Goal: Task Accomplishment & Management: Complete application form

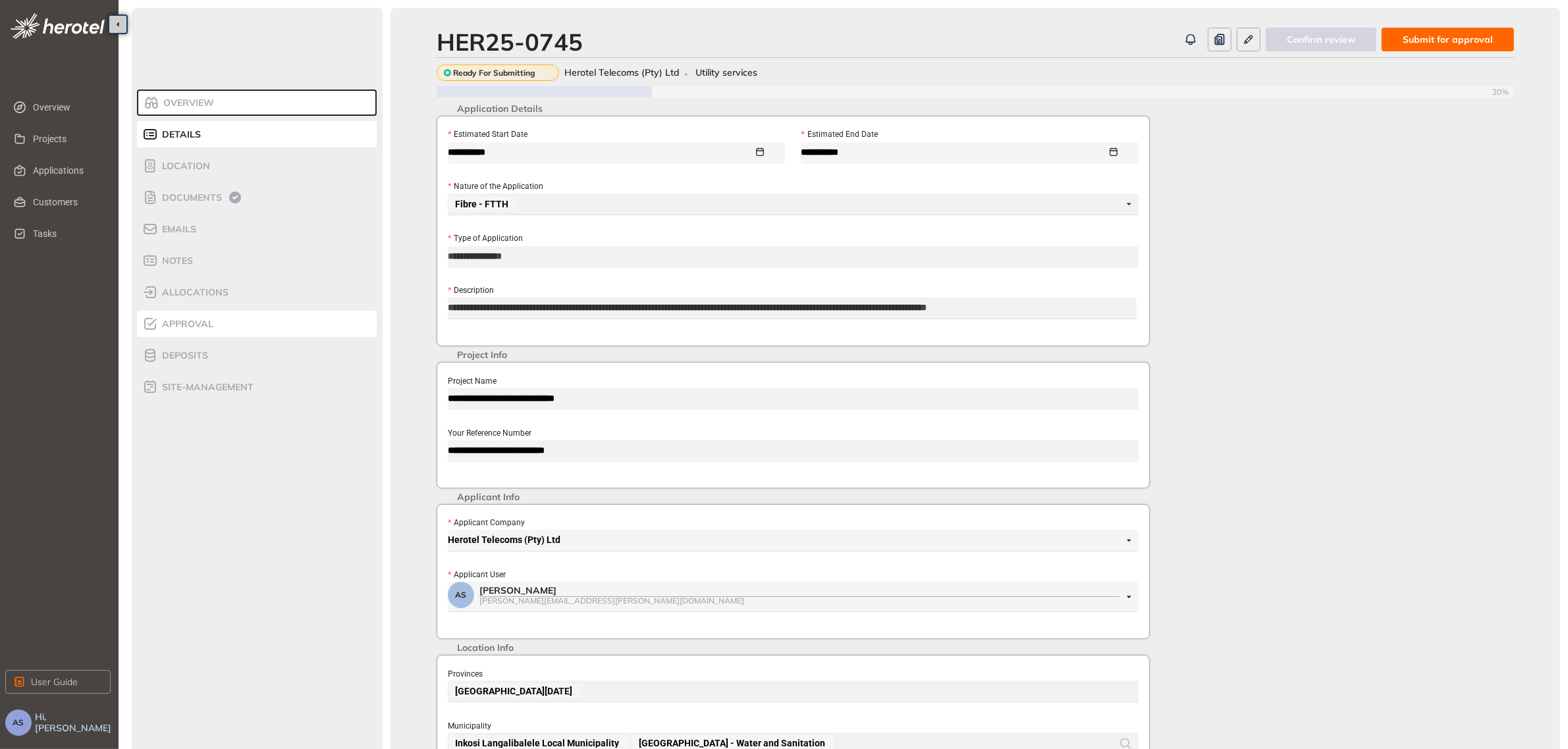
click at [186, 326] on span "Approval" at bounding box center [186, 324] width 55 height 11
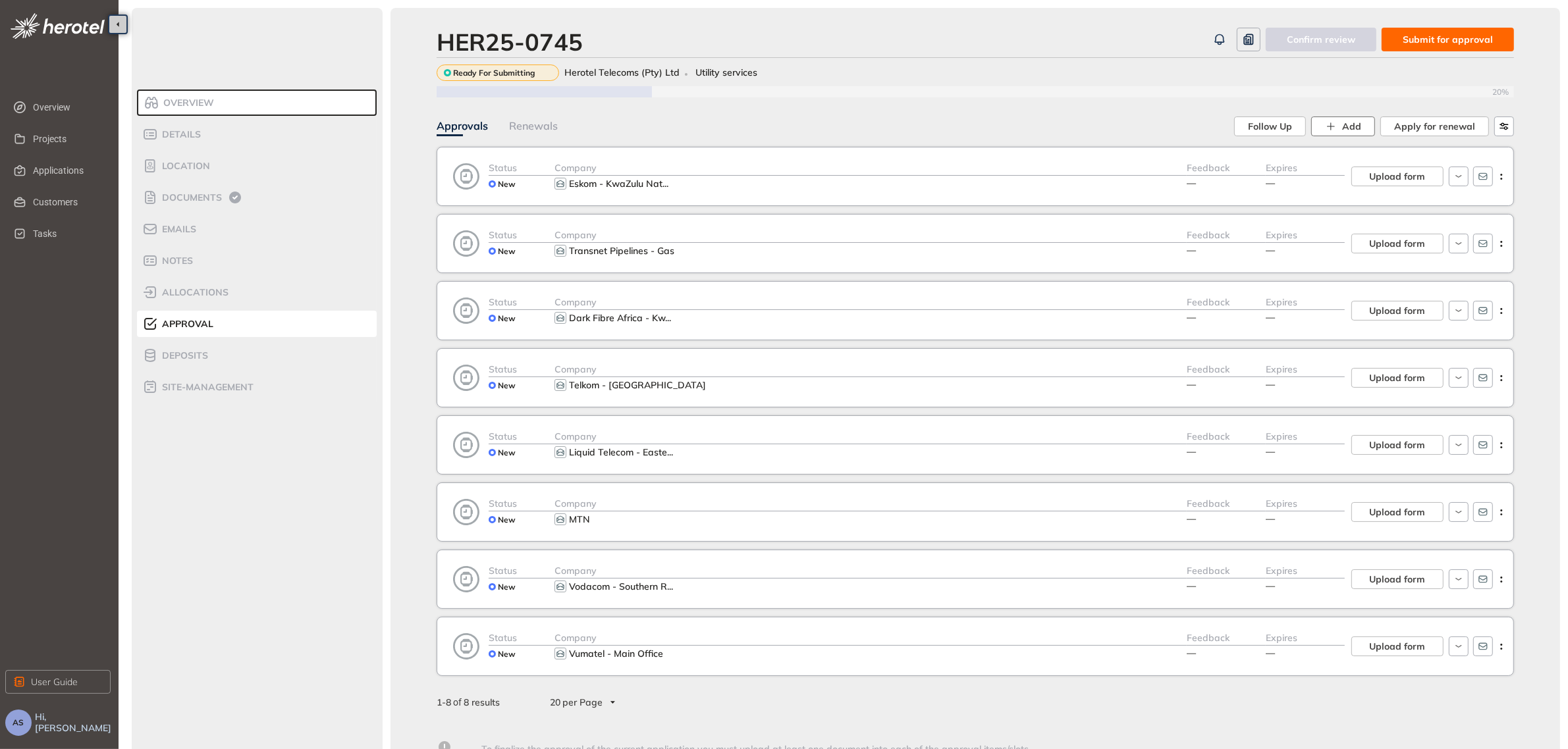
click at [1352, 129] on span "Add" at bounding box center [1352, 126] width 19 height 15
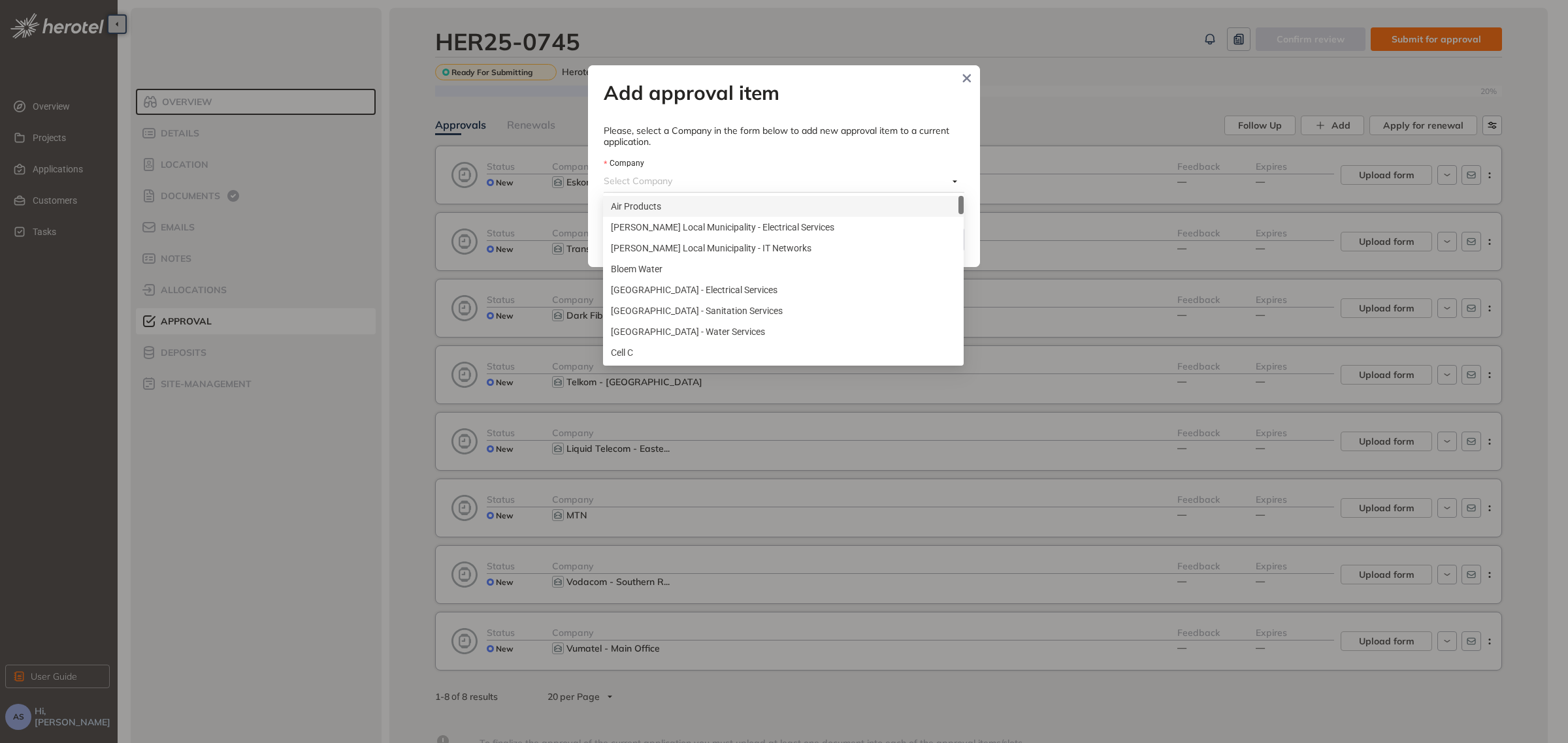
click at [957, 181] on div "Select Company" at bounding box center [784, 181] width 361 height 21
click at [888, 157] on div "Company" at bounding box center [784, 164] width 361 height 15
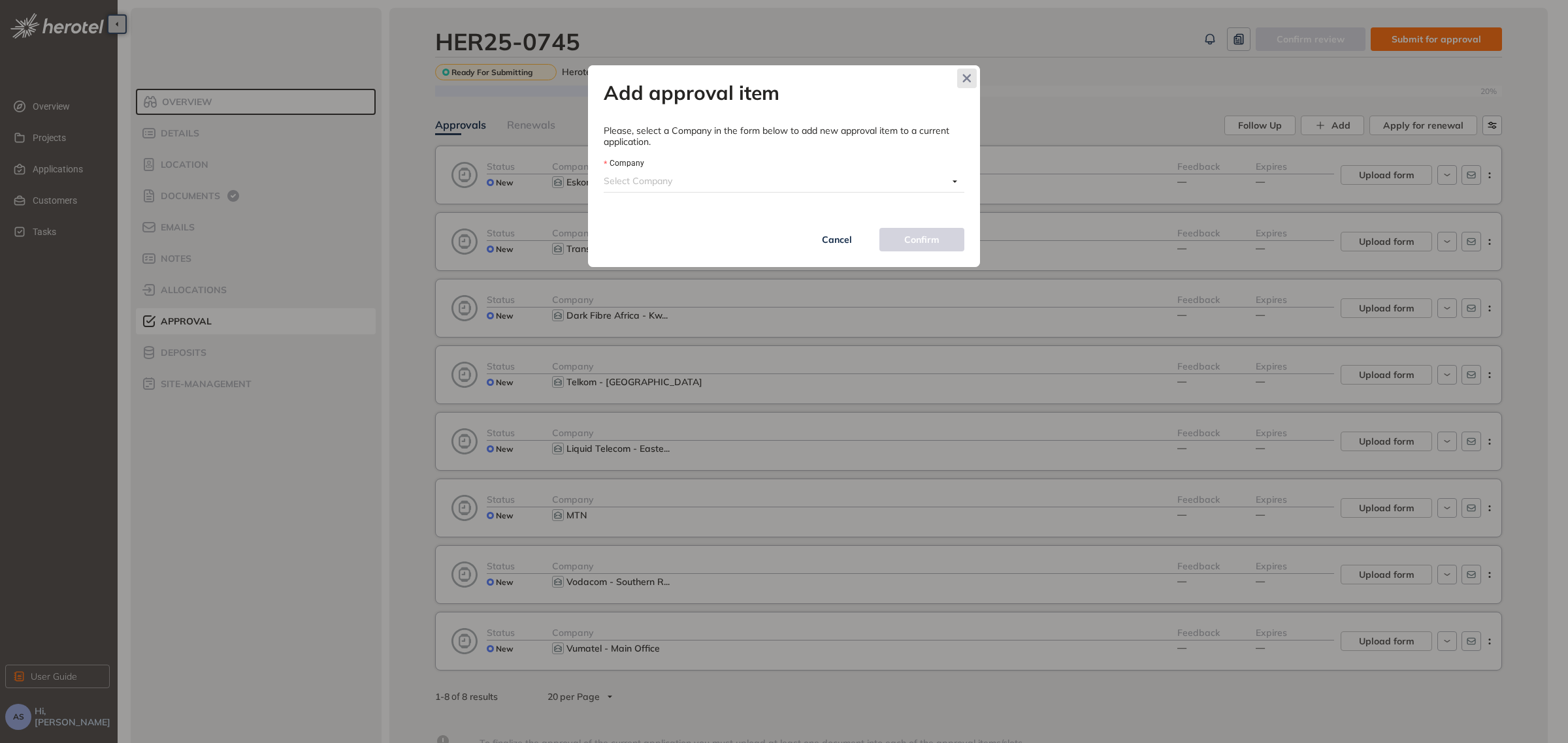
click at [967, 76] on icon "Close" at bounding box center [967, 78] width 9 height 9
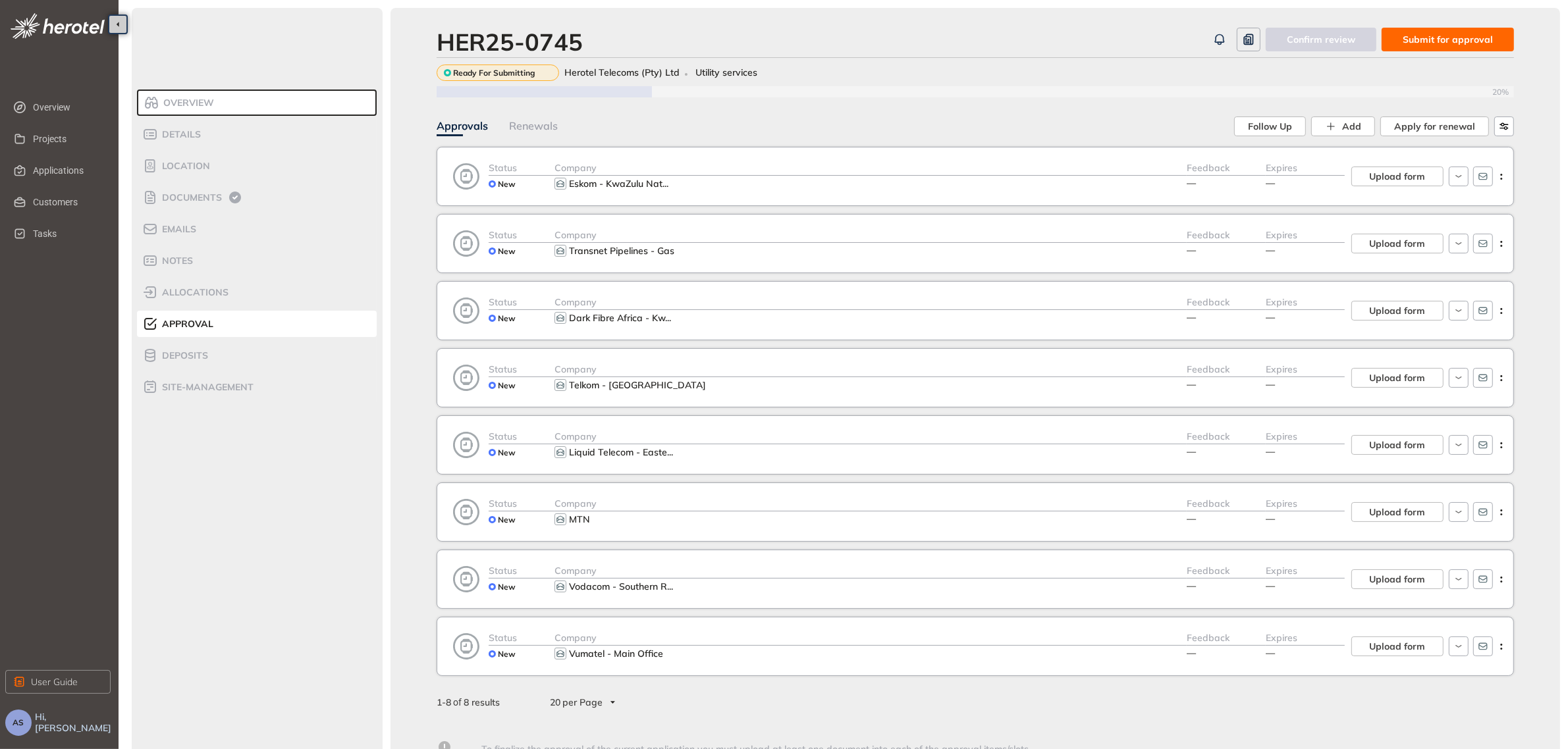
click at [1449, 36] on span "Submit for approval" at bounding box center [1448, 39] width 90 height 15
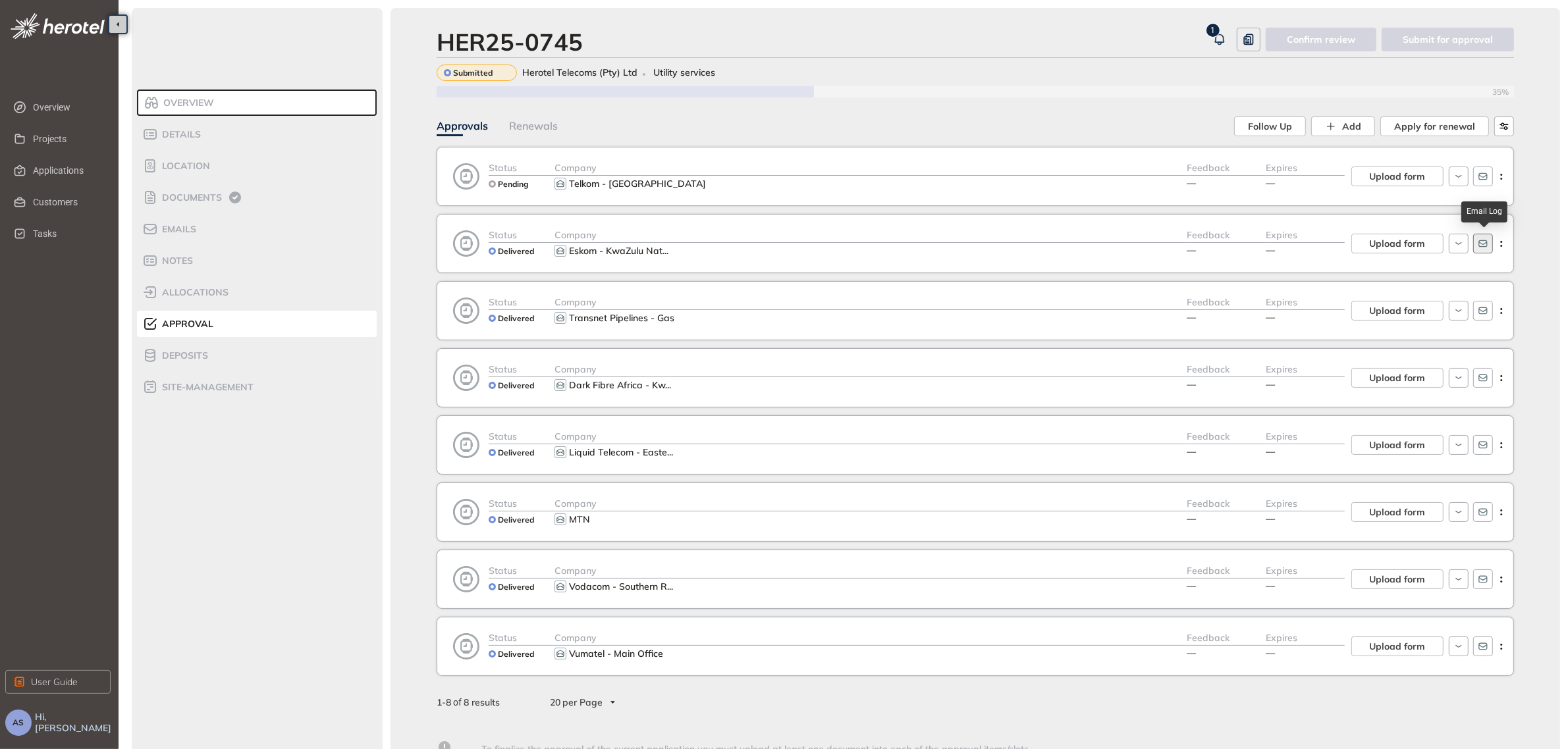
click at [1485, 241] on icon "button" at bounding box center [1482, 244] width 9 height 7
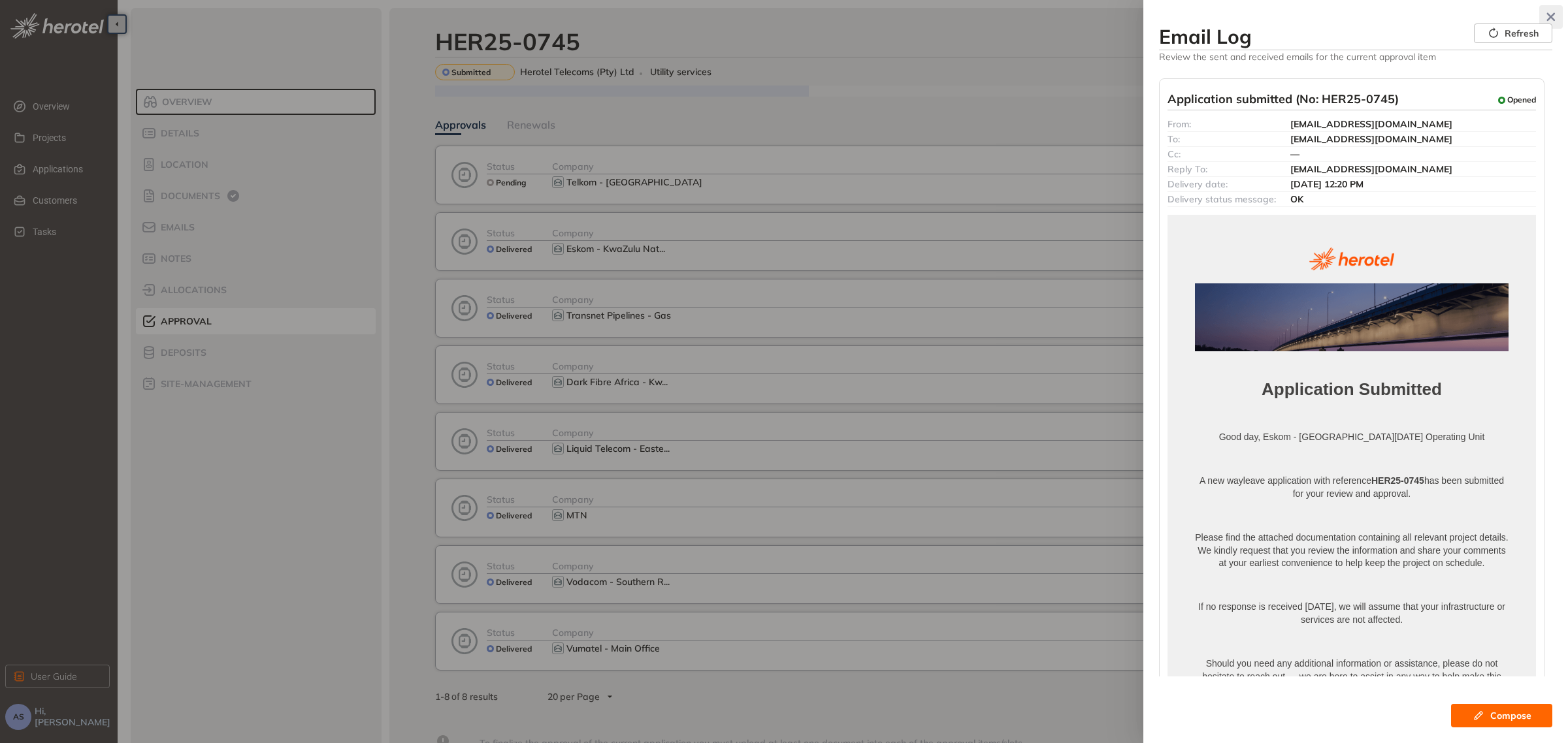
click at [1547, 18] on icon "button" at bounding box center [1551, 16] width 13 height 9
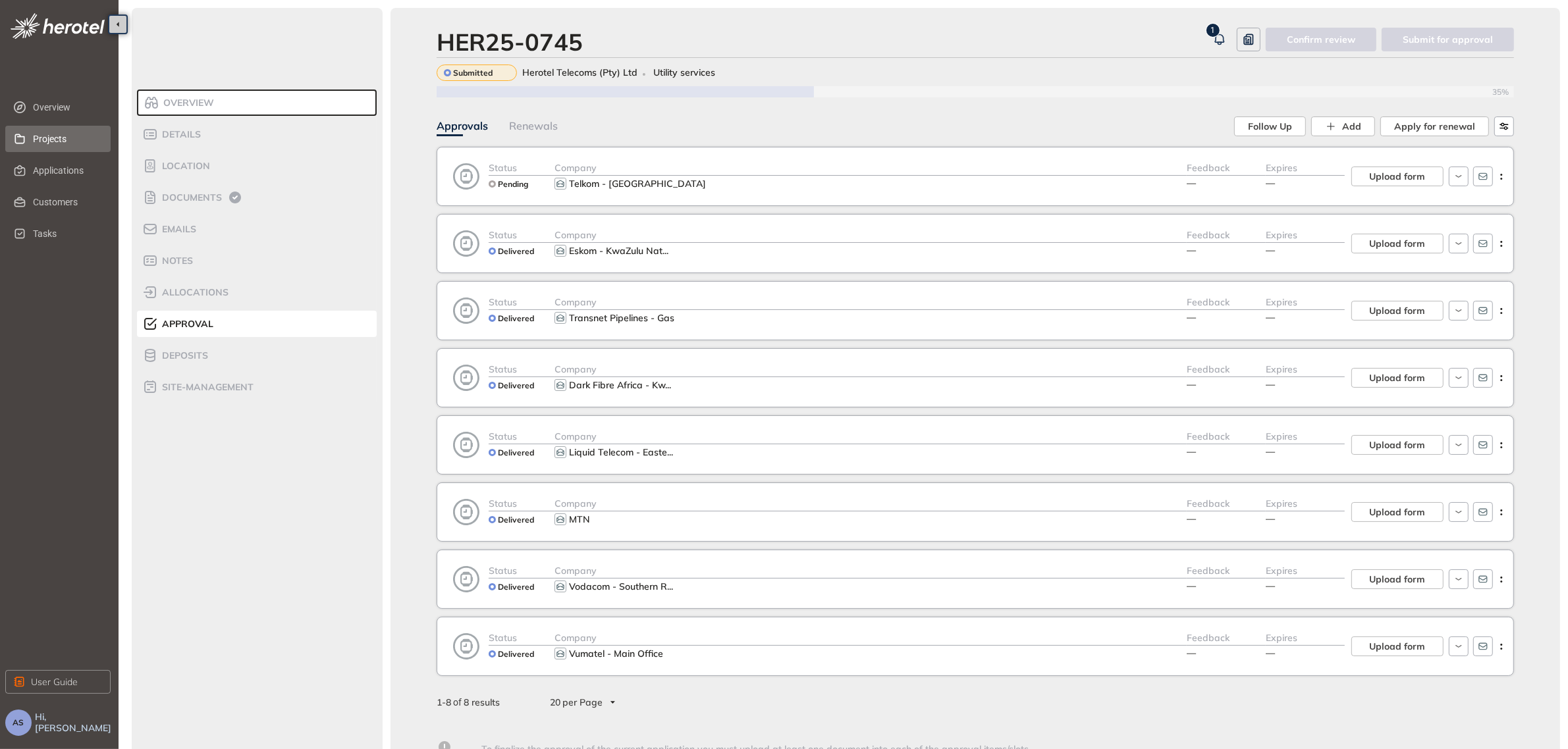
click at [64, 142] on span "Projects" at bounding box center [67, 139] width 68 height 26
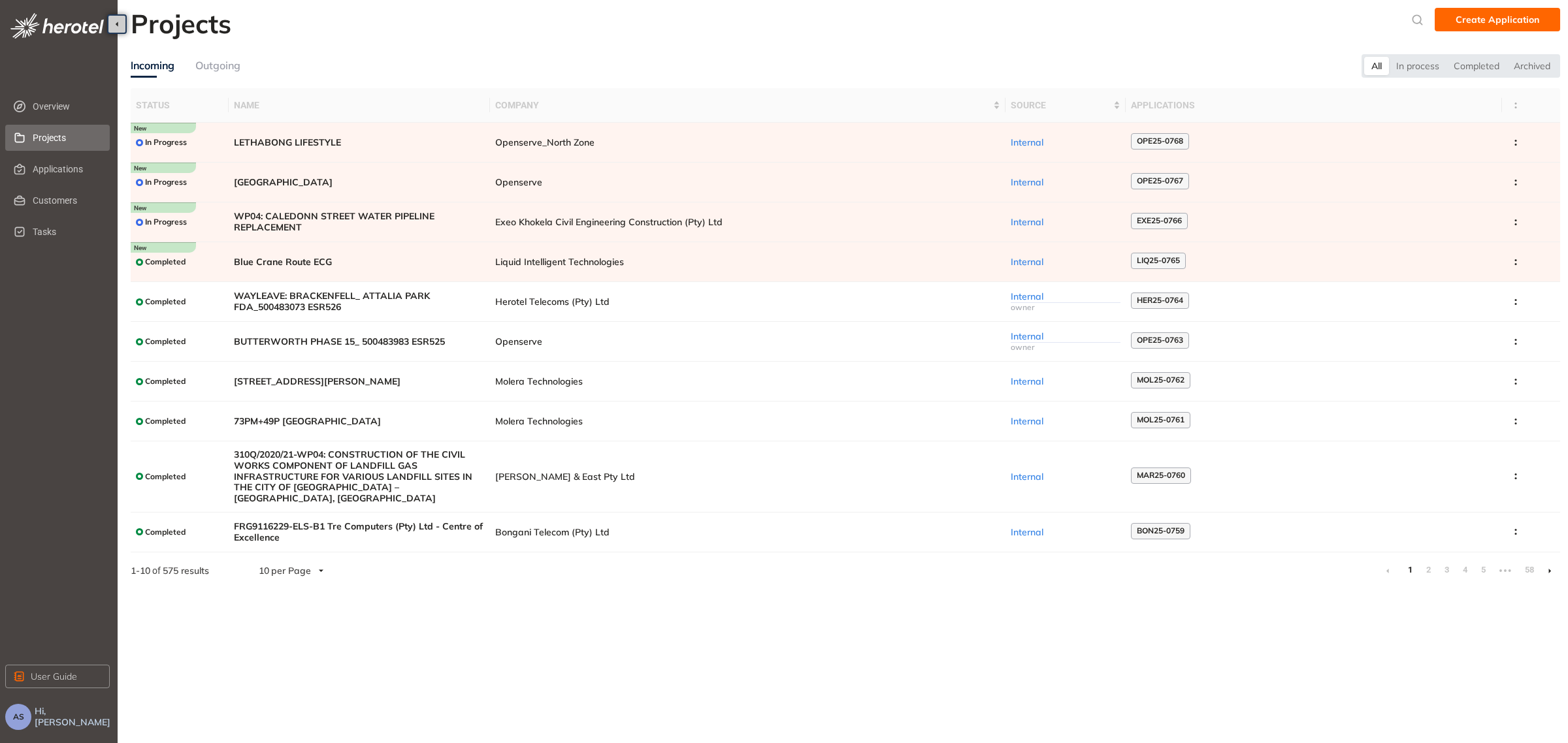
click at [230, 67] on div "Outgoing" at bounding box center [217, 65] width 45 height 16
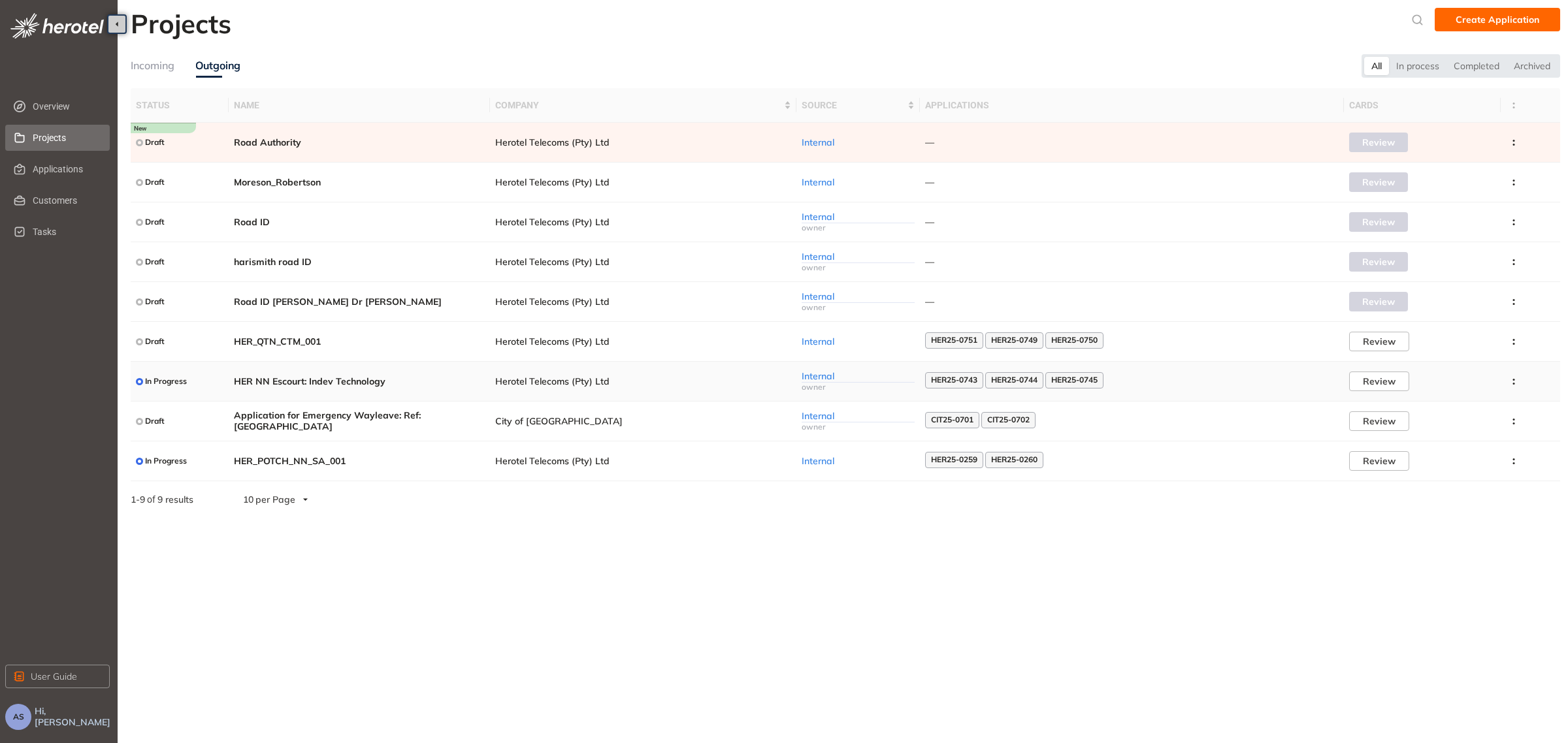
click at [364, 381] on span "HER NN Escourt: Indev Technology" at bounding box center [359, 381] width 251 height 11
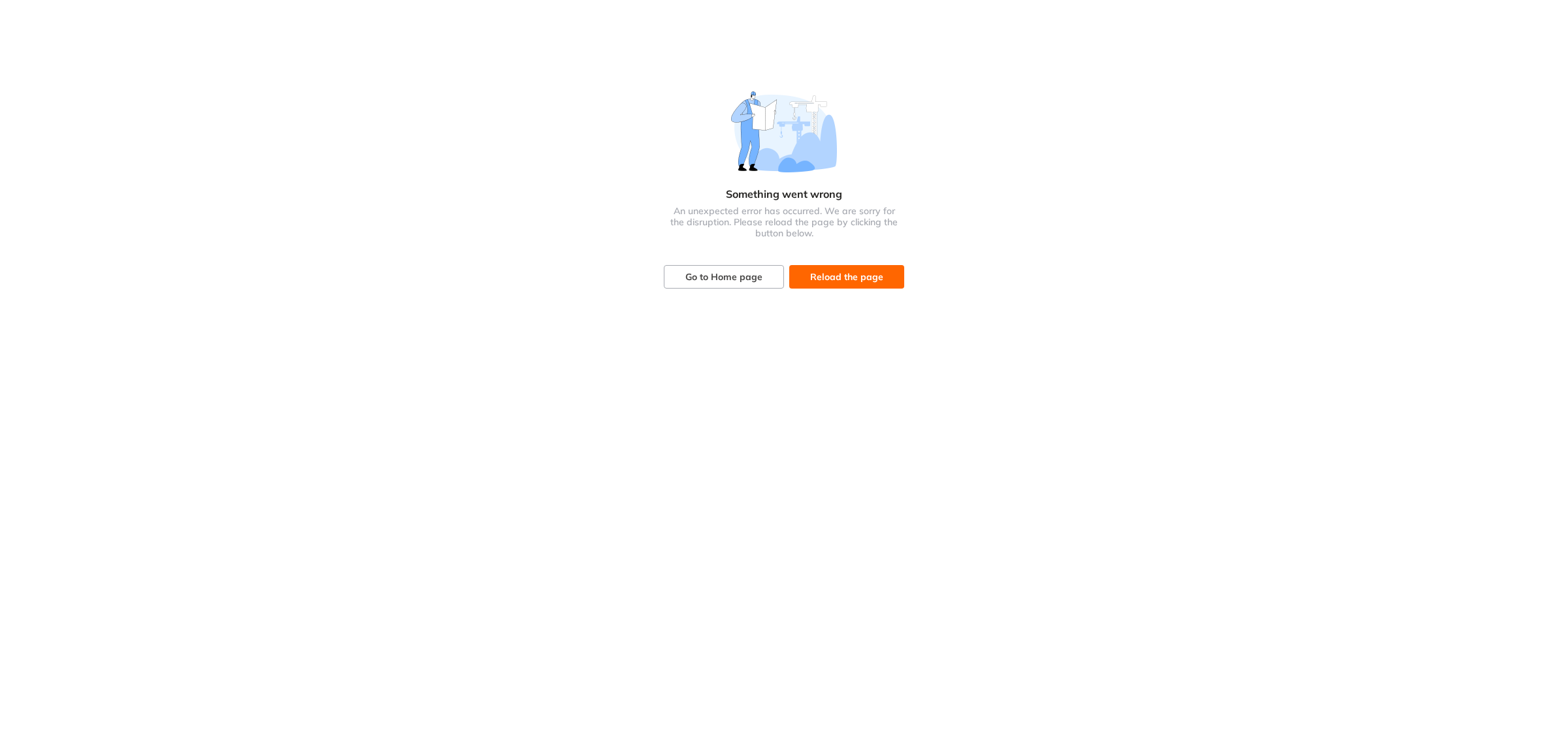
click at [854, 283] on span "Reload the page" at bounding box center [846, 277] width 73 height 15
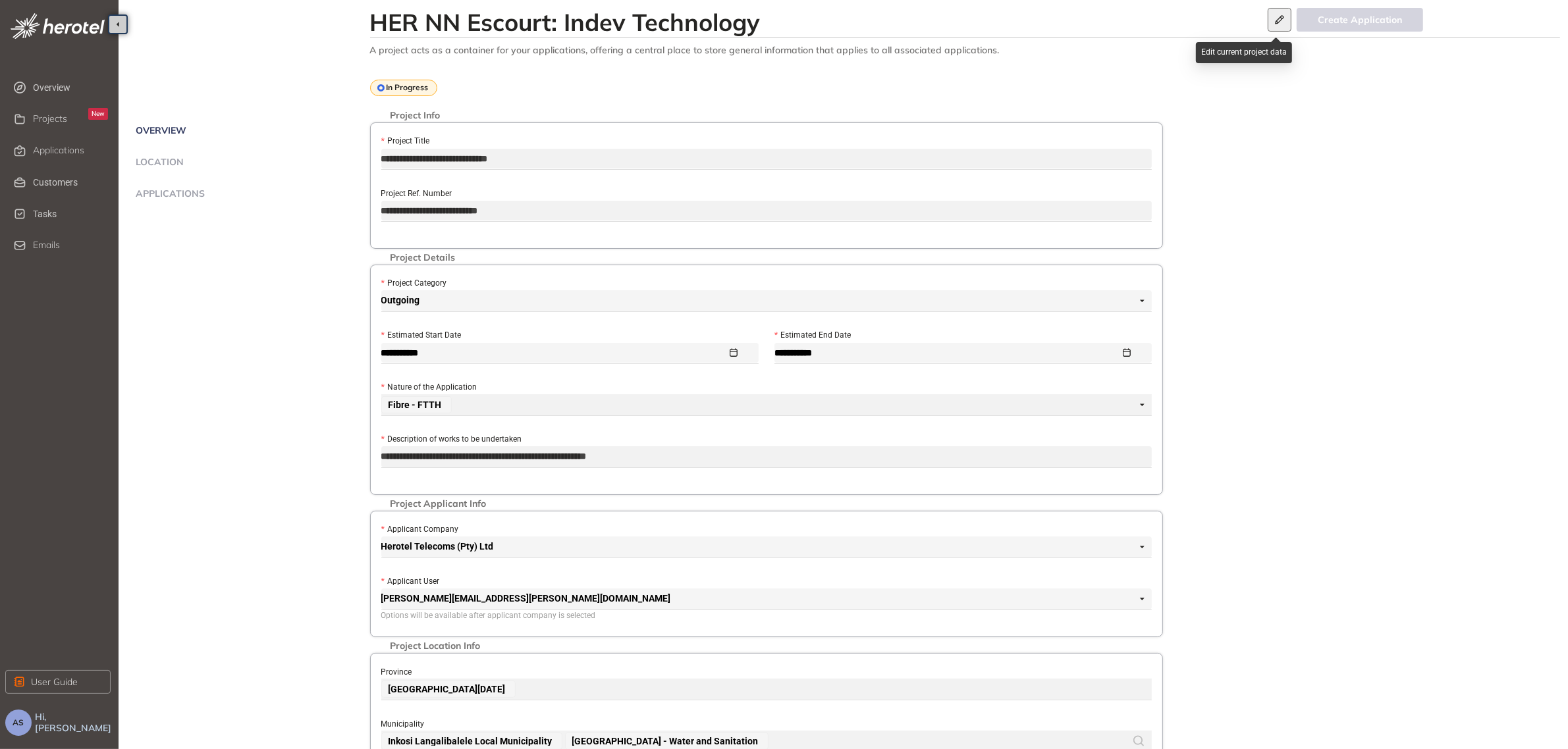
click at [1278, 22] on icon "button" at bounding box center [1279, 19] width 9 height 9
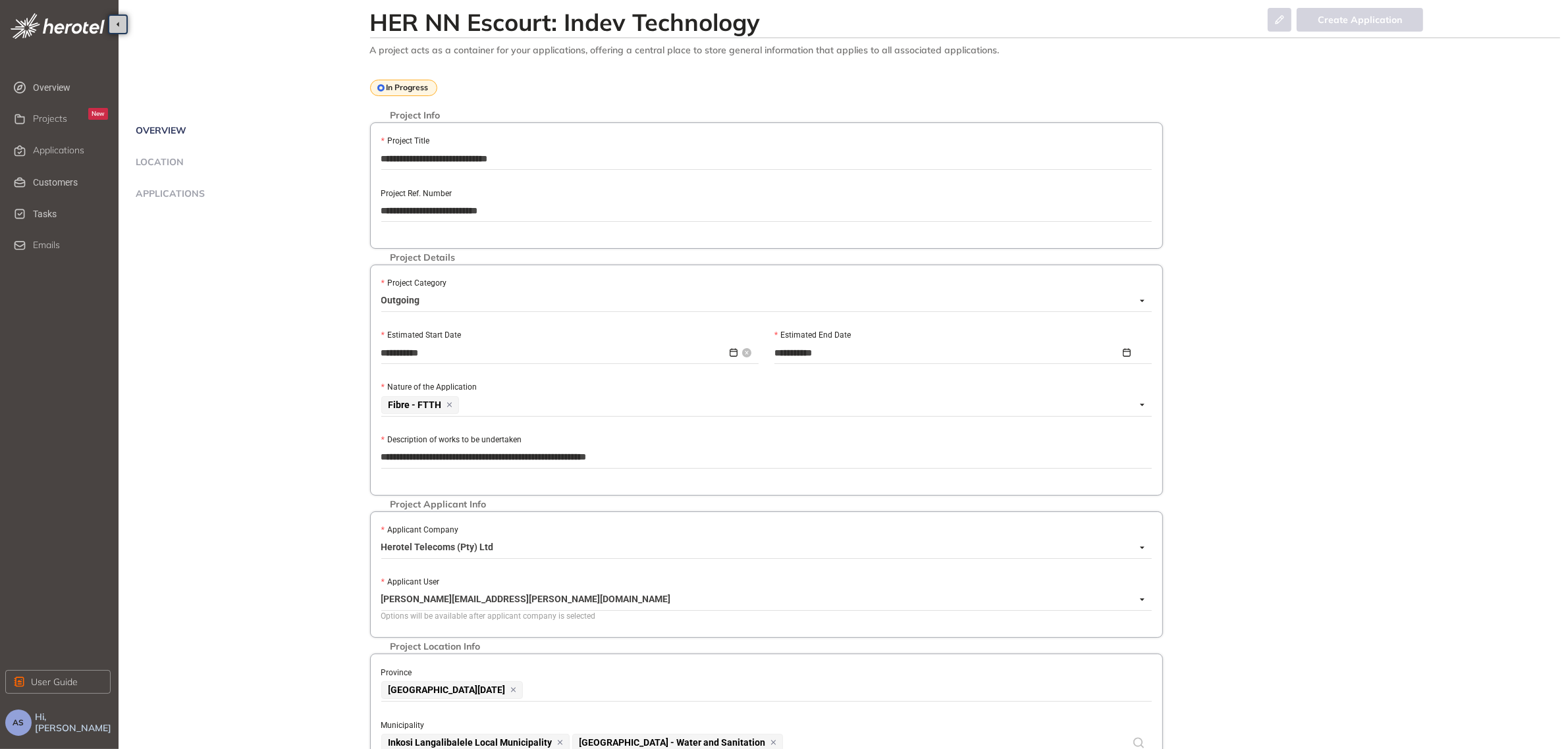
click at [730, 353] on div "**********" at bounding box center [565, 352] width 370 height 15
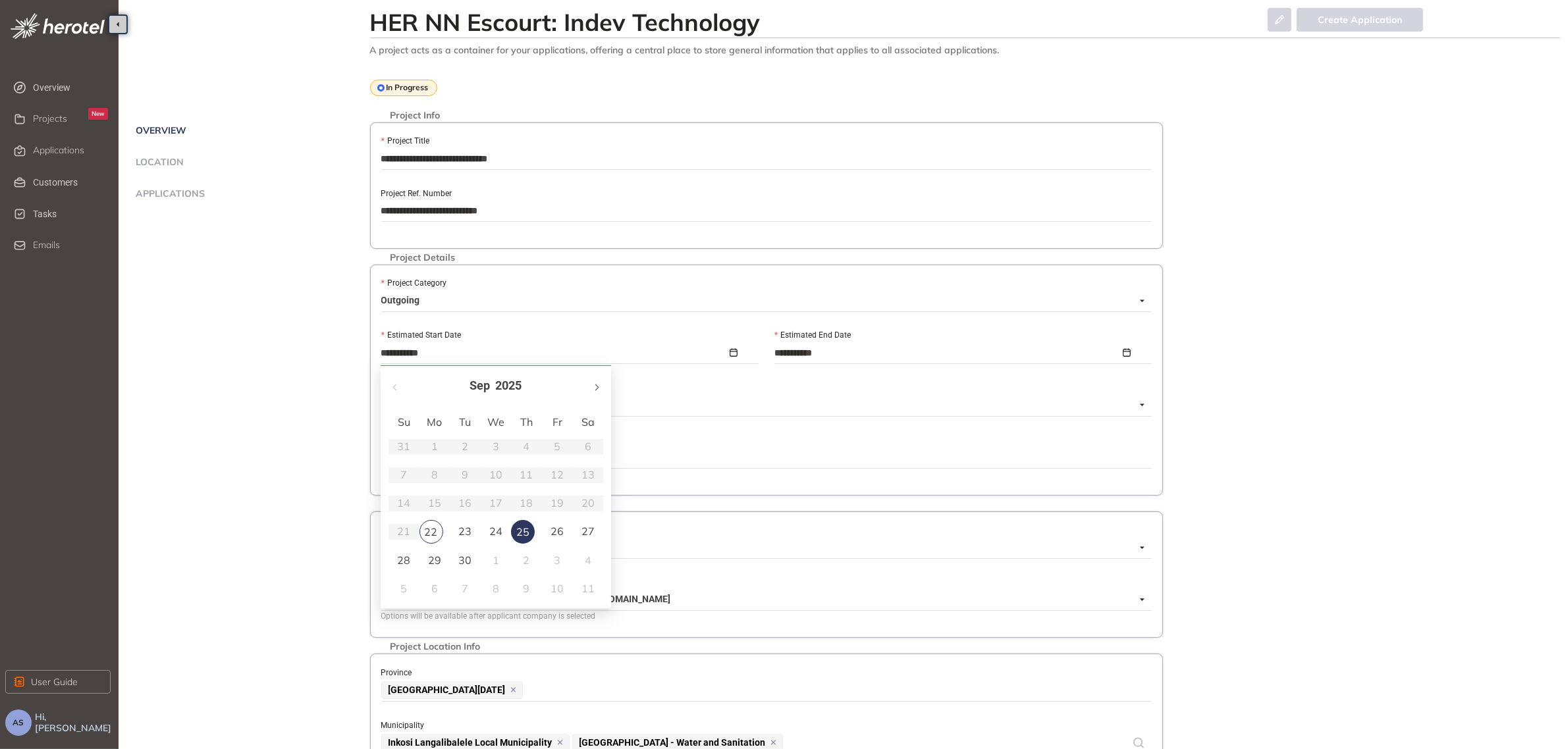
click at [594, 389] on span "button" at bounding box center [596, 387] width 7 height 7
type input "**********"
click at [555, 473] on div "10" at bounding box center [557, 475] width 16 height 16
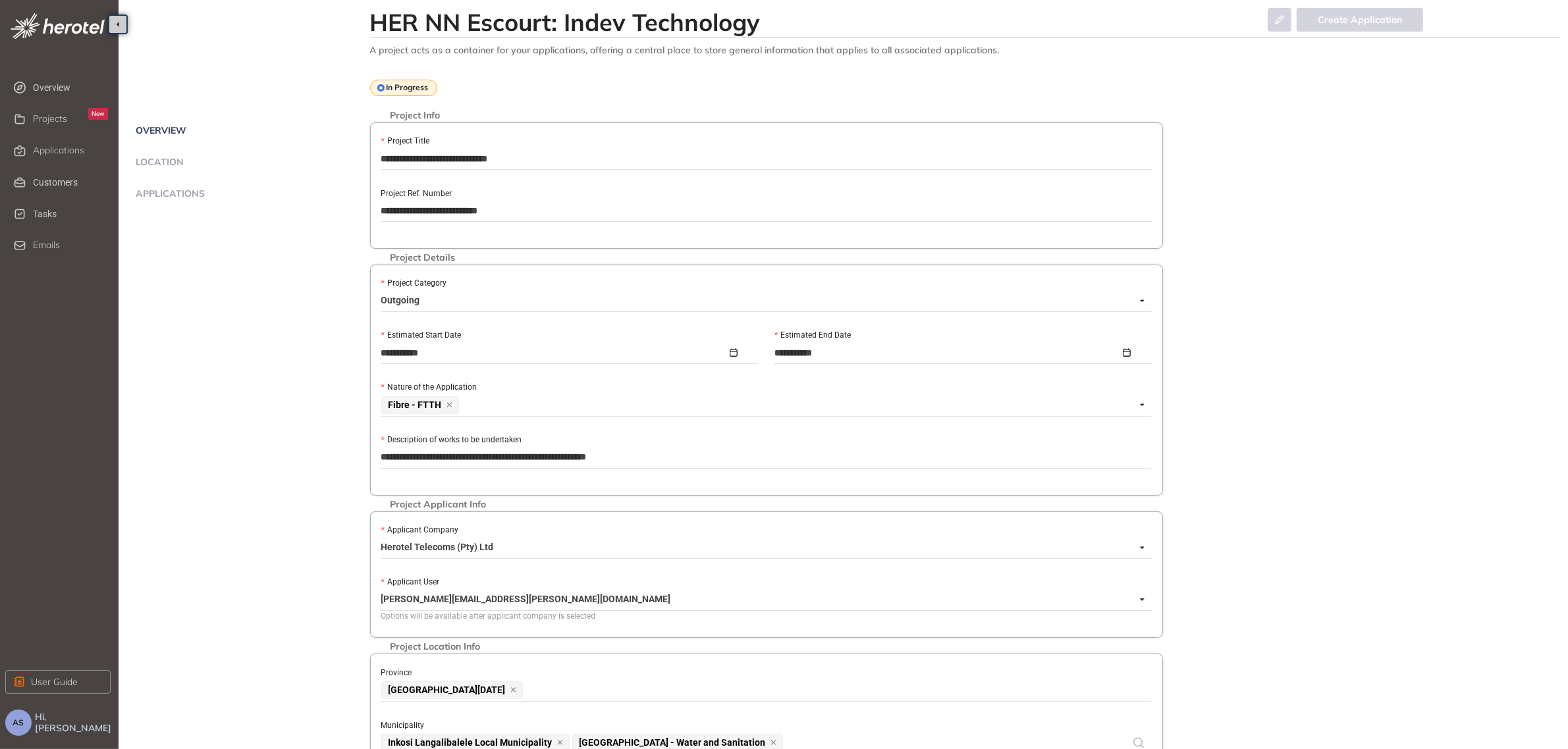
scroll to position [328, 0]
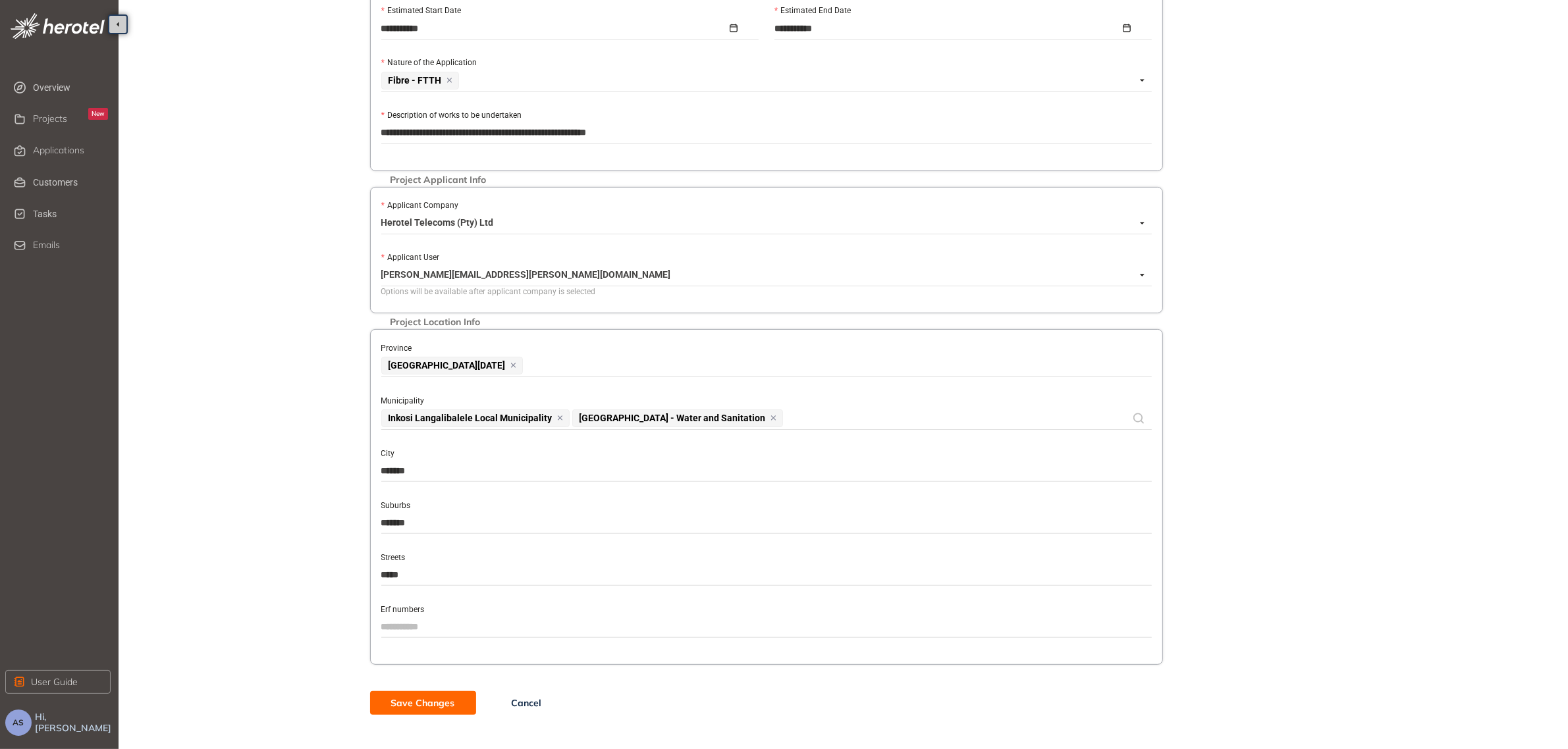
click at [429, 708] on span "Save Changes" at bounding box center [423, 703] width 64 height 15
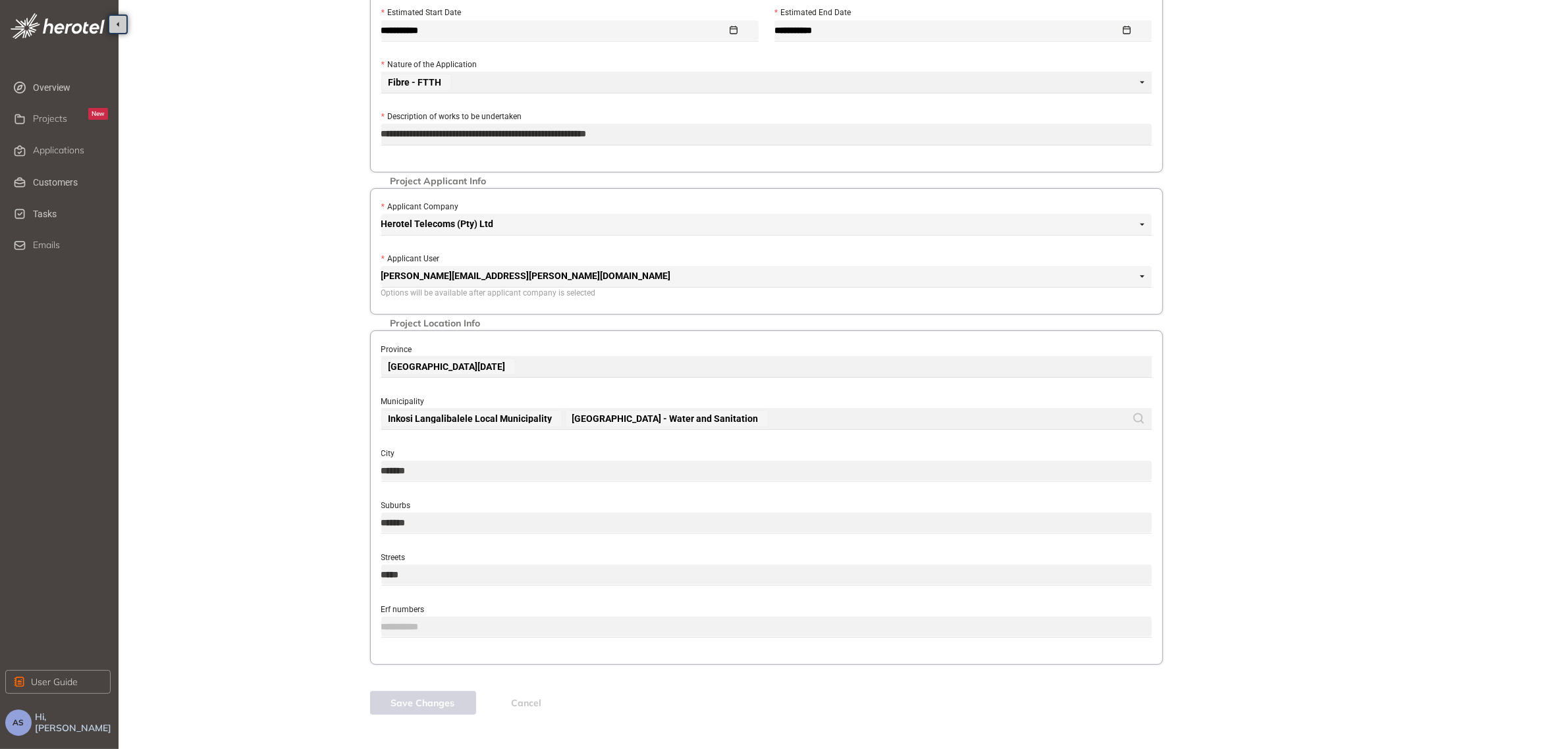
scroll to position [0, 0]
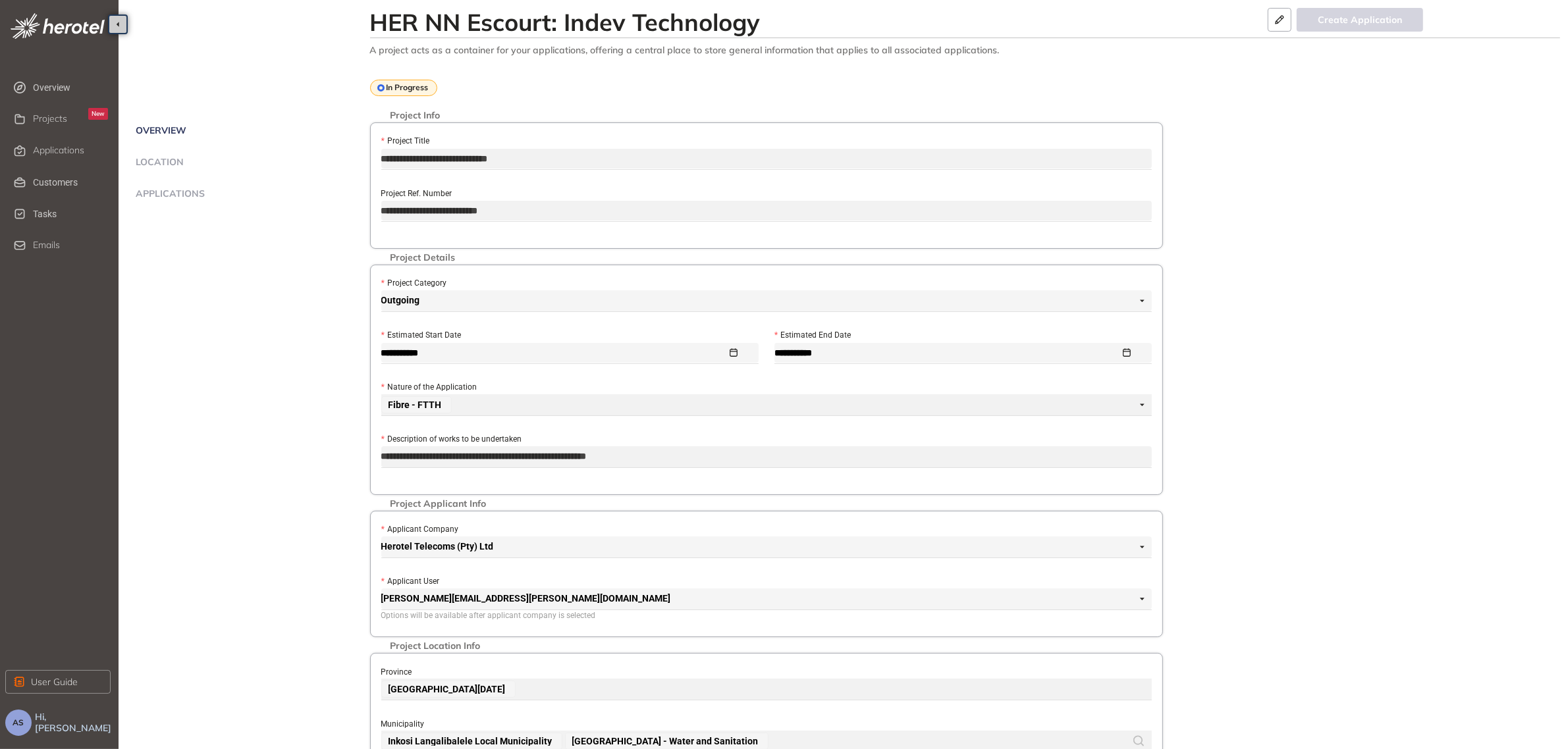
click at [193, 194] on span "Applications" at bounding box center [168, 194] width 73 height 11
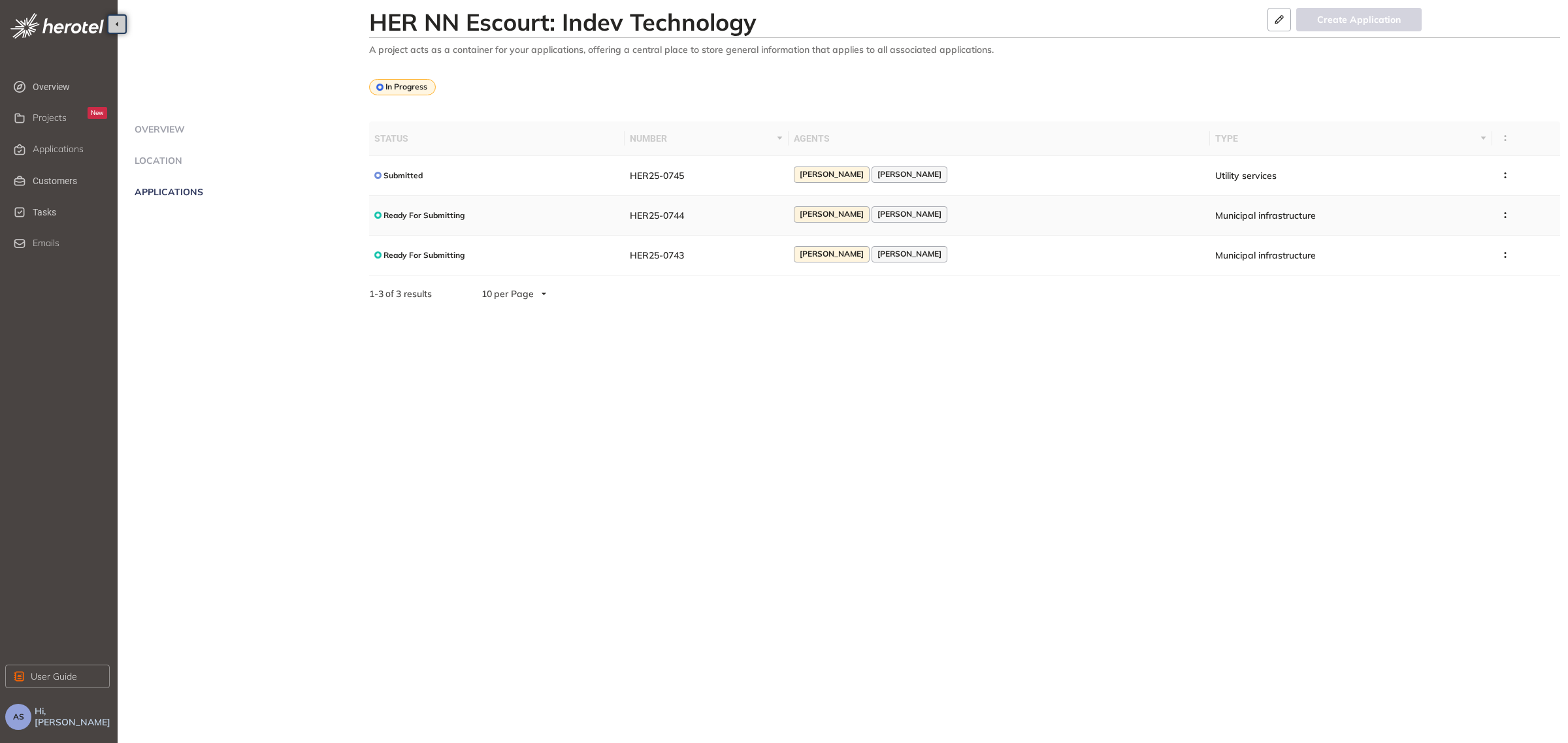
click at [452, 216] on span "Ready For Submitting" at bounding box center [424, 216] width 81 height 9
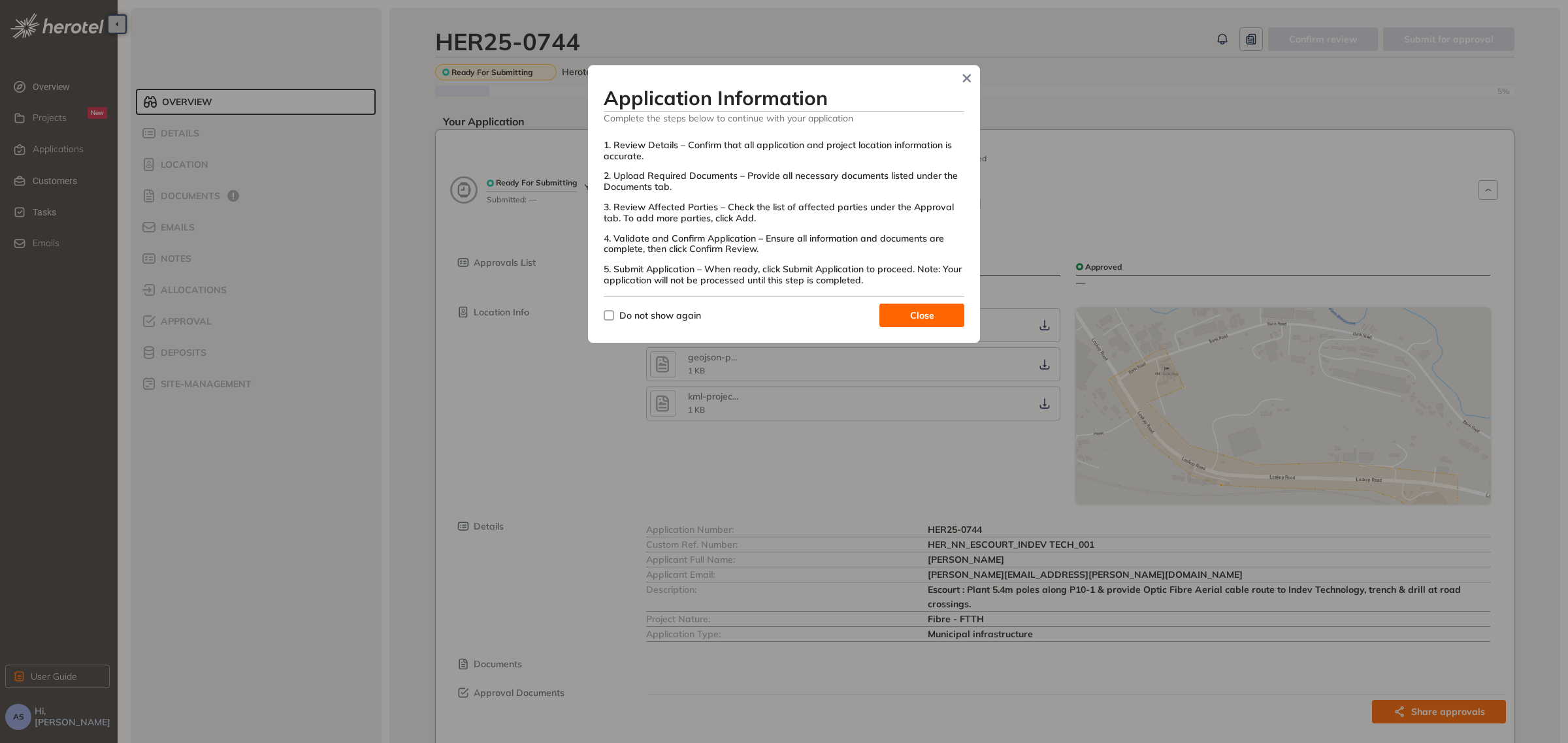
click at [906, 318] on button "Close" at bounding box center [922, 315] width 85 height 23
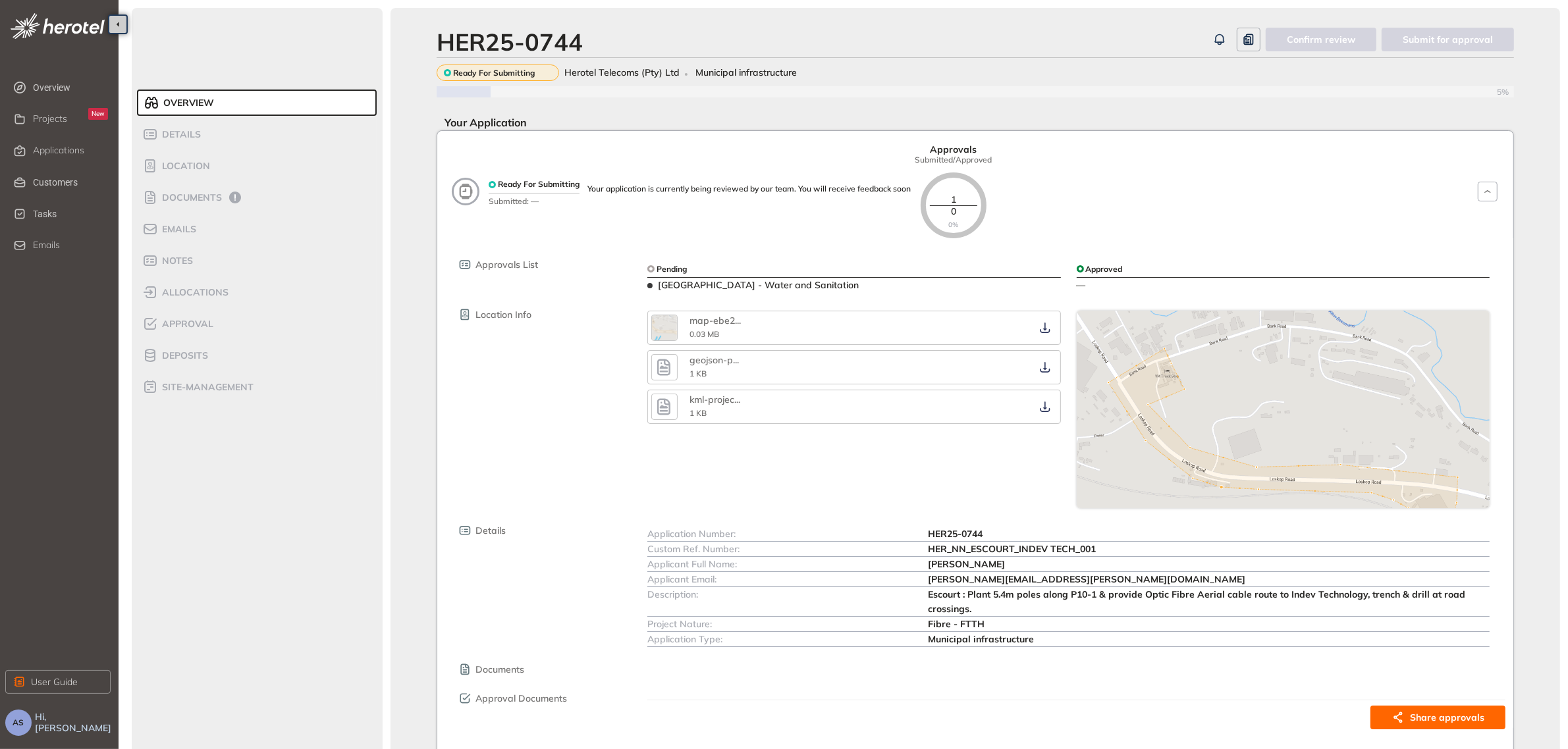
scroll to position [55, 0]
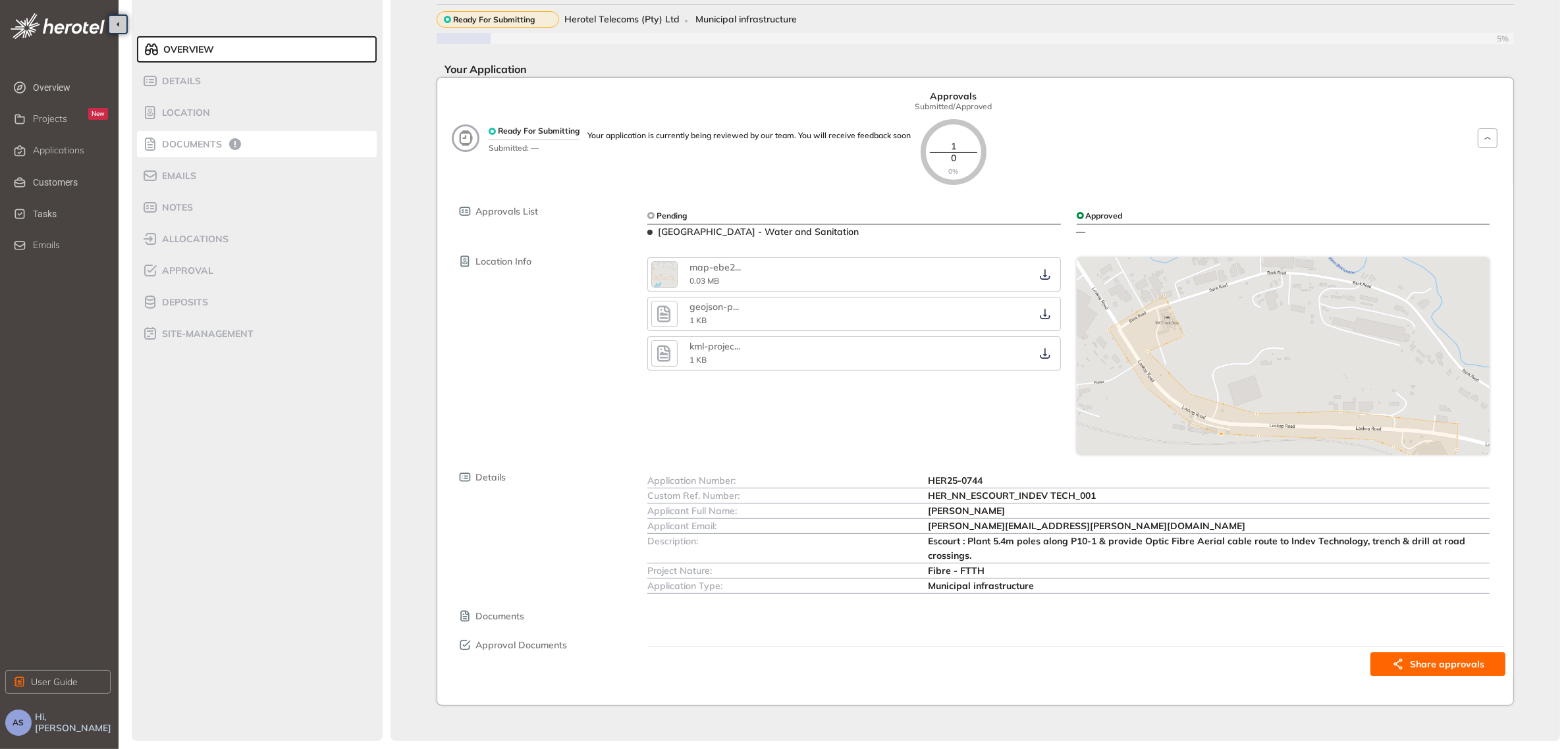
click at [180, 139] on span "Documents" at bounding box center [190, 144] width 64 height 11
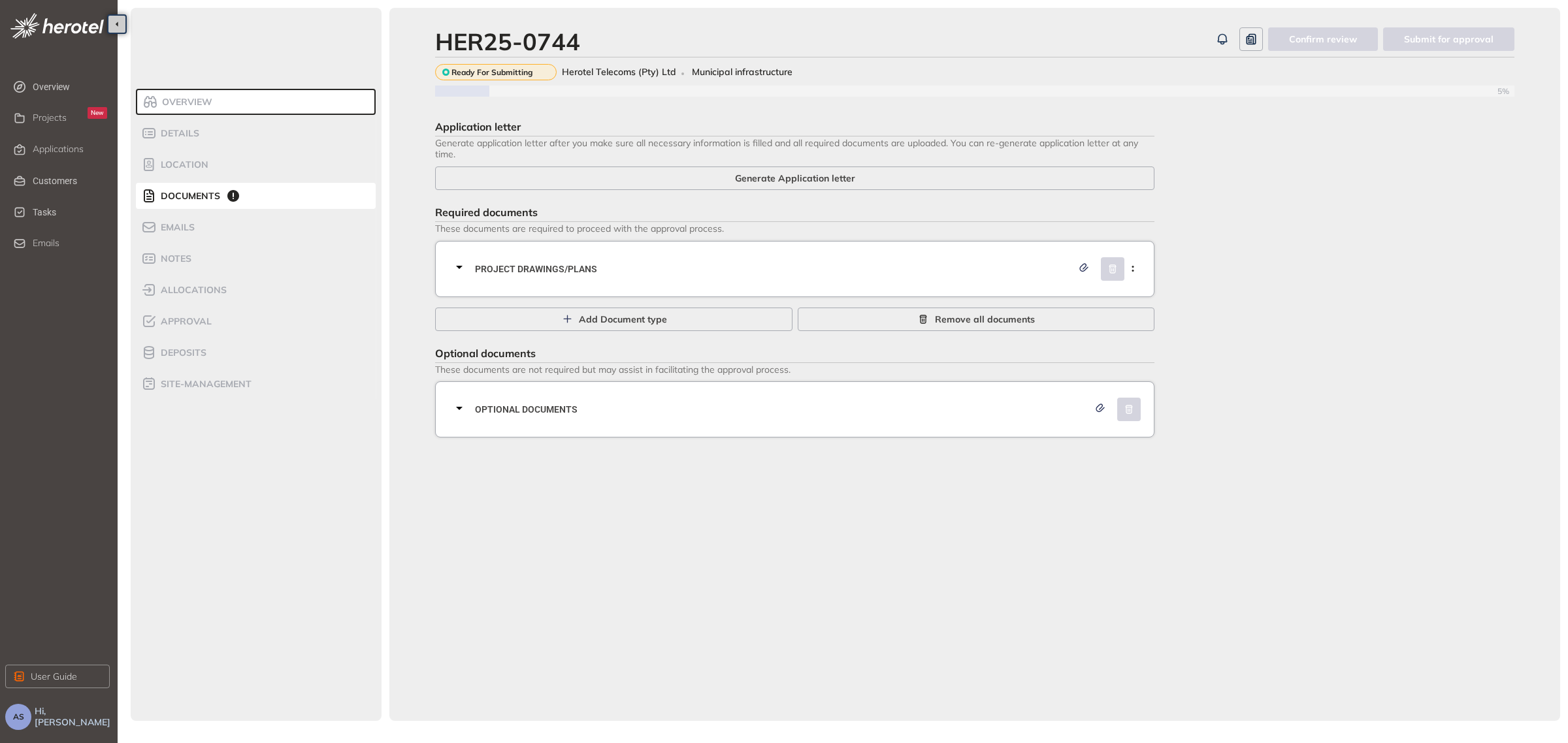
click at [457, 268] on icon at bounding box center [460, 267] width 15 height 15
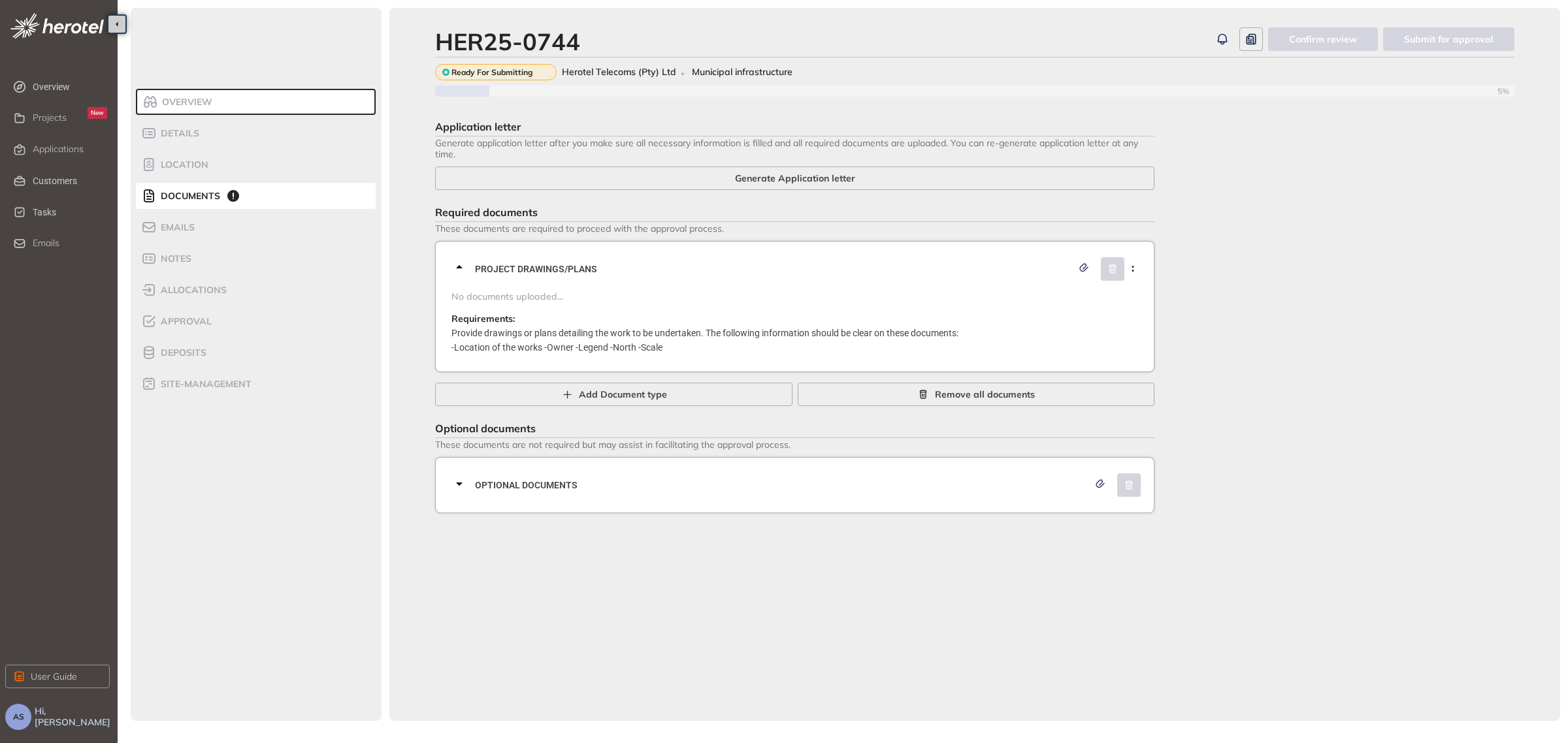
click at [459, 484] on icon at bounding box center [460, 484] width 7 height 3
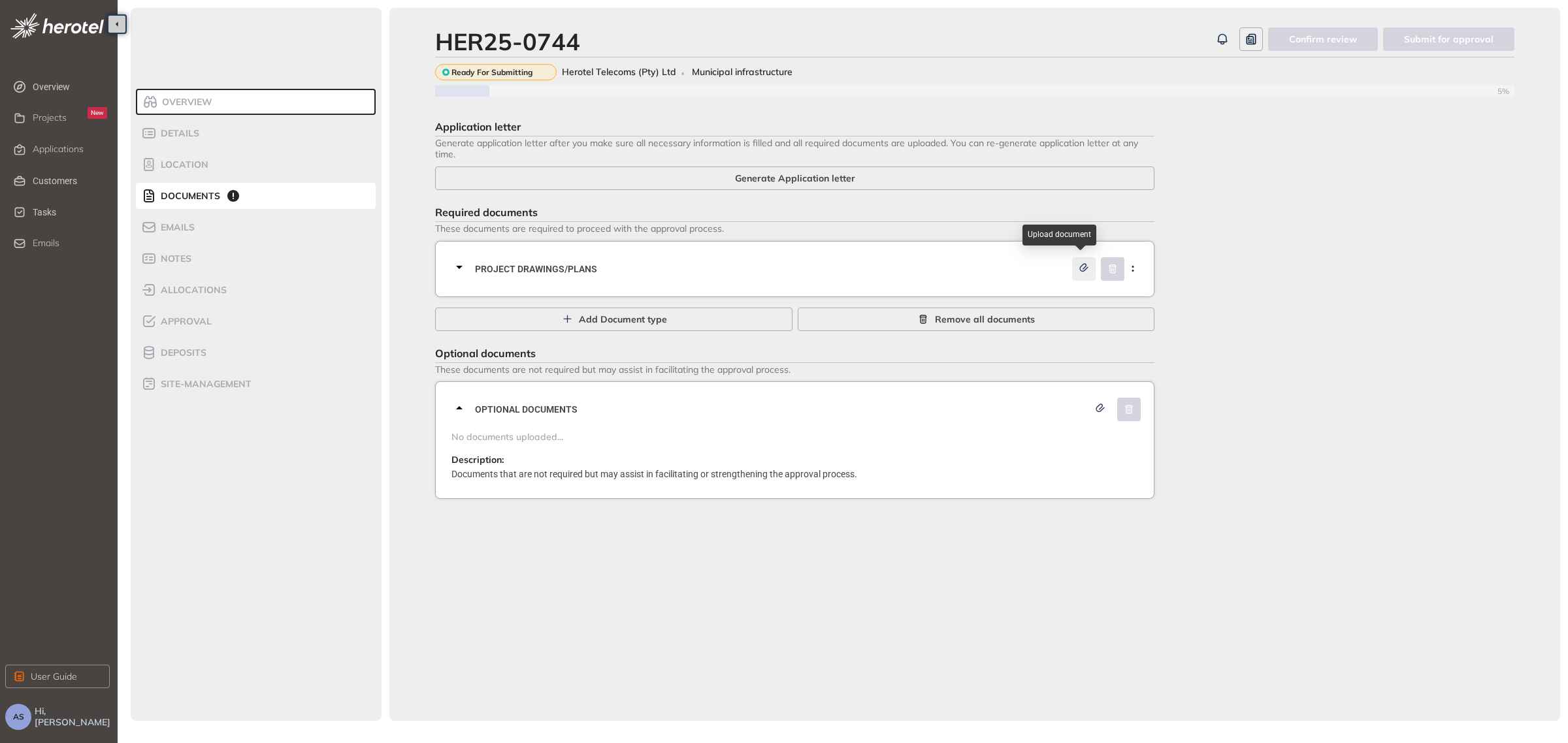
click at [1084, 268] on icon "button" at bounding box center [1083, 267] width 8 height 7
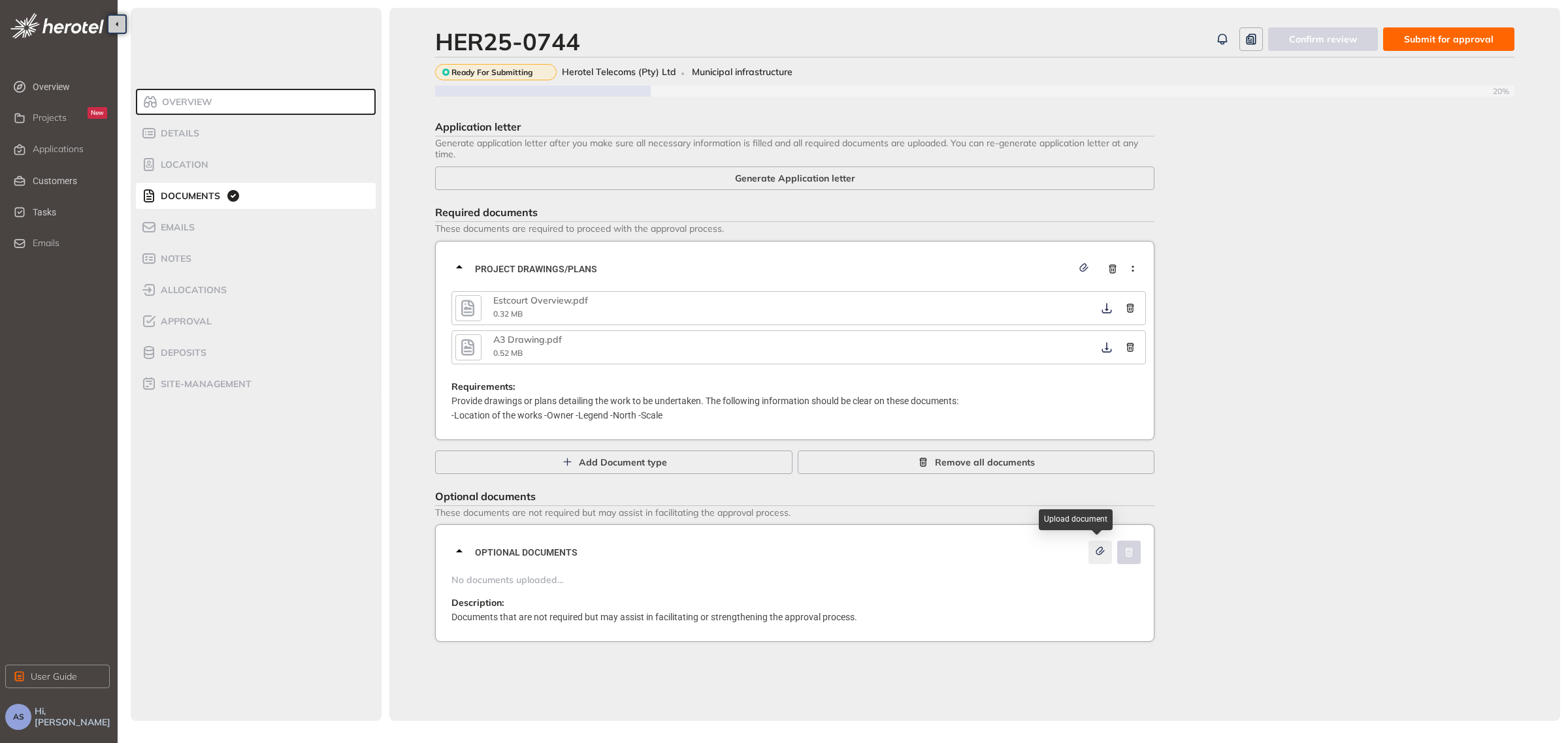
click at [1098, 549] on icon "button" at bounding box center [1100, 551] width 13 height 9
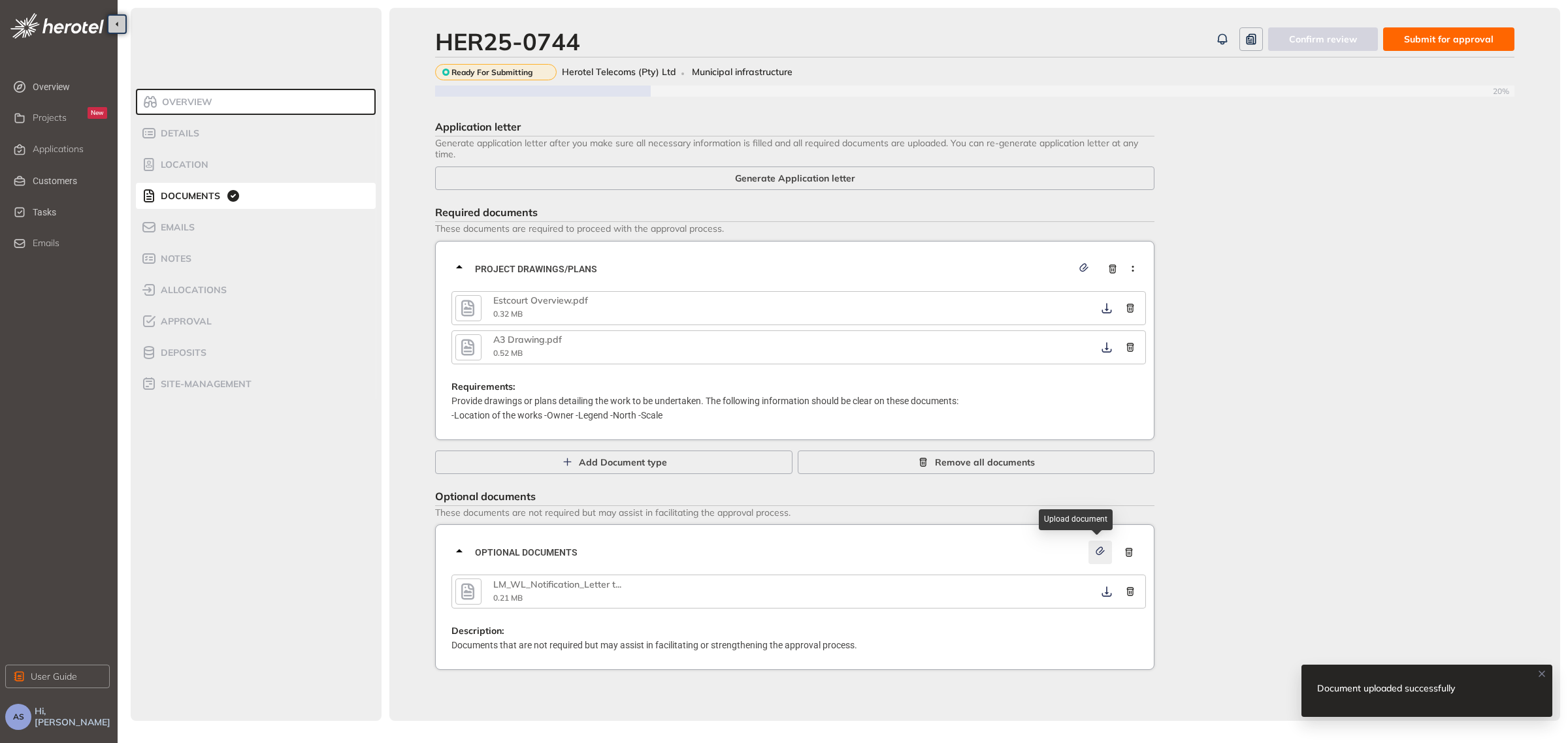
click at [1098, 550] on icon "button" at bounding box center [1100, 551] width 13 height 9
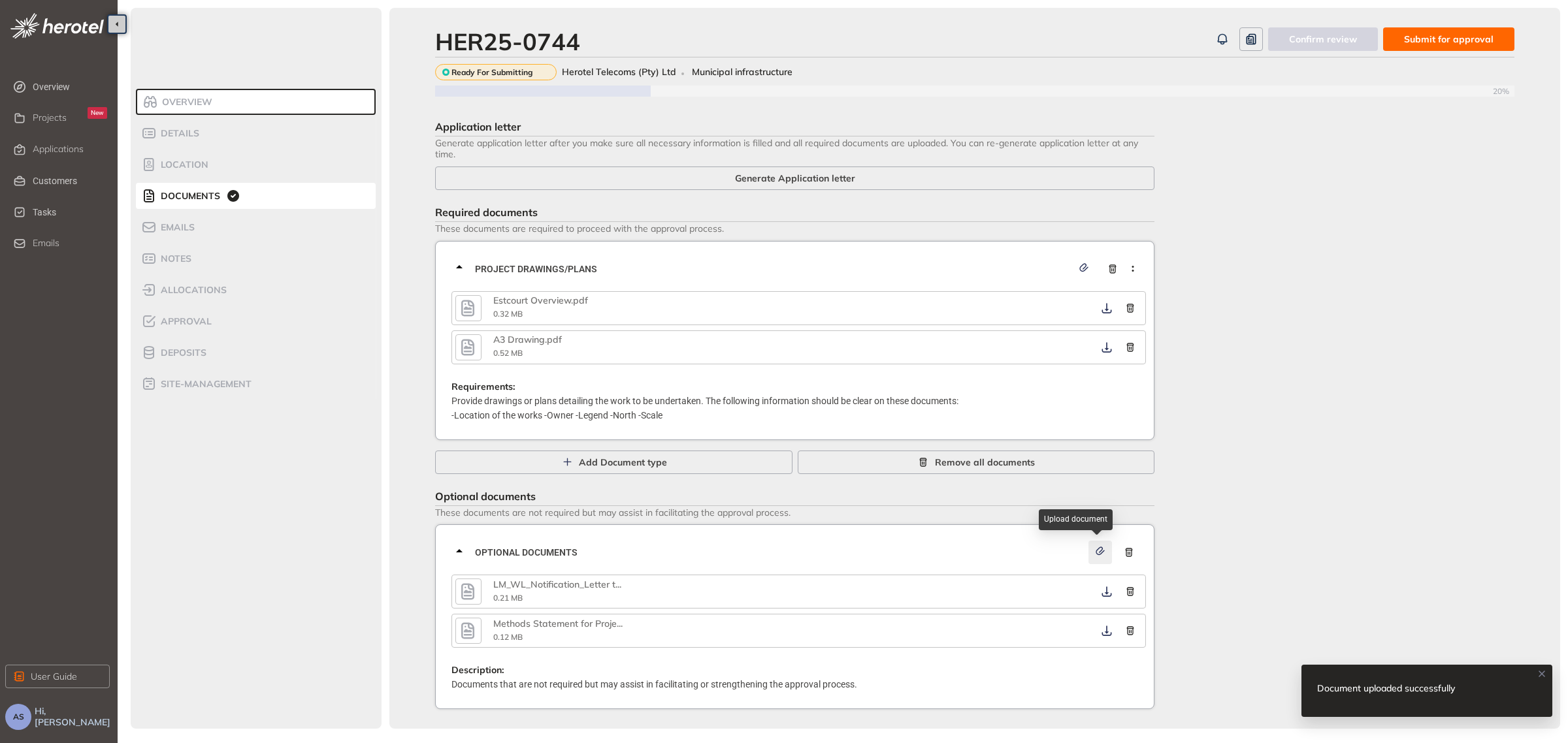
click at [1101, 547] on icon "button" at bounding box center [1100, 551] width 8 height 7
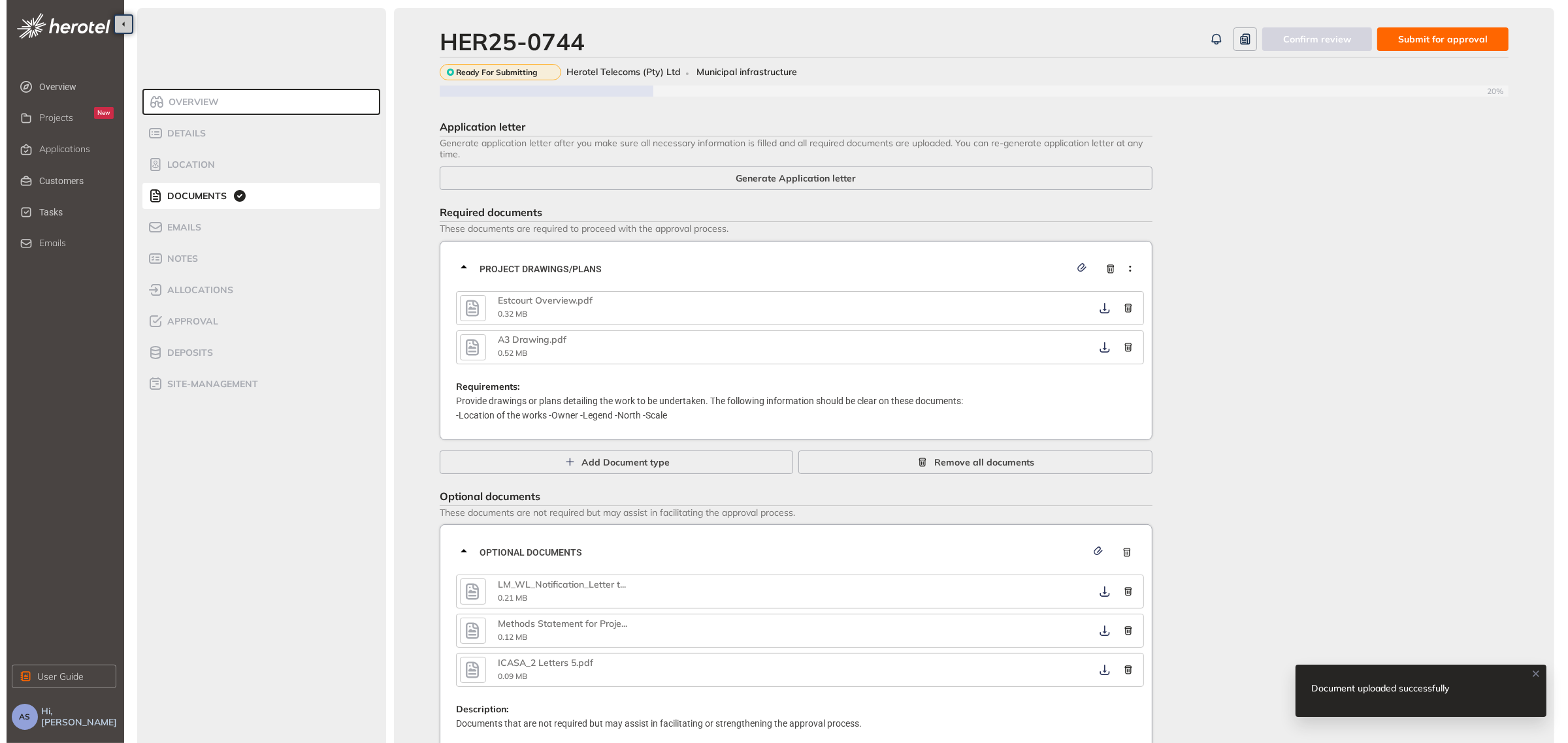
scroll to position [34, 0]
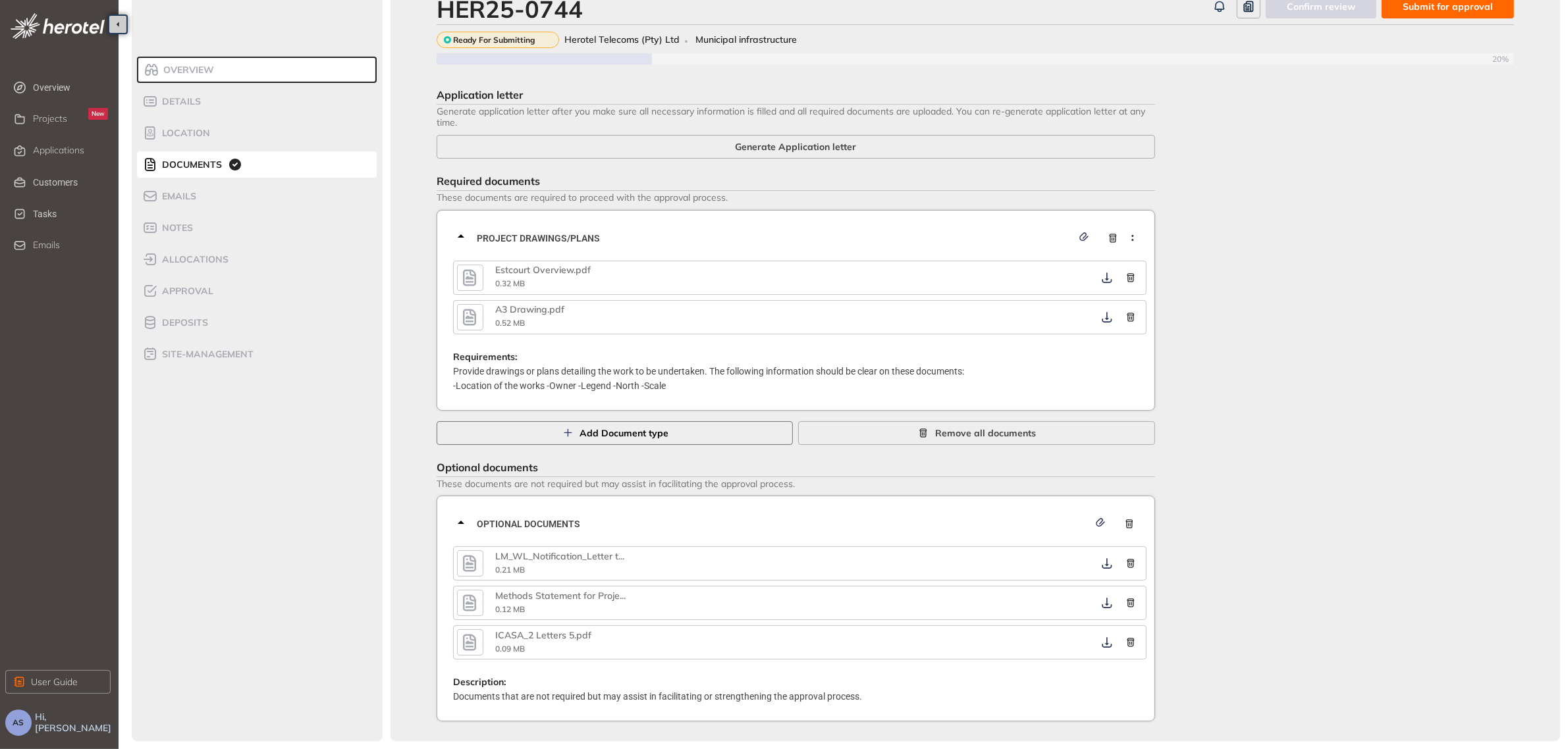
click at [631, 431] on span "Add Document type" at bounding box center [623, 433] width 89 height 15
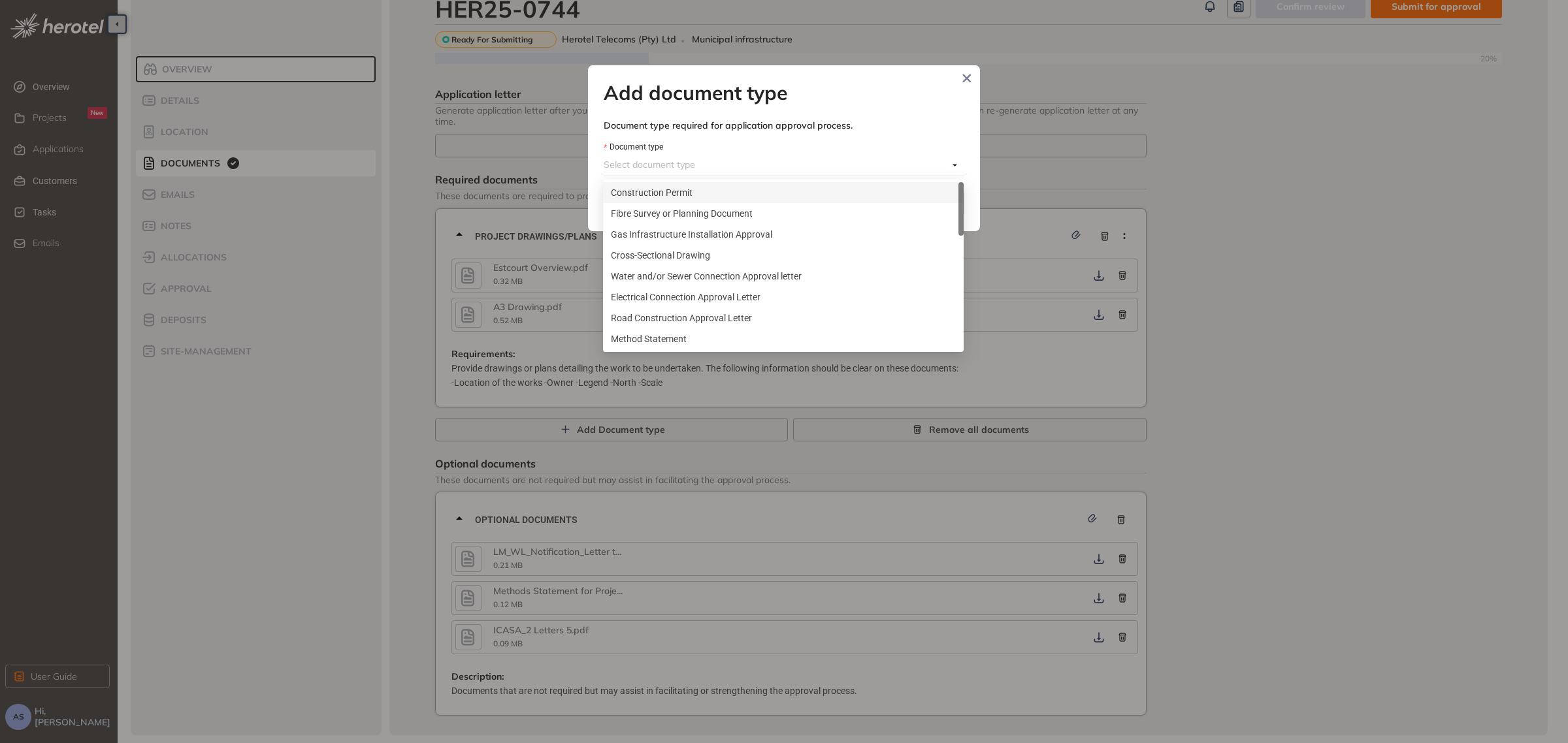
click at [961, 165] on div "Select document type" at bounding box center [784, 165] width 361 height 21
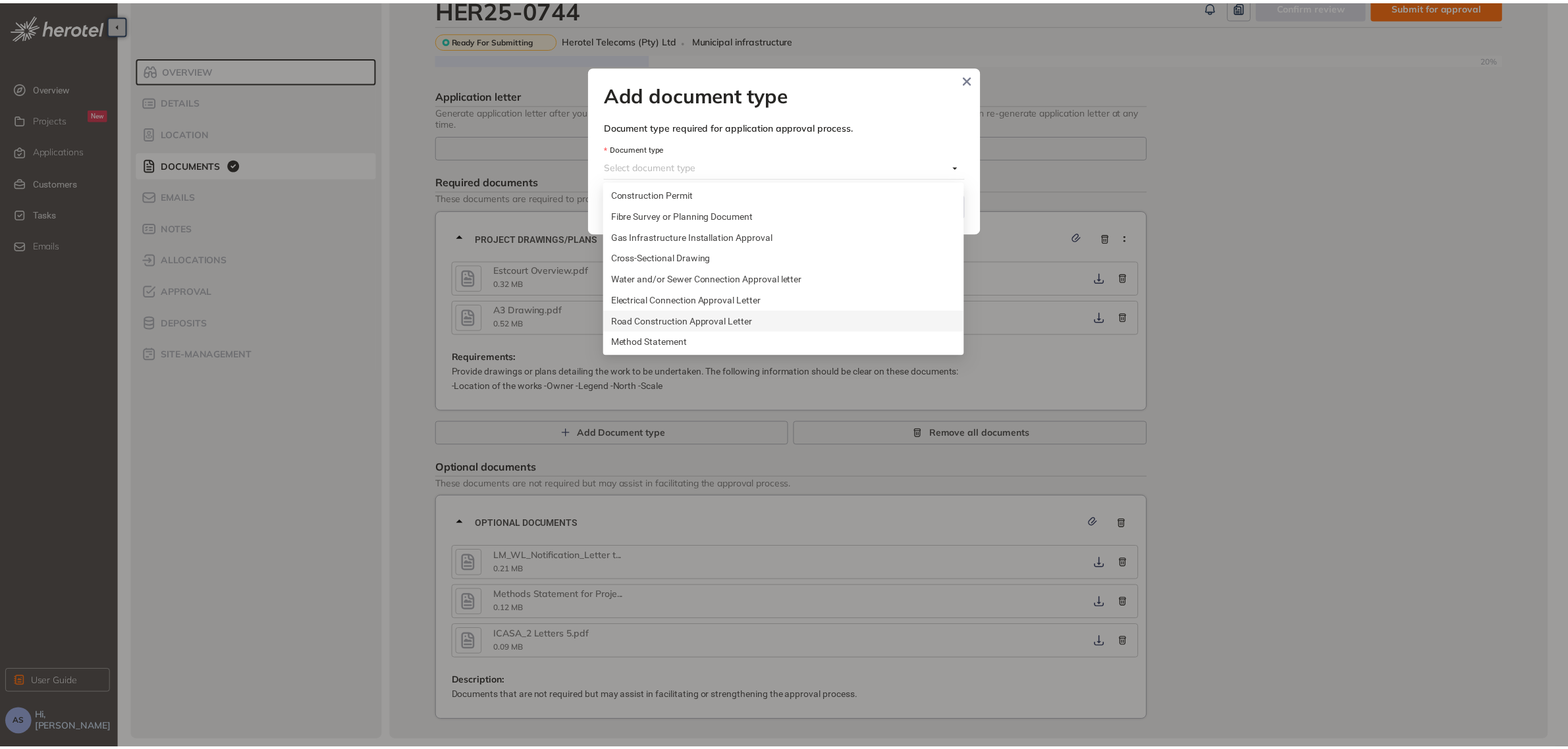
scroll to position [442, 0]
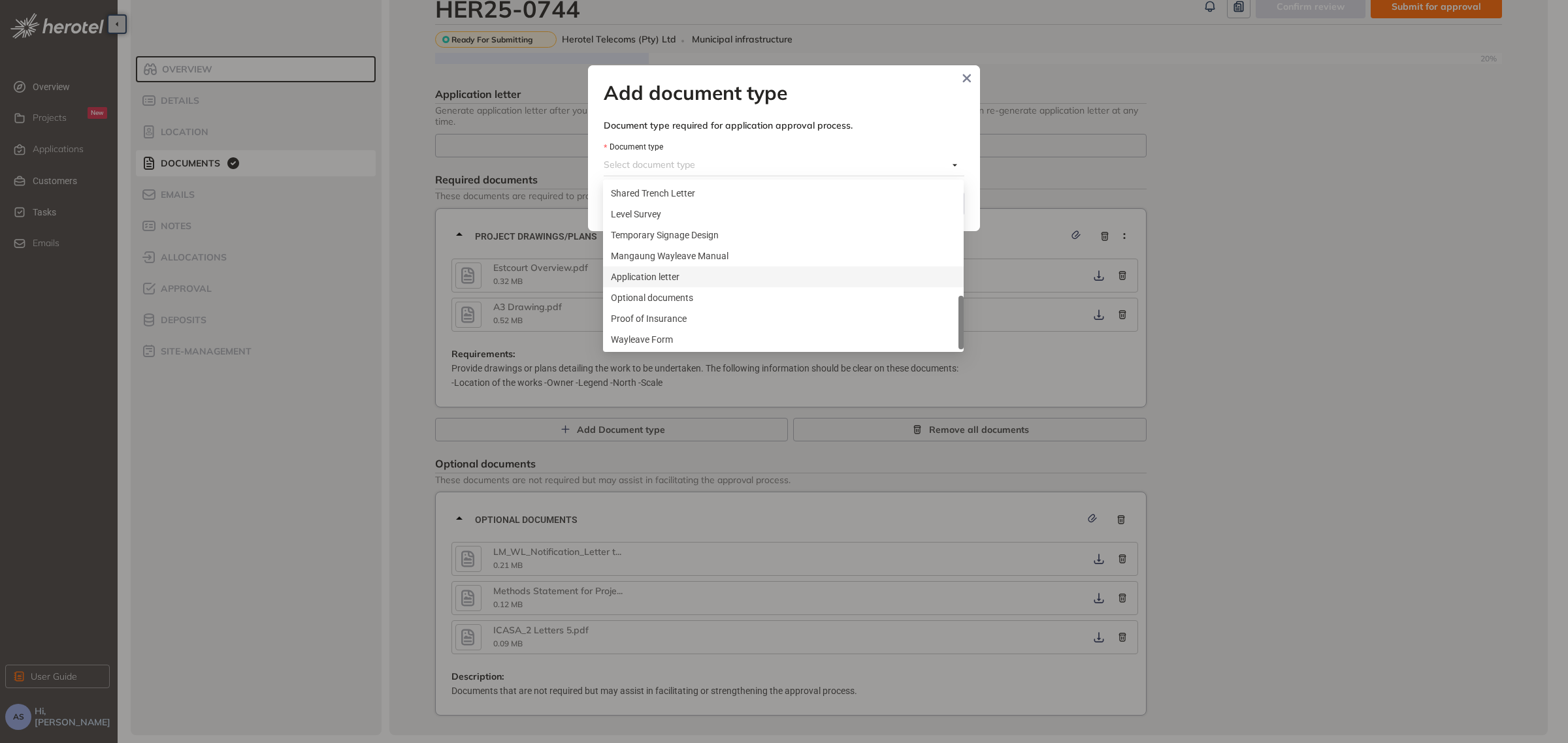
click at [668, 276] on div "Application letter" at bounding box center [784, 277] width 345 height 15
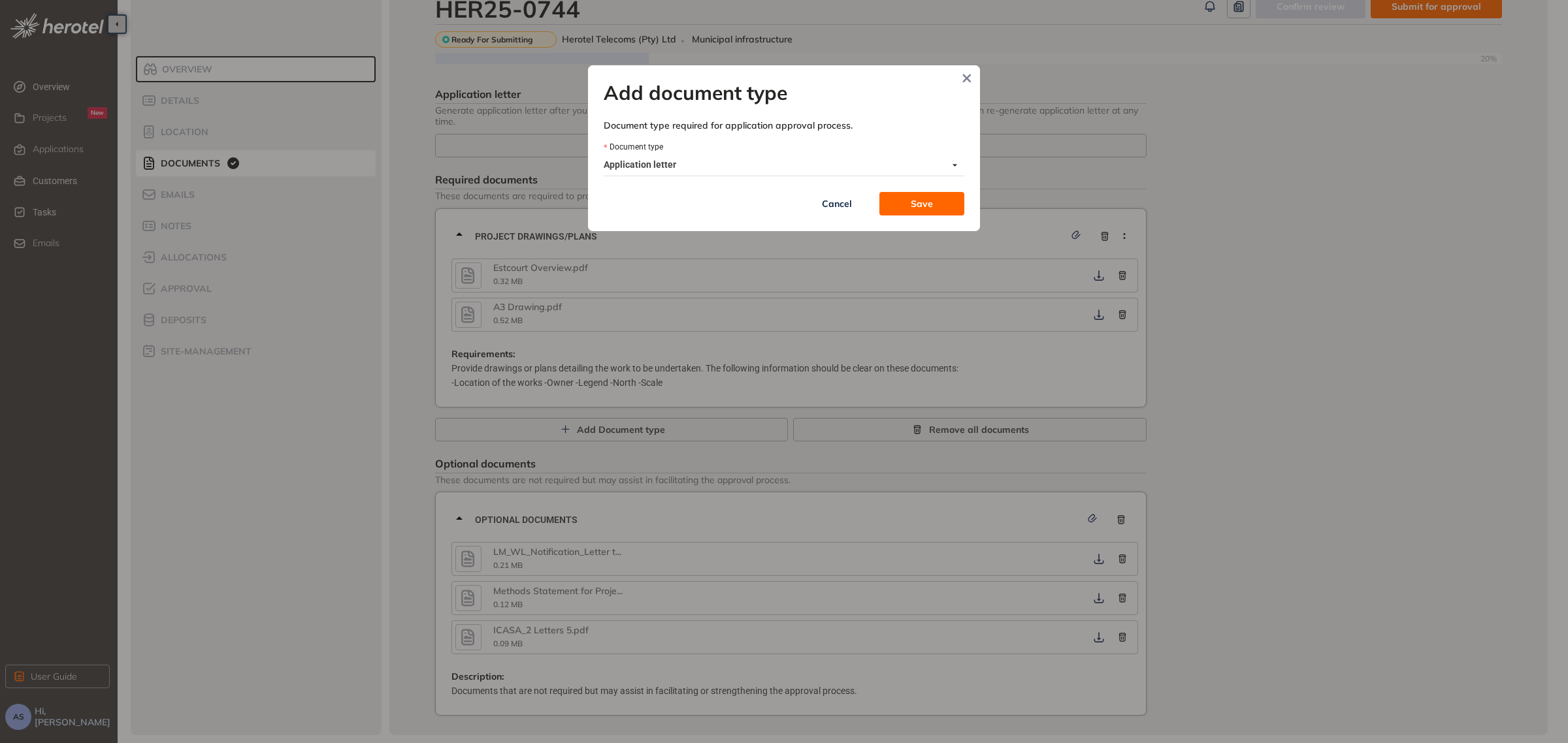
click at [932, 207] on span "Save" at bounding box center [922, 204] width 22 height 15
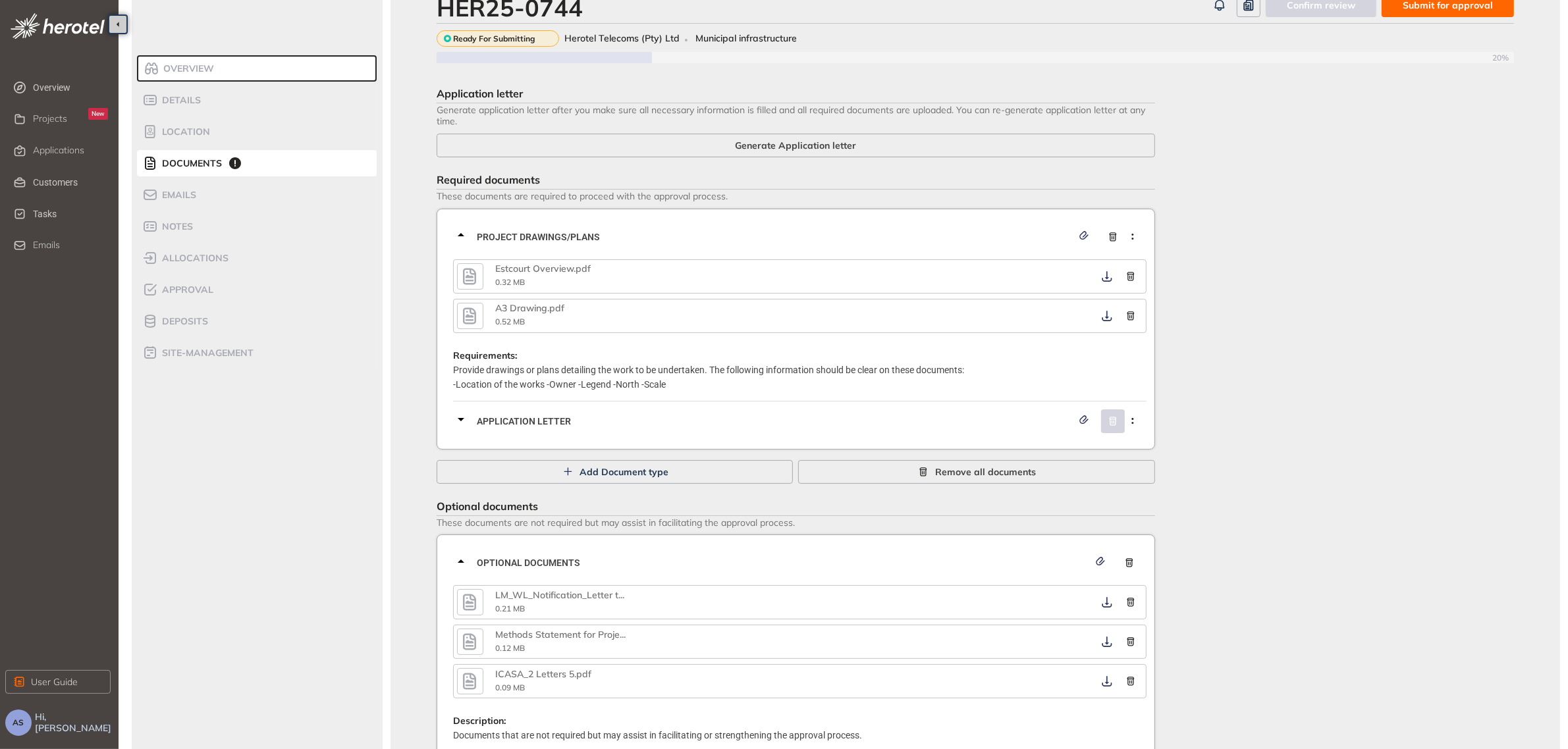
scroll to position [0, 0]
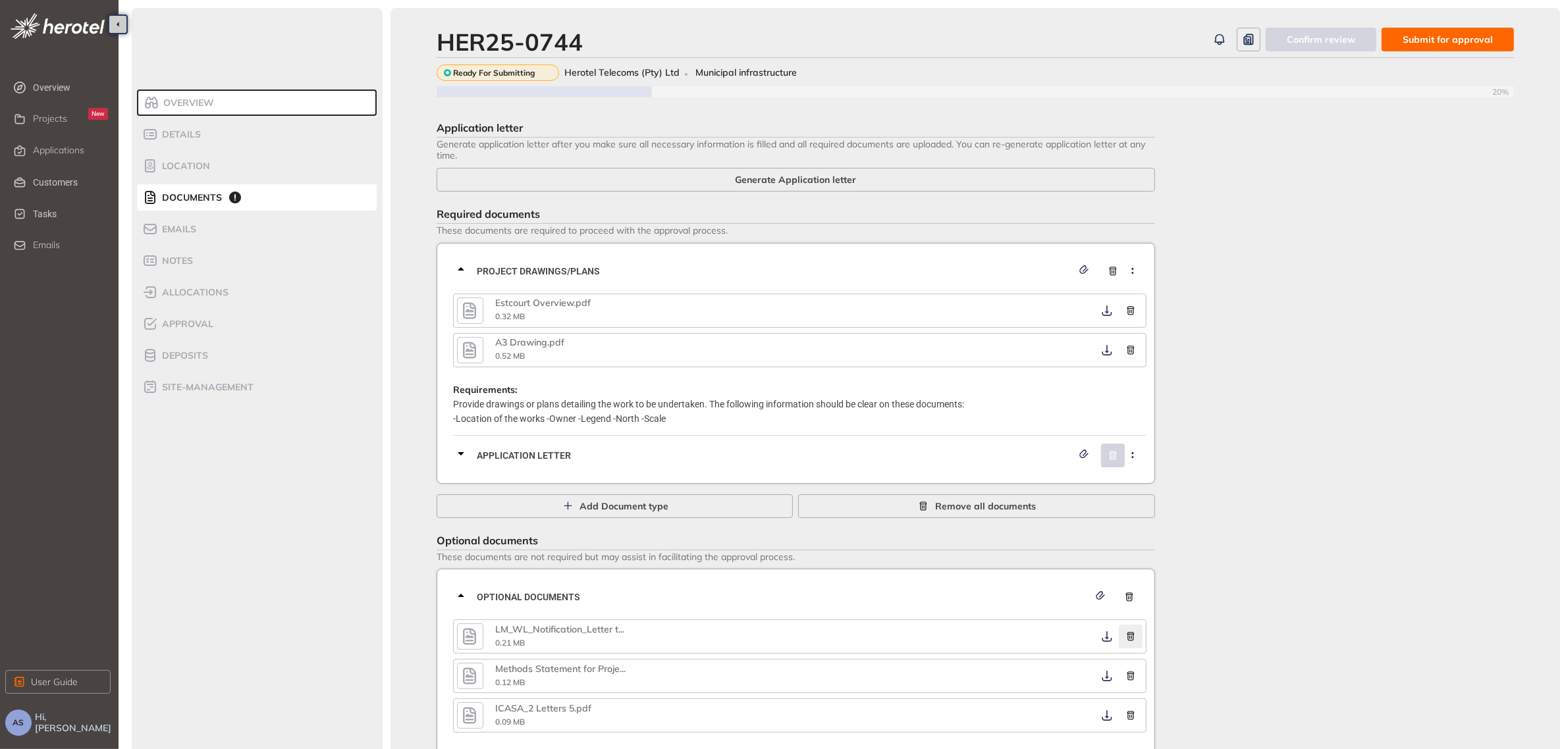
click at [1128, 631] on button "button" at bounding box center [1130, 636] width 23 height 23
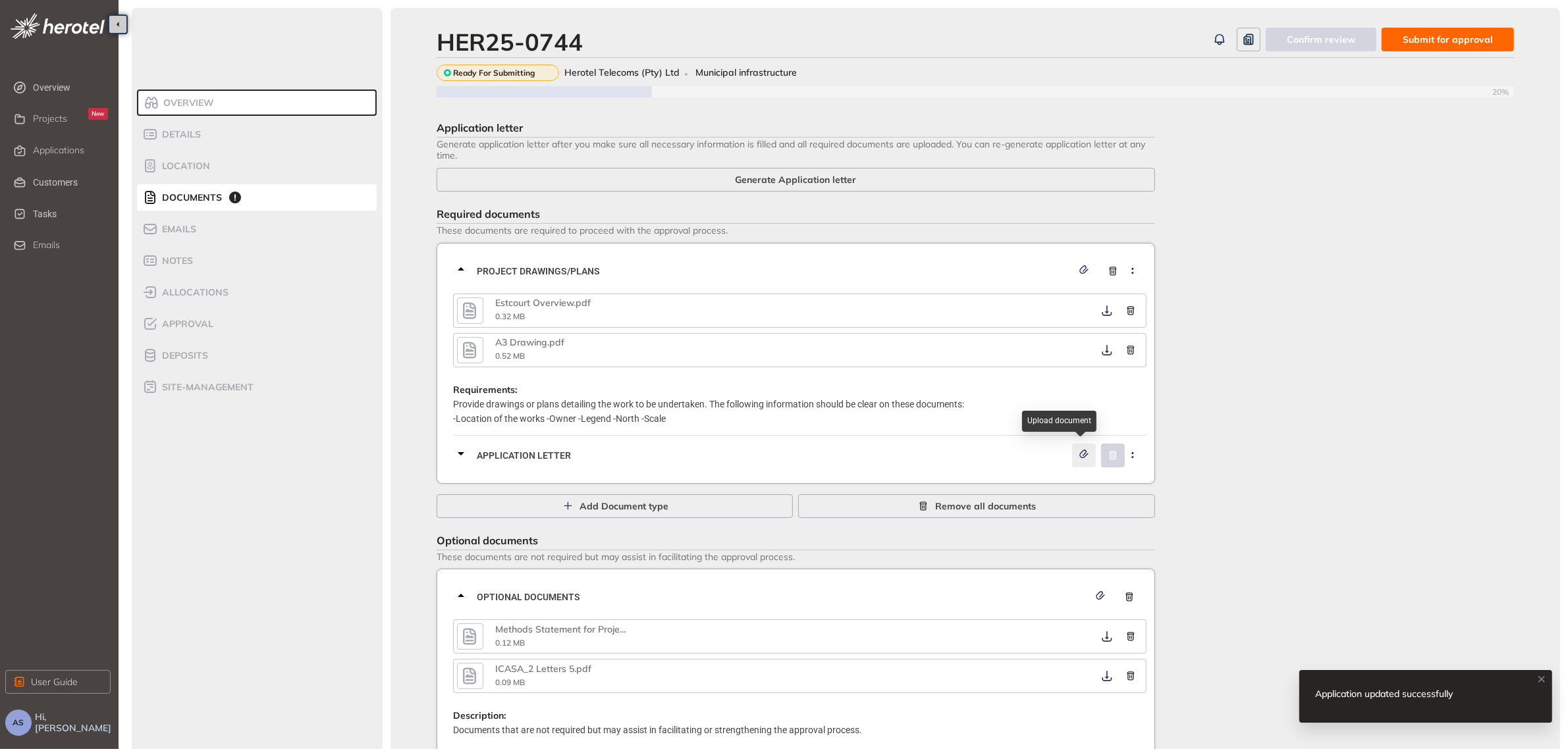
click at [1087, 455] on icon "button" at bounding box center [1083, 454] width 13 height 10
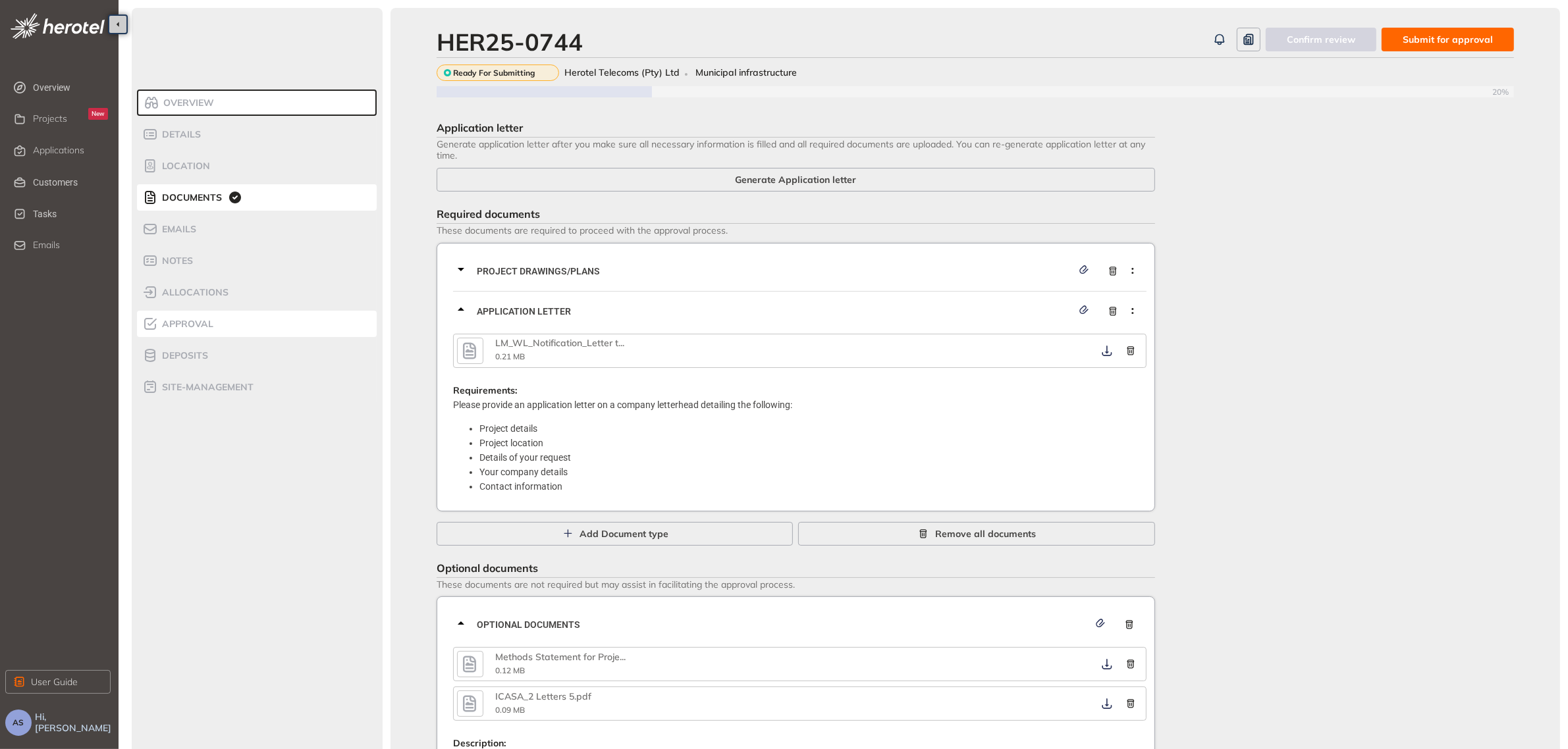
click at [179, 321] on span "Approval" at bounding box center [186, 324] width 55 height 11
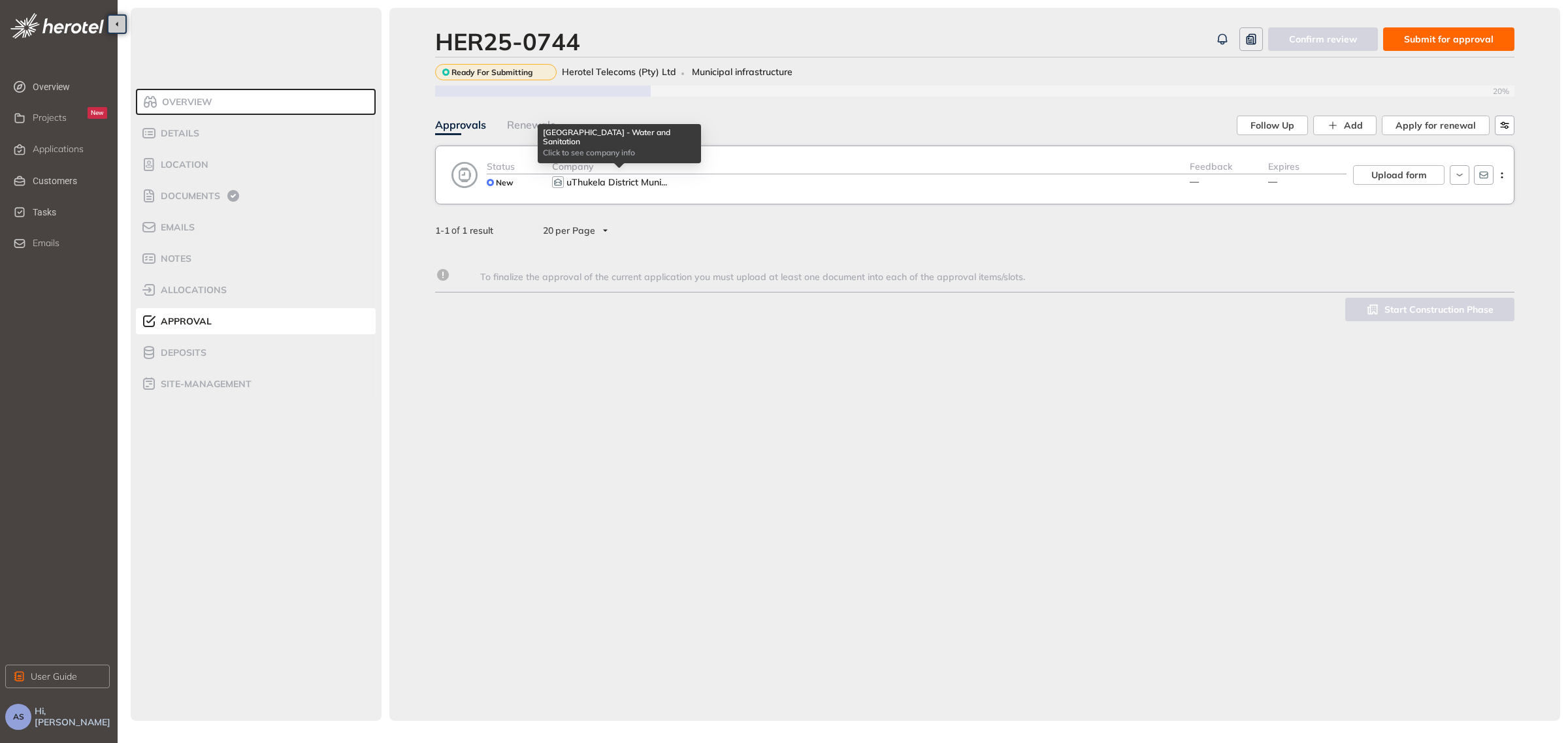
click at [625, 180] on span "uThukela District Muni" at bounding box center [613, 182] width 95 height 12
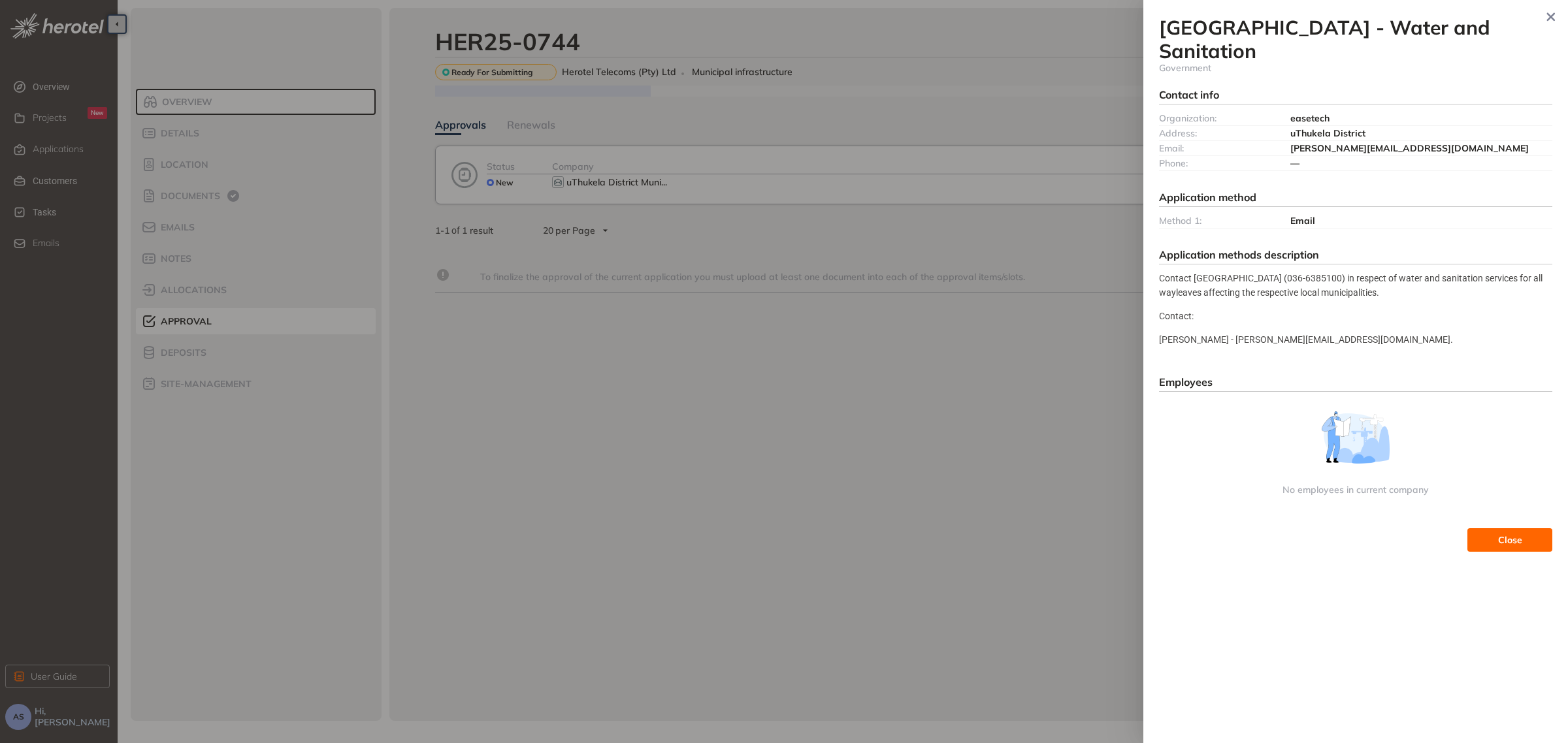
click at [1504, 547] on span "Close" at bounding box center [1510, 540] width 24 height 15
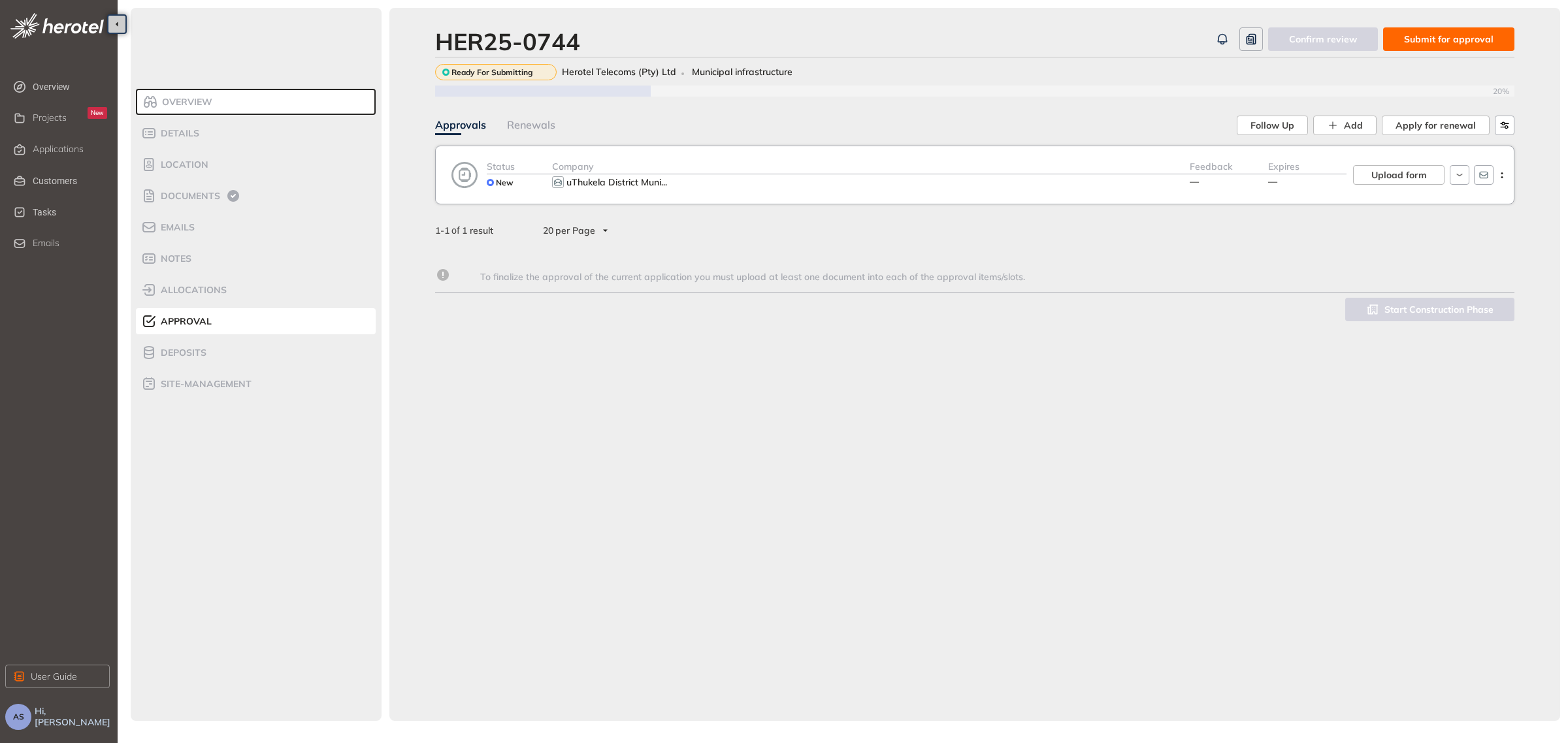
click at [1434, 41] on span "Submit for approval" at bounding box center [1449, 39] width 89 height 15
click at [58, 152] on span "Applications" at bounding box center [58, 149] width 51 height 11
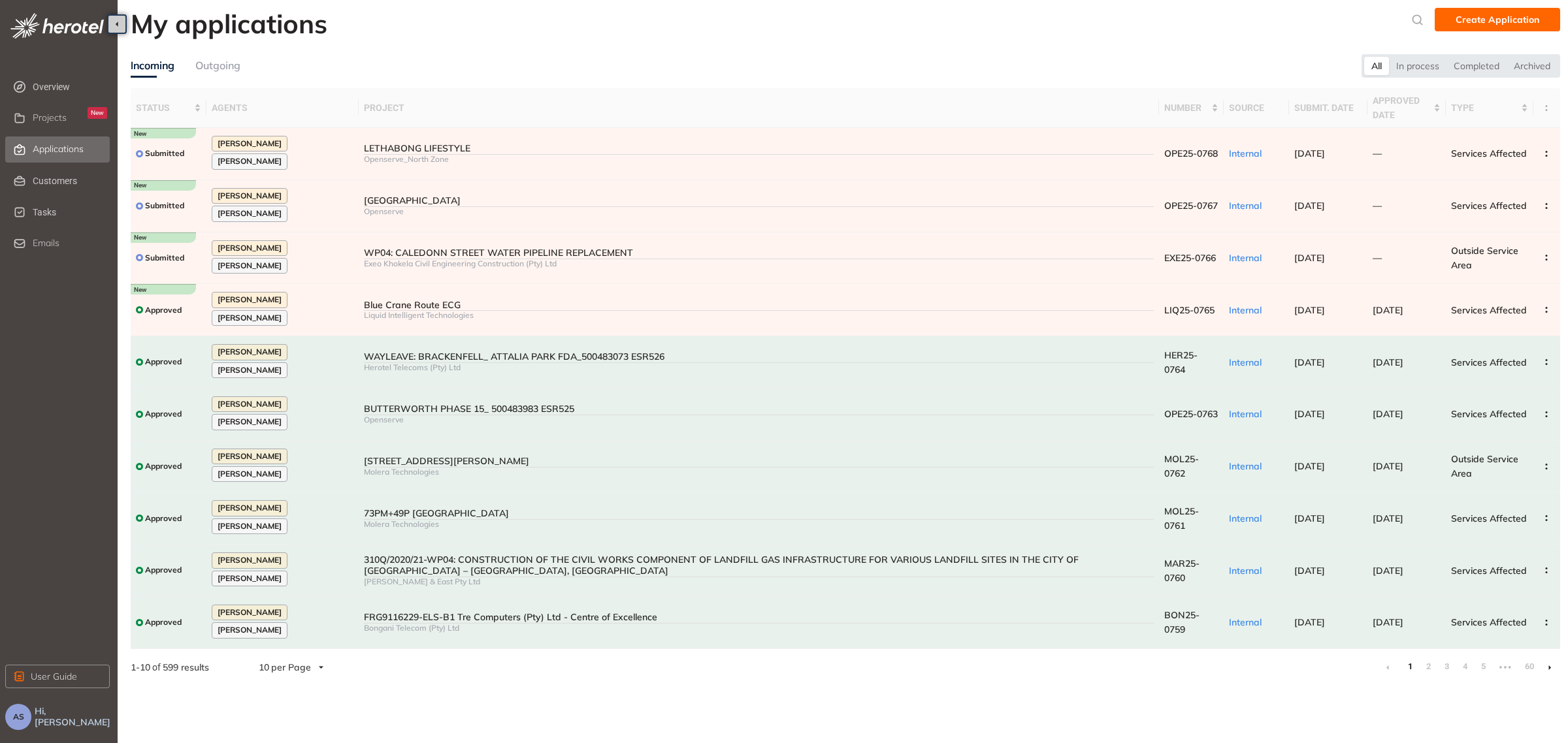
click at [223, 70] on div "Outgoing" at bounding box center [217, 65] width 45 height 16
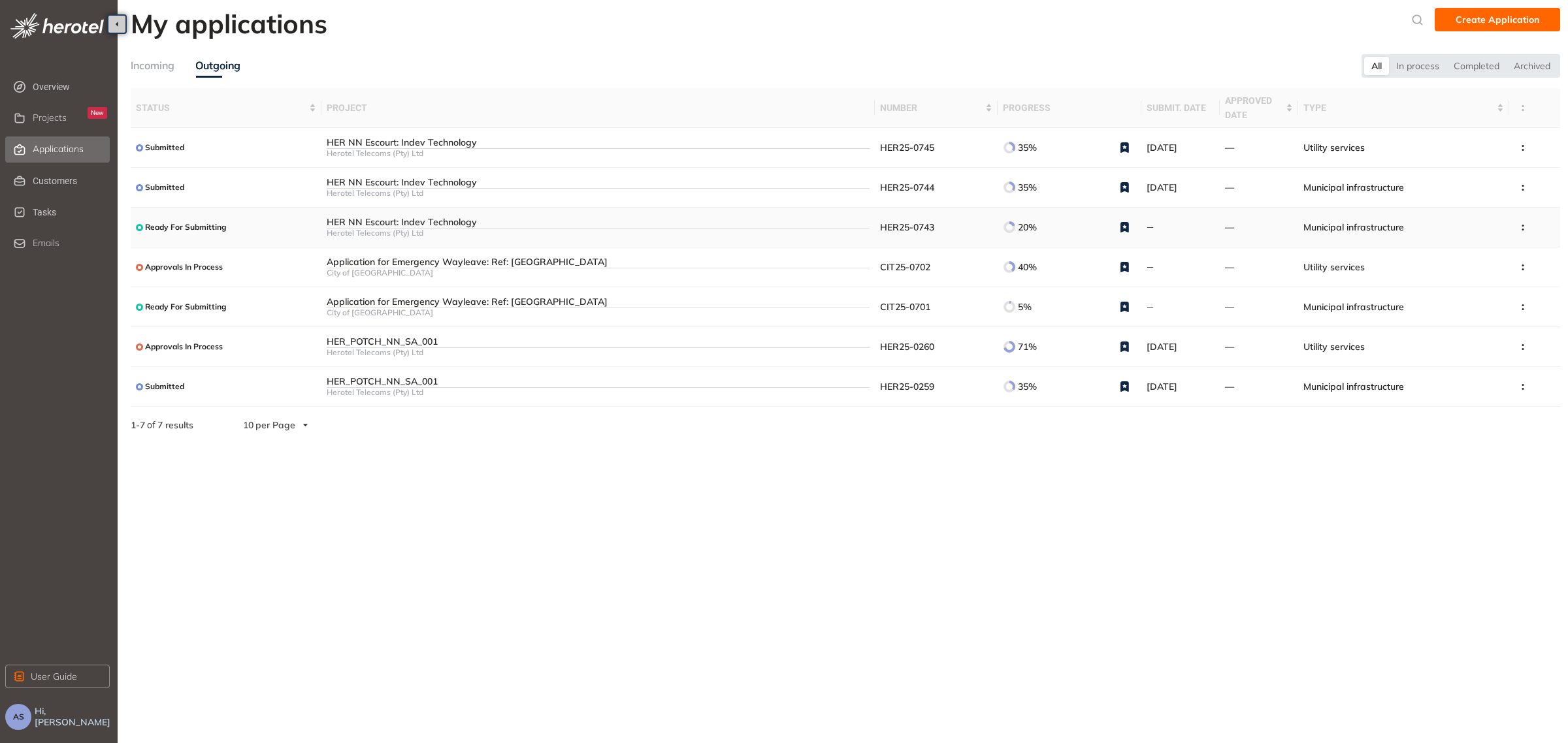
click at [446, 224] on div "HER NN Escourt: Indev Technology" at bounding box center [598, 222] width 543 height 11
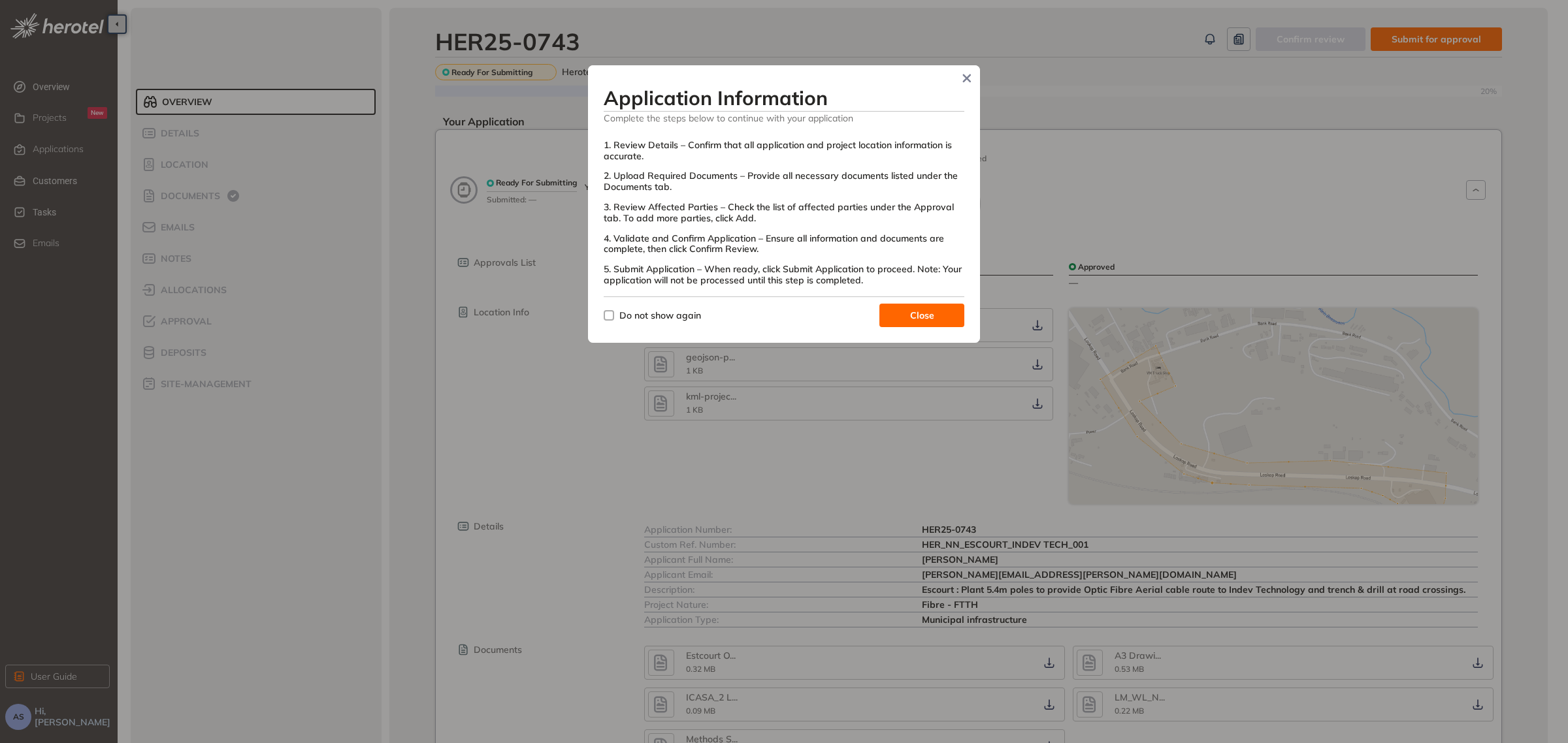
click at [912, 317] on span "Close" at bounding box center [922, 315] width 24 height 15
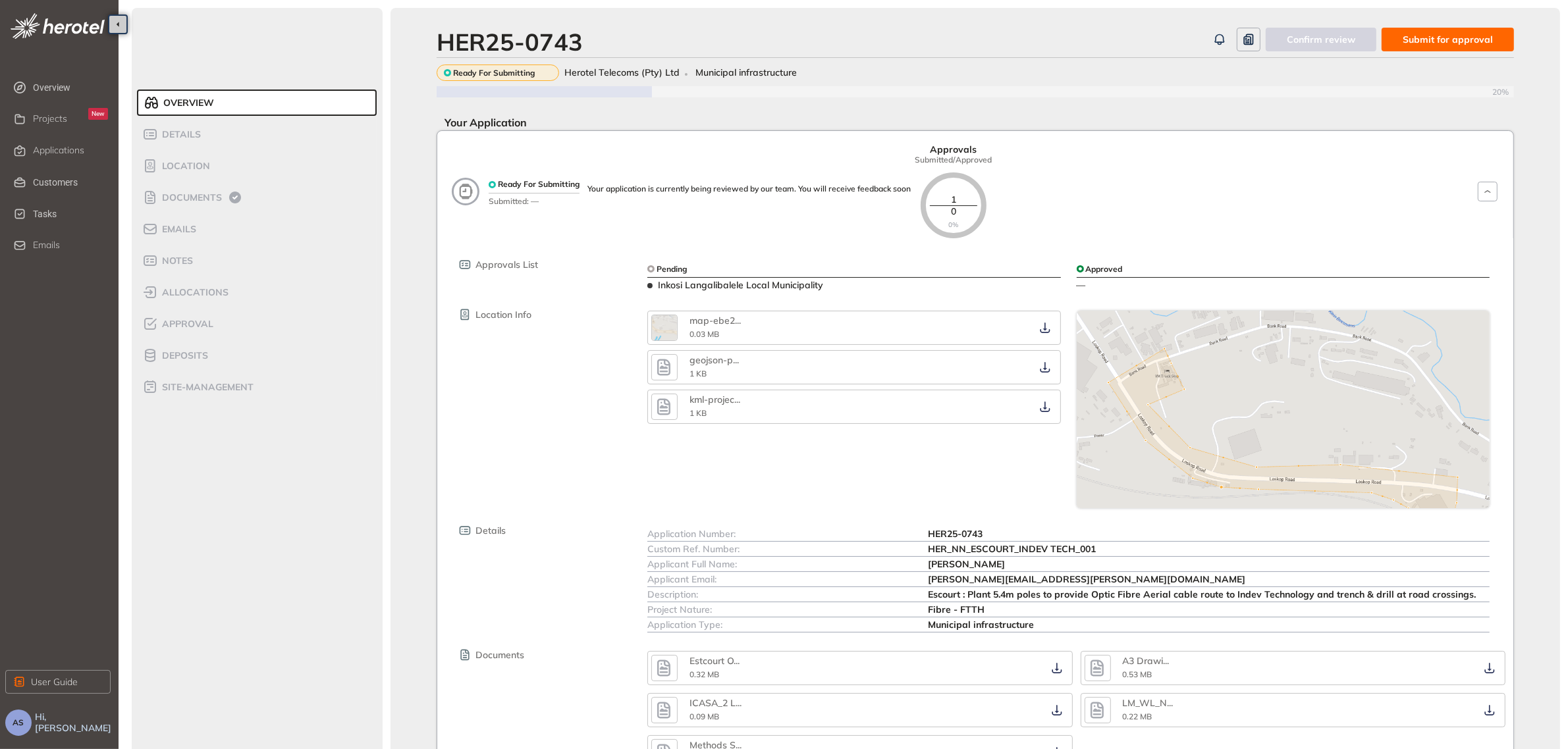
scroll to position [149, 0]
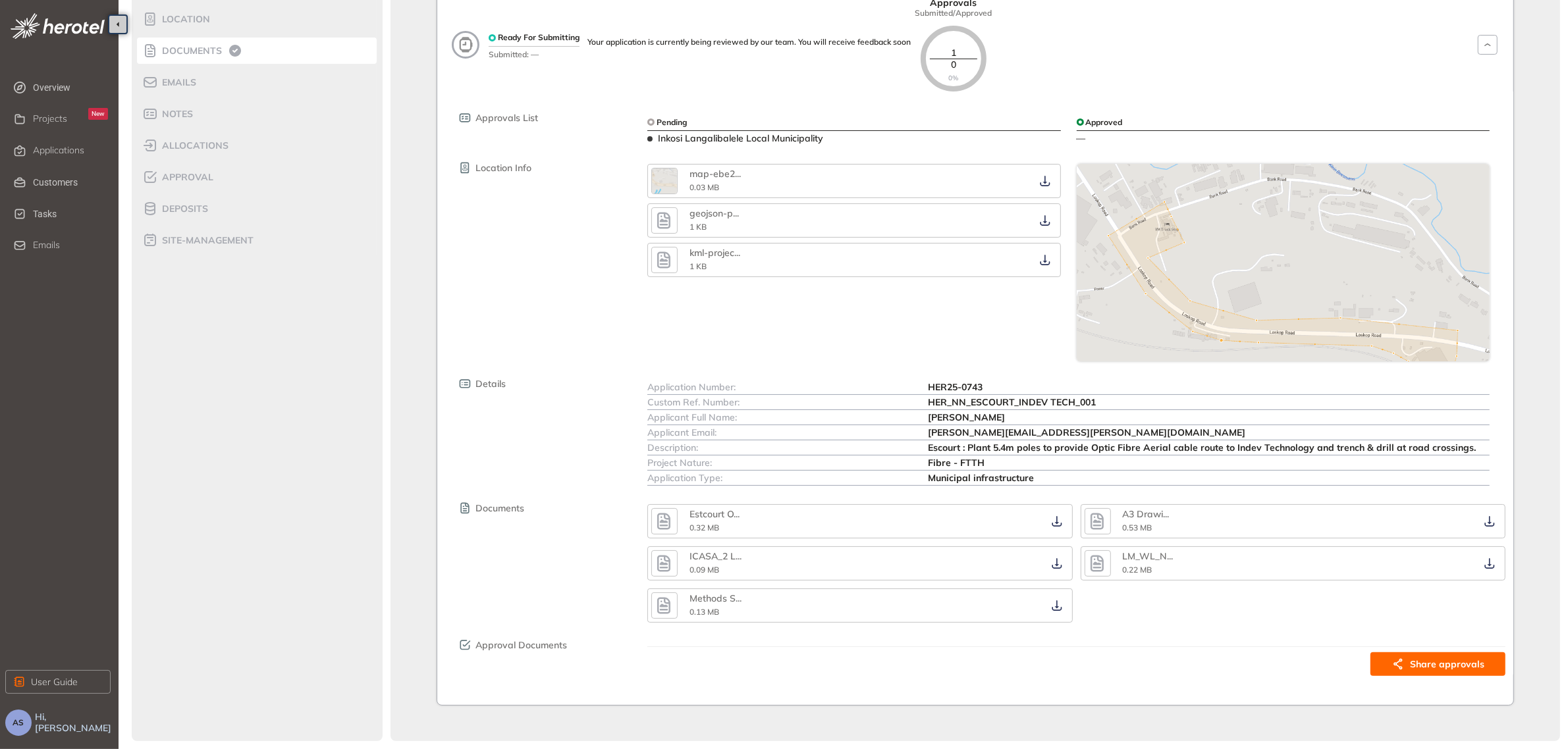
click at [206, 48] on span "Documents" at bounding box center [190, 50] width 64 height 11
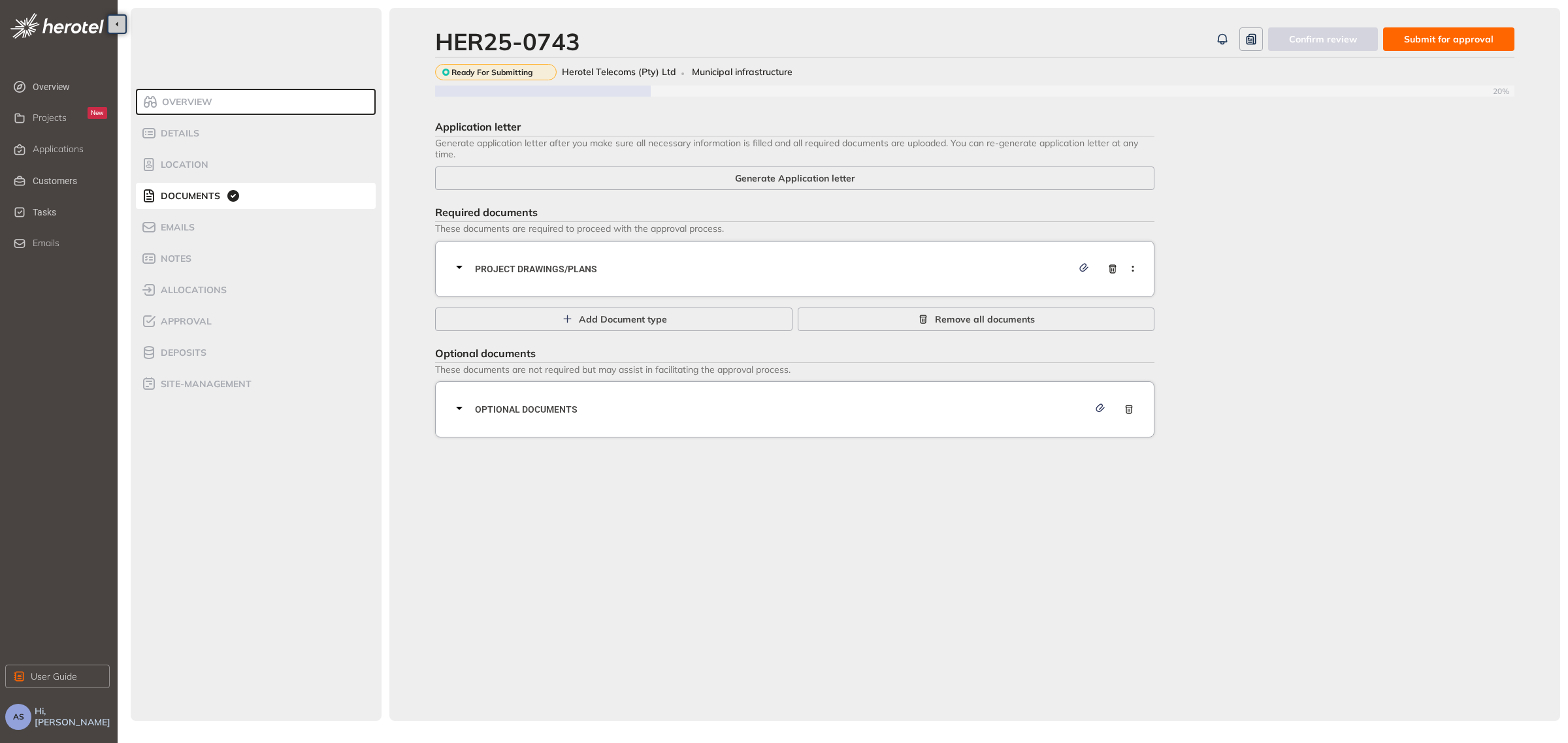
click at [590, 271] on span "Project Drawings/Plans" at bounding box center [773, 269] width 597 height 15
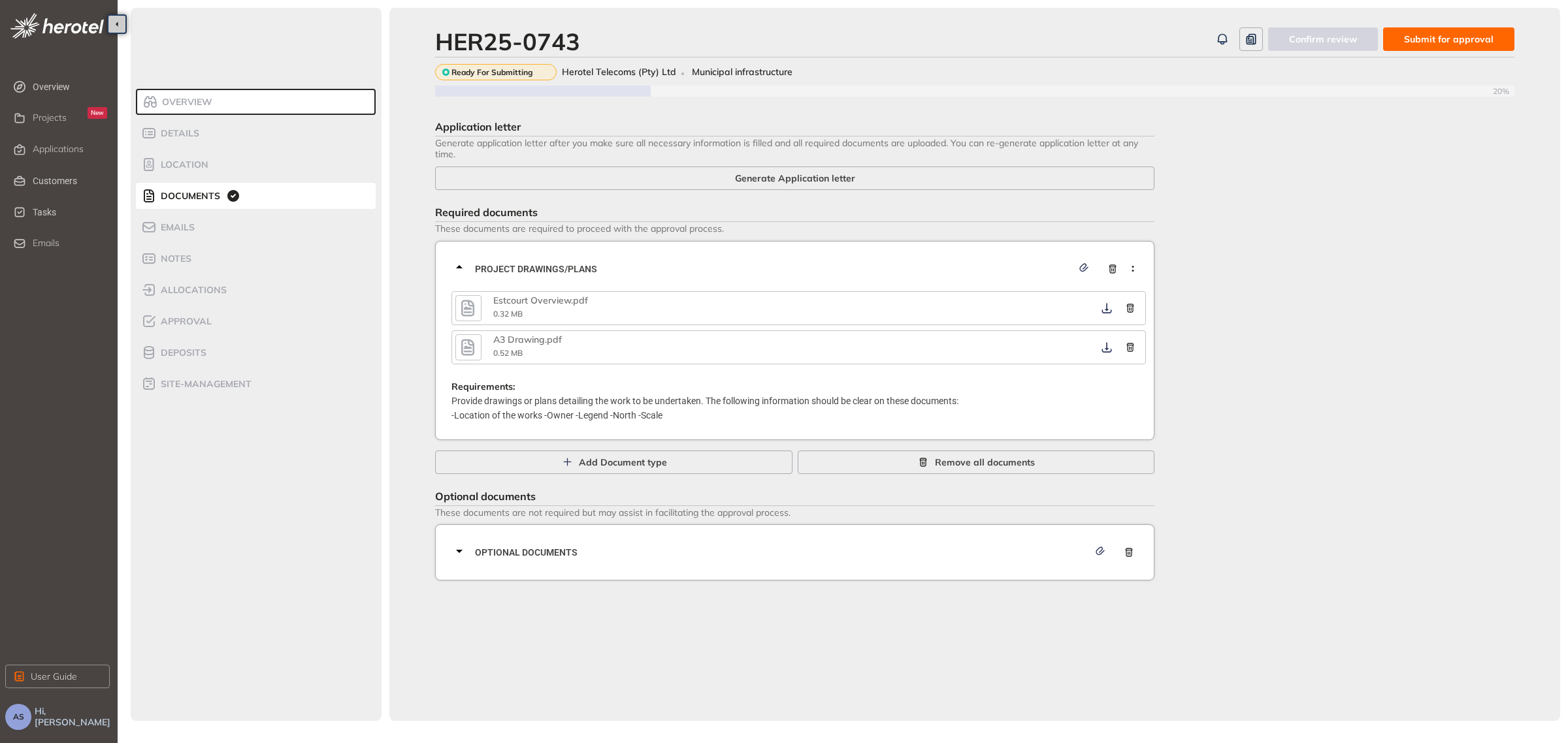
click at [461, 550] on icon at bounding box center [460, 551] width 15 height 15
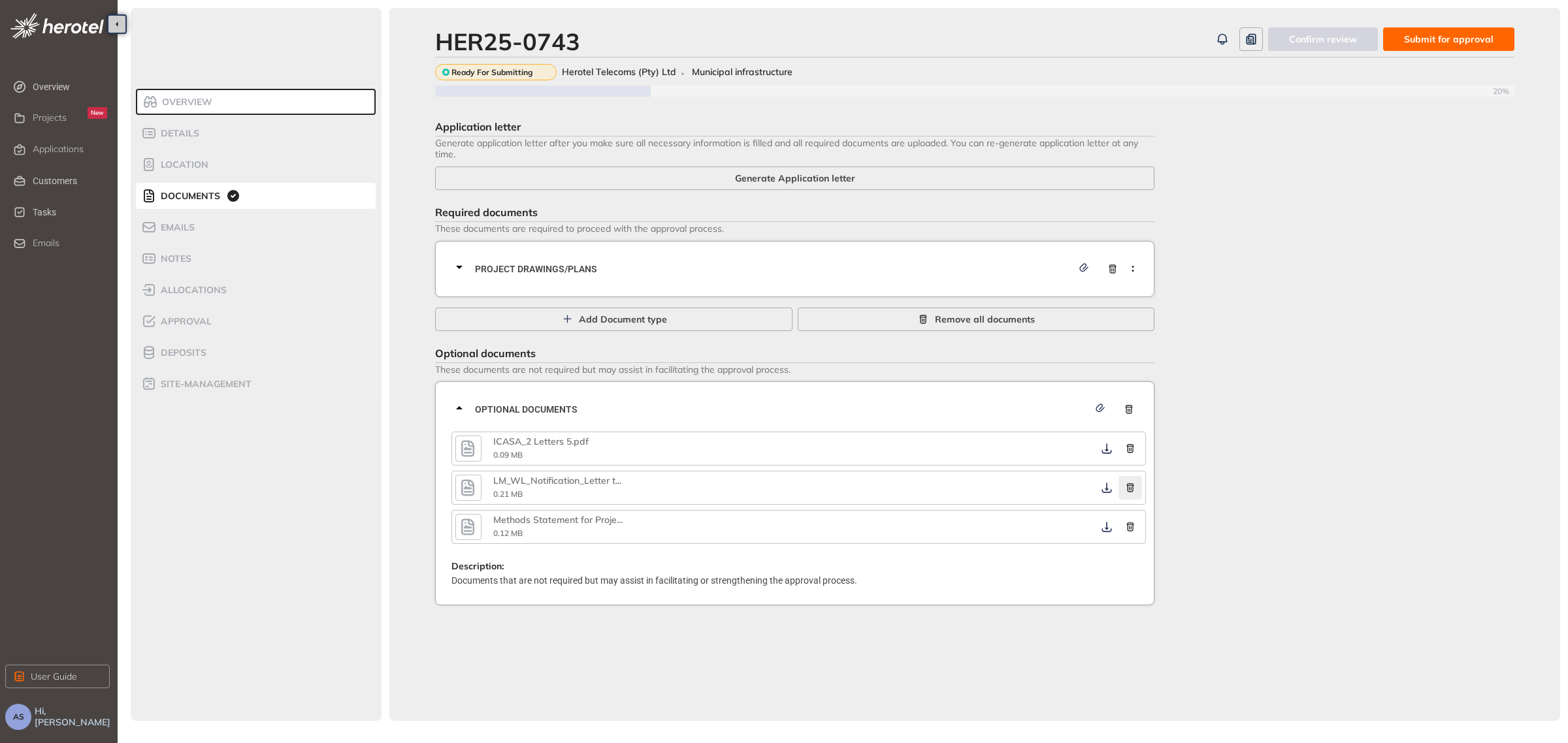
click at [1128, 489] on icon "button" at bounding box center [1131, 489] width 7 height 9
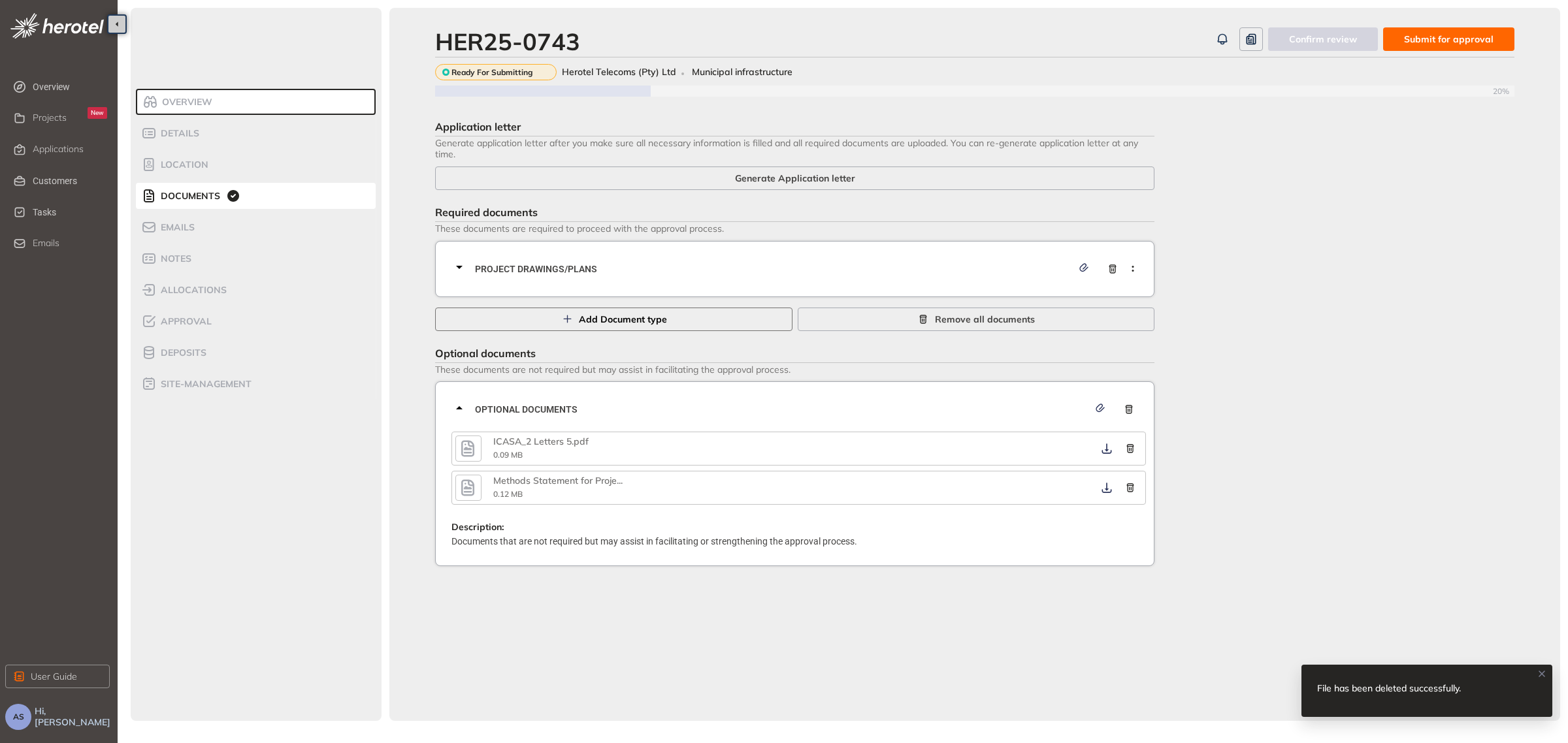
click at [622, 324] on span "Add Document type" at bounding box center [623, 320] width 88 height 15
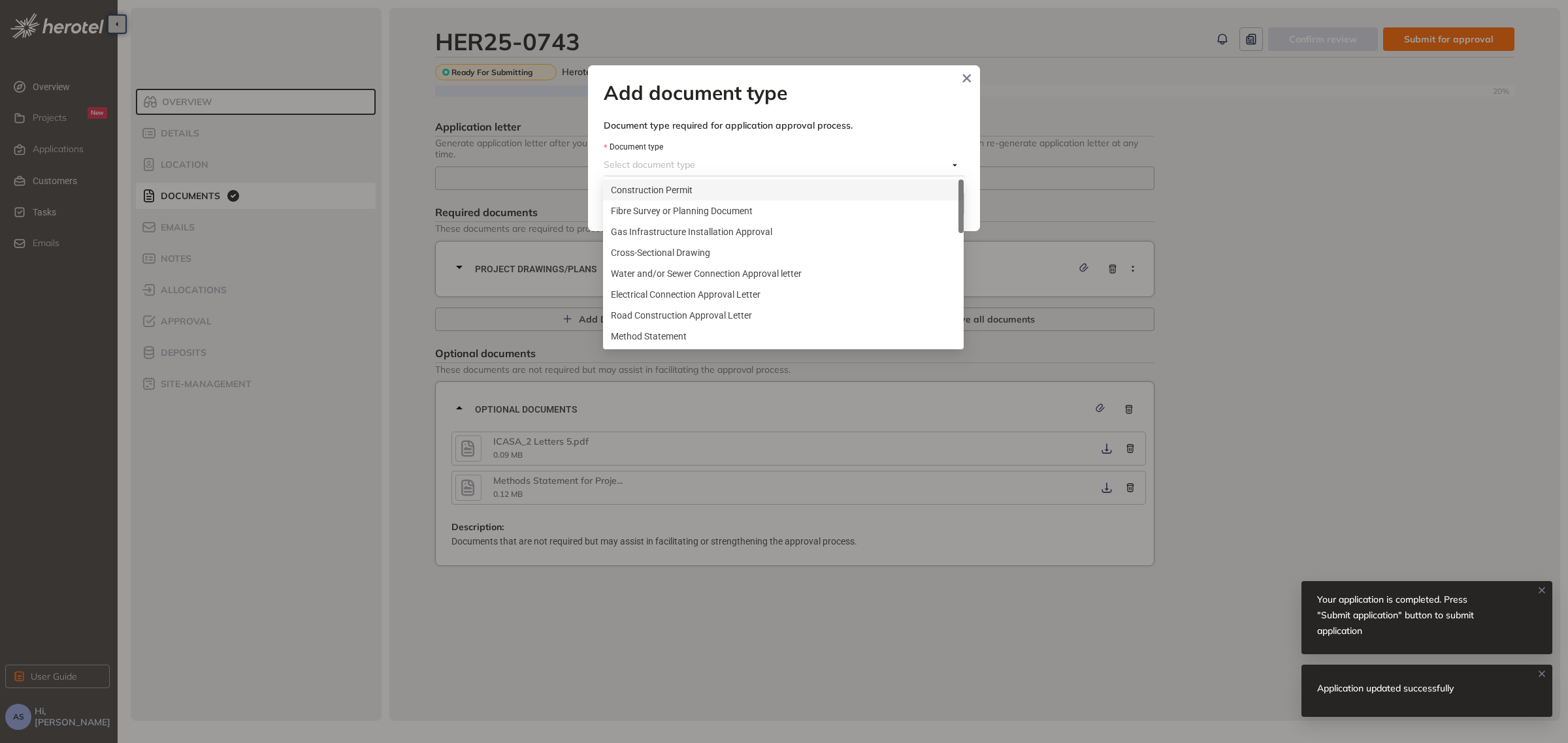
click at [951, 167] on div "Select document type" at bounding box center [784, 165] width 361 height 21
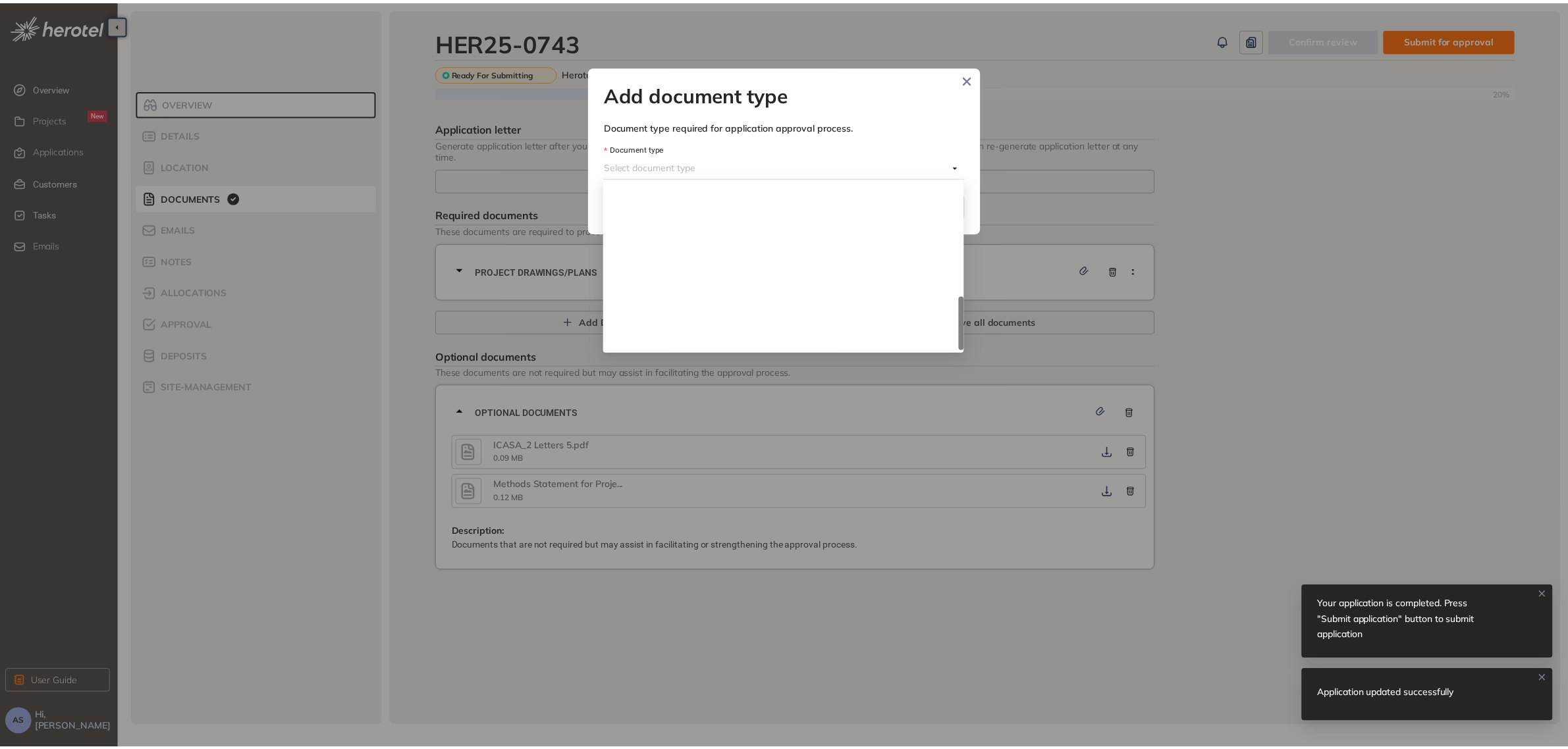
scroll to position [442, 0]
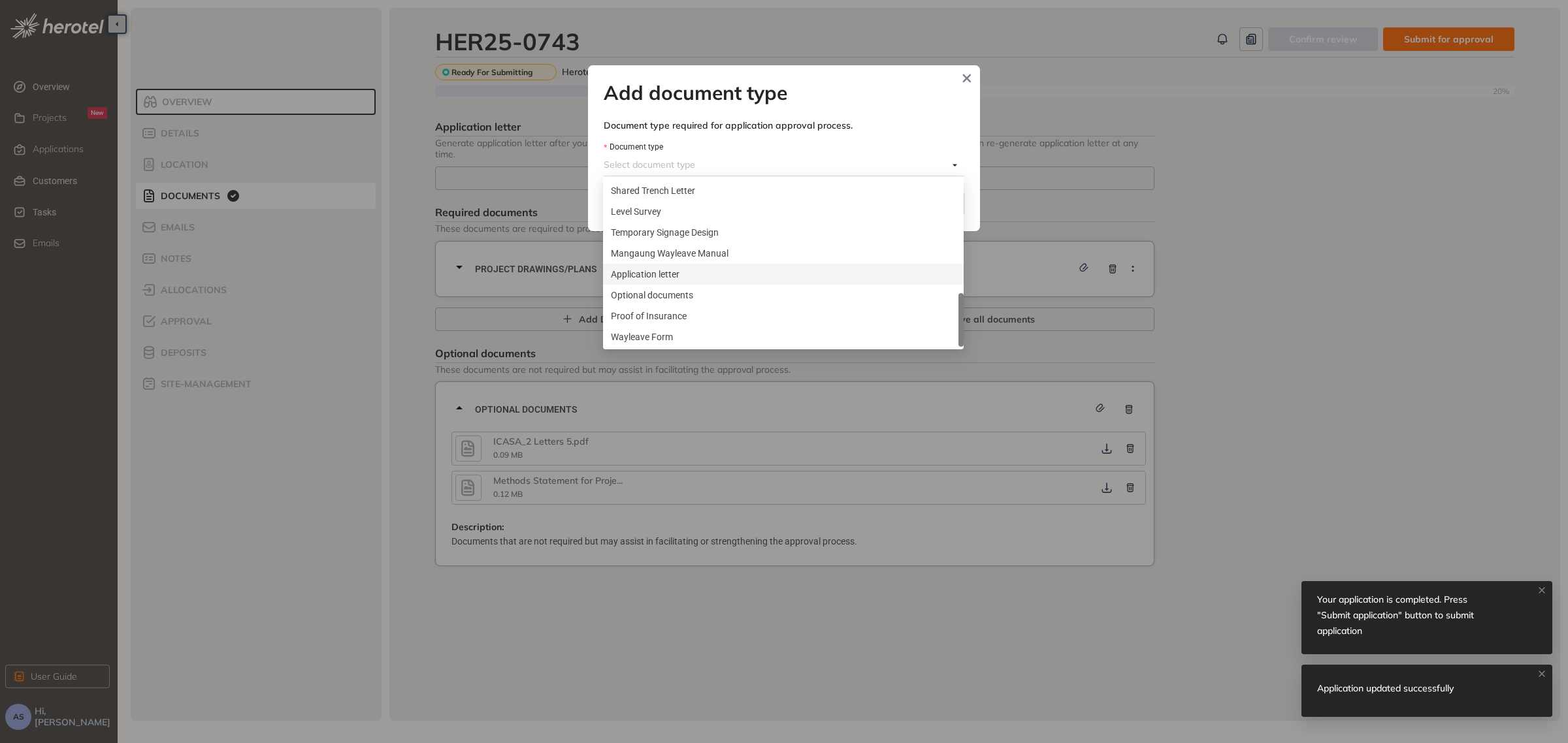
click at [664, 274] on div "Application letter" at bounding box center [784, 274] width 345 height 15
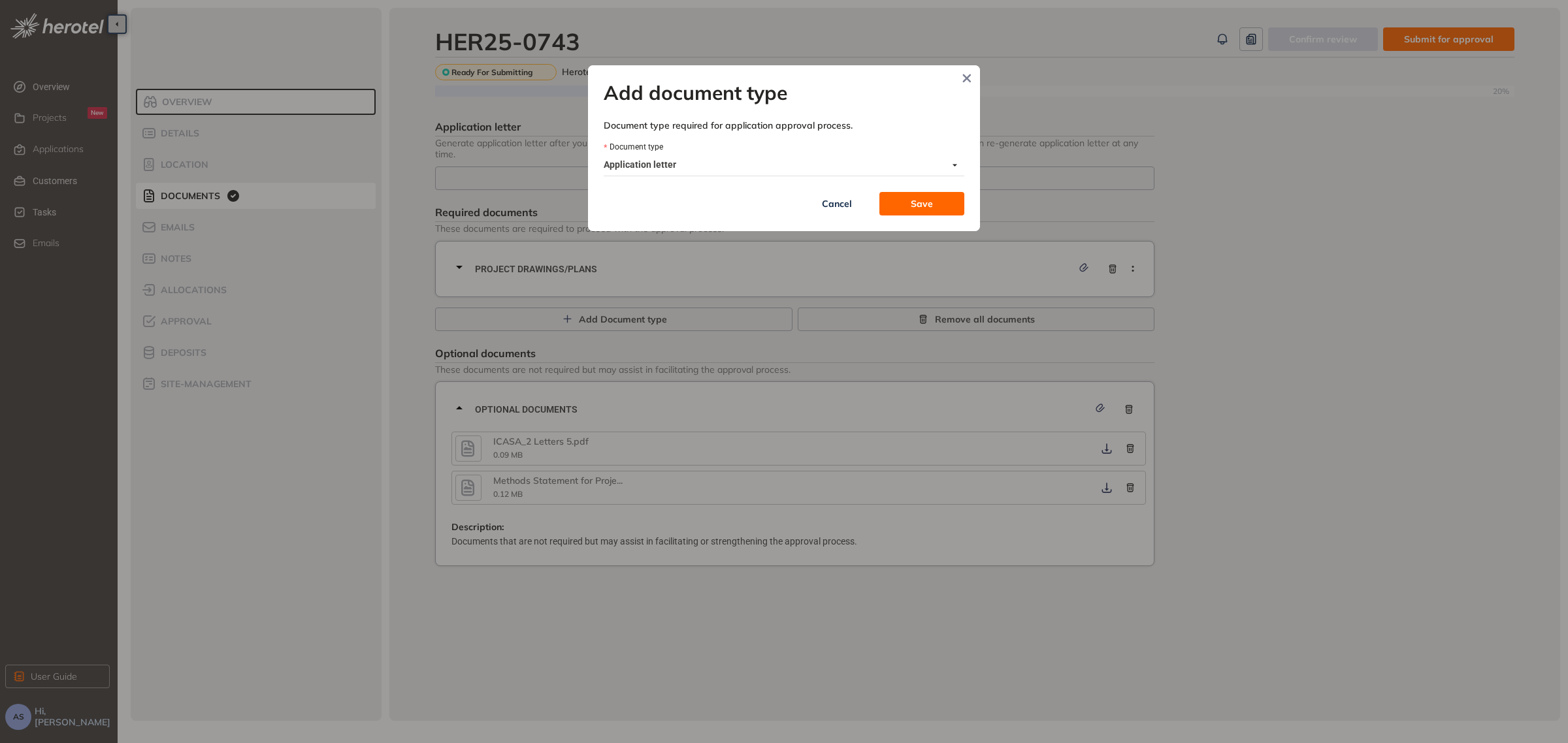
click at [902, 206] on button "Save" at bounding box center [922, 204] width 85 height 23
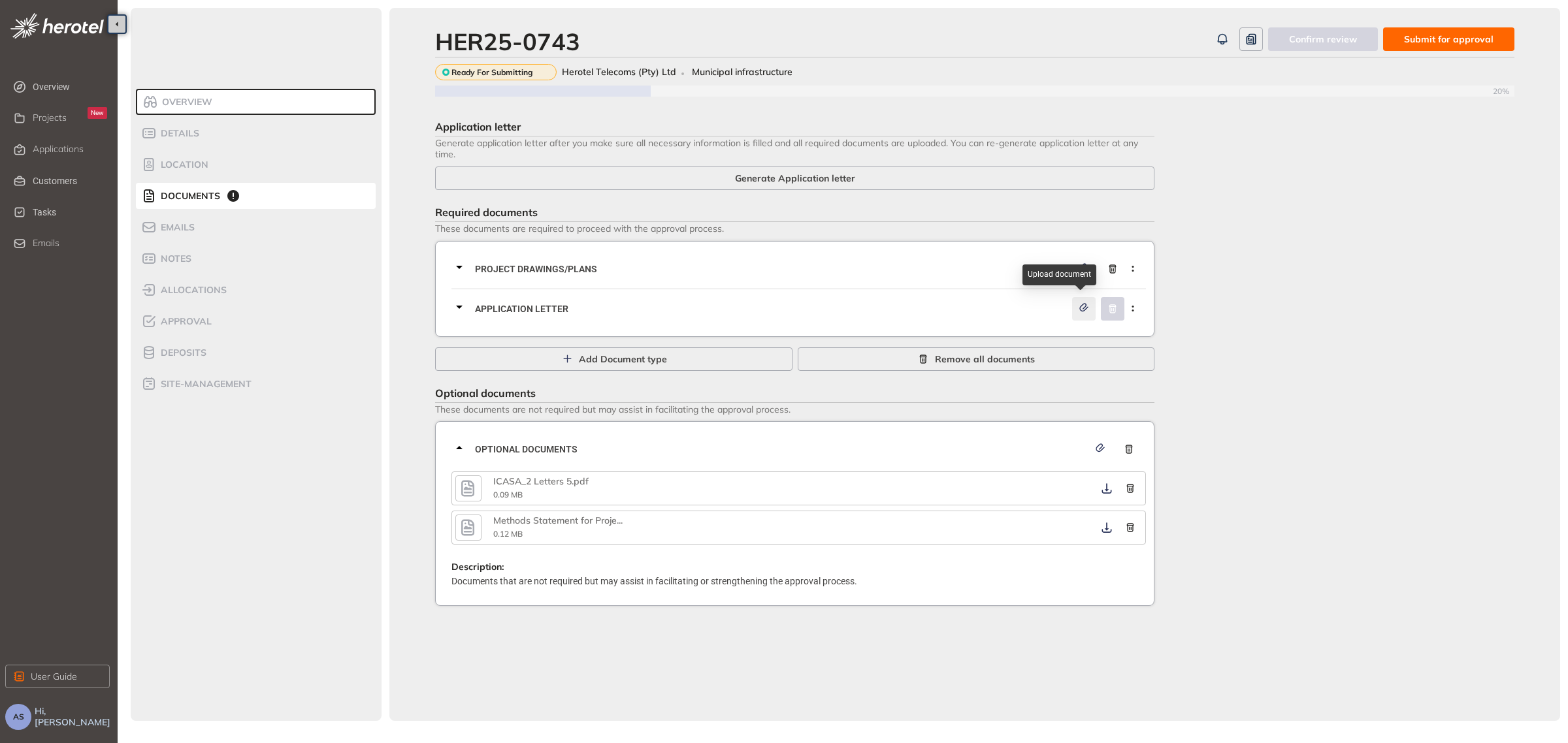
click at [1084, 309] on icon "button" at bounding box center [1083, 308] width 13 height 9
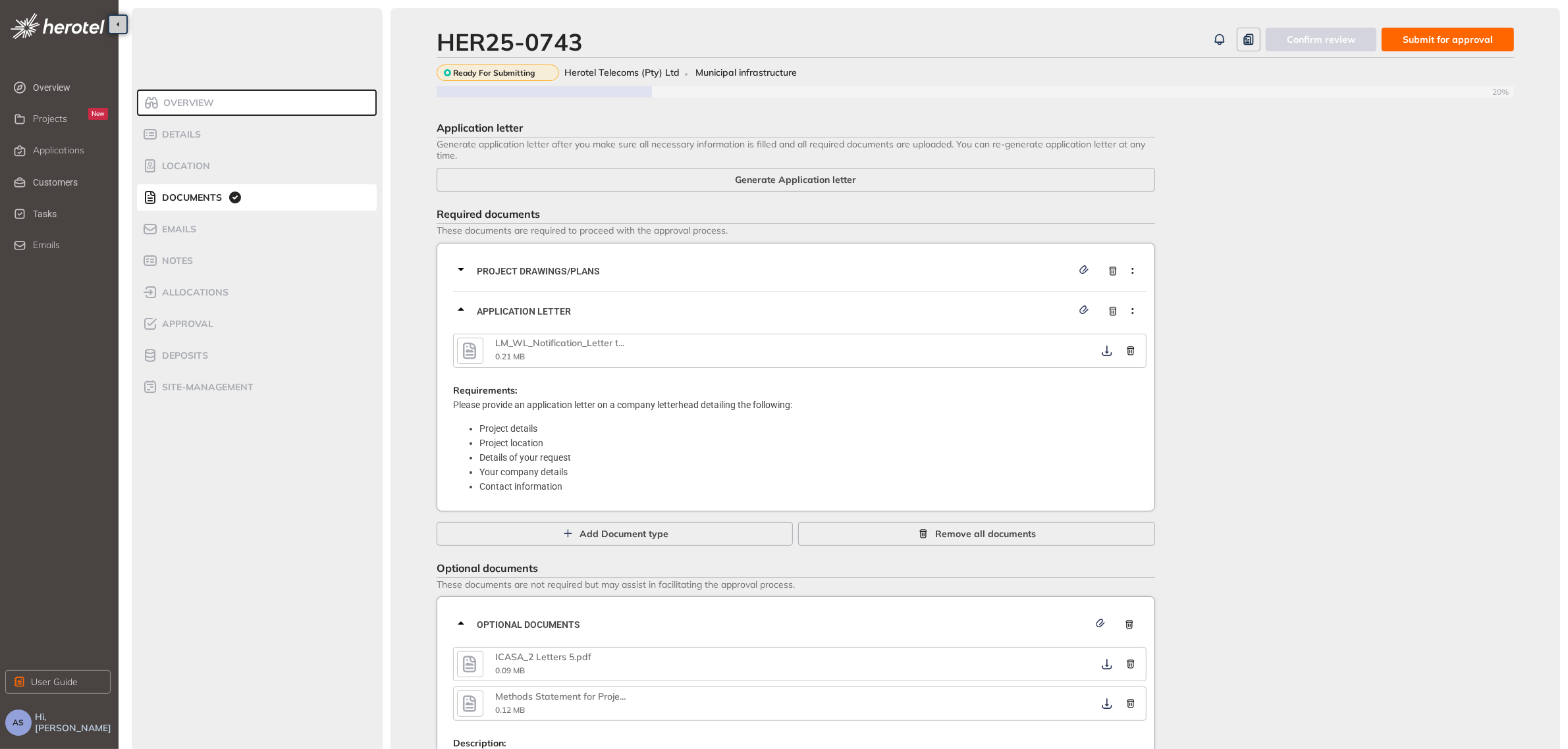
scroll to position [62, 0]
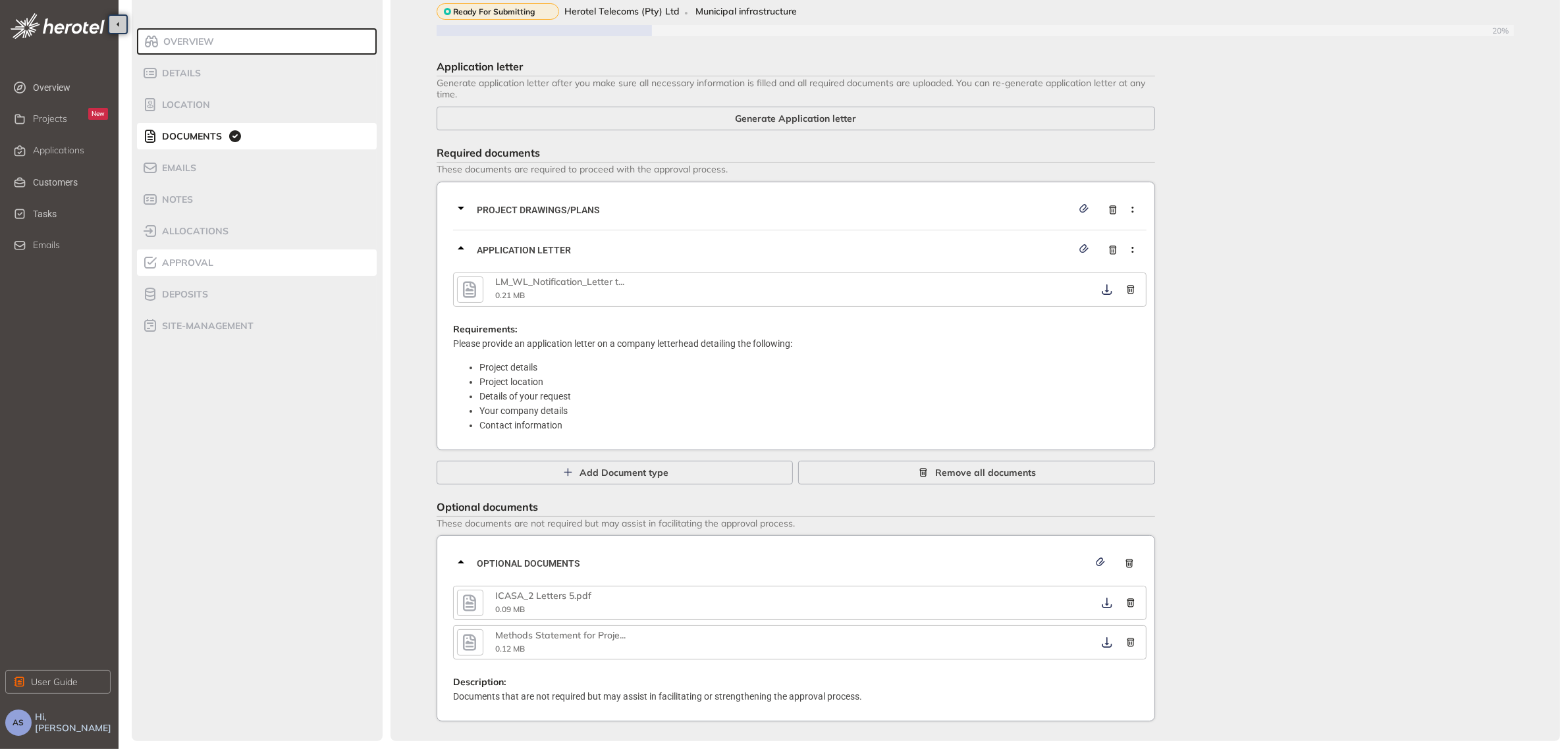
click at [202, 257] on span "Approval" at bounding box center [186, 262] width 55 height 11
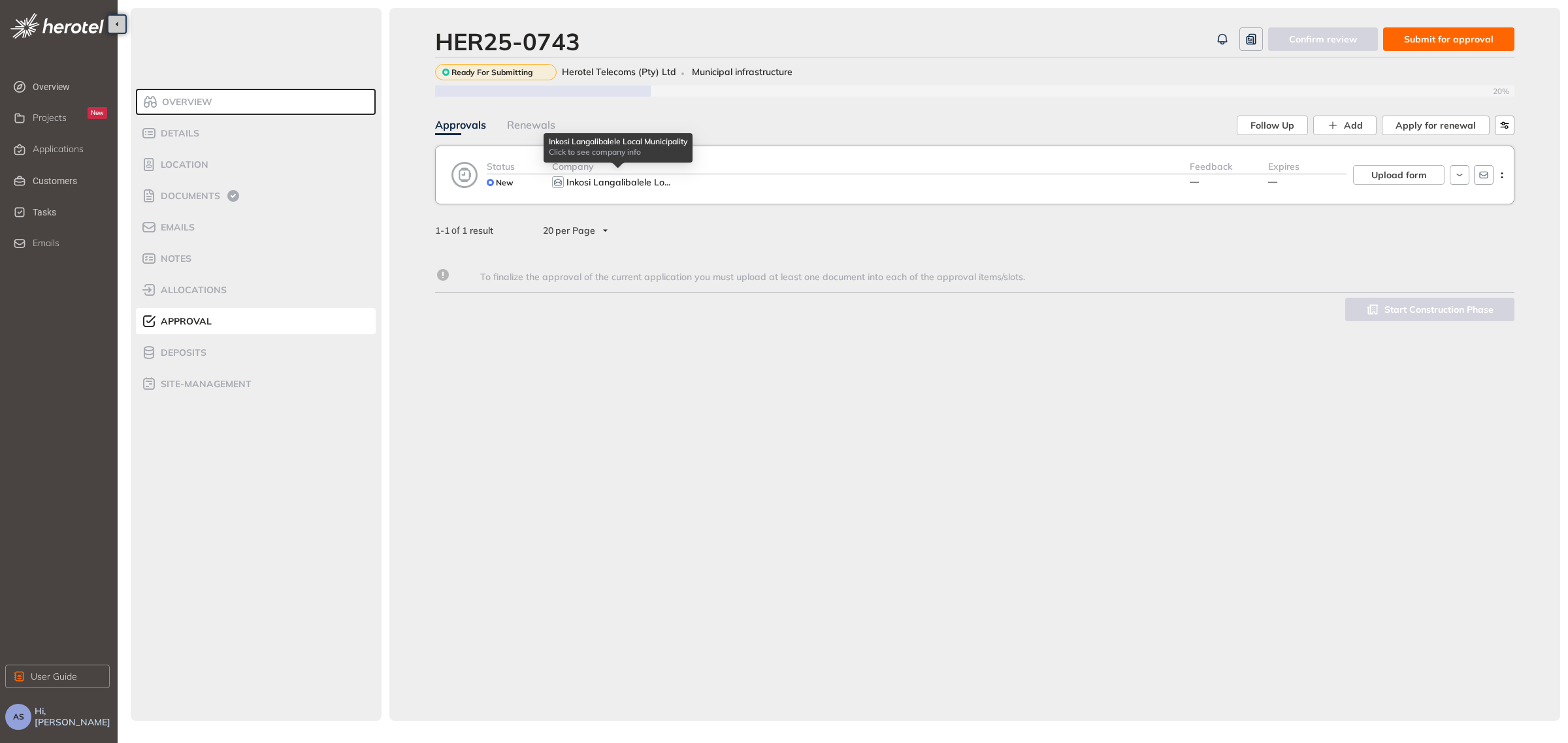
click at [611, 181] on span "Inkosi Langalibalele Lo" at bounding box center [615, 182] width 98 height 12
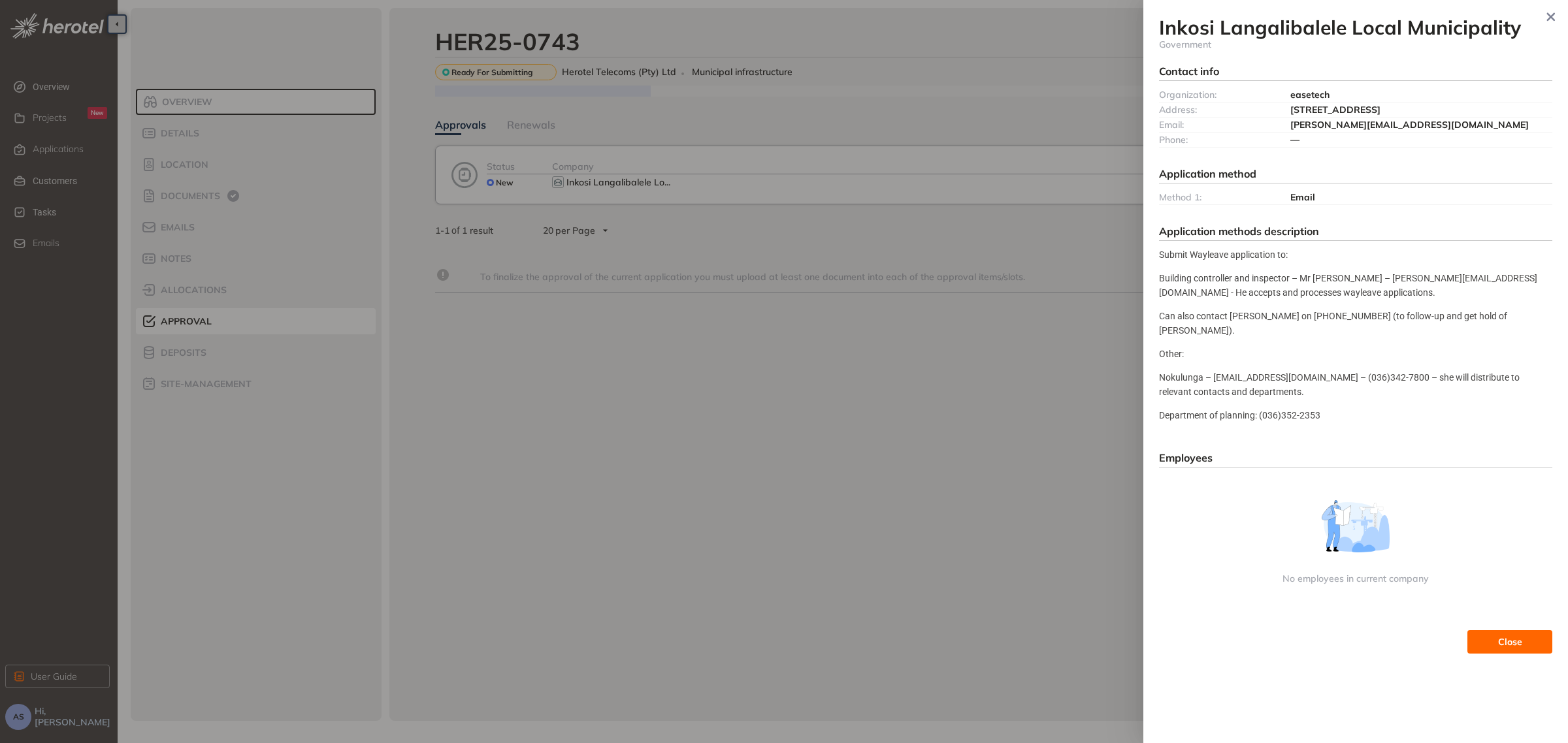
click at [1533, 634] on button "Close" at bounding box center [1510, 642] width 85 height 23
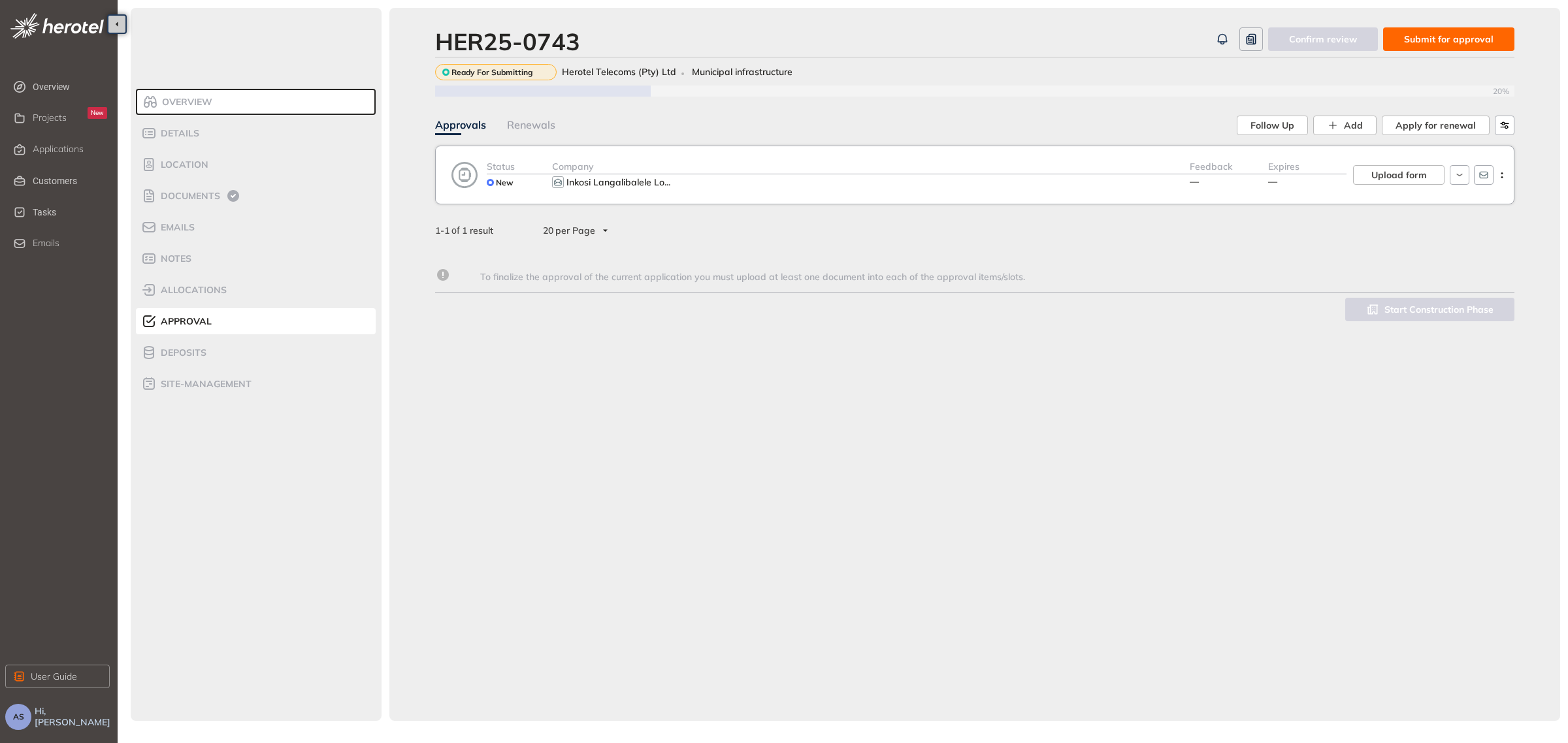
click at [1439, 43] on span "Submit for approval" at bounding box center [1449, 39] width 89 height 15
click at [1504, 177] on icon "button" at bounding box center [1502, 175] width 13 height 6
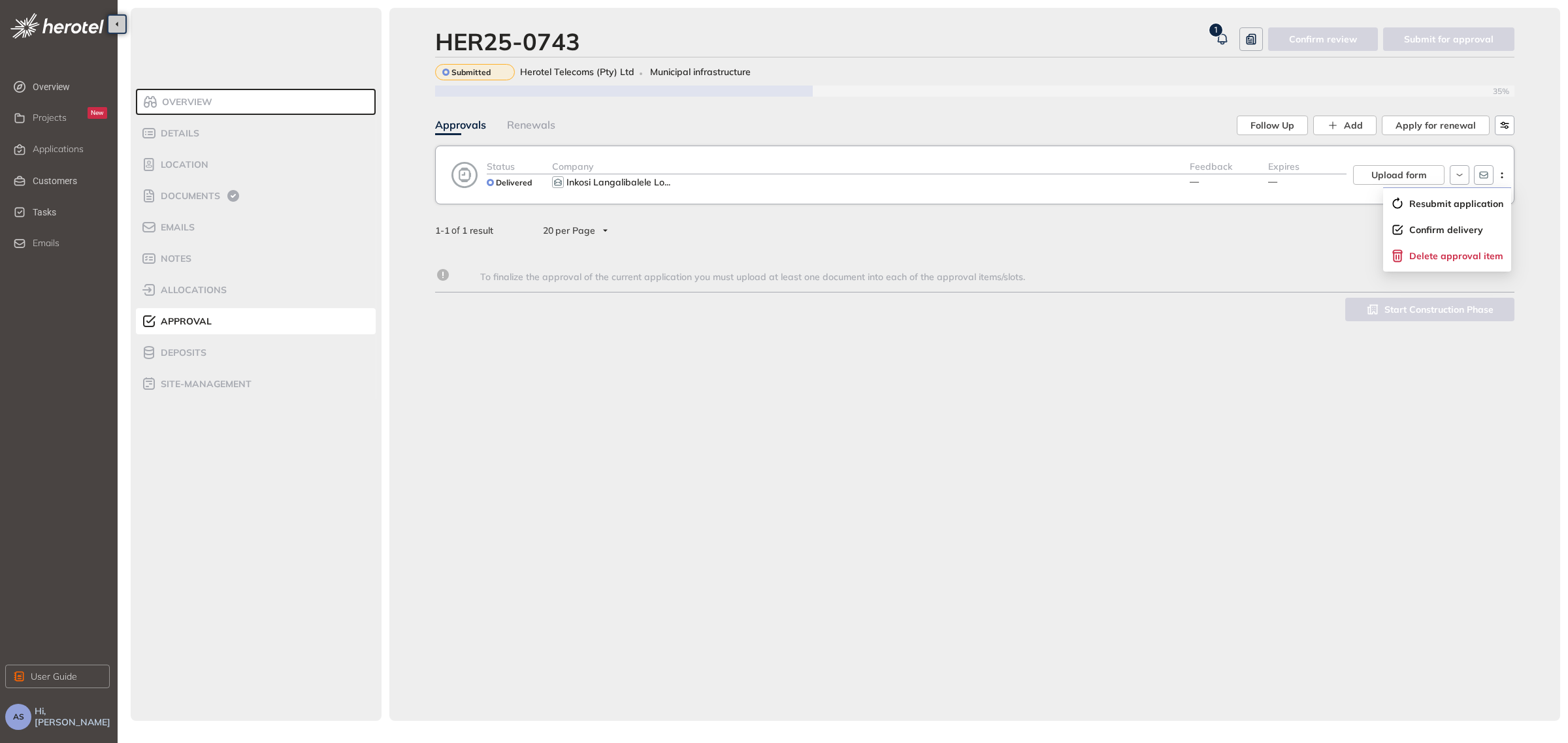
click at [1423, 422] on div "HER25-0743 1 Confirm review Submit for approval Submitted Herotel Telecoms (Pty…" at bounding box center [974, 364] width 1171 height 714
click at [1486, 178] on icon "button" at bounding box center [1484, 175] width 10 height 10
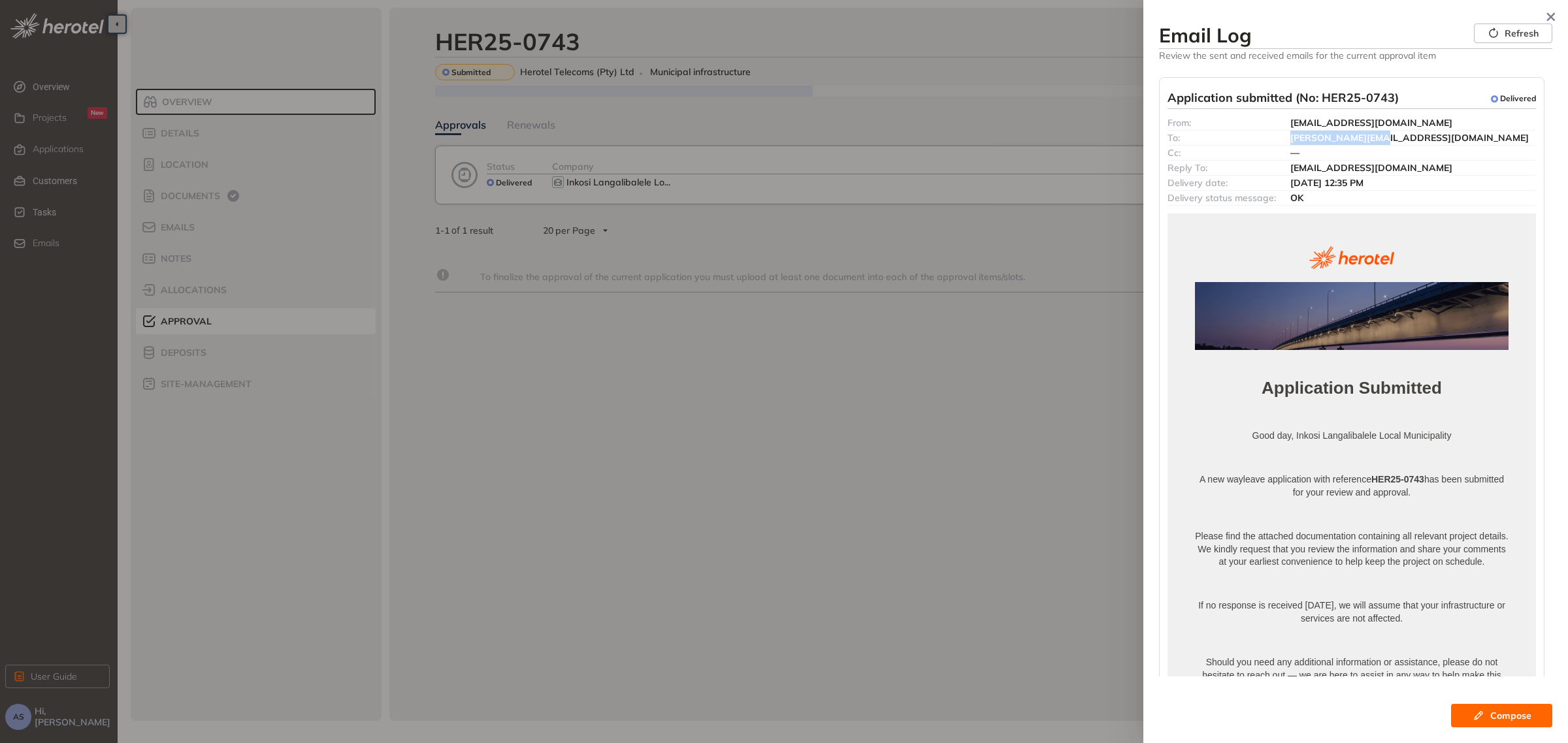
drag, startPoint x: 1370, startPoint y: 139, endPoint x: 1283, endPoint y: 139, distance: 87.0
click at [1283, 139] on div "To: leslie@ilm.gov.za" at bounding box center [1351, 137] width 369 height 15
copy div "leslie@ilm.gov.za"
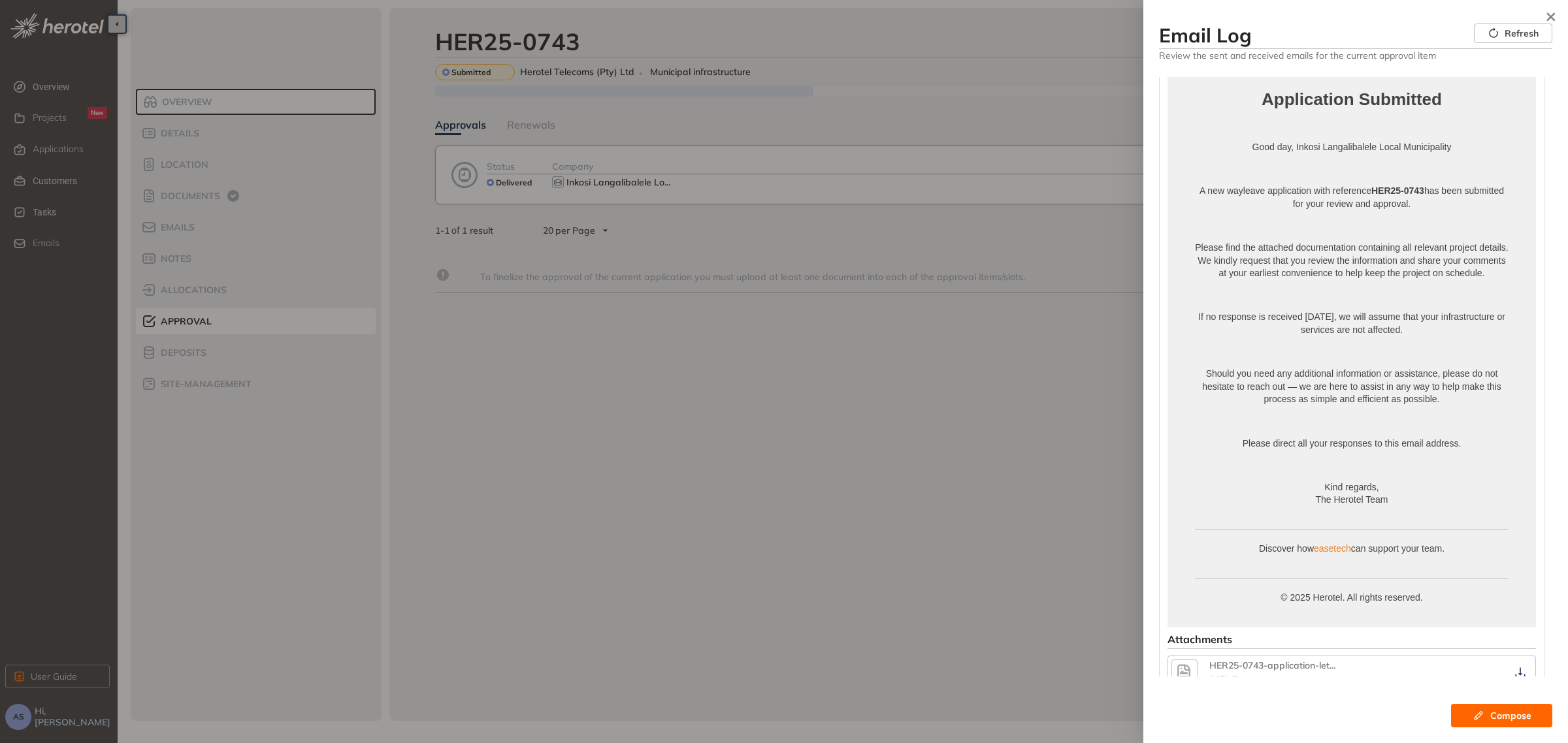
scroll to position [295, 0]
drag, startPoint x: 1371, startPoint y: 187, endPoint x: 1421, endPoint y: 185, distance: 50.0
click at [1421, 185] on p "A new wayleave application with reference HER25-0743 has been submitted for you…" at bounding box center [1351, 192] width 314 height 26
copy strong "HER25-0743"
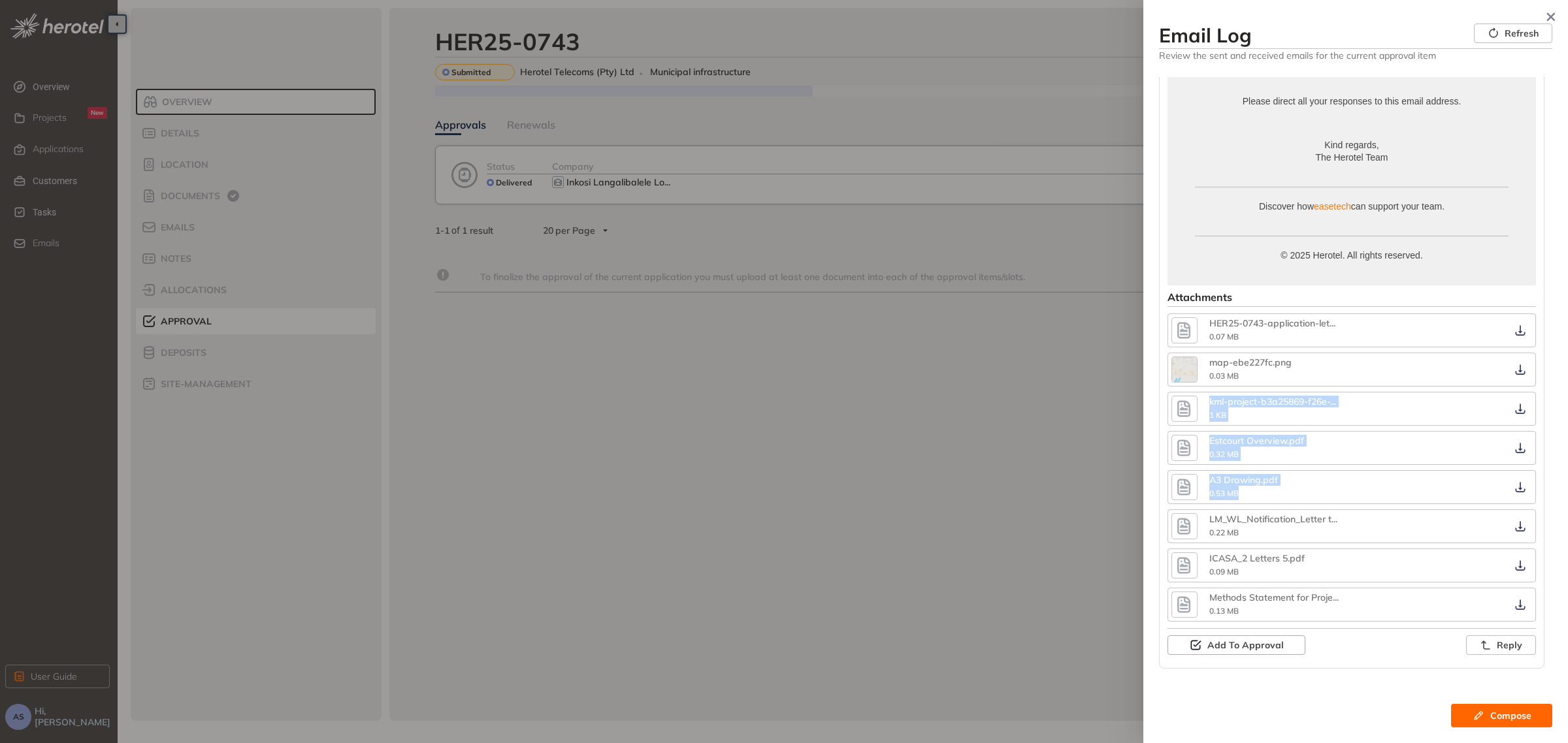
drag, startPoint x: 1544, startPoint y: 493, endPoint x: 1534, endPoint y: 373, distance: 120.4
click at [1534, 373] on div "Application submitted (No: HER25-0743) Delivered From: herotel@wayleave.co.za T…" at bounding box center [1356, 377] width 394 height 600
click at [1541, 406] on div "Application submitted (No: HER25-0743) Delivered From: herotel@wayleave.co.za T…" at bounding box center [1356, 377] width 394 height 600
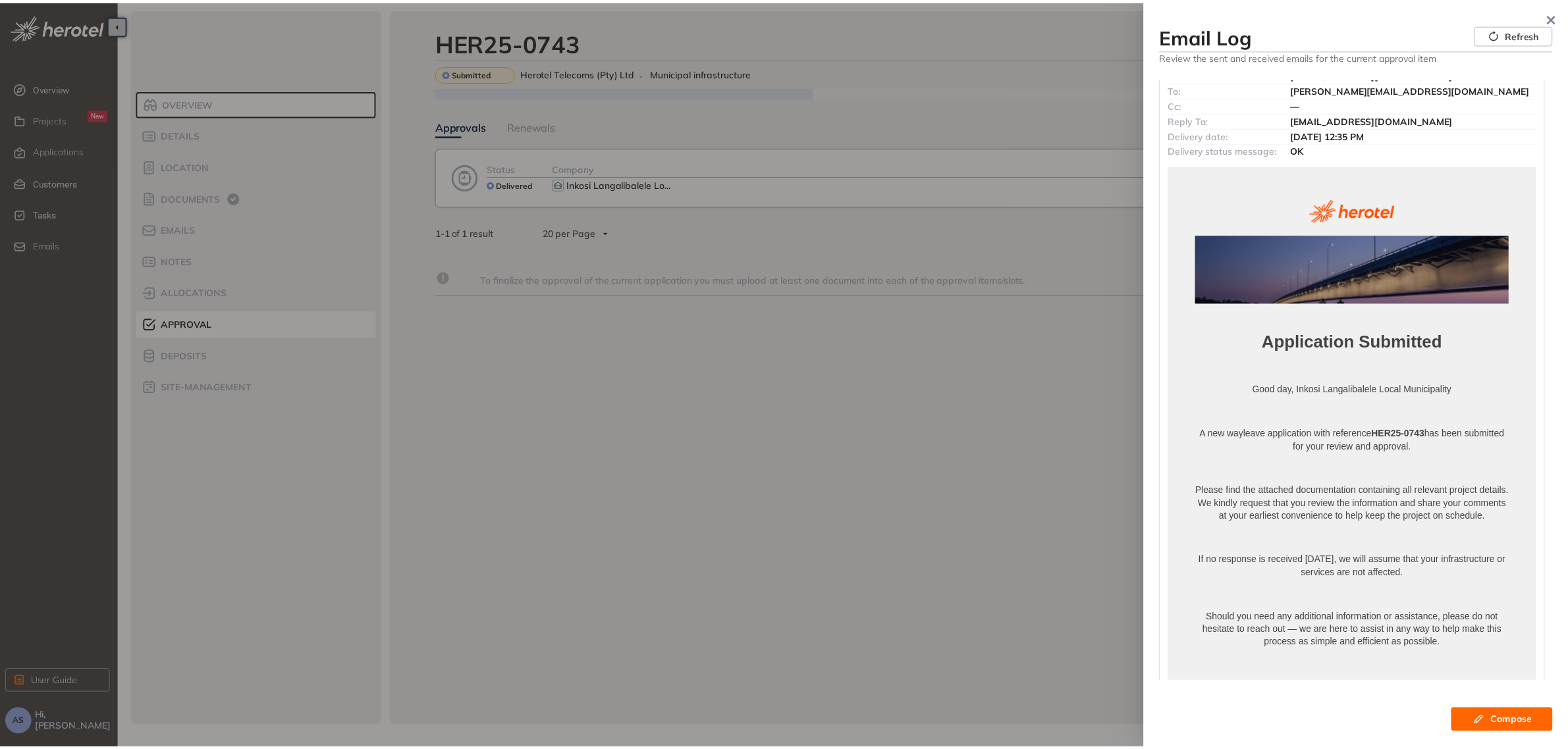
scroll to position [0, 0]
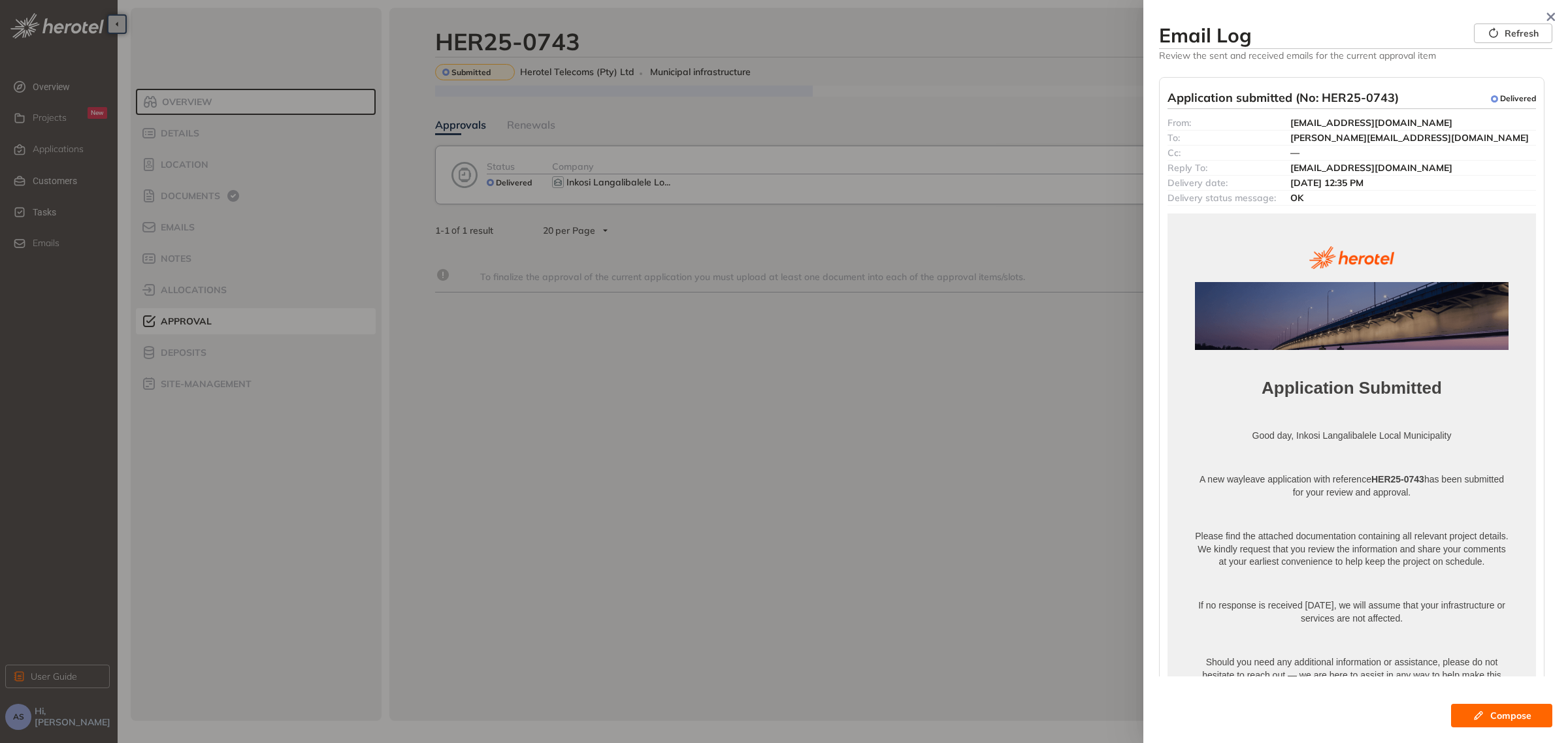
click at [762, 498] on div at bounding box center [784, 371] width 1568 height 743
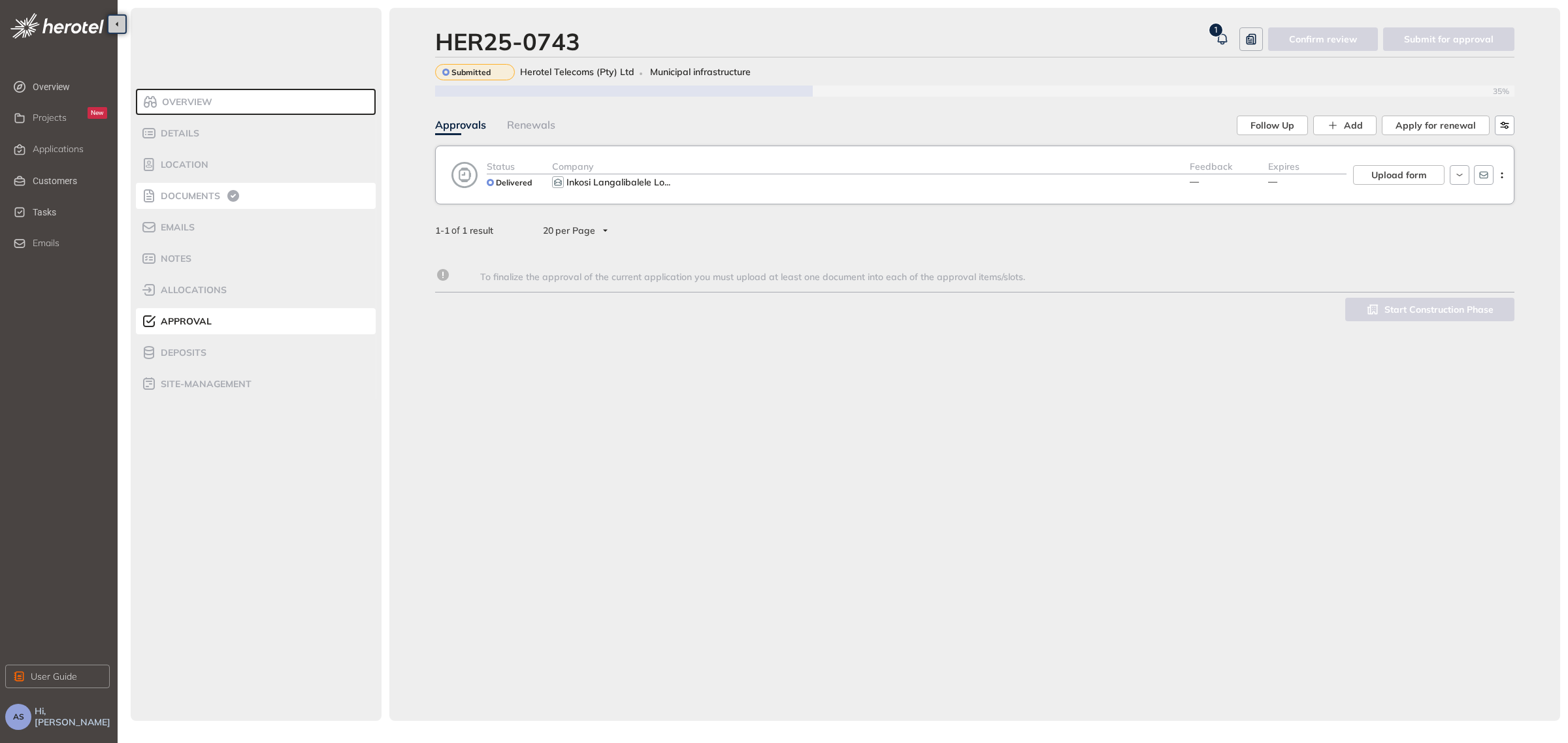
click at [187, 200] on span "Documents" at bounding box center [189, 196] width 64 height 11
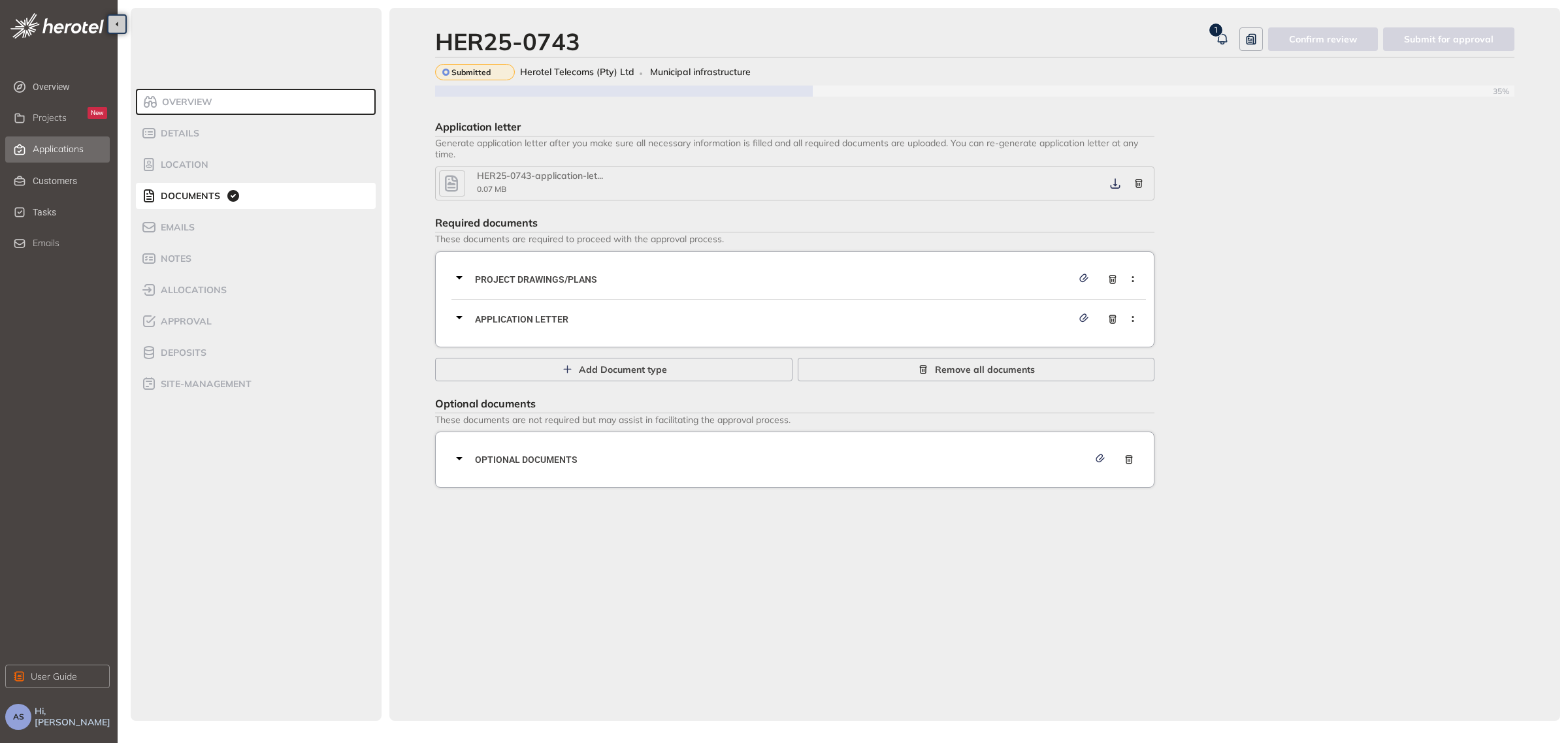
click at [58, 151] on span "Applications" at bounding box center [58, 149] width 51 height 11
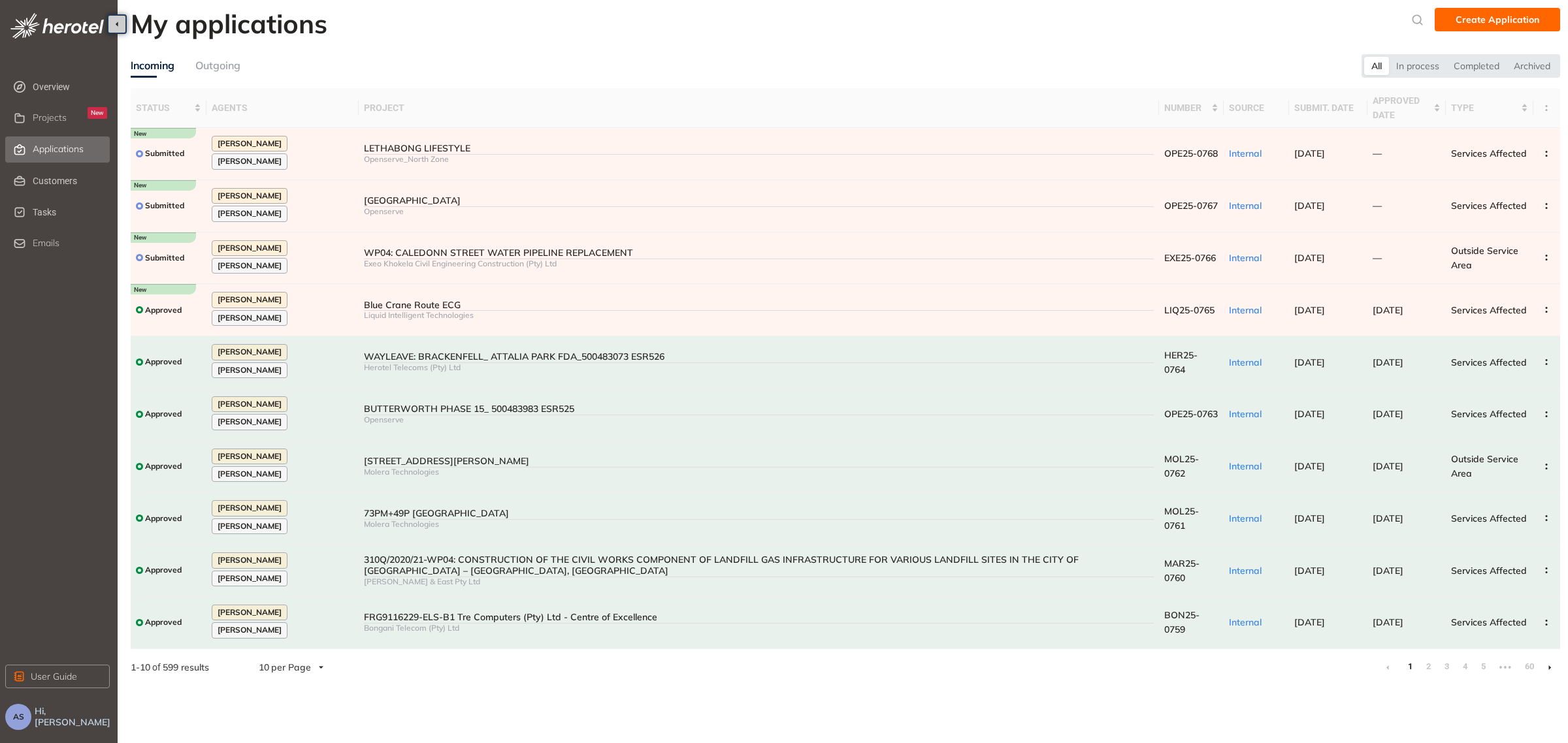
click at [216, 67] on div "Outgoing" at bounding box center [217, 65] width 45 height 16
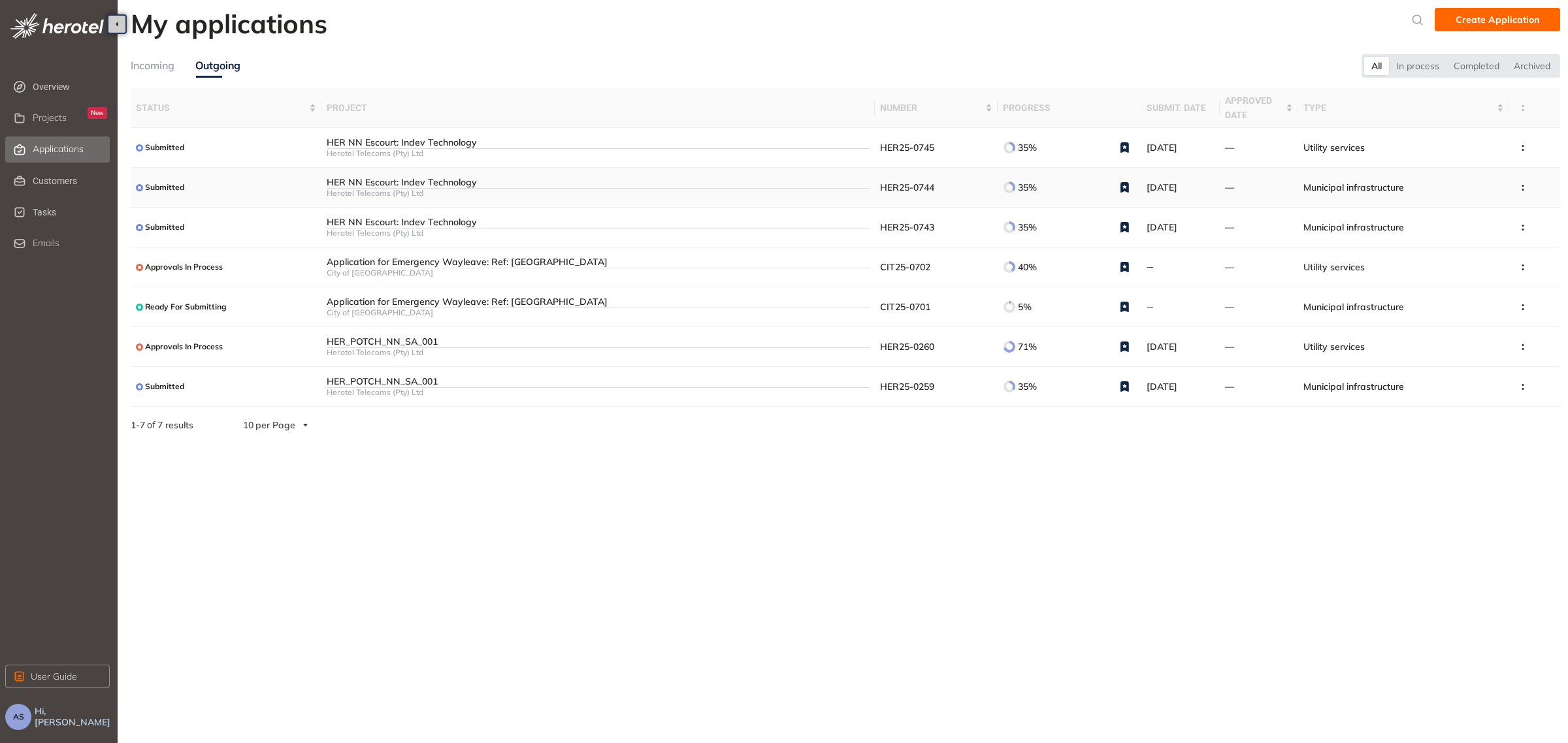
click at [387, 180] on div "HER NN Escourt: Indev Technology" at bounding box center [598, 182] width 543 height 11
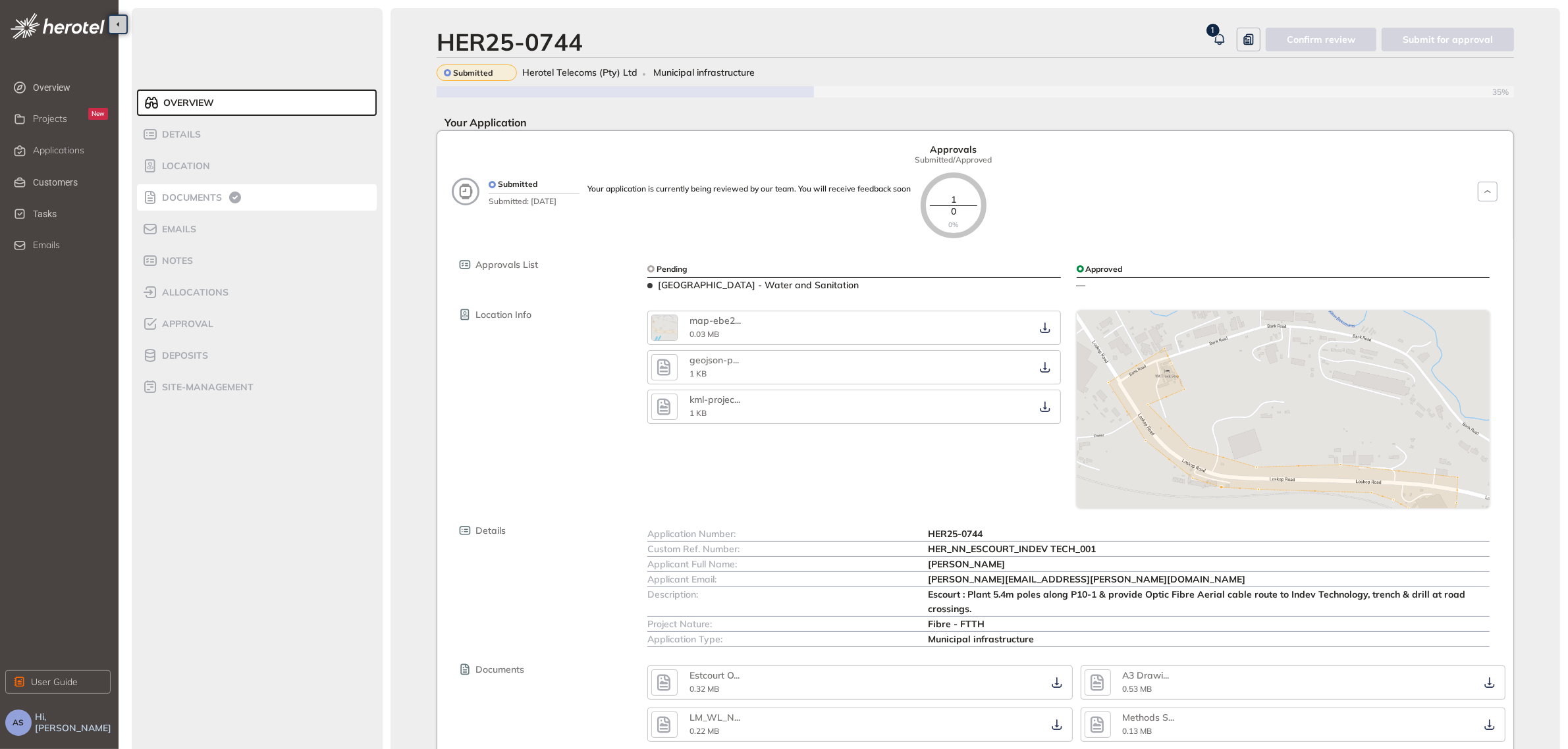
click at [181, 202] on span "Documents" at bounding box center [190, 197] width 64 height 11
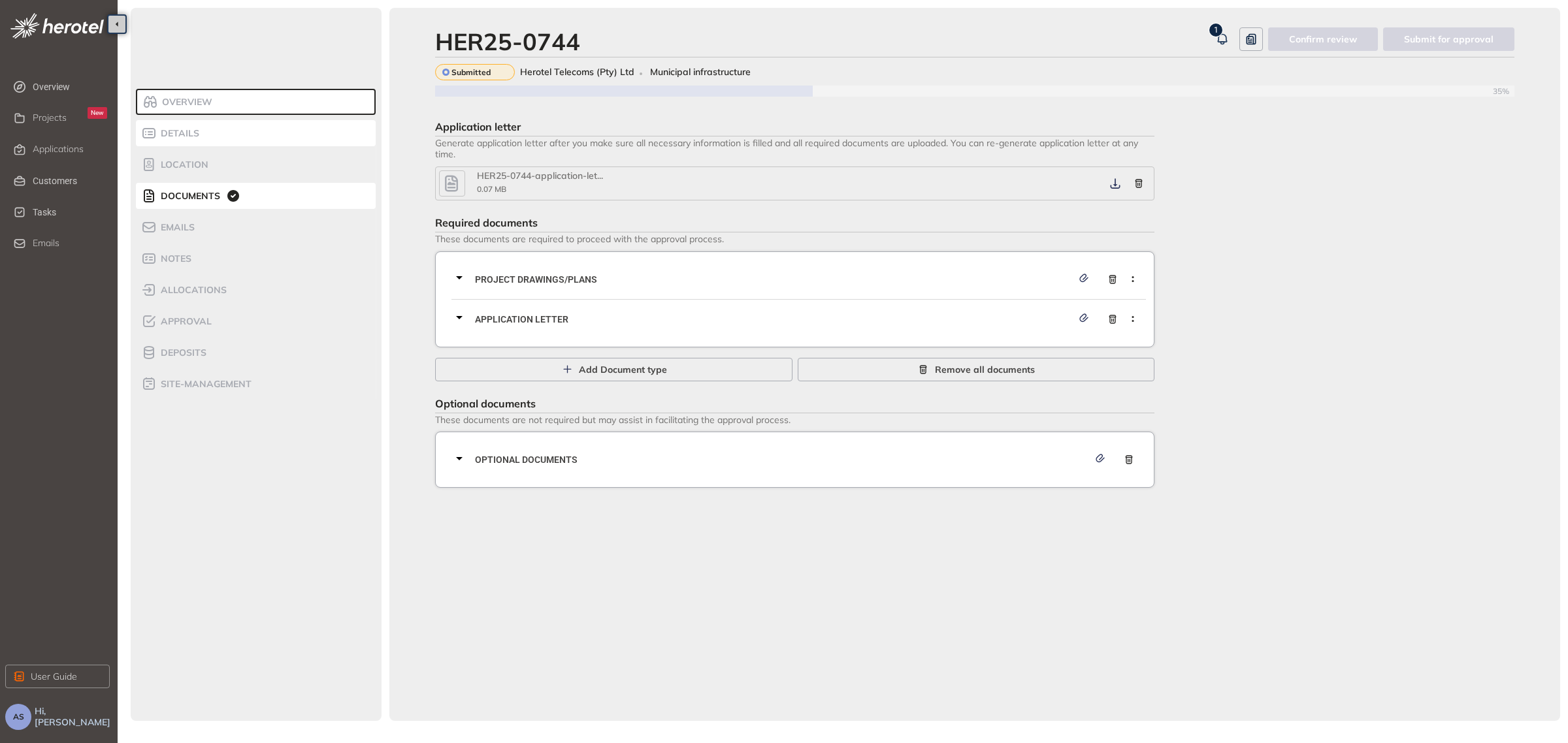
click at [195, 132] on span "Details" at bounding box center [178, 133] width 42 height 11
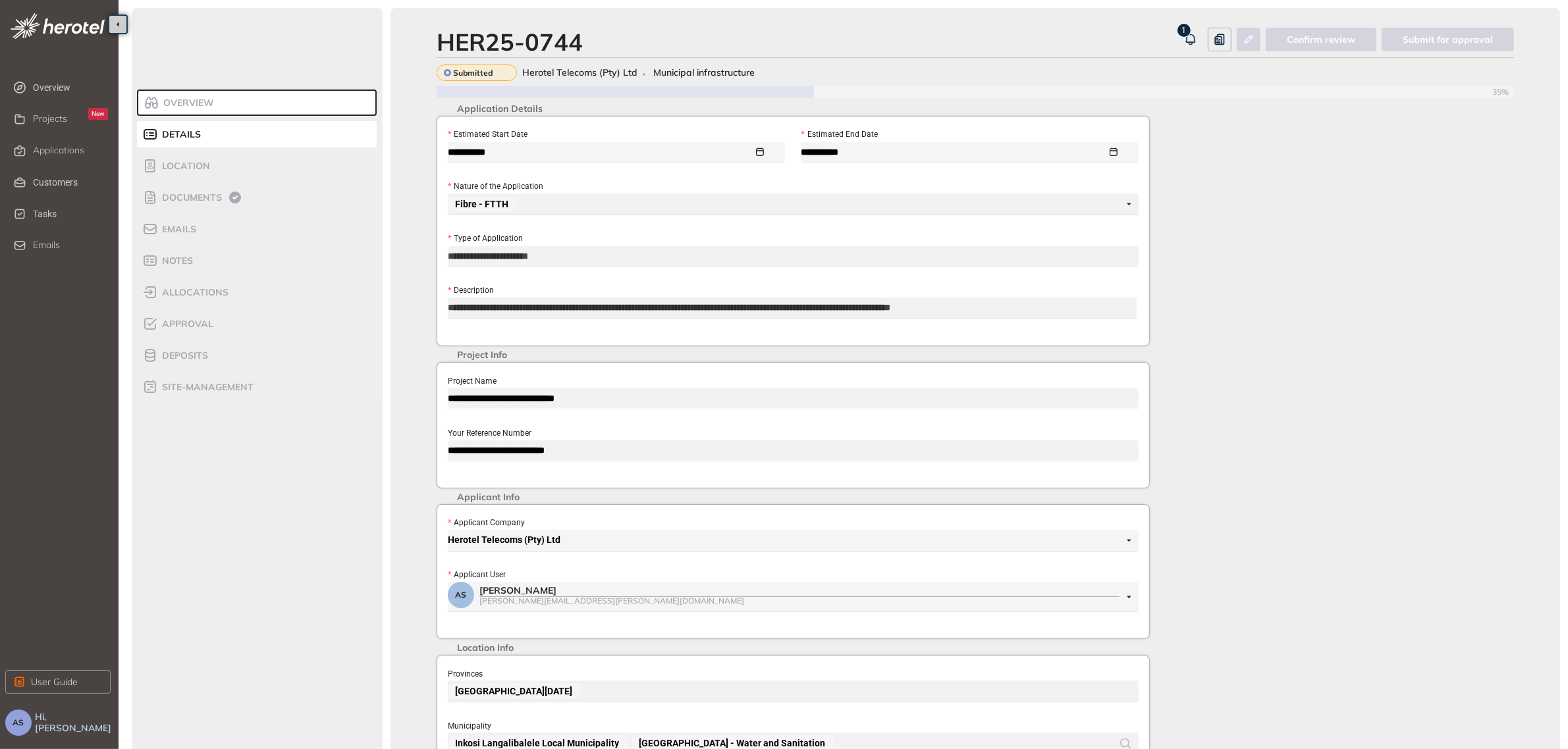
drag, startPoint x: 452, startPoint y: 307, endPoint x: 1064, endPoint y: 299, distance: 612.1
click at [1064, 299] on textarea "**********" at bounding box center [792, 308] width 689 height 21
click at [212, 192] on span "Documents" at bounding box center [190, 197] width 64 height 11
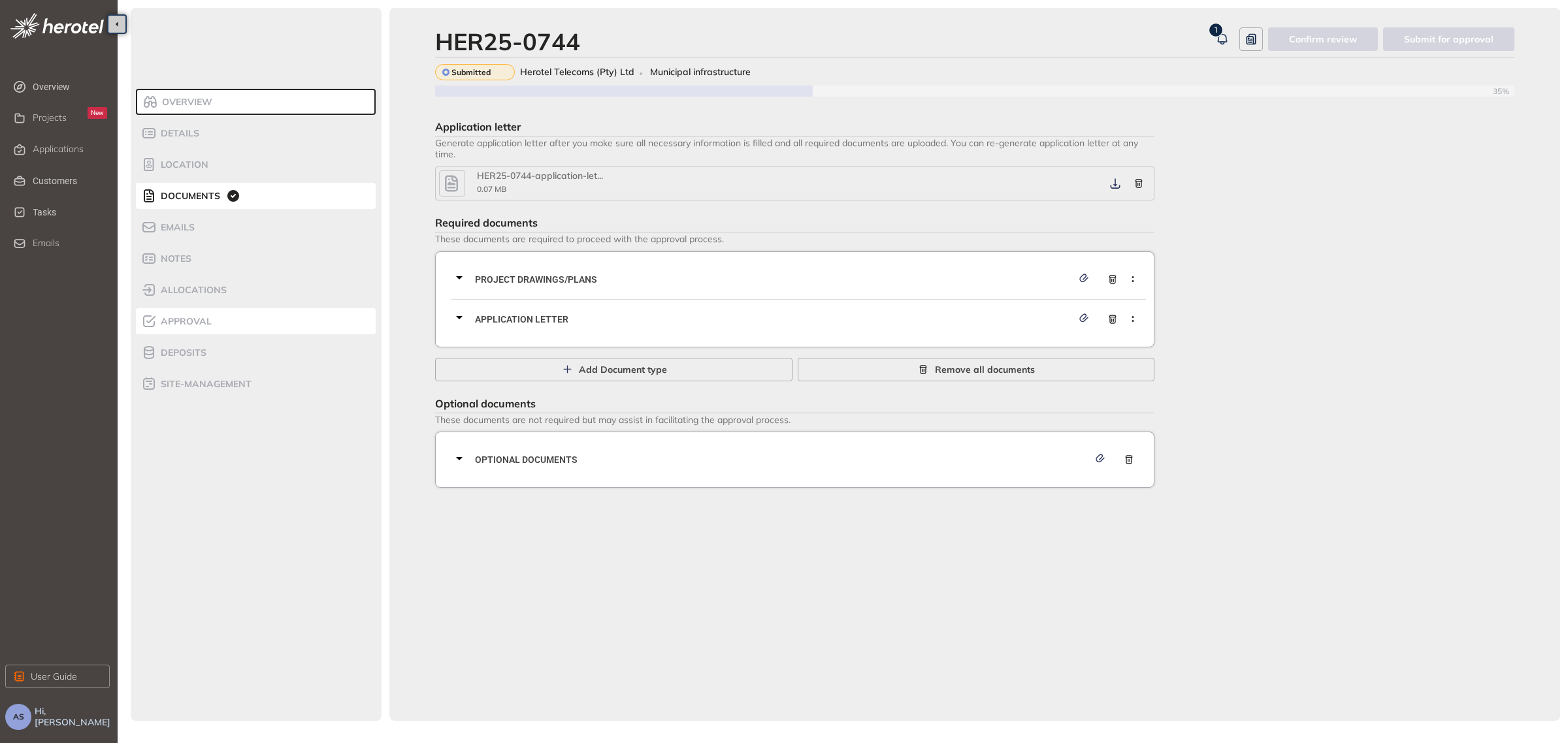
click at [209, 320] on span "Approval" at bounding box center [185, 321] width 55 height 11
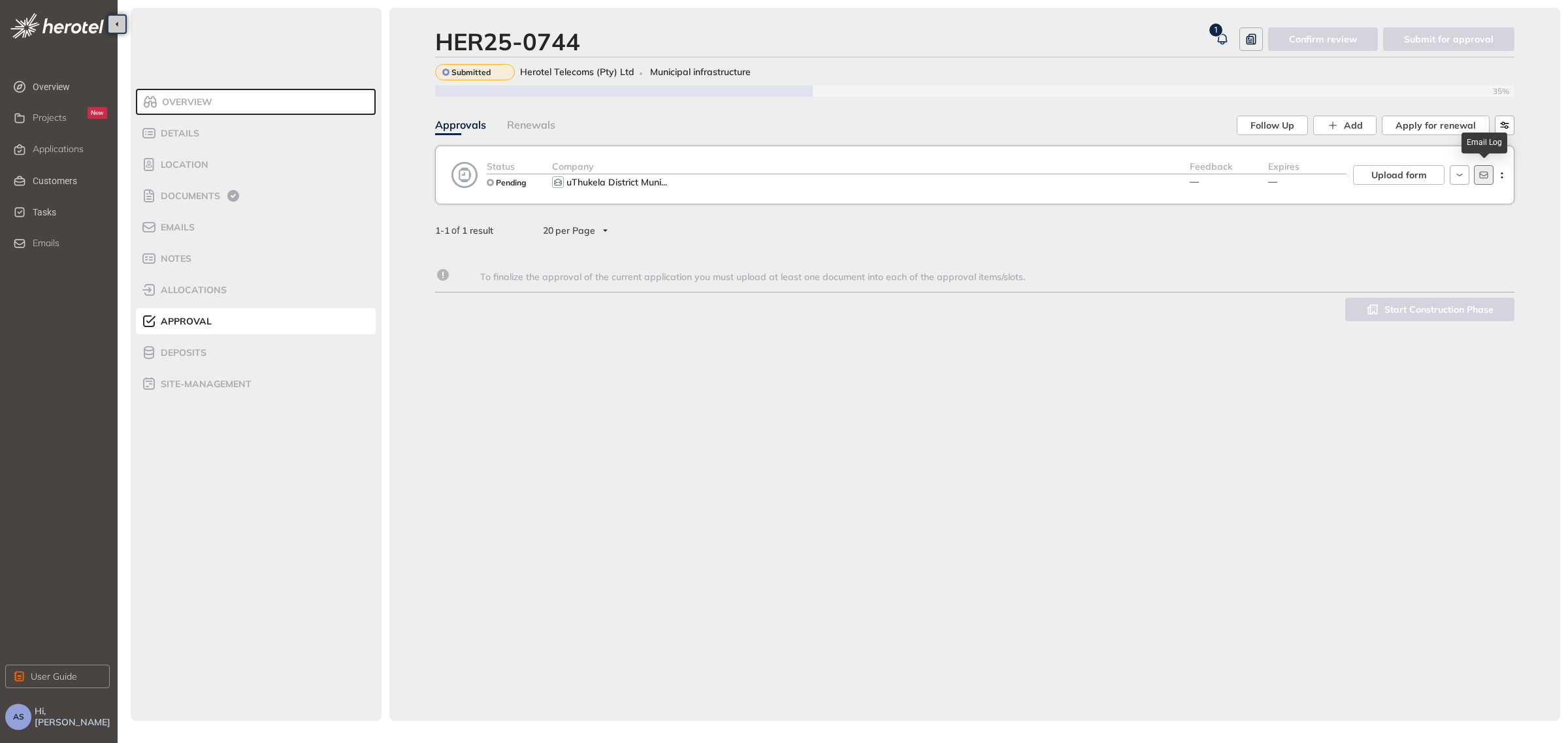
click at [1480, 170] on icon "button" at bounding box center [1484, 175] width 10 height 10
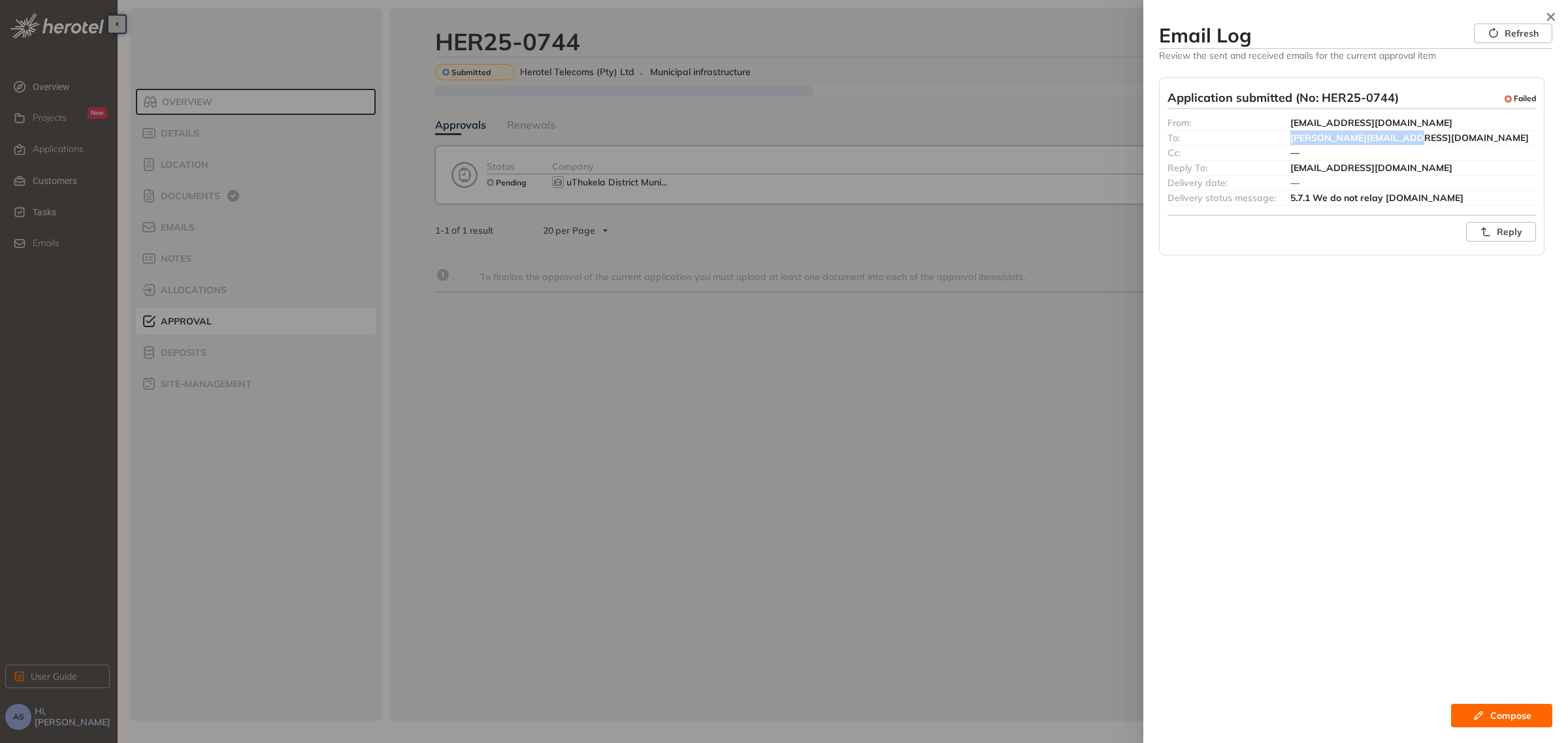
drag, startPoint x: 1425, startPoint y: 135, endPoint x: 1276, endPoint y: 142, distance: 149.2
click at [1276, 142] on div "To: trevor@uthukeladm.co.za" at bounding box center [1351, 137] width 369 height 15
copy div "trevor@uthukeladm.co.za"
click at [1488, 198] on div "5.7.1 We do not relay uthukeladm.co.za" at bounding box center [1413, 198] width 246 height 15
click at [1535, 40] on span "Refresh" at bounding box center [1522, 33] width 34 height 15
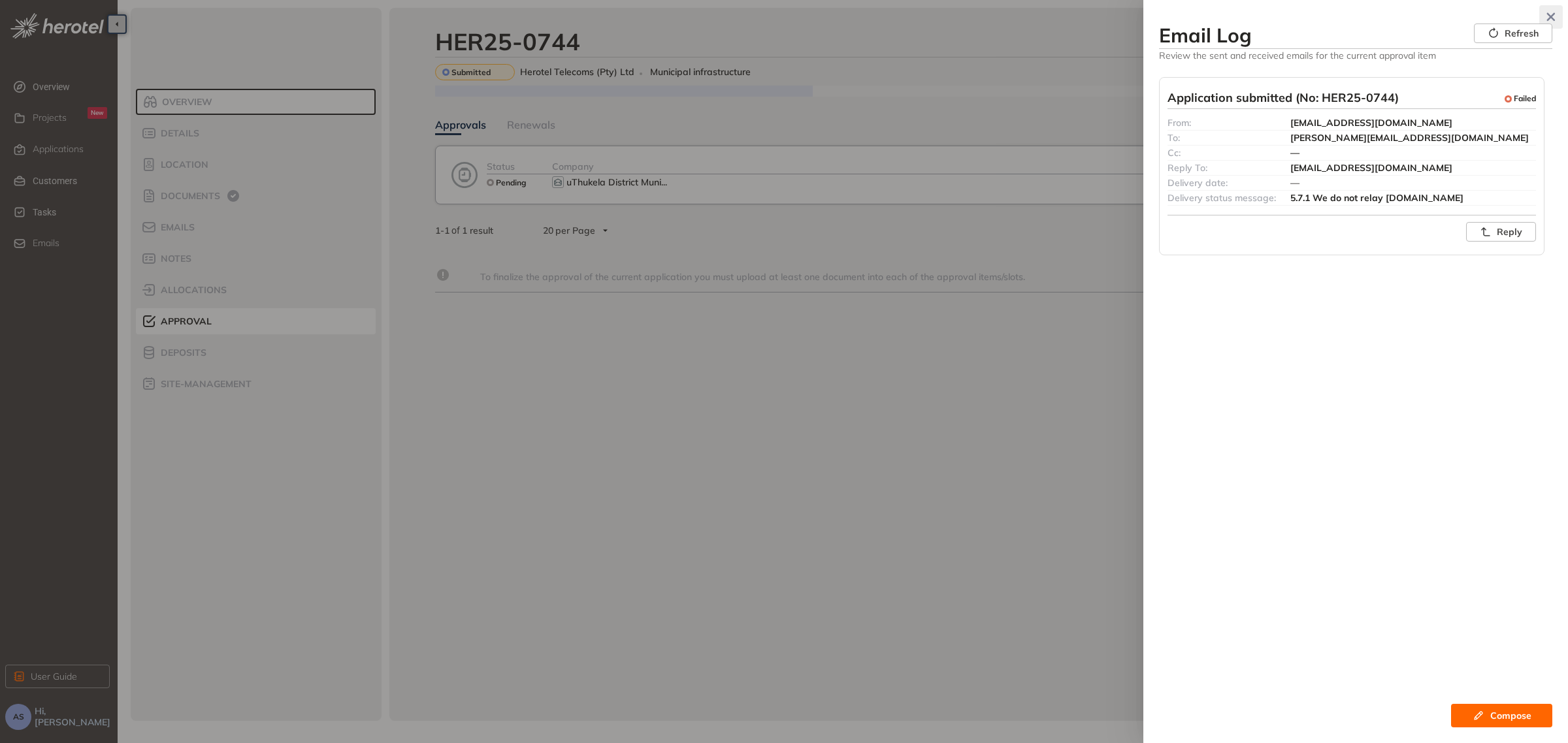
click at [1554, 10] on button "button" at bounding box center [1551, 16] width 23 height 23
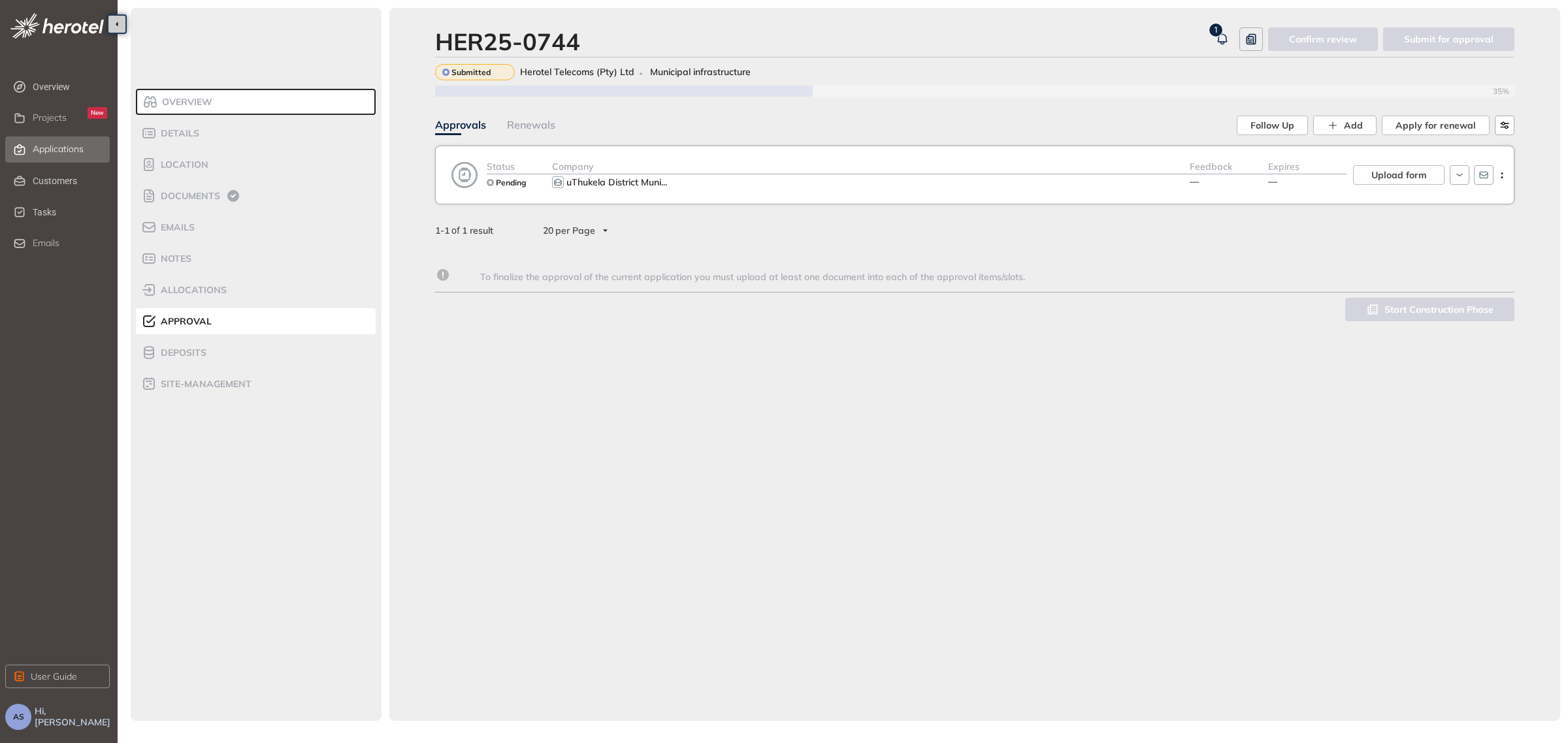
click at [78, 151] on span "Applications" at bounding box center [58, 149] width 51 height 11
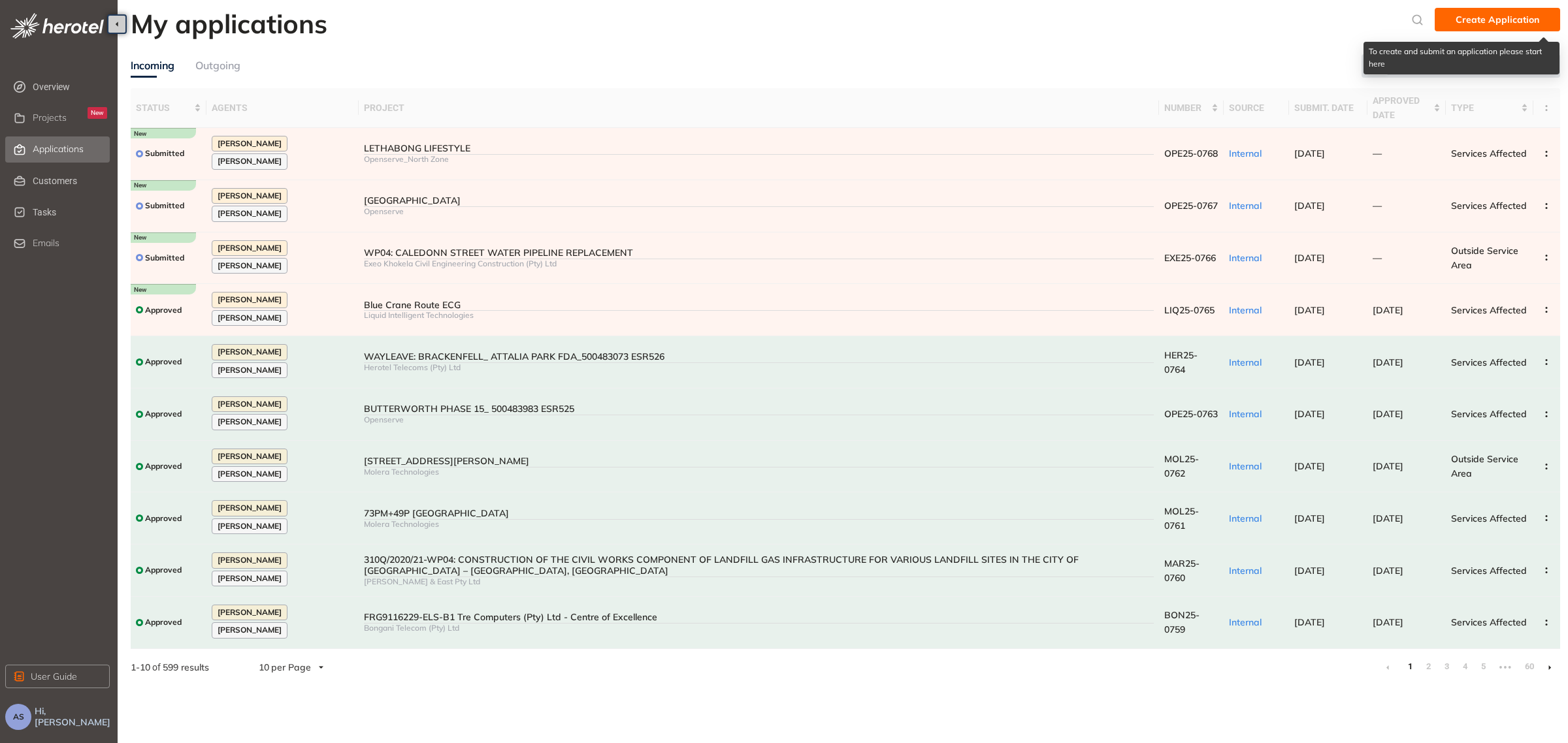
click at [1461, 23] on span "Create Application" at bounding box center [1497, 19] width 83 height 15
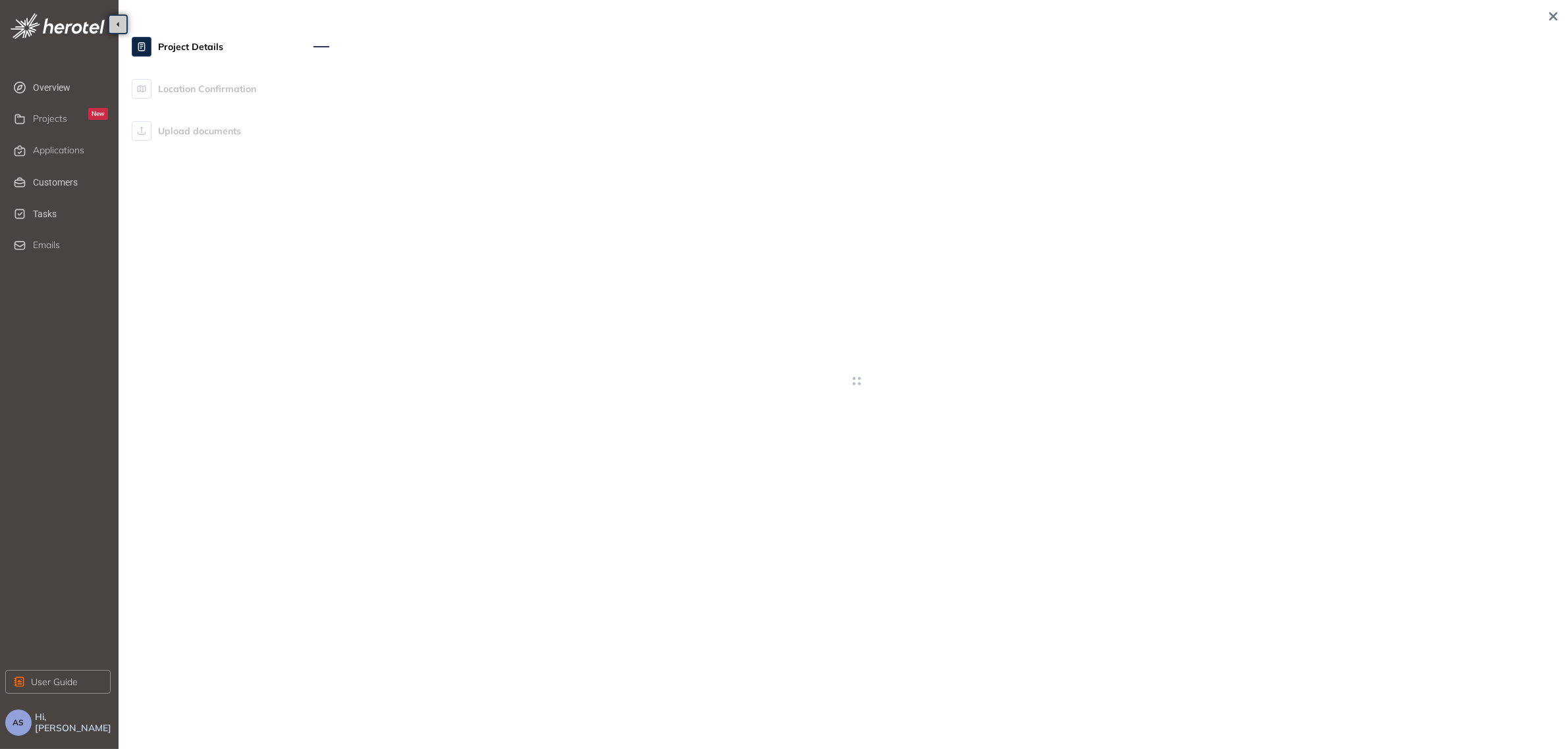
type textarea "**********"
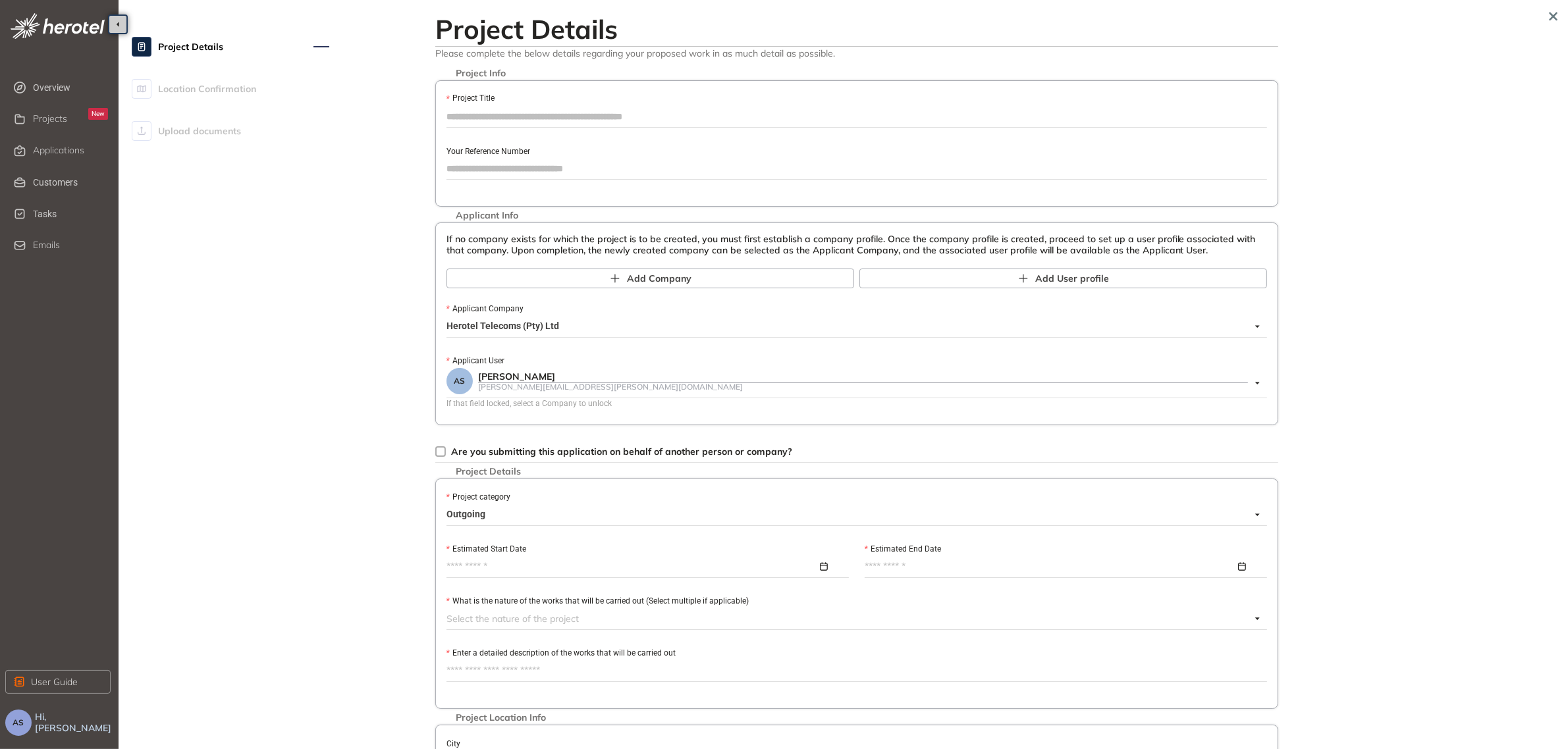
click at [494, 113] on input "Project Title" at bounding box center [857, 116] width 821 height 20
type input "******"
click at [570, 168] on input "Your Reference Number" at bounding box center [857, 168] width 821 height 20
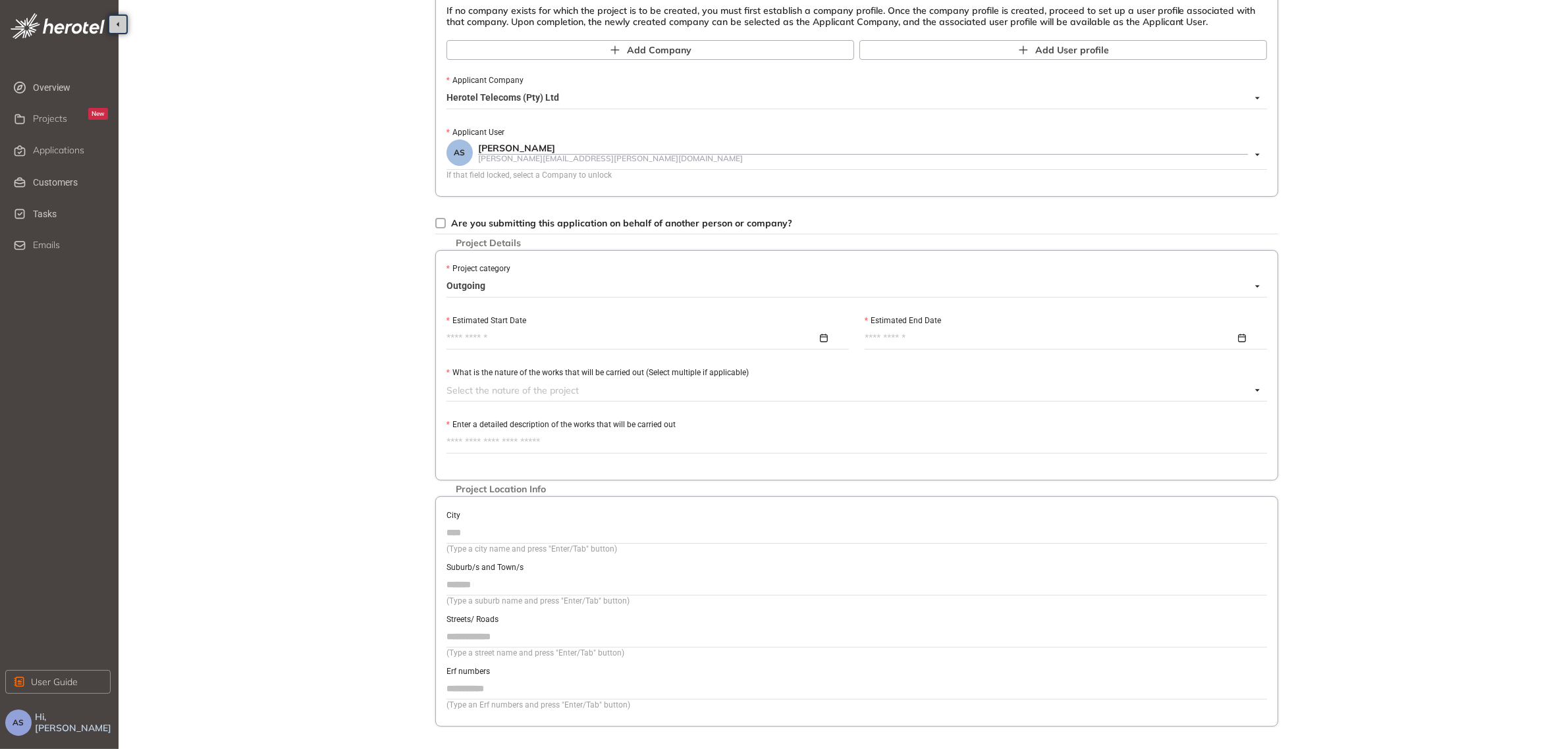
scroll to position [247, 0]
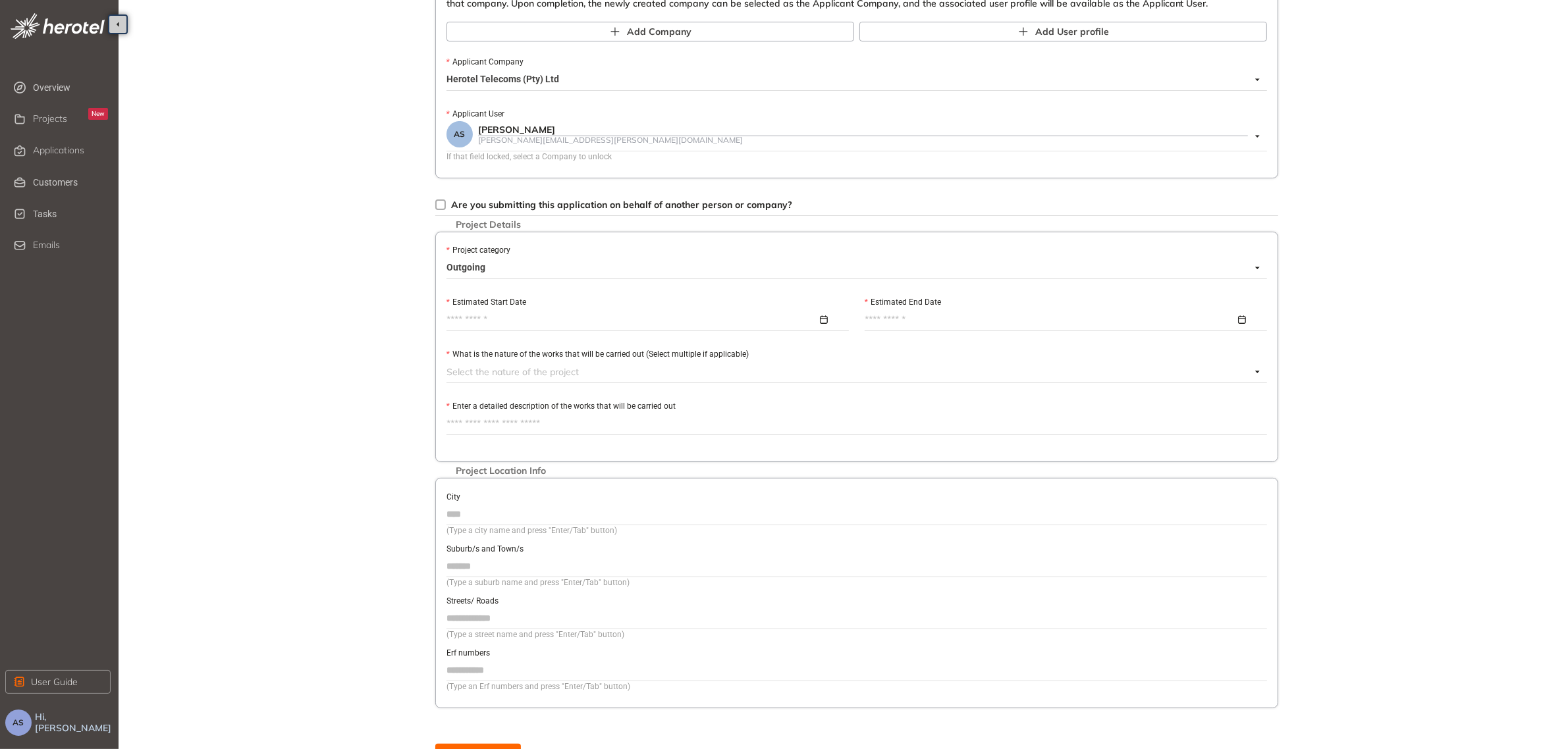
type input "*******"
click at [822, 326] on div at bounding box center [644, 320] width 395 height 15
type input "**********"
click at [628, 499] on div "26" at bounding box center [623, 500] width 16 height 16
click at [1244, 325] on div at bounding box center [1062, 320] width 395 height 15
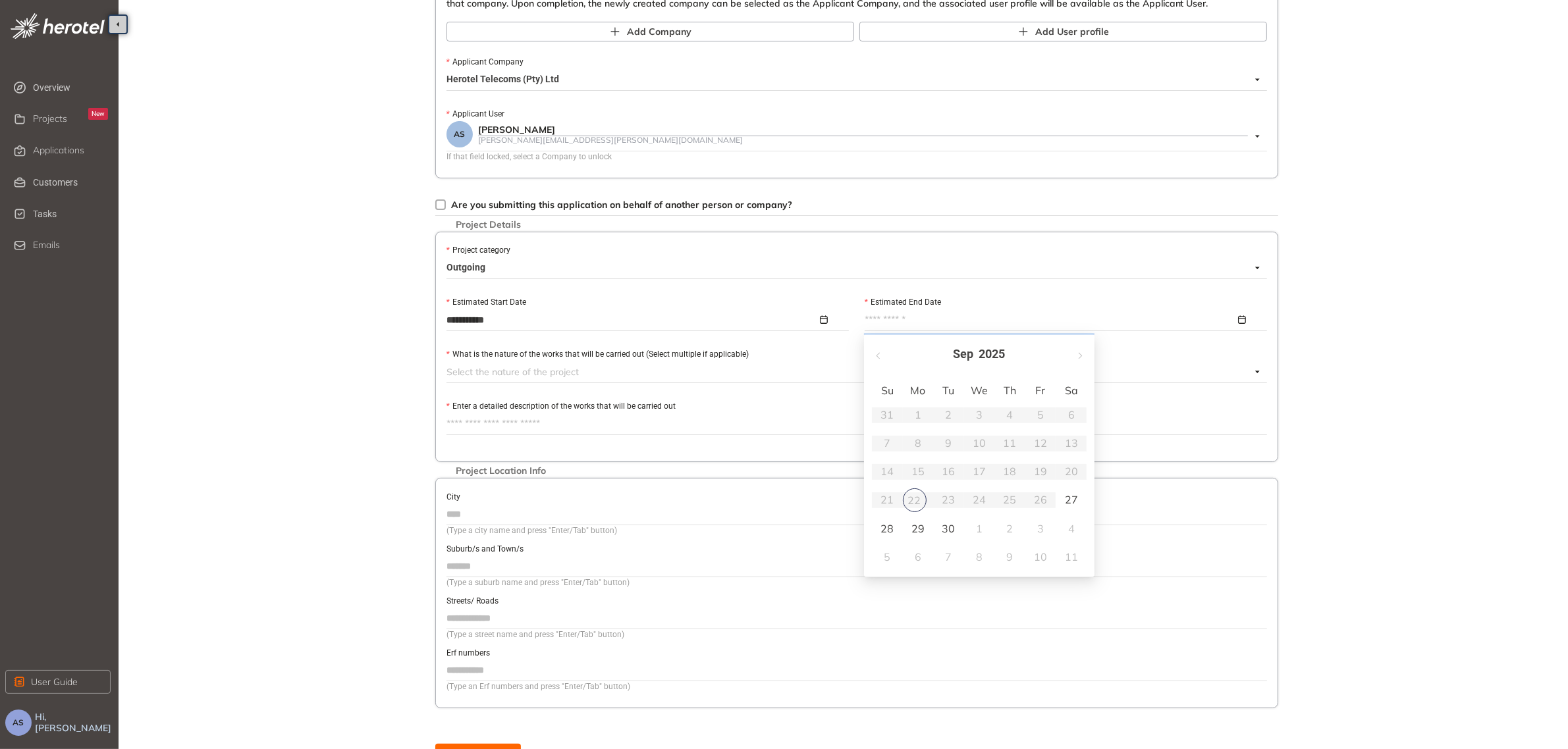
type input "**********"
click at [949, 530] on div "30" at bounding box center [948, 529] width 16 height 16
click at [594, 374] on div at bounding box center [849, 372] width 804 height 16
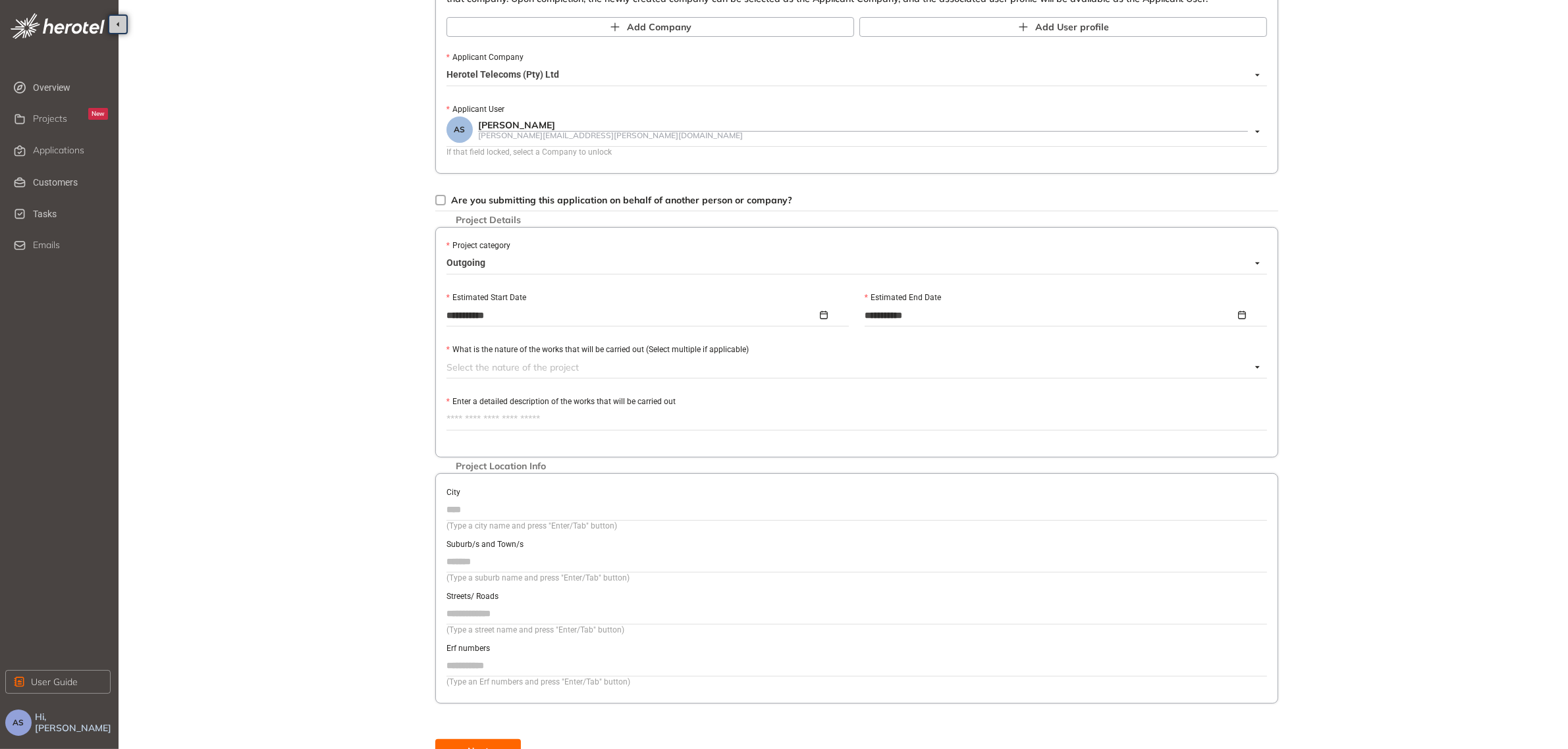
scroll to position [255, 0]
click at [596, 366] on div at bounding box center [849, 365] width 804 height 16
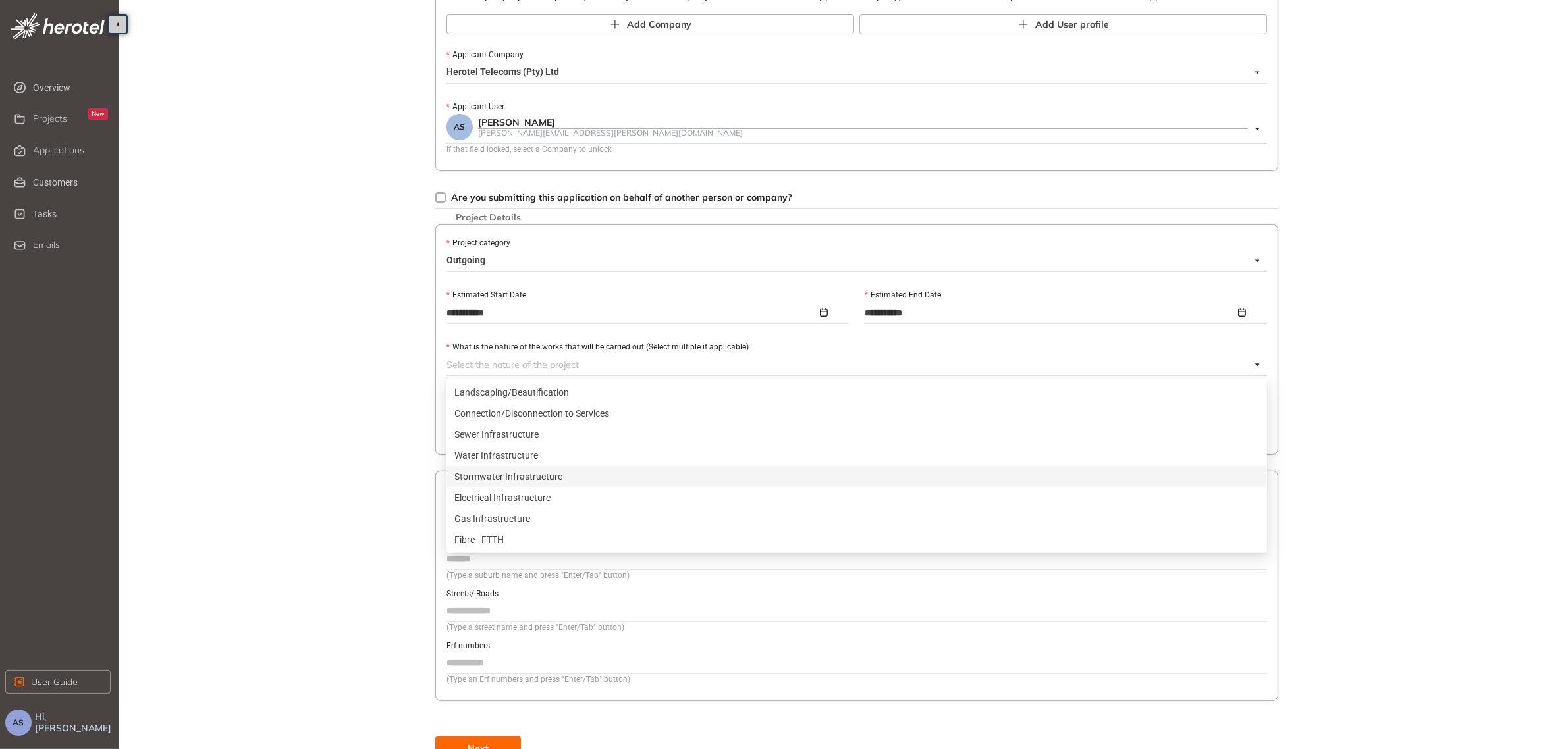
scroll to position [426, 0]
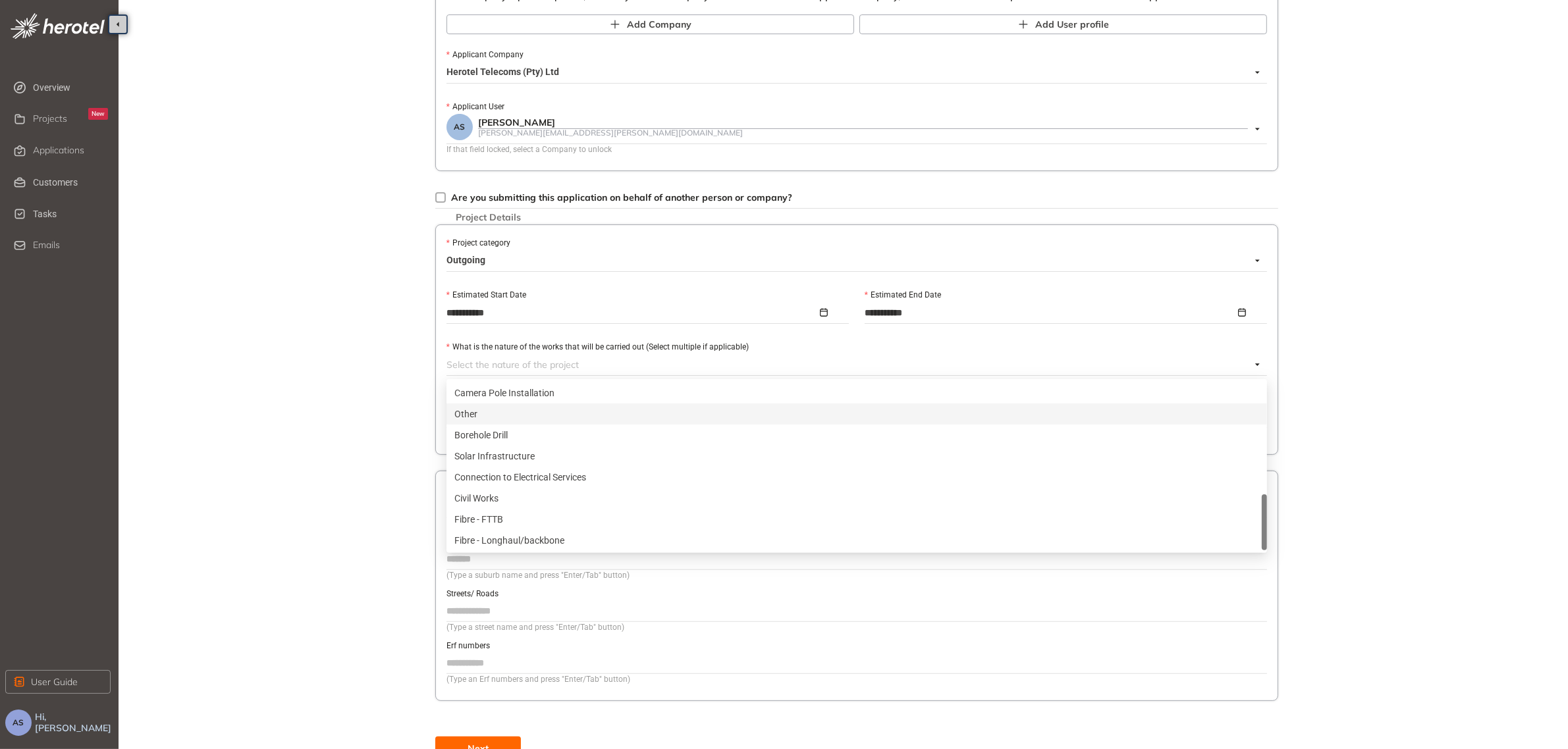
click at [471, 414] on div "Other" at bounding box center [856, 414] width 804 height 15
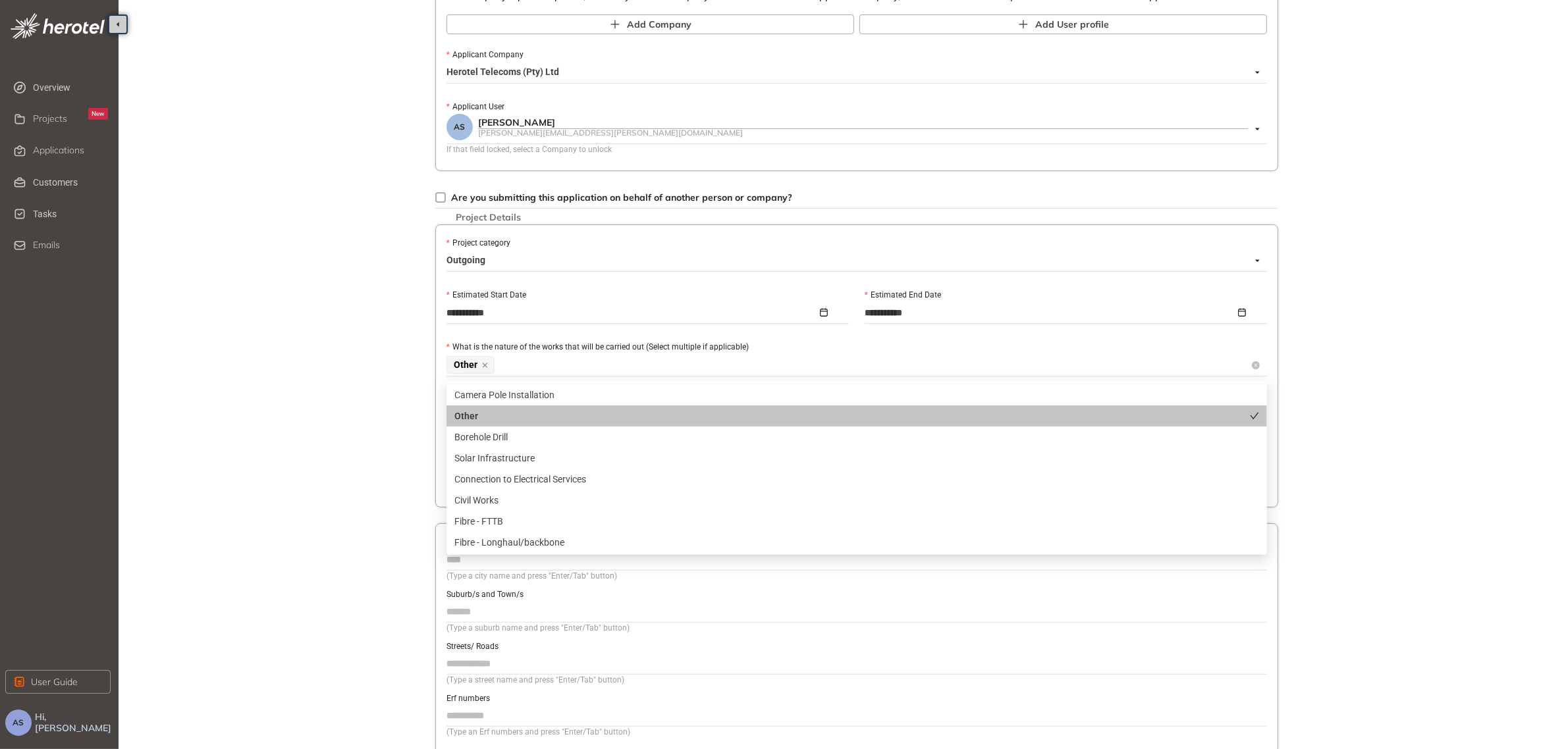
click at [797, 358] on div "Other" at bounding box center [849, 365] width 804 height 21
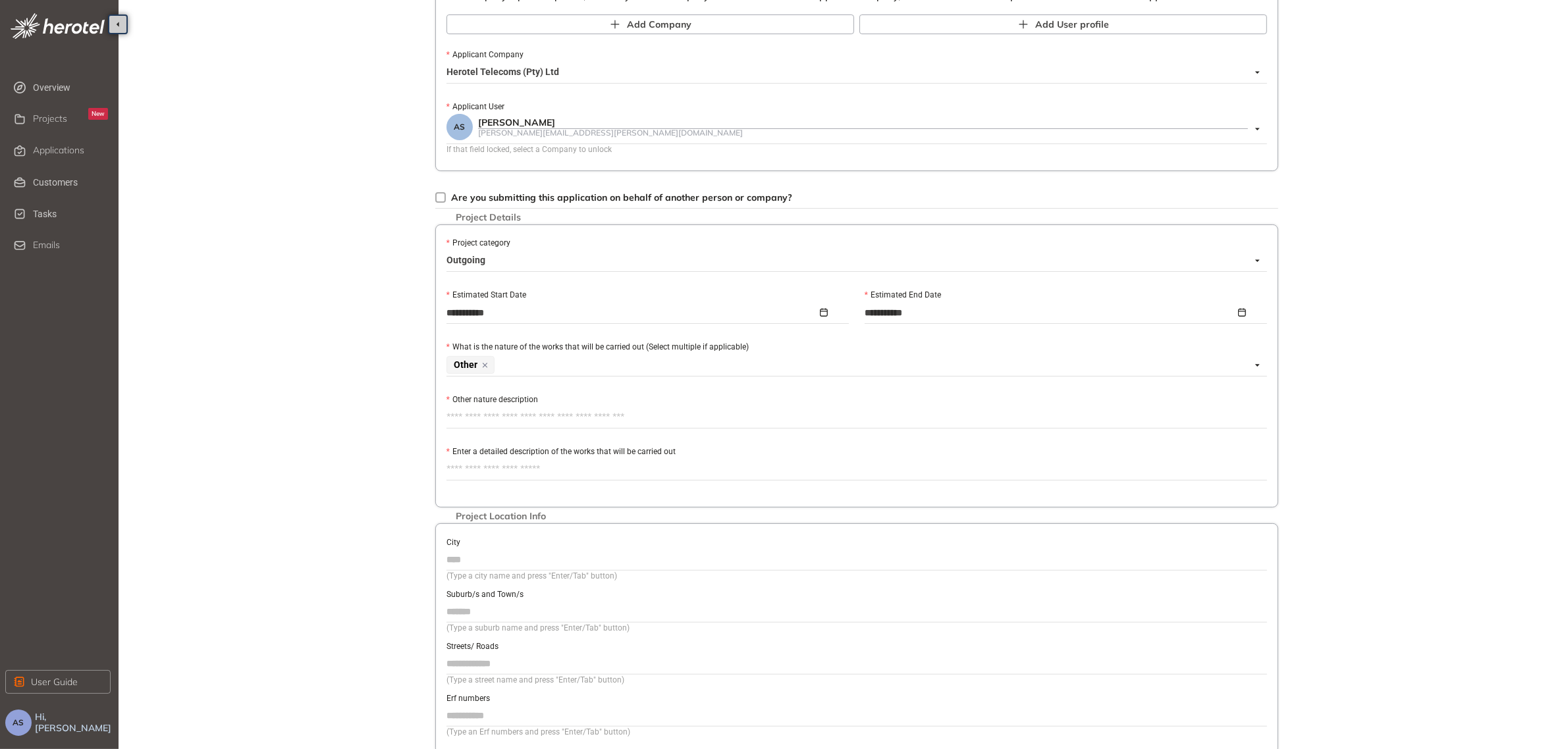
click at [694, 415] on textarea "Other nature description" at bounding box center [857, 417] width 821 height 21
type textarea "*"
type textarea "**"
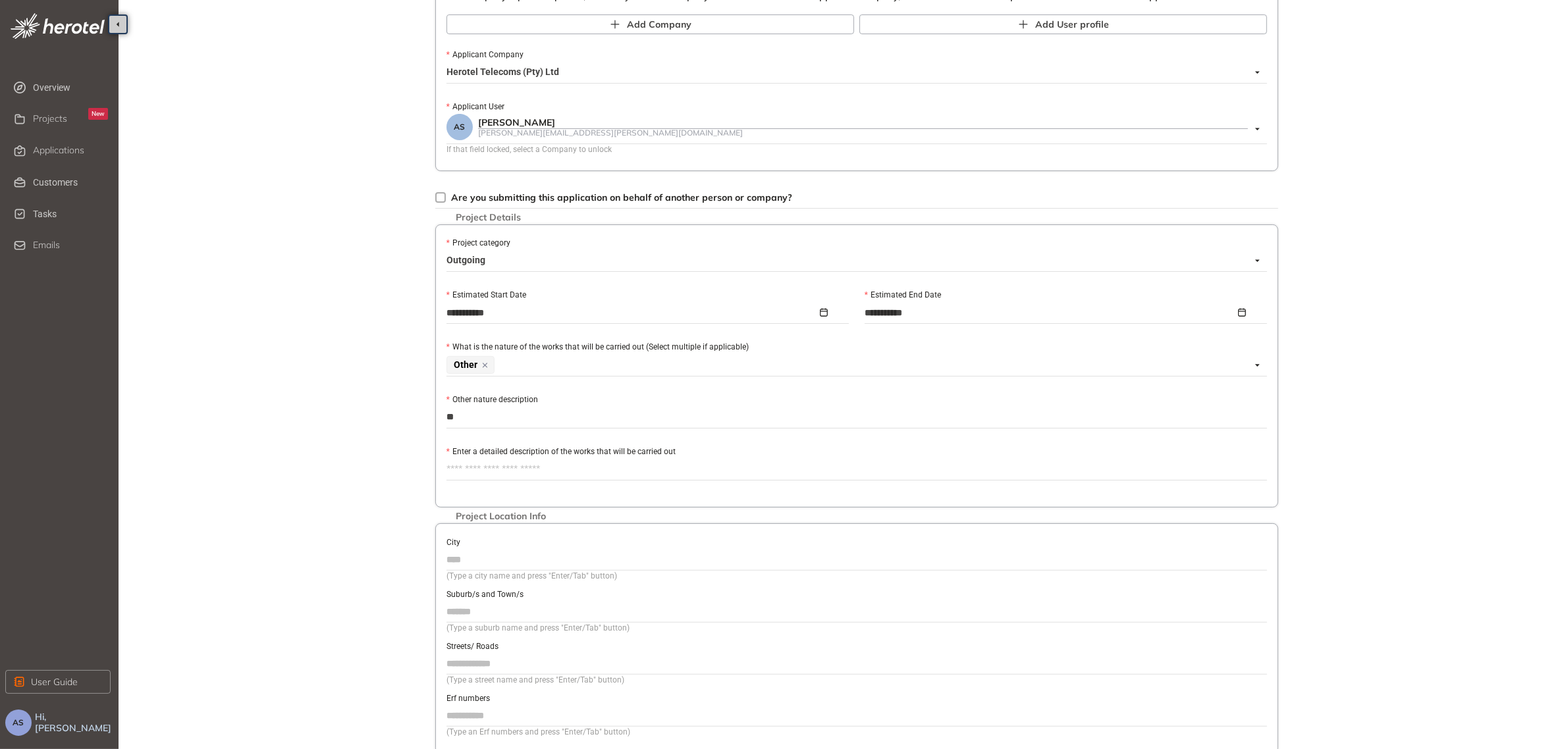
type textarea "***"
type textarea "****"
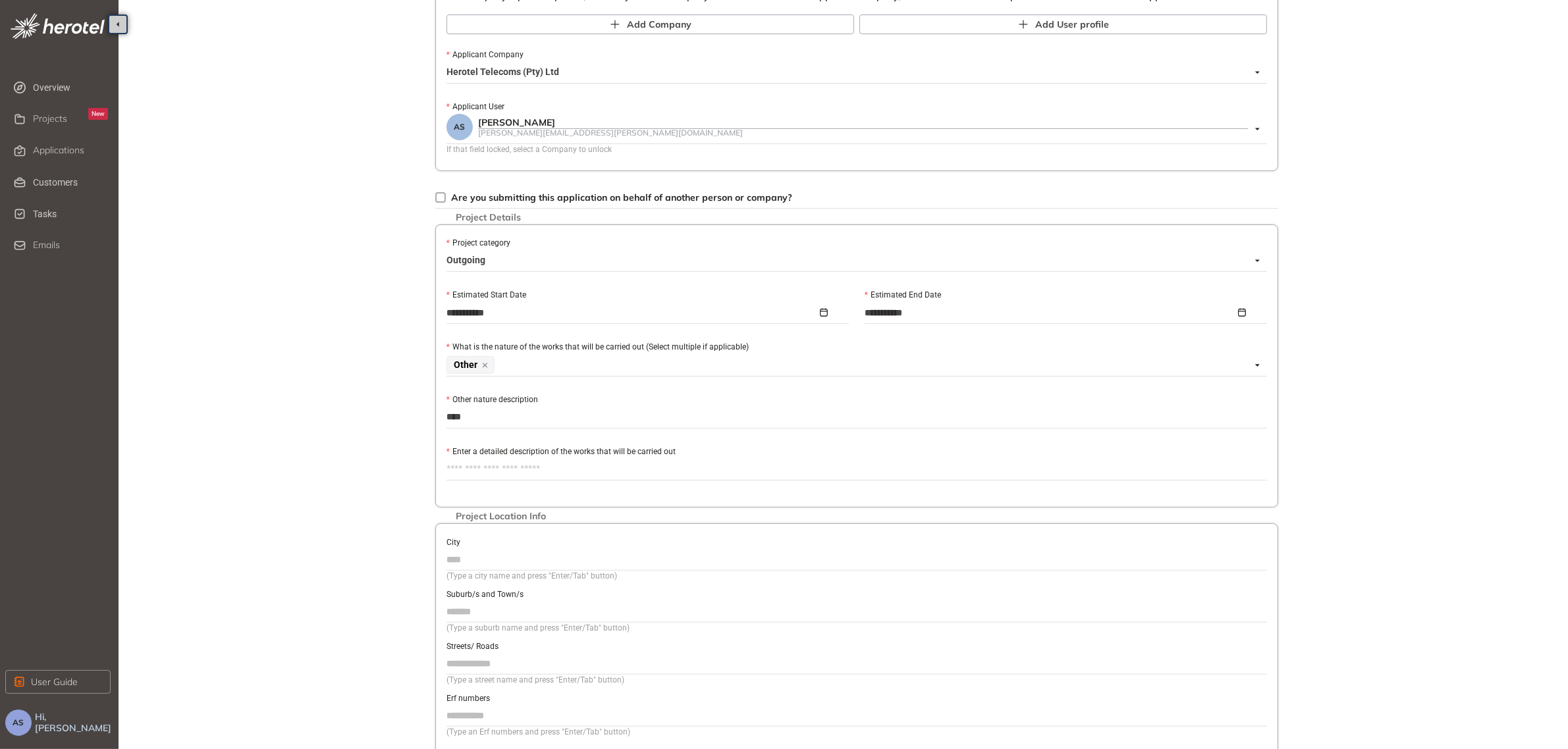
type textarea "****"
type textarea "******"
type textarea "*******"
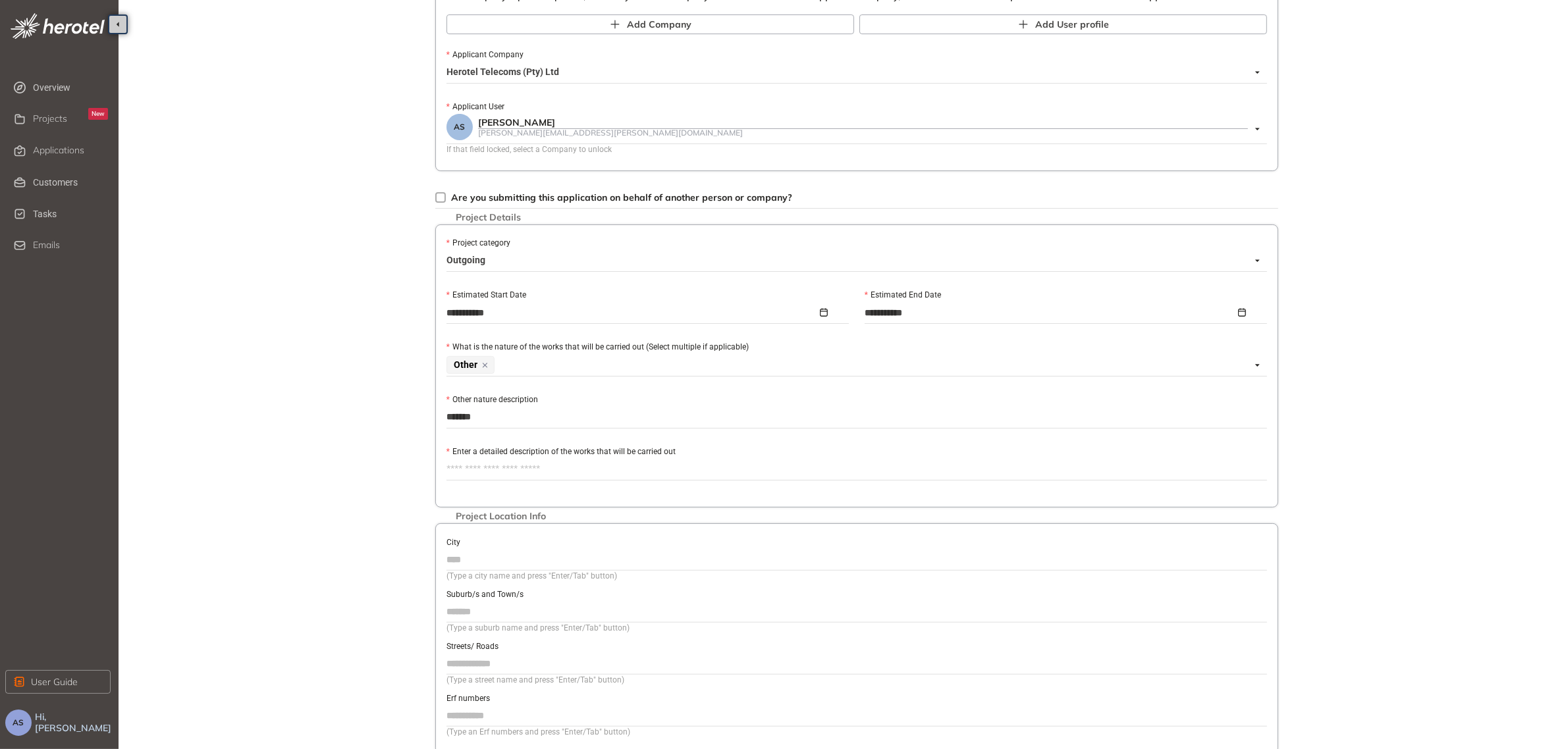
click at [653, 469] on textarea "Enter a detailed description of the works that will be carried out" at bounding box center [857, 469] width 821 height 21
click at [609, 471] on textarea "Enter a detailed description of the works that will be carried out" at bounding box center [857, 469] width 821 height 21
type textarea "*"
type textarea "**"
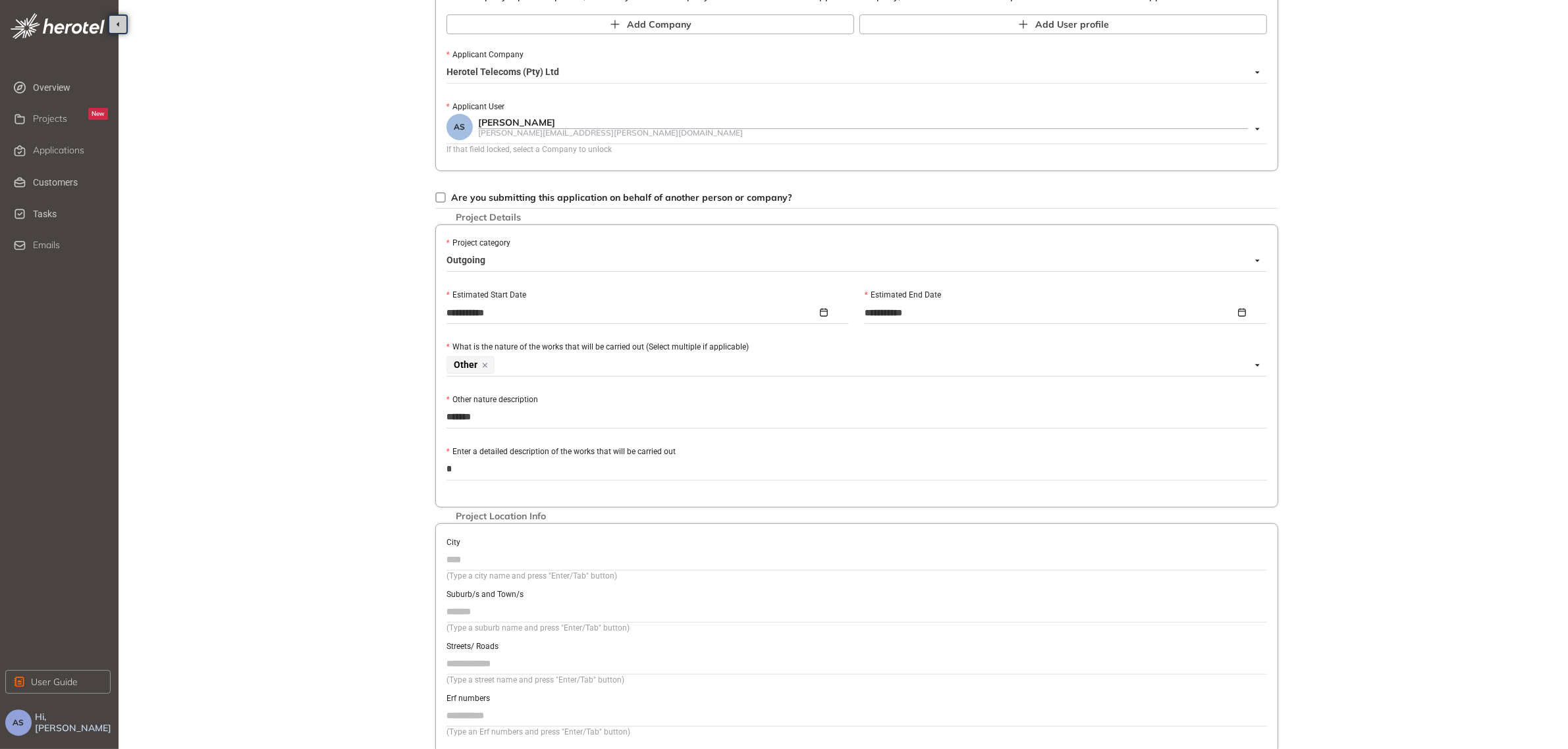
type textarea "**"
type textarea "***"
type textarea "****"
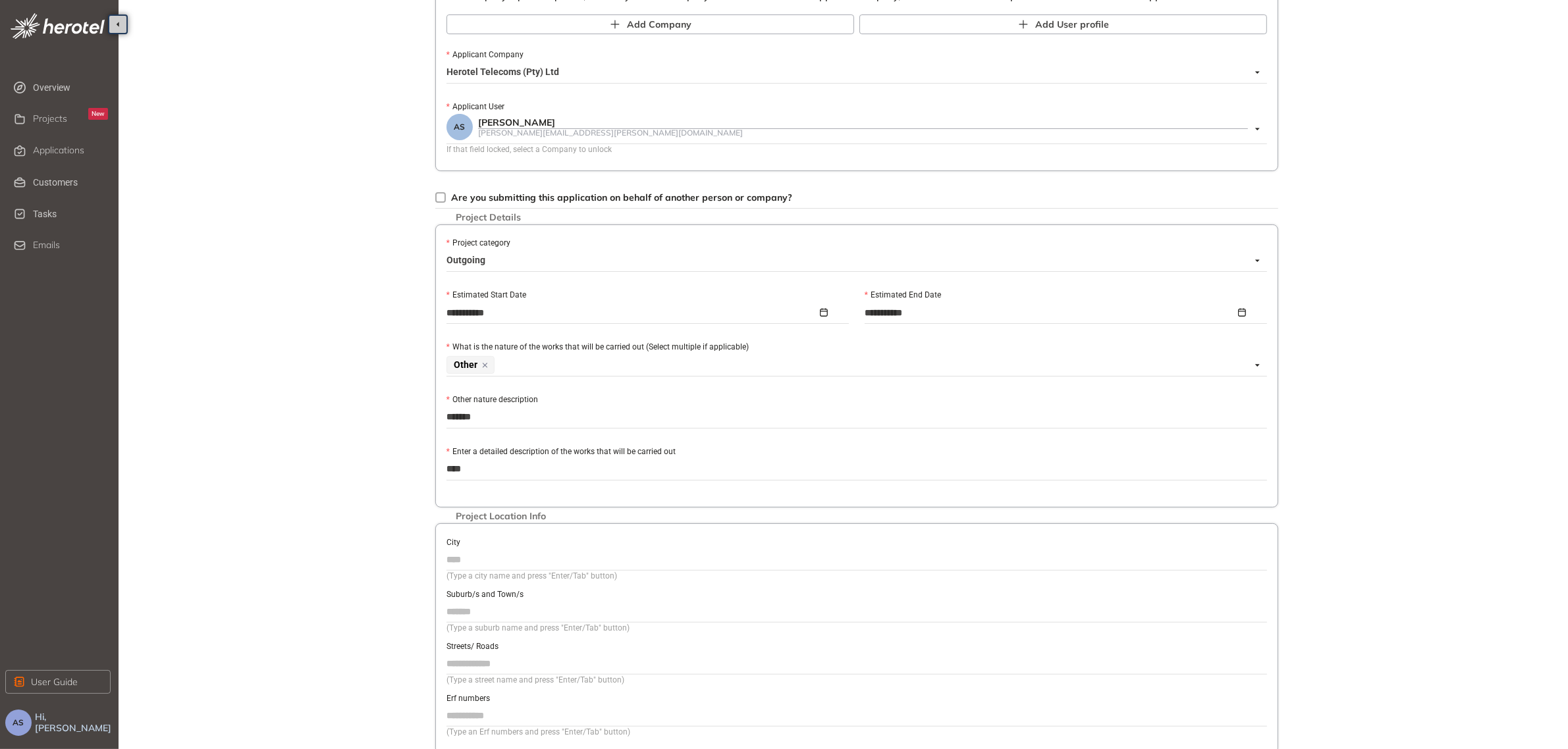
type textarea "****"
type textarea "******"
type textarea "*******"
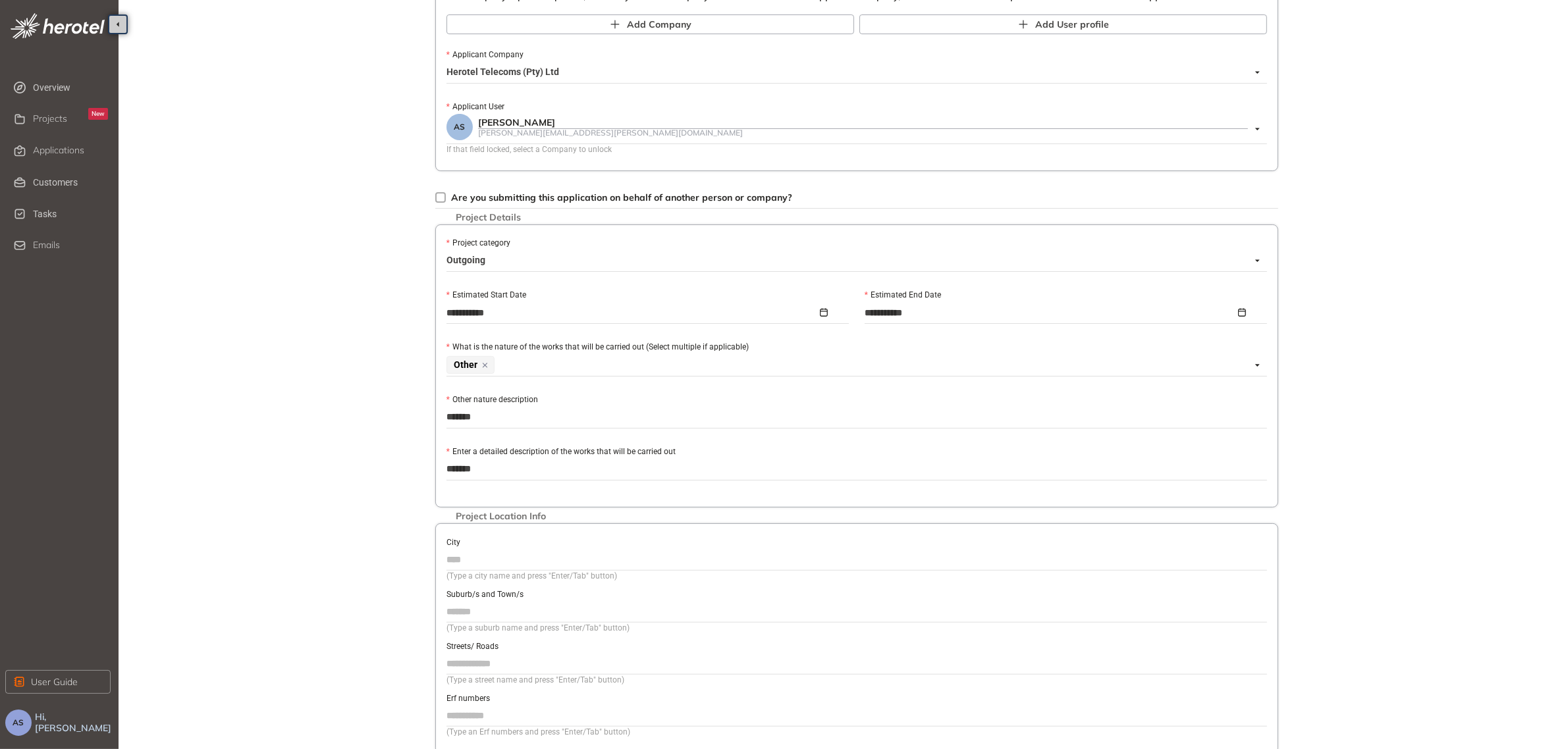
type textarea "*******"
click at [623, 555] on input "City" at bounding box center [857, 559] width 821 height 20
click at [542, 566] on input "City" at bounding box center [857, 559] width 821 height 20
type input "******"
click at [545, 608] on input "Suburb/s and Town/s" at bounding box center [857, 611] width 821 height 20
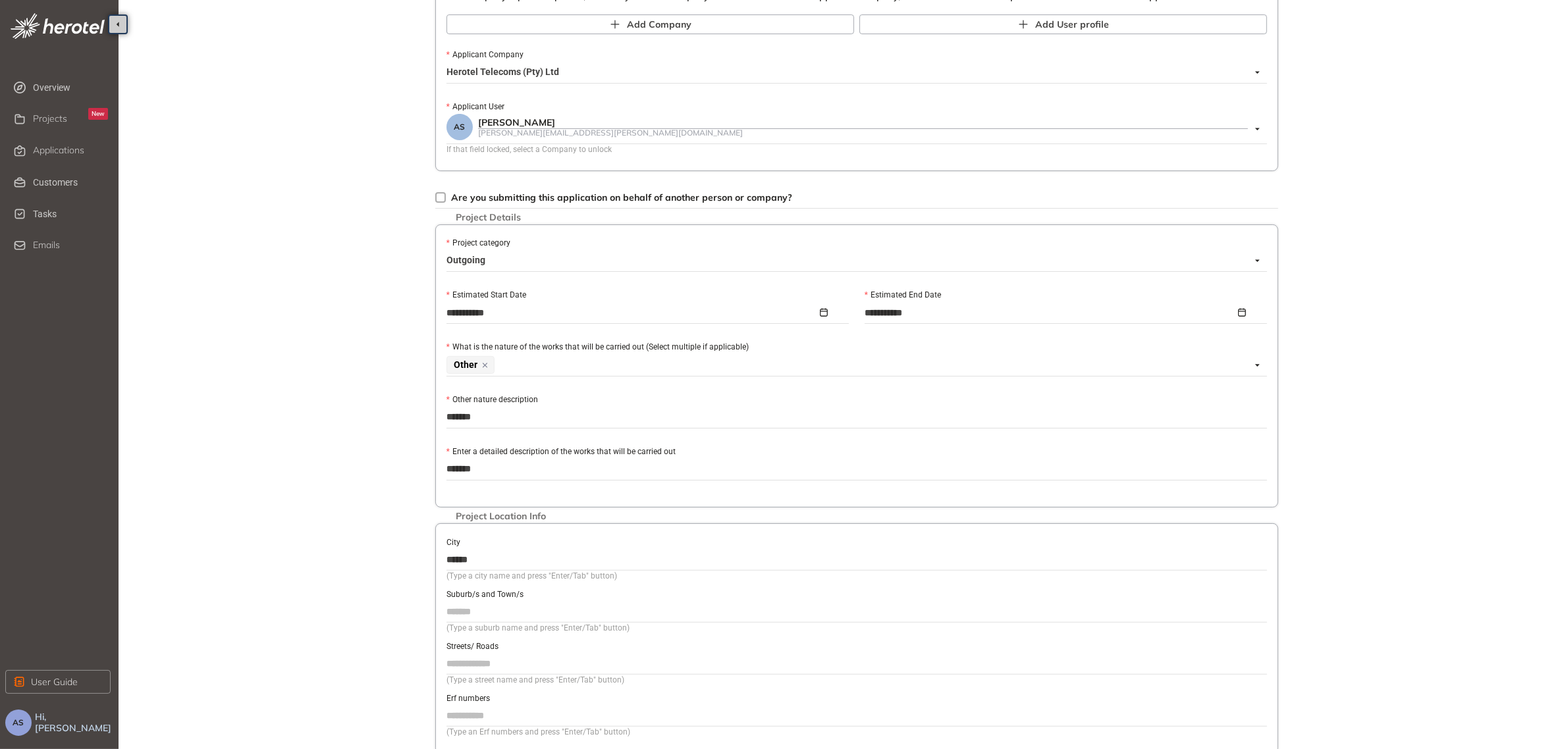
click at [533, 617] on input "Suburb/s and Town/s" at bounding box center [857, 611] width 821 height 20
type input "******"
click at [573, 653] on div "Streets/ Roads" at bounding box center [857, 646] width 821 height 15
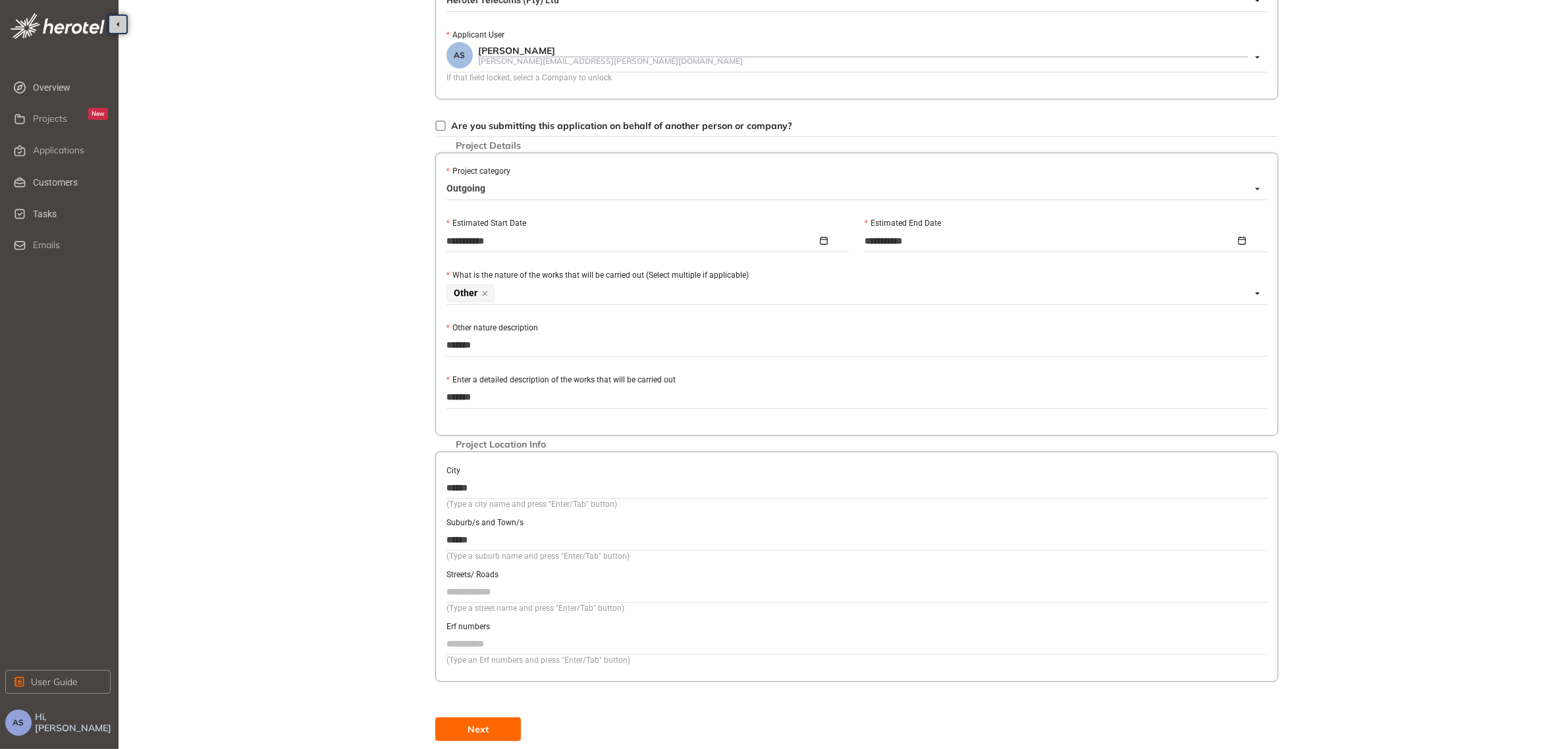
click at [540, 599] on input "Streets/ Roads" at bounding box center [857, 591] width 821 height 20
type input "*******"
click at [491, 726] on button "Next" at bounding box center [478, 729] width 86 height 23
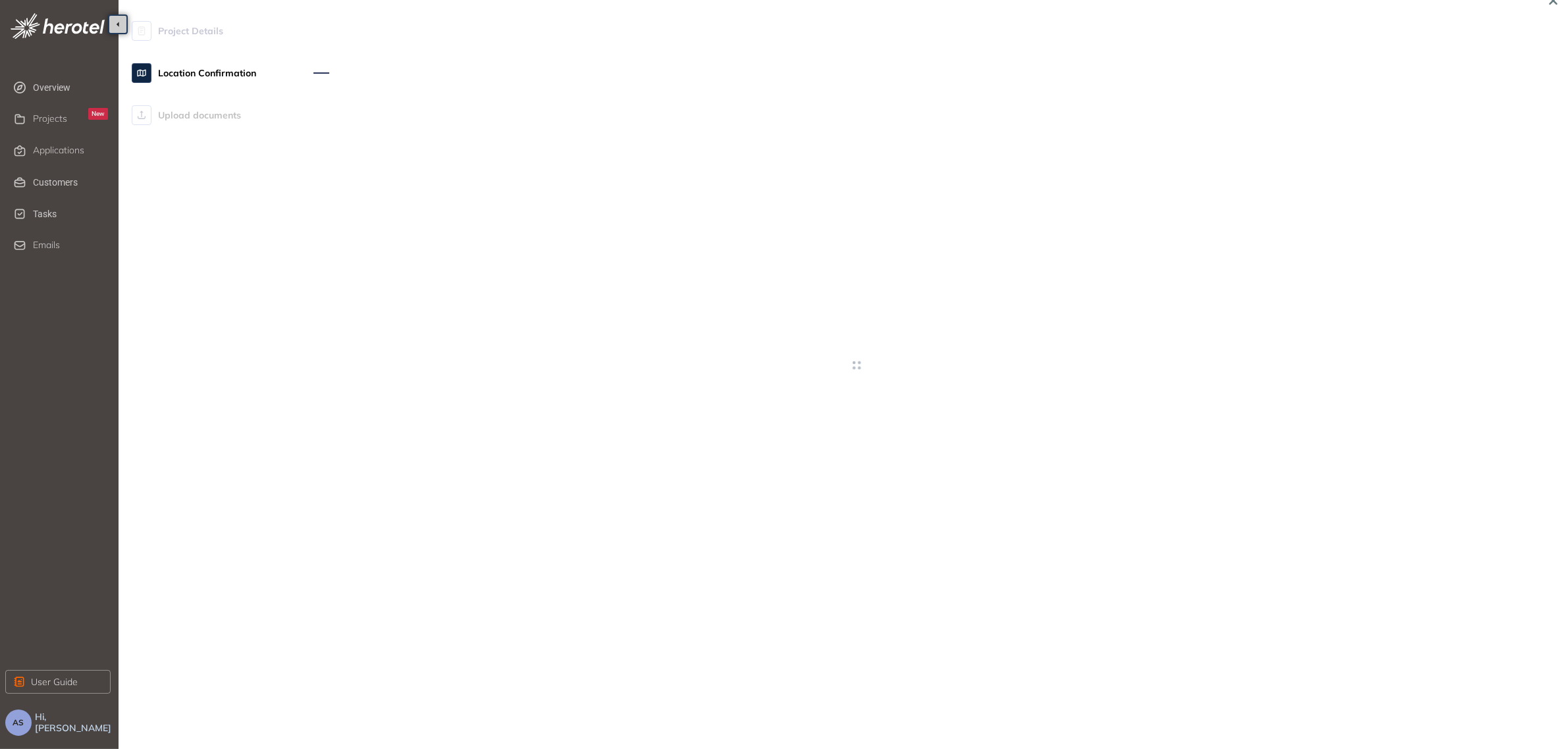
scroll to position [15, 0]
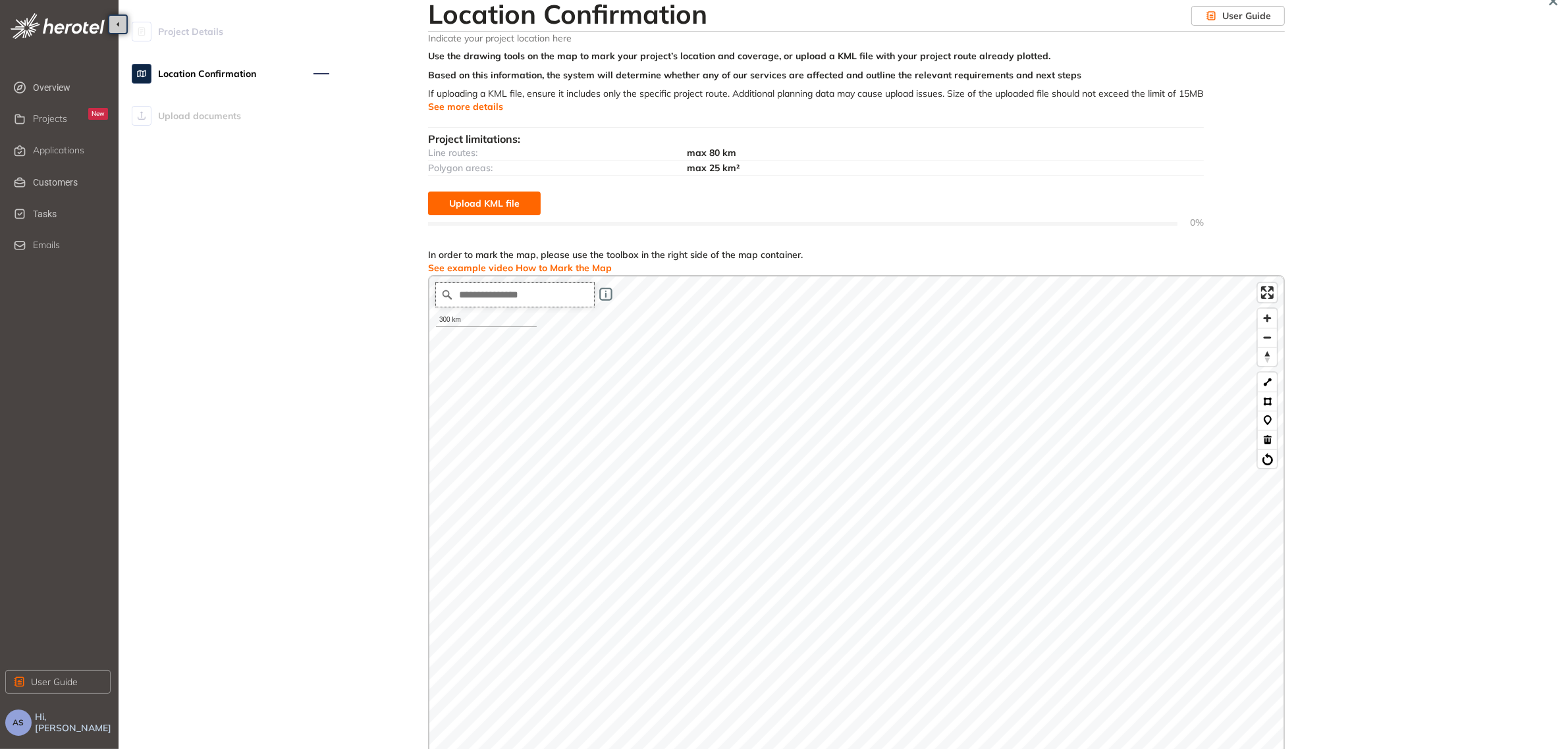
click at [547, 297] on input "Search place..." at bounding box center [514, 294] width 158 height 23
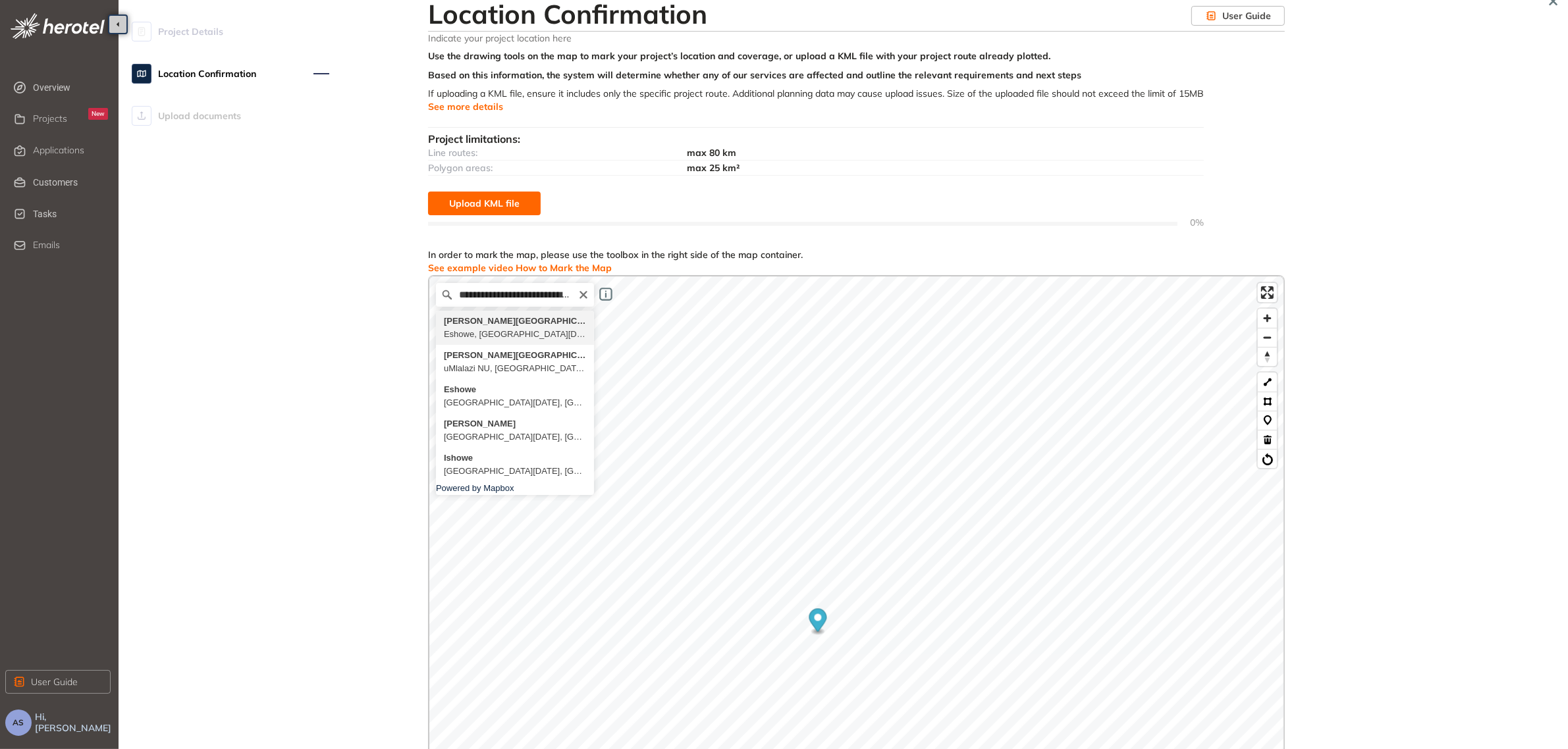
type input "**********"
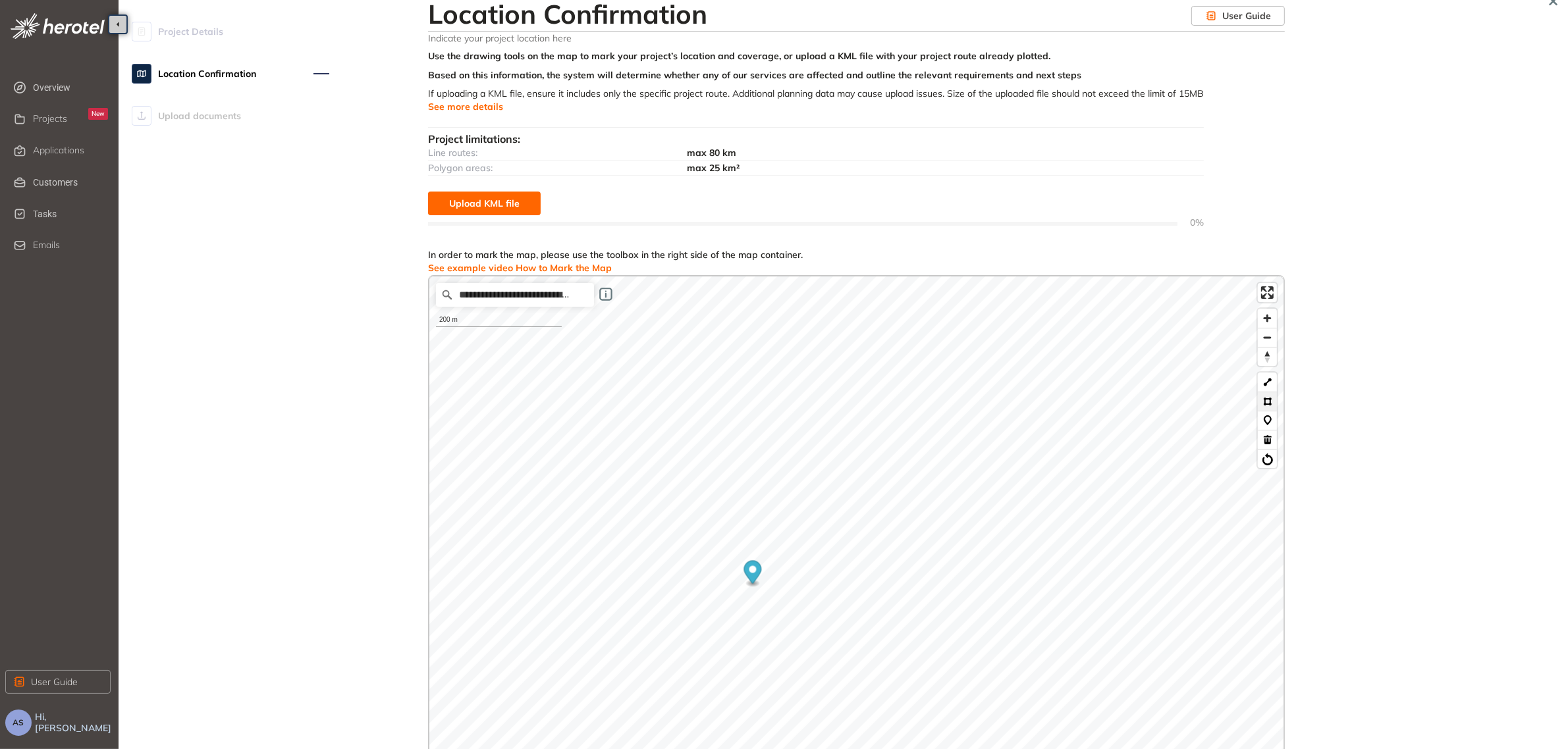
click at [1267, 403] on button at bounding box center [1268, 402] width 19 height 19
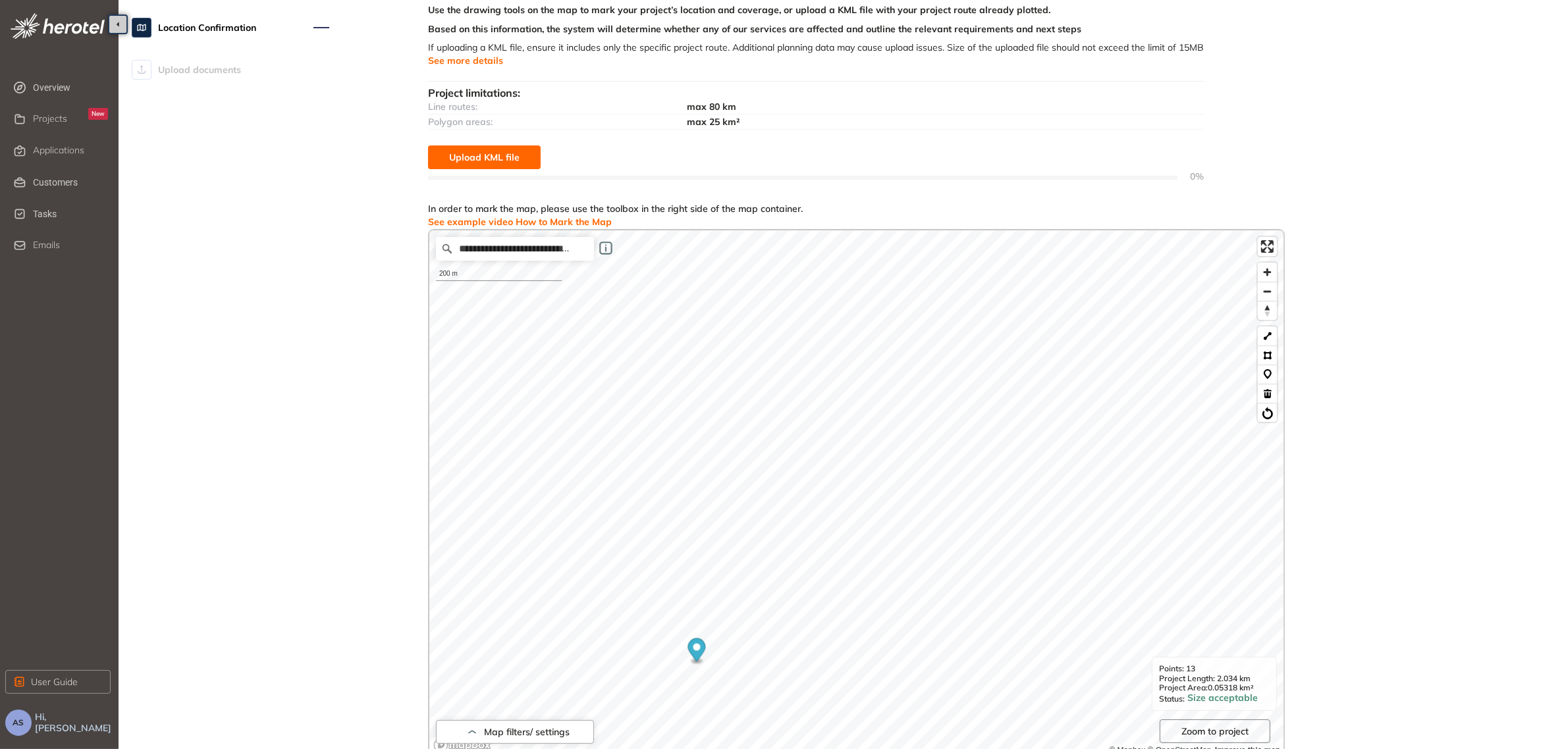
scroll to position [158, 0]
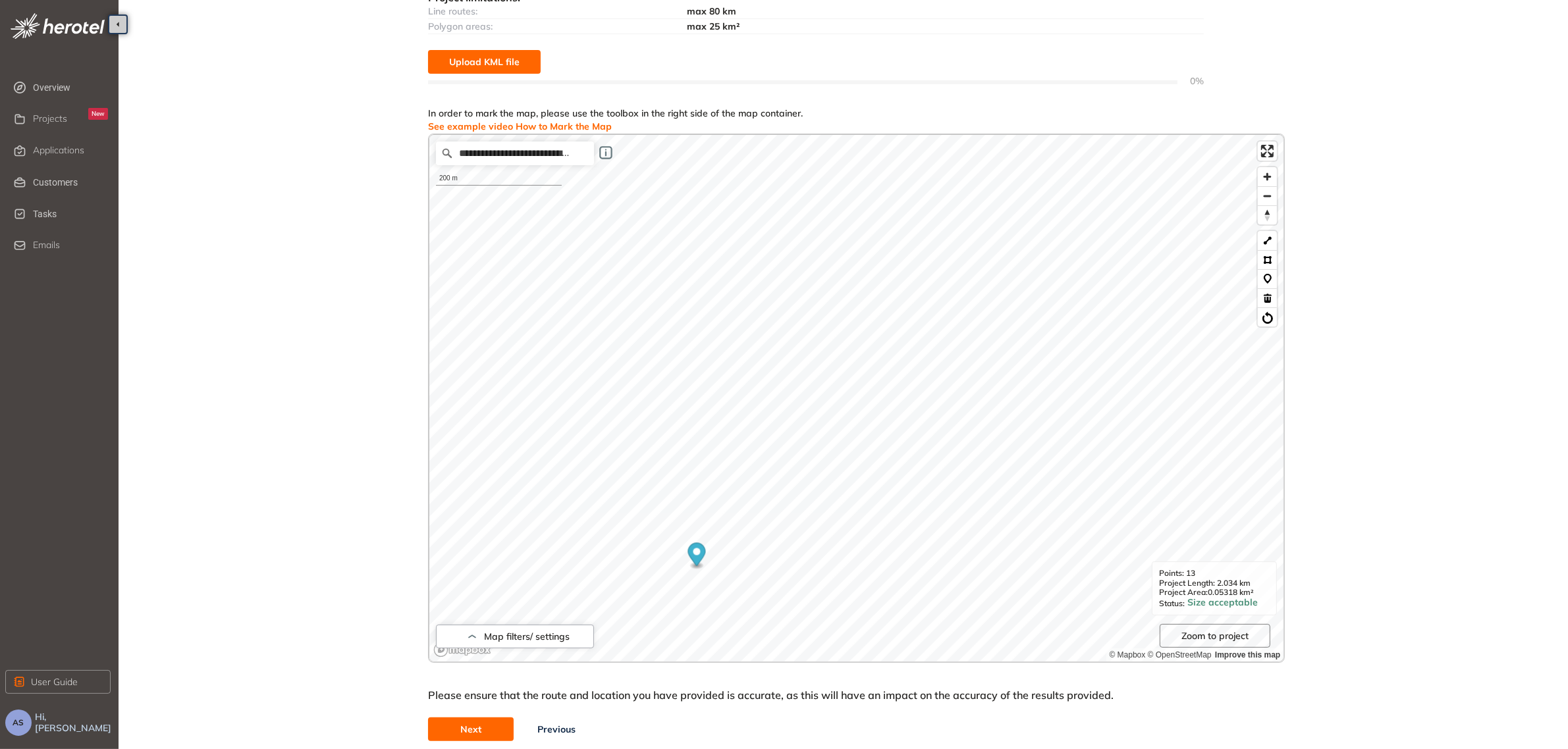
click at [479, 733] on span "Next" at bounding box center [471, 729] width 21 height 15
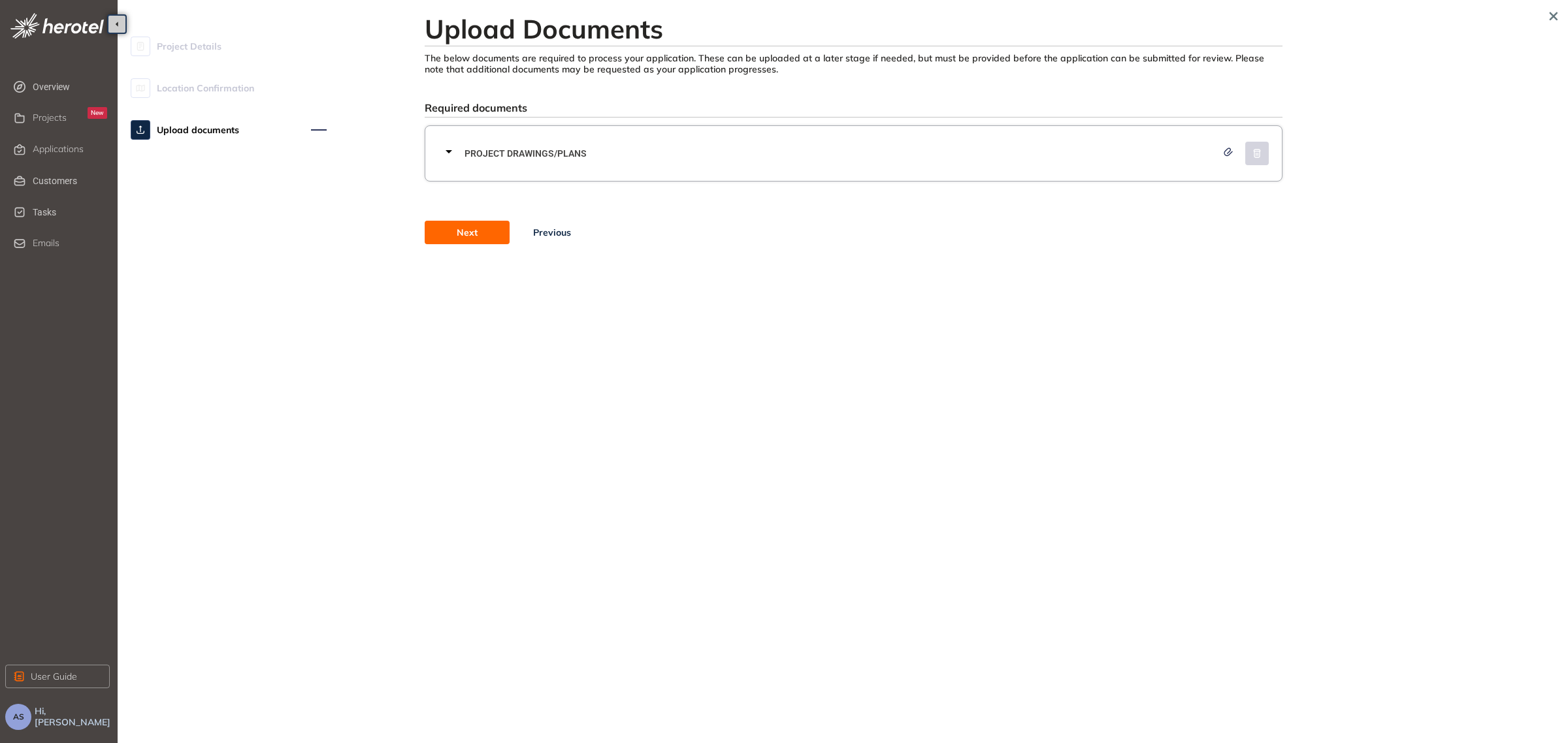
click at [480, 236] on button "Next" at bounding box center [467, 232] width 85 height 23
click at [59, 114] on span "Projects" at bounding box center [50, 118] width 34 height 11
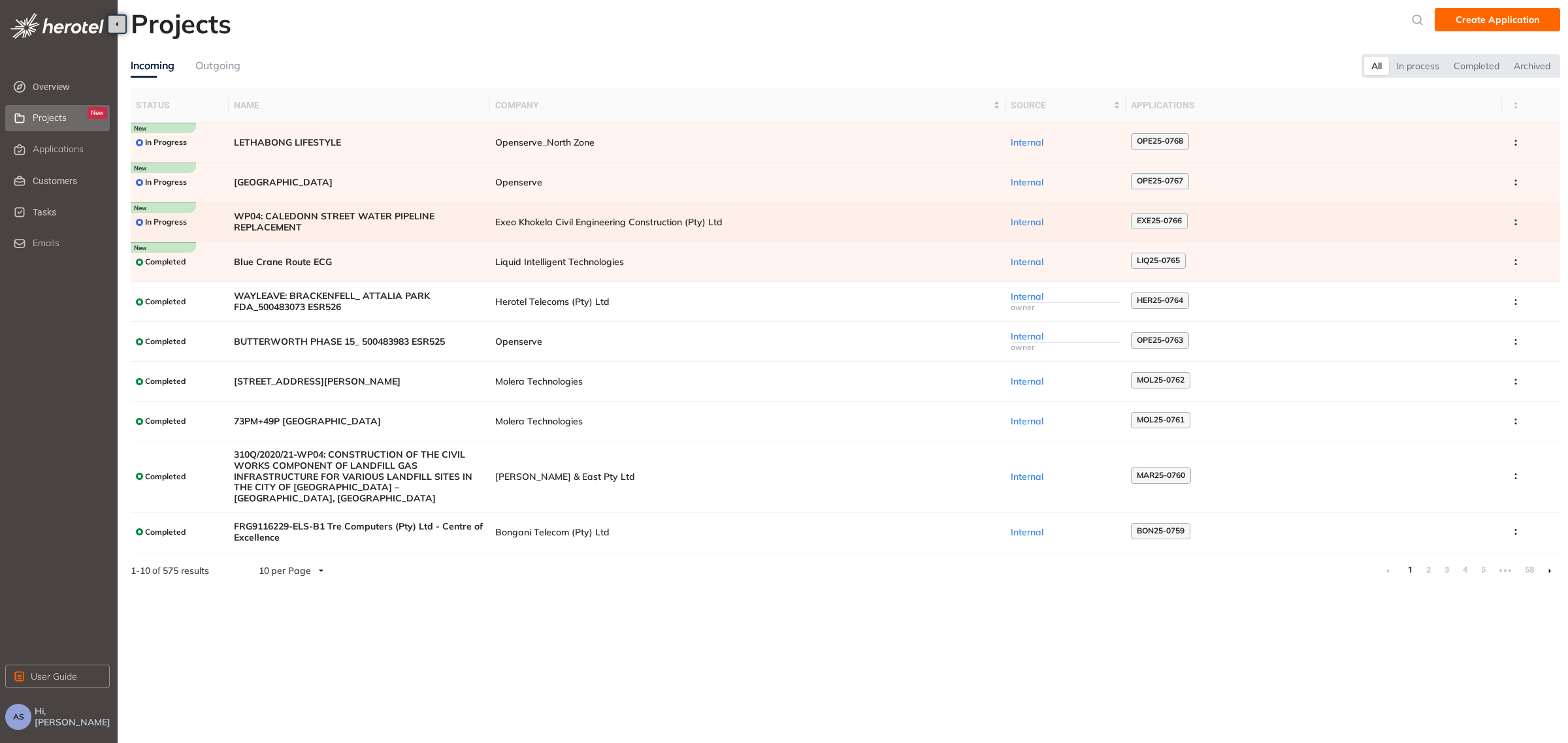
click at [547, 228] on td "Exeo Khokela Civil Engineering Construction (Pty) Ltd" at bounding box center [747, 222] width 516 height 40
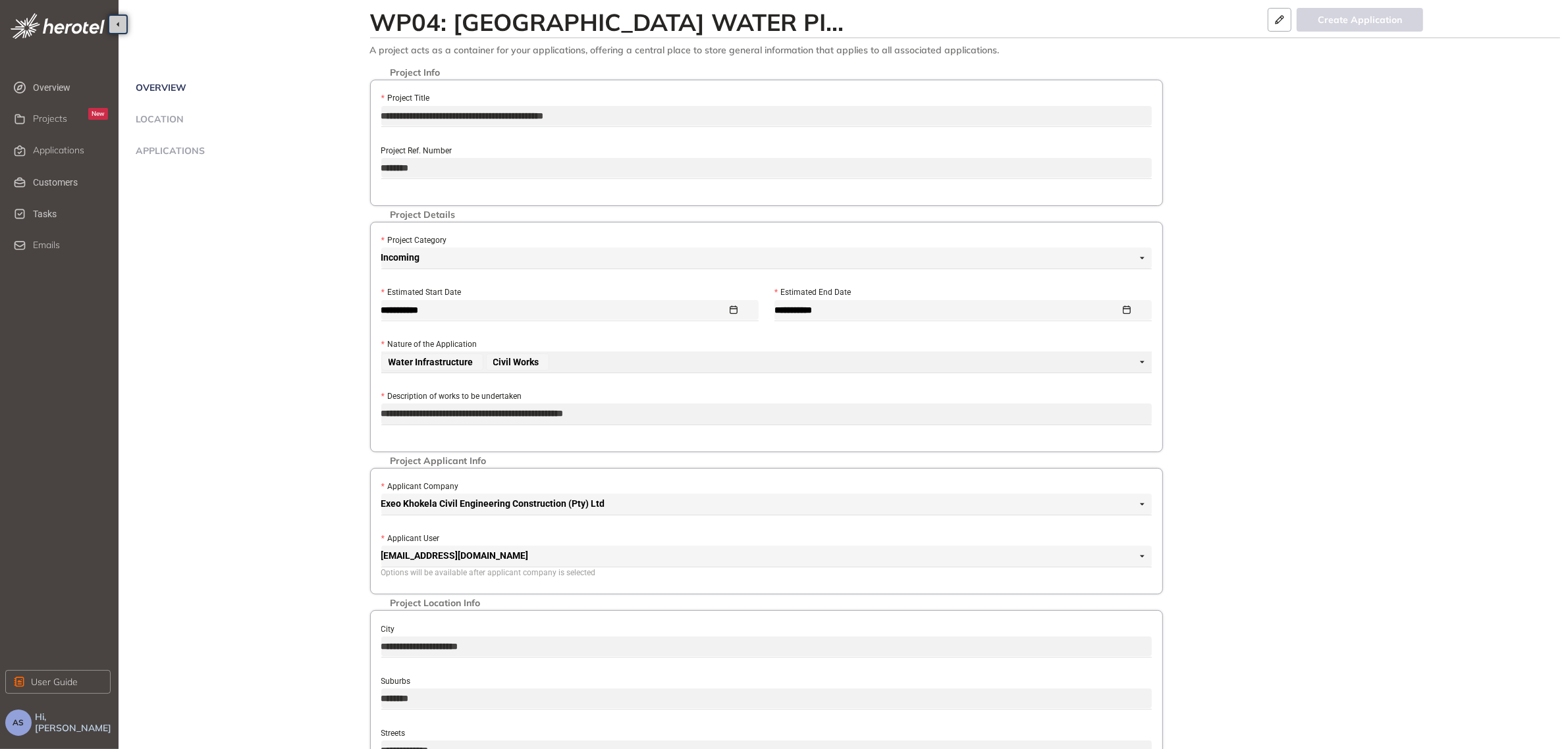
drag, startPoint x: 449, startPoint y: 168, endPoint x: 365, endPoint y: 175, distance: 84.3
click at [365, 175] on div "**********" at bounding box center [846, 498] width 1429 height 837
drag, startPoint x: 672, startPoint y: 115, endPoint x: 372, endPoint y: 116, distance: 300.0
click at [372, 116] on div "**********" at bounding box center [766, 143] width 793 height 126
drag, startPoint x: 689, startPoint y: 418, endPoint x: 349, endPoint y: 406, distance: 340.2
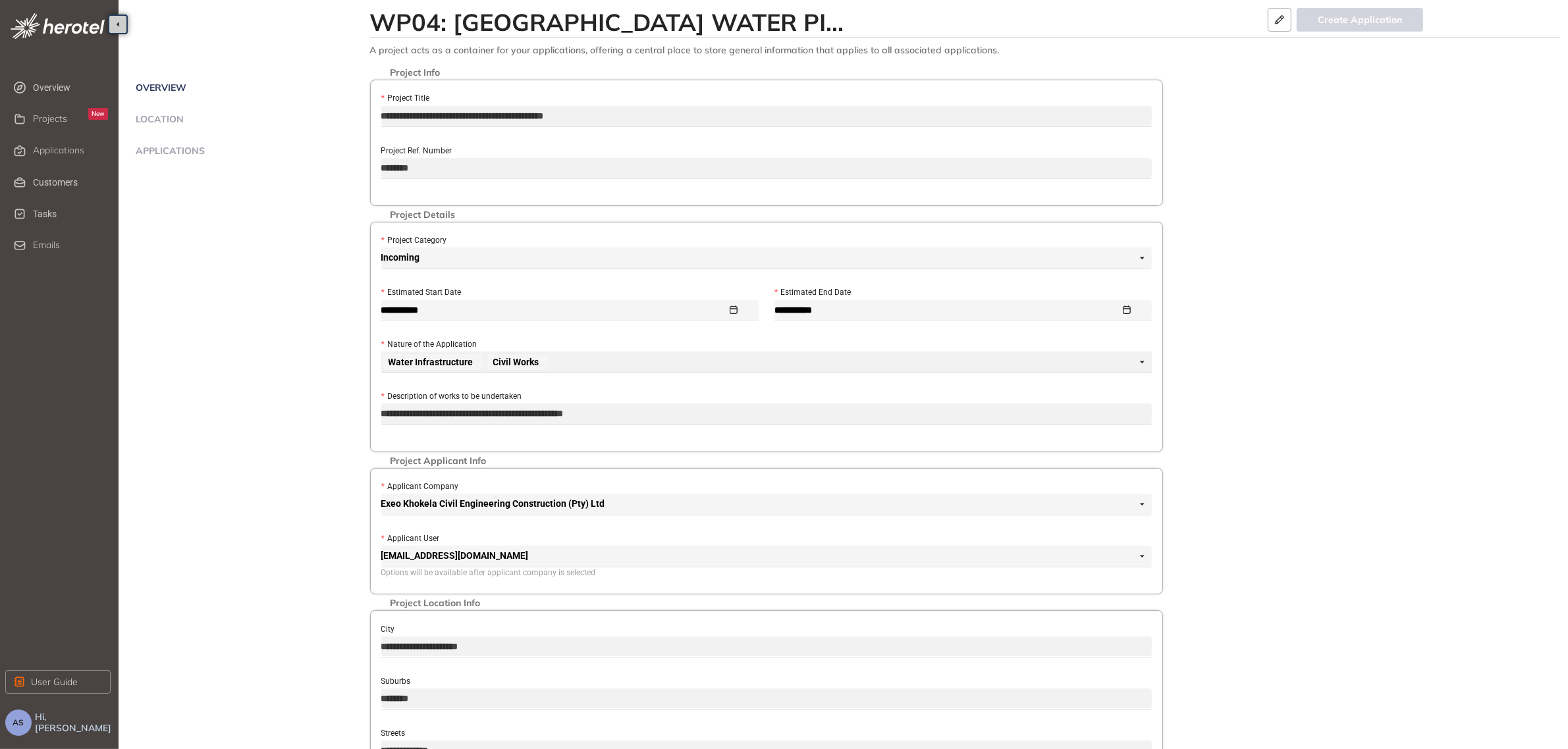
click at [349, 406] on div "**********" at bounding box center [846, 498] width 1429 height 837
click at [633, 504] on span "Exeo Khokela Civil Engineering Construction (Pty) Ltd" at bounding box center [763, 504] width 764 height 21
click at [1288, 24] on button "button" at bounding box center [1279, 19] width 23 height 23
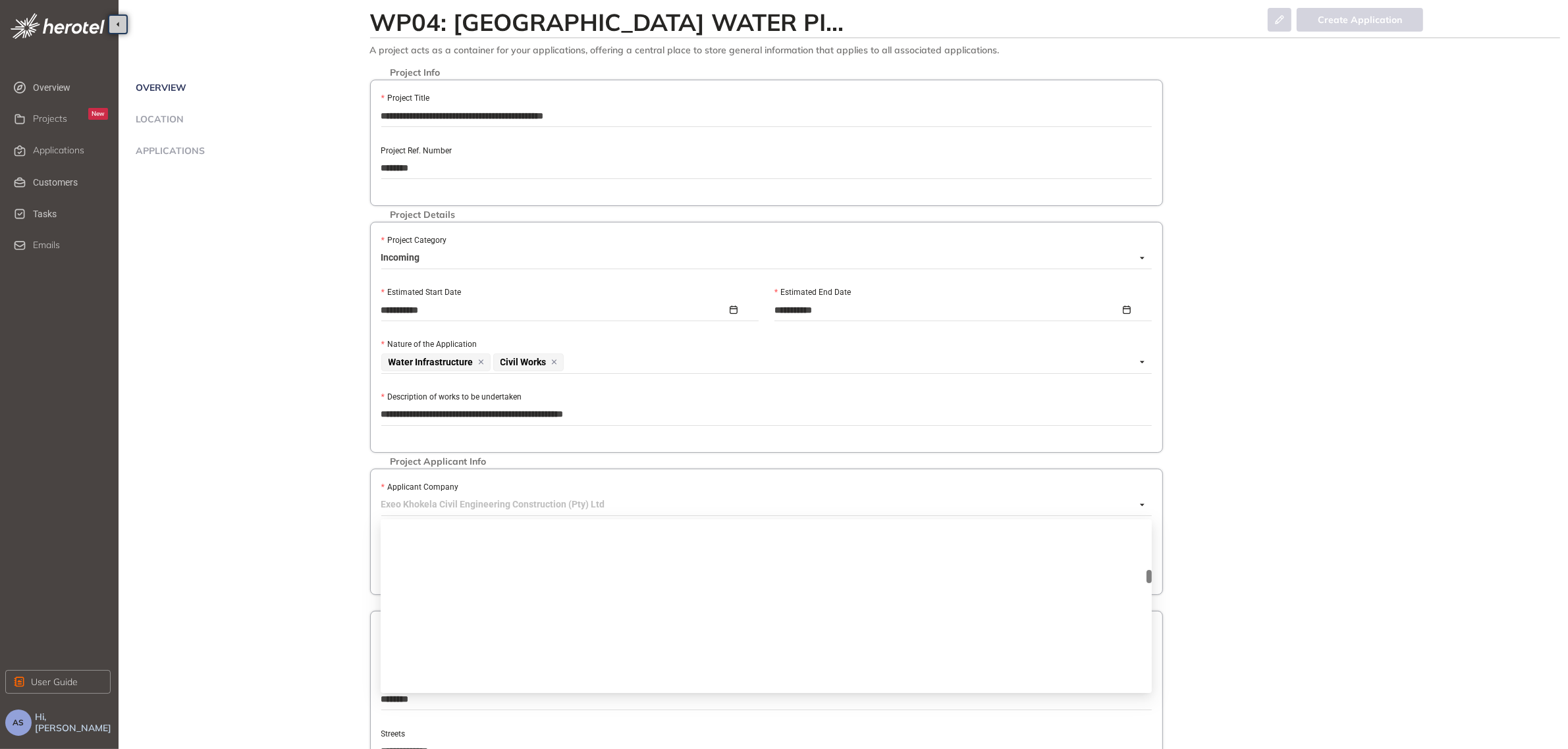
scroll to position [2386, 0]
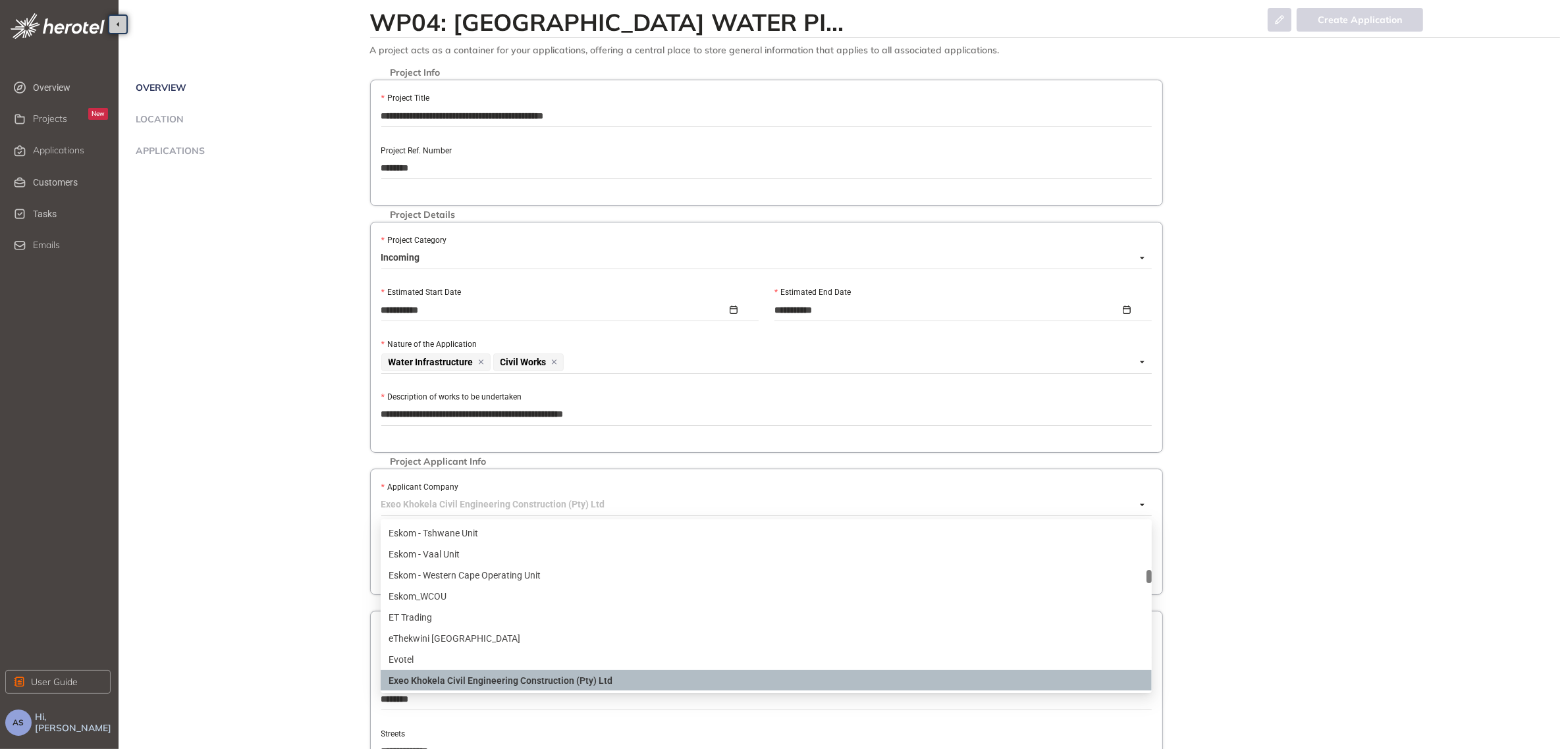
click at [639, 510] on span "Exeo Khokela Civil Engineering Construction (Pty) Ltd" at bounding box center [763, 505] width 764 height 21
drag, startPoint x: 579, startPoint y: 685, endPoint x: 912, endPoint y: 677, distance: 333.1
click at [912, 677] on div "Exeo Khokela Civil Engineering Construction (Pty) Ltd" at bounding box center [766, 681] width 755 height 15
drag, startPoint x: 382, startPoint y: 505, endPoint x: 641, endPoint y: 515, distance: 259.2
click at [641, 515] on span "Exeo Khokela Civil Engineering Construction (Pty) Ltd" at bounding box center [763, 505] width 764 height 21
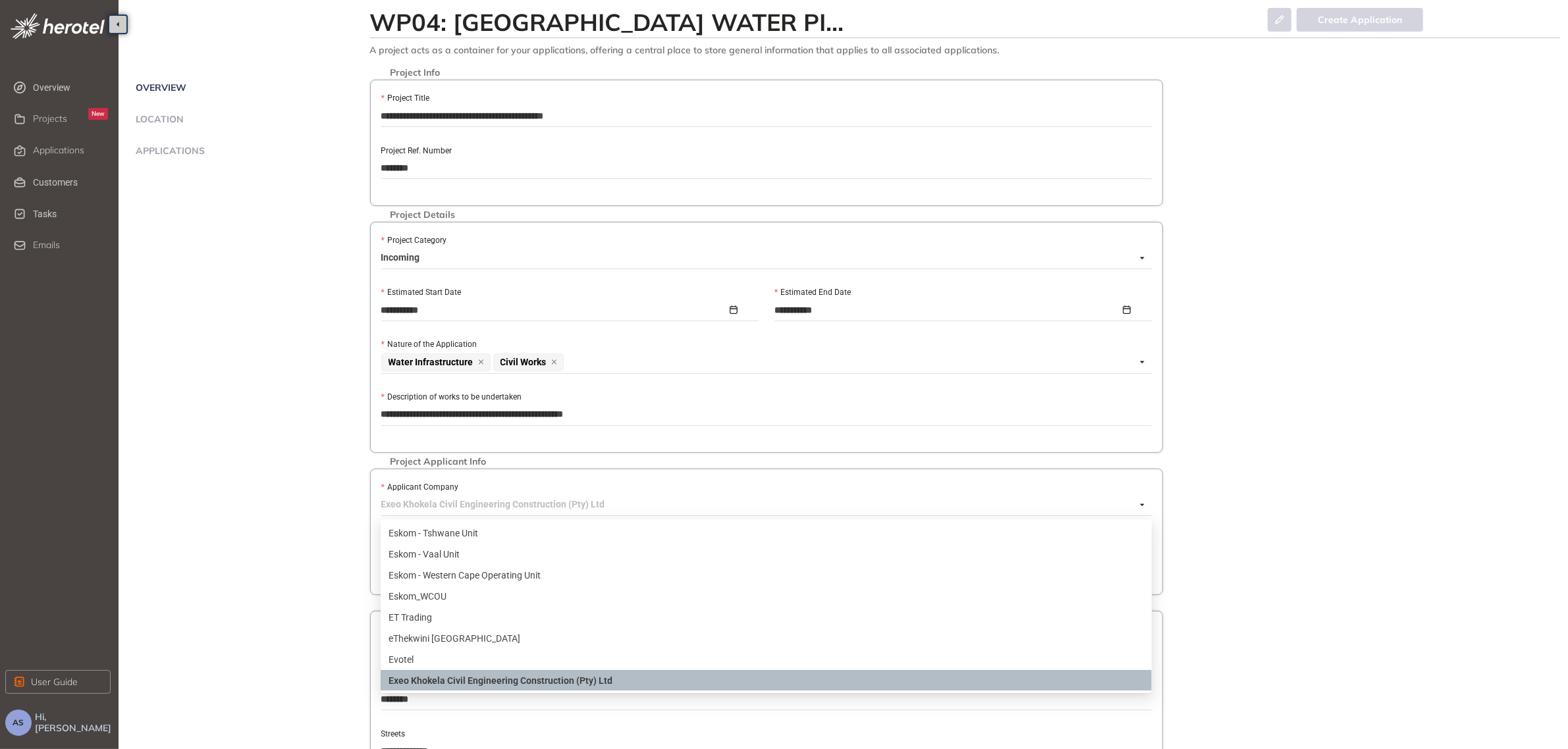
drag, startPoint x: 563, startPoint y: 686, endPoint x: 920, endPoint y: 499, distance: 403.0
click at [920, 499] on span "Exeo Khokela Civil Engineering Construction (Pty) Ltd" at bounding box center [763, 505] width 764 height 21
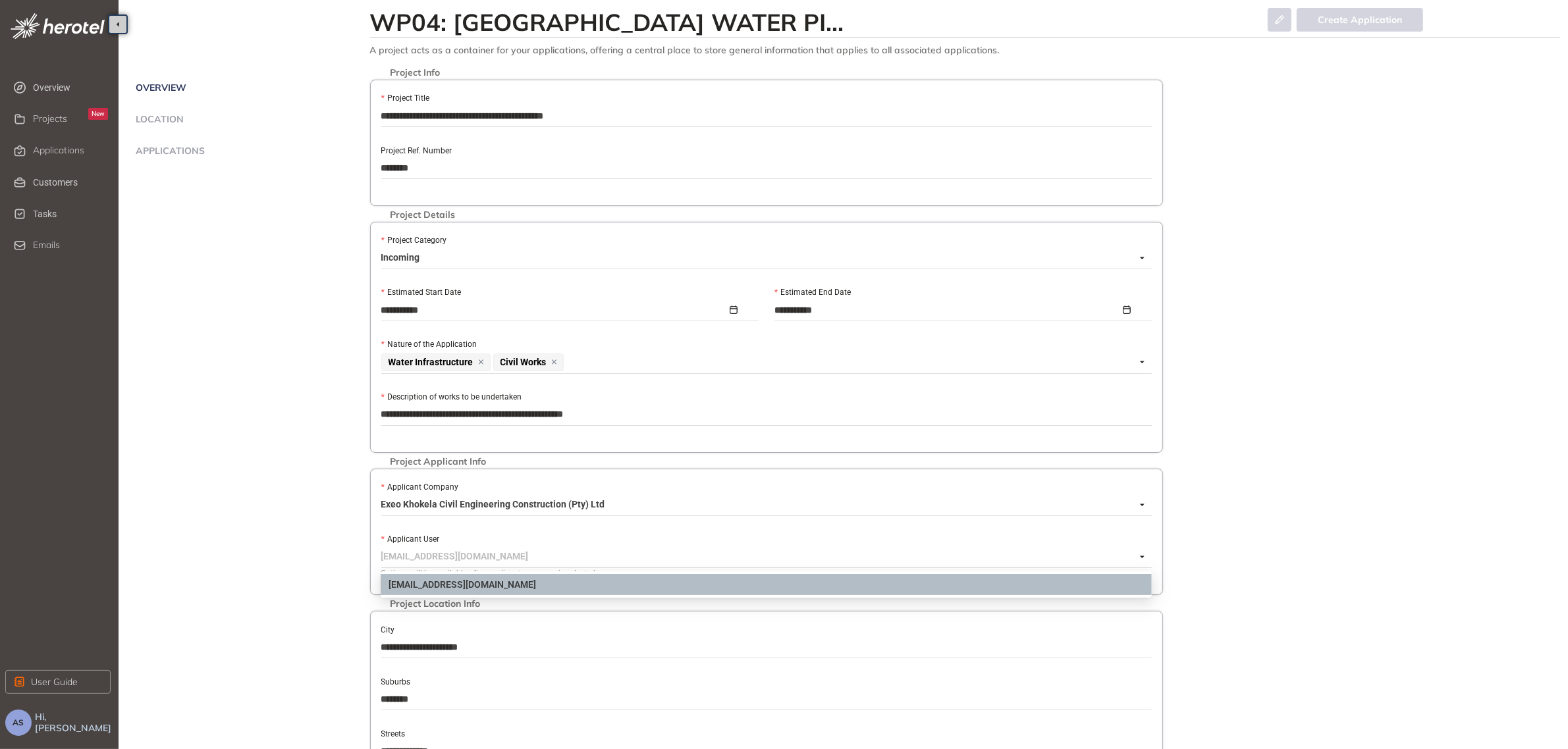
drag, startPoint x: 521, startPoint y: 559, endPoint x: 425, endPoint y: 554, distance: 96.1
click at [425, 554] on span "tenderadmin@exeo.co.za" at bounding box center [763, 557] width 764 height 21
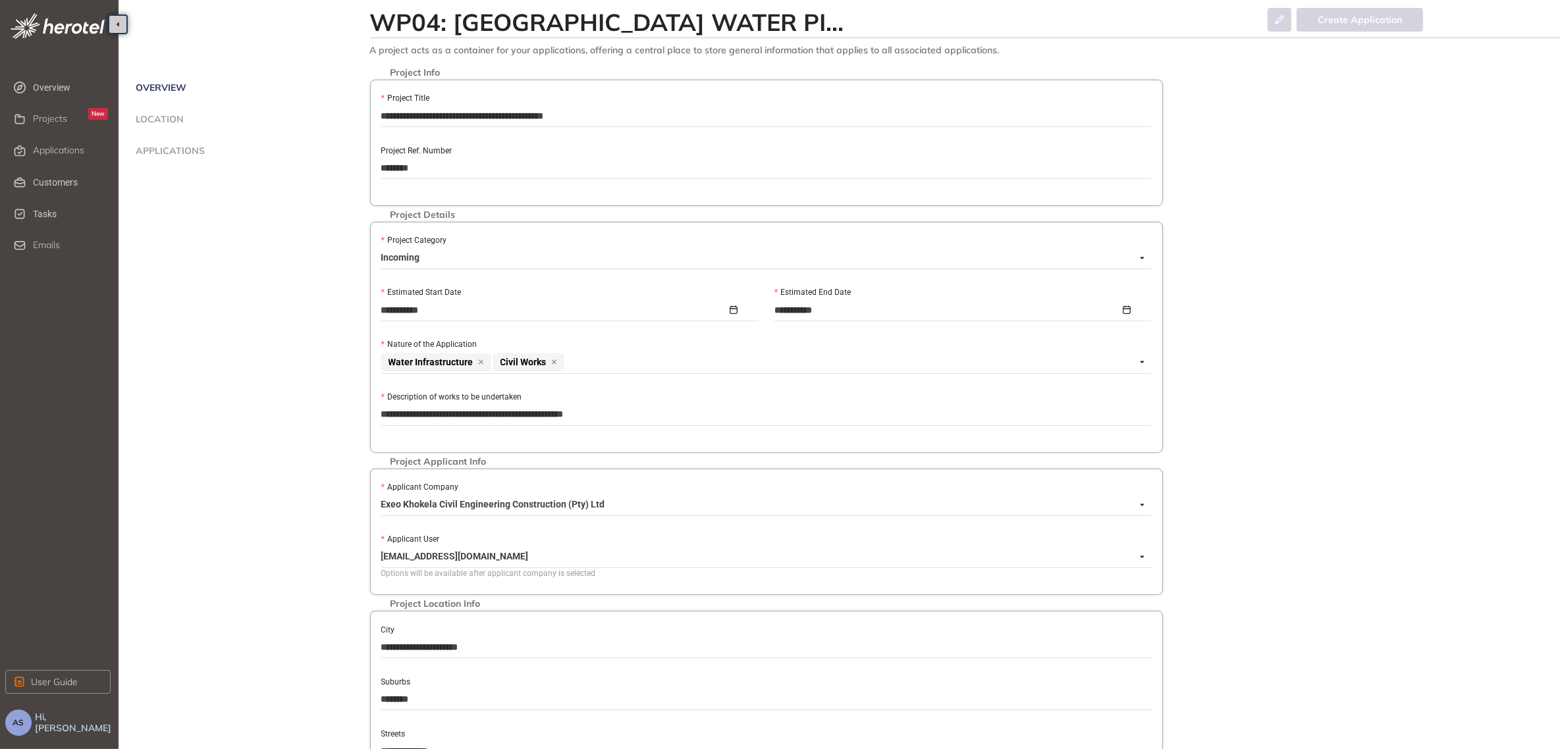
click at [1423, 334] on div "**********" at bounding box center [965, 499] width 1191 height 838
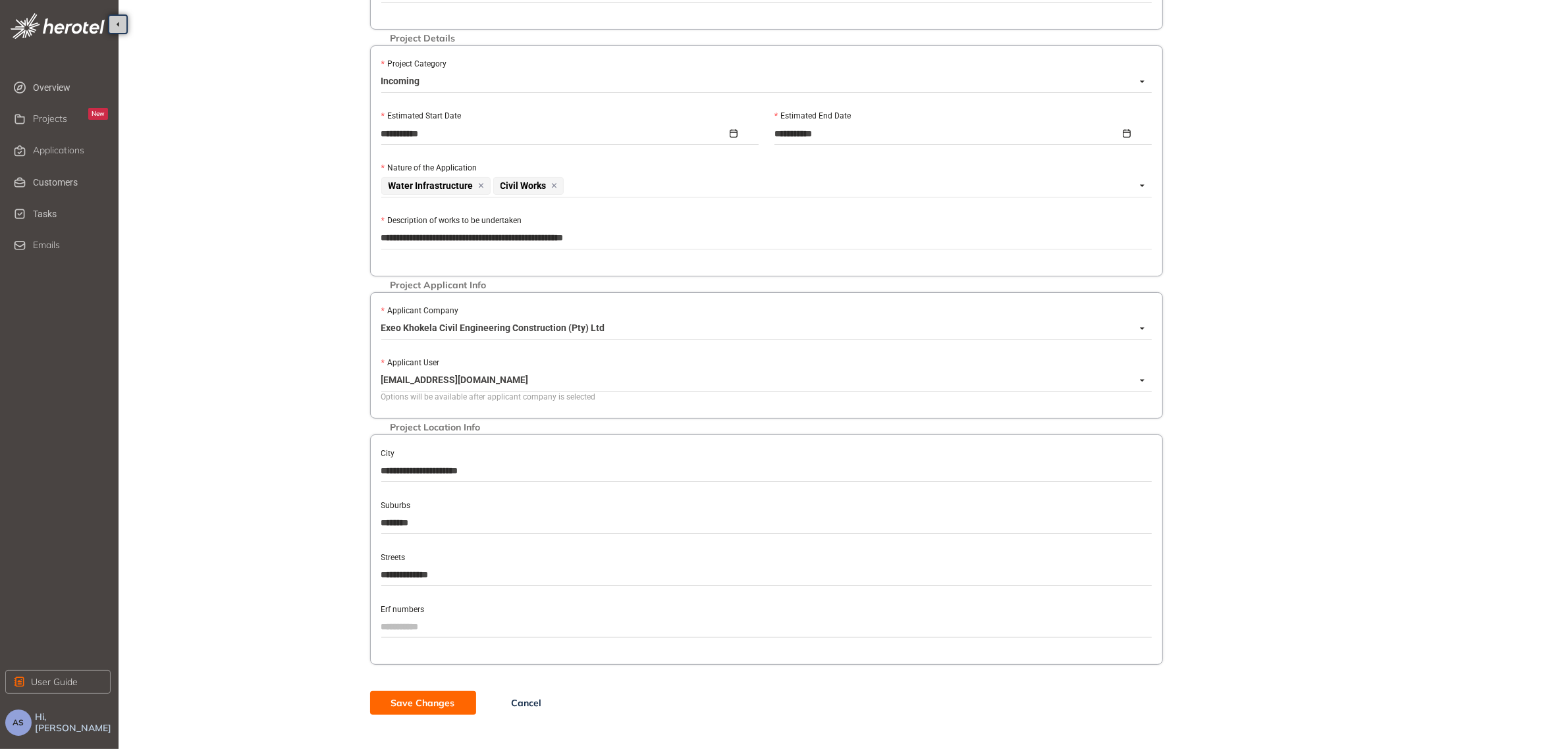
scroll to position [0, 0]
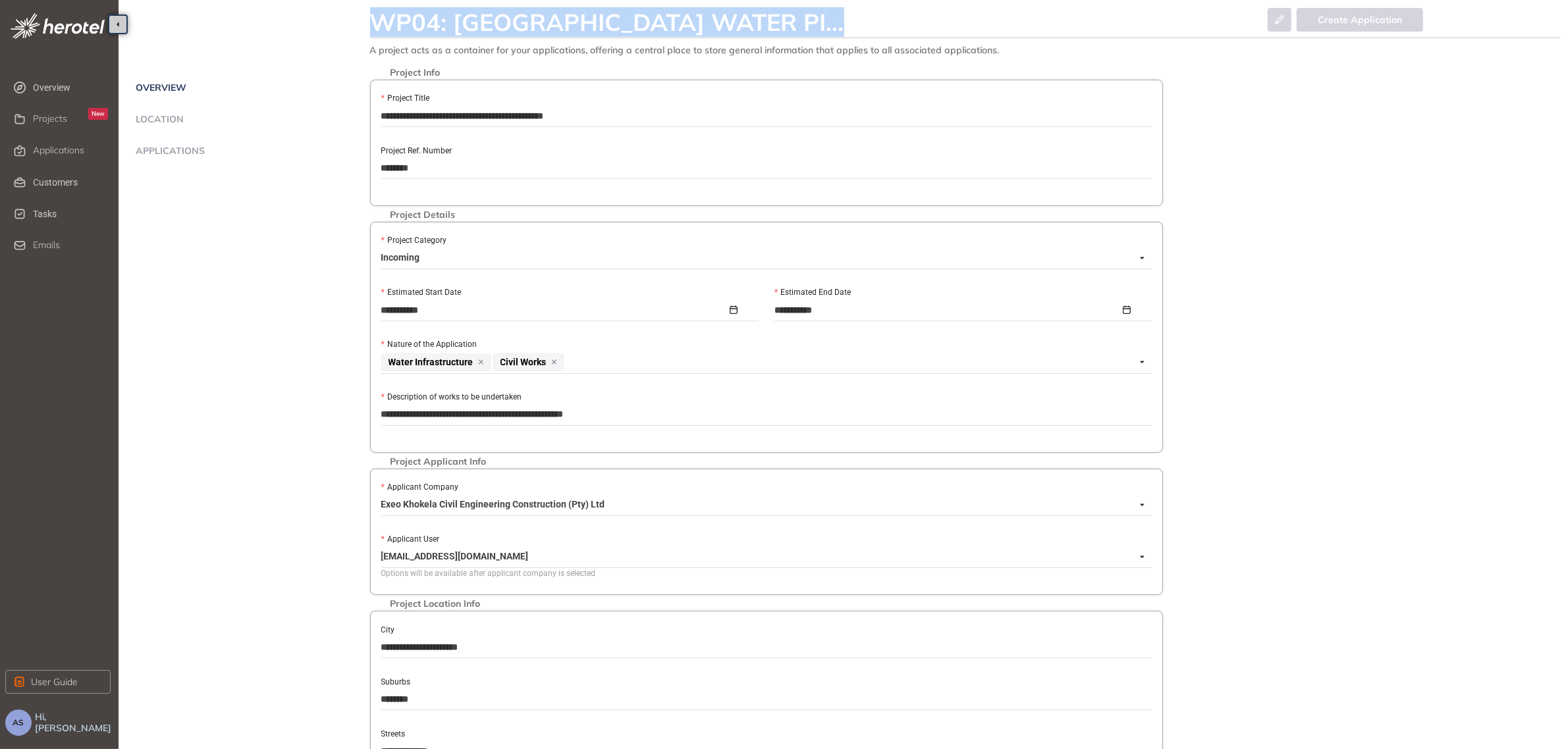
drag, startPoint x: 372, startPoint y: 16, endPoint x: 853, endPoint y: 24, distance: 481.1
click at [853, 24] on div "WP04: CALEDONN STREET WATER PI ..." at bounding box center [816, 22] width 893 height 29
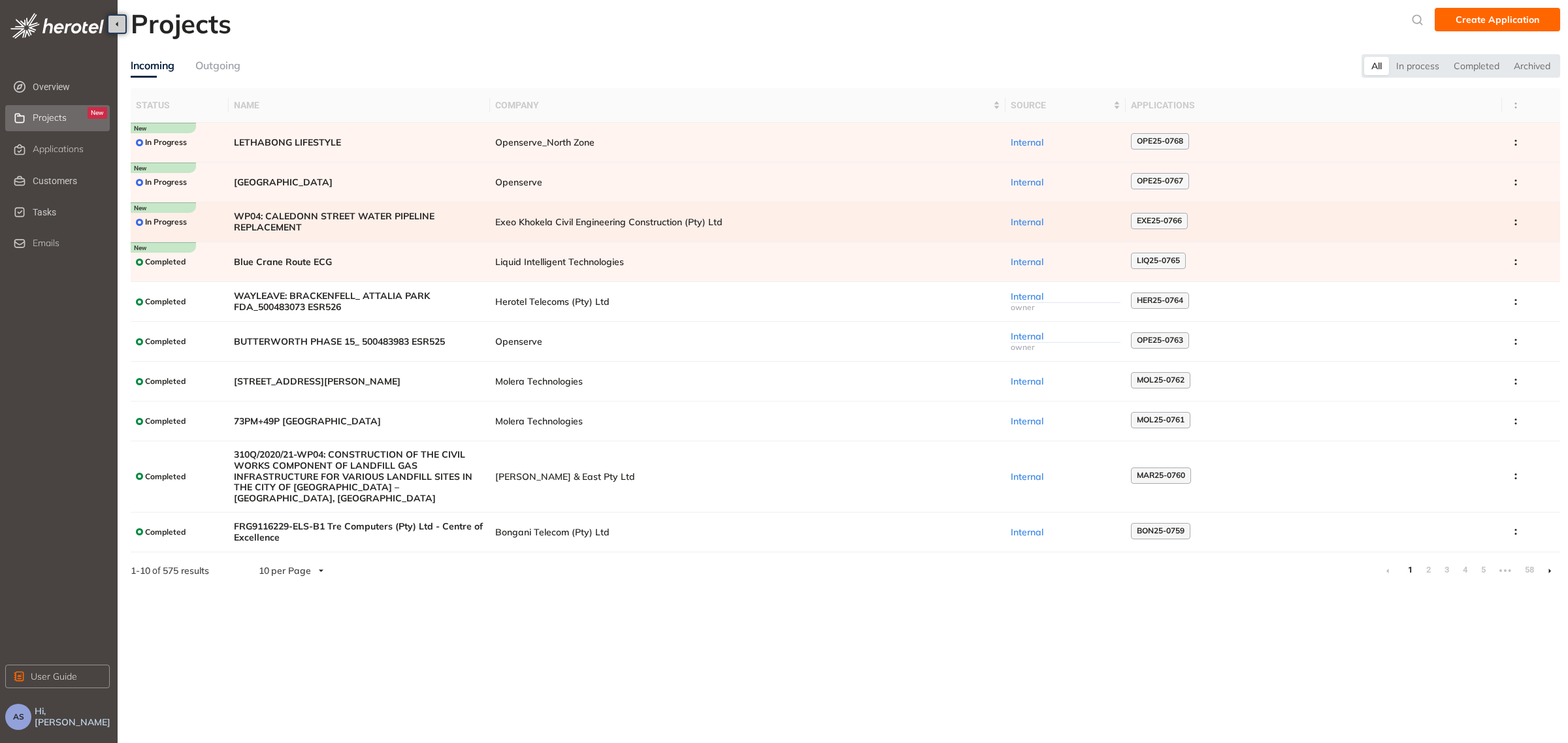
click at [798, 216] on span "Exeo Khokela Civil Engineering Construction (Pty) Ltd" at bounding box center [747, 222] width 505 height 11
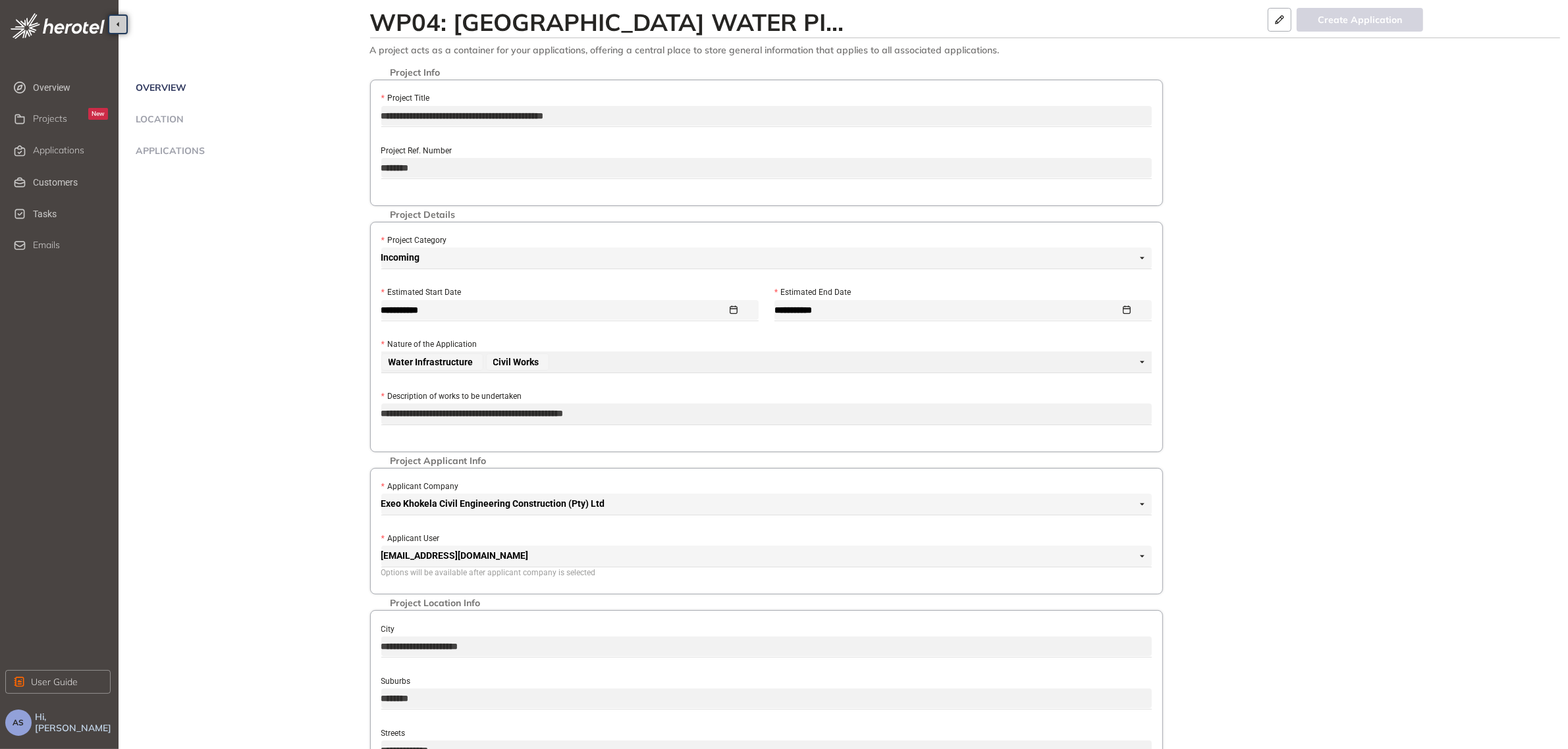
click at [183, 148] on span "Applications" at bounding box center [168, 151] width 73 height 11
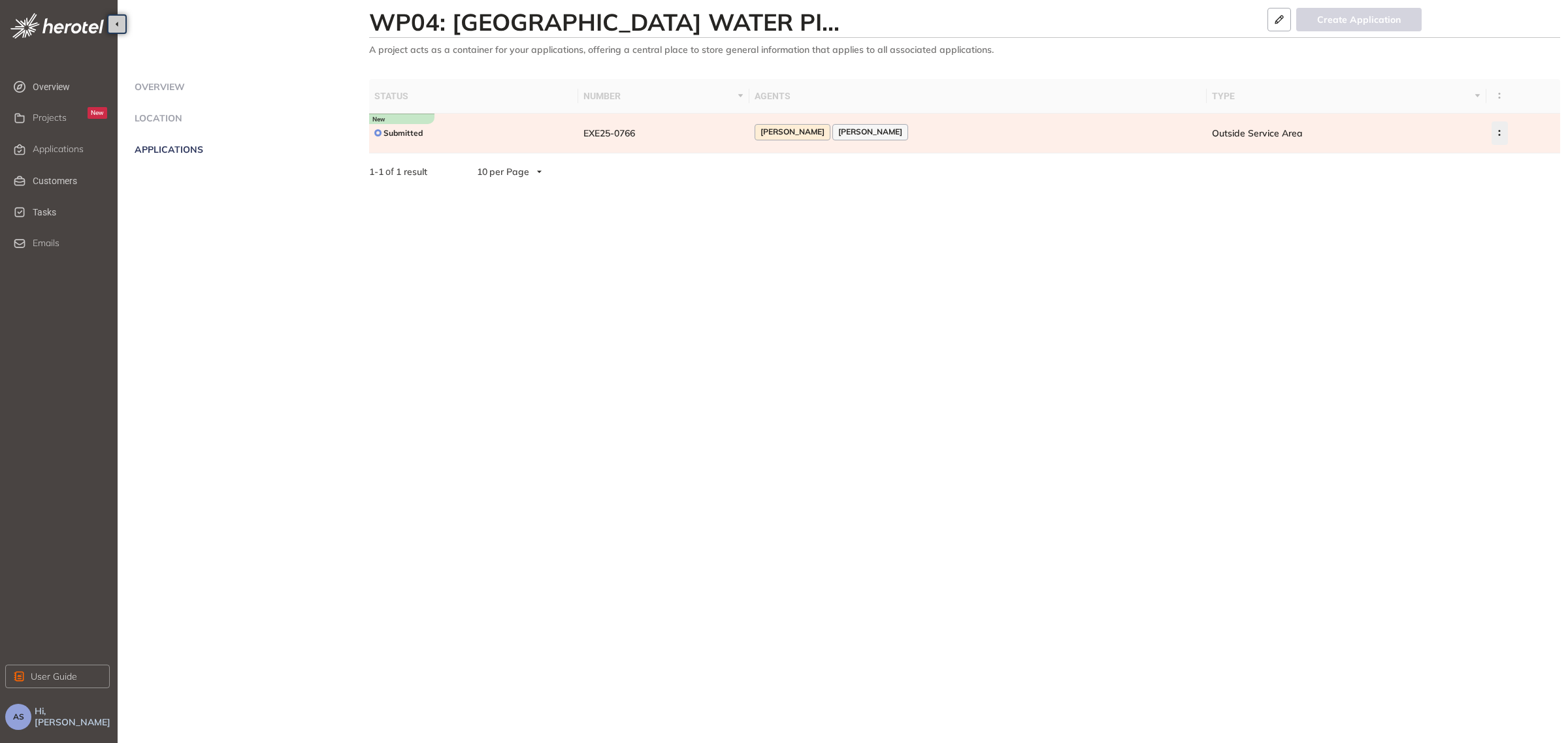
click at [1497, 130] on icon "button" at bounding box center [1499, 132] width 13 height 6
click at [1363, 137] on td "Outside Service Area" at bounding box center [1347, 133] width 280 height 40
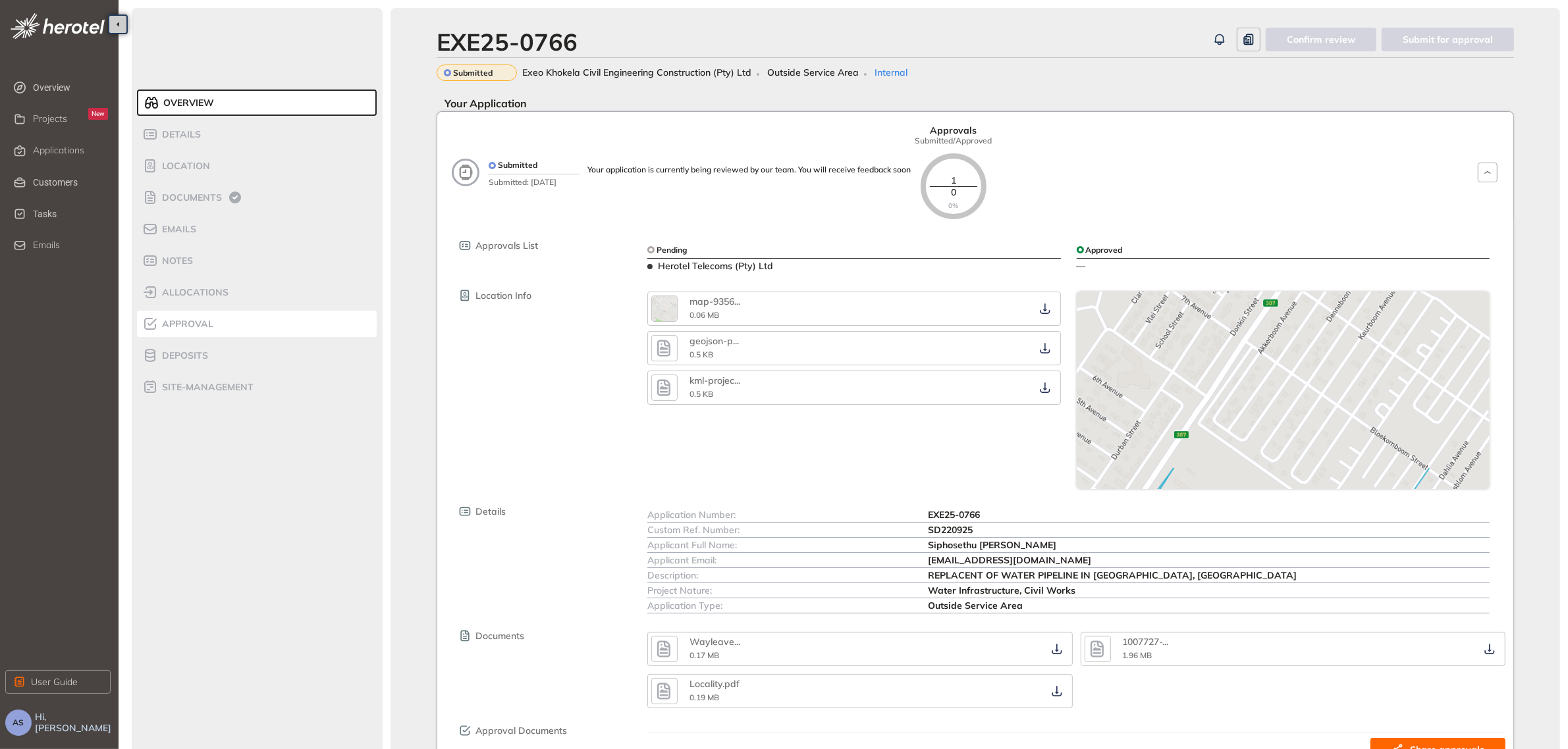
click at [172, 320] on span "Approval" at bounding box center [186, 324] width 55 height 11
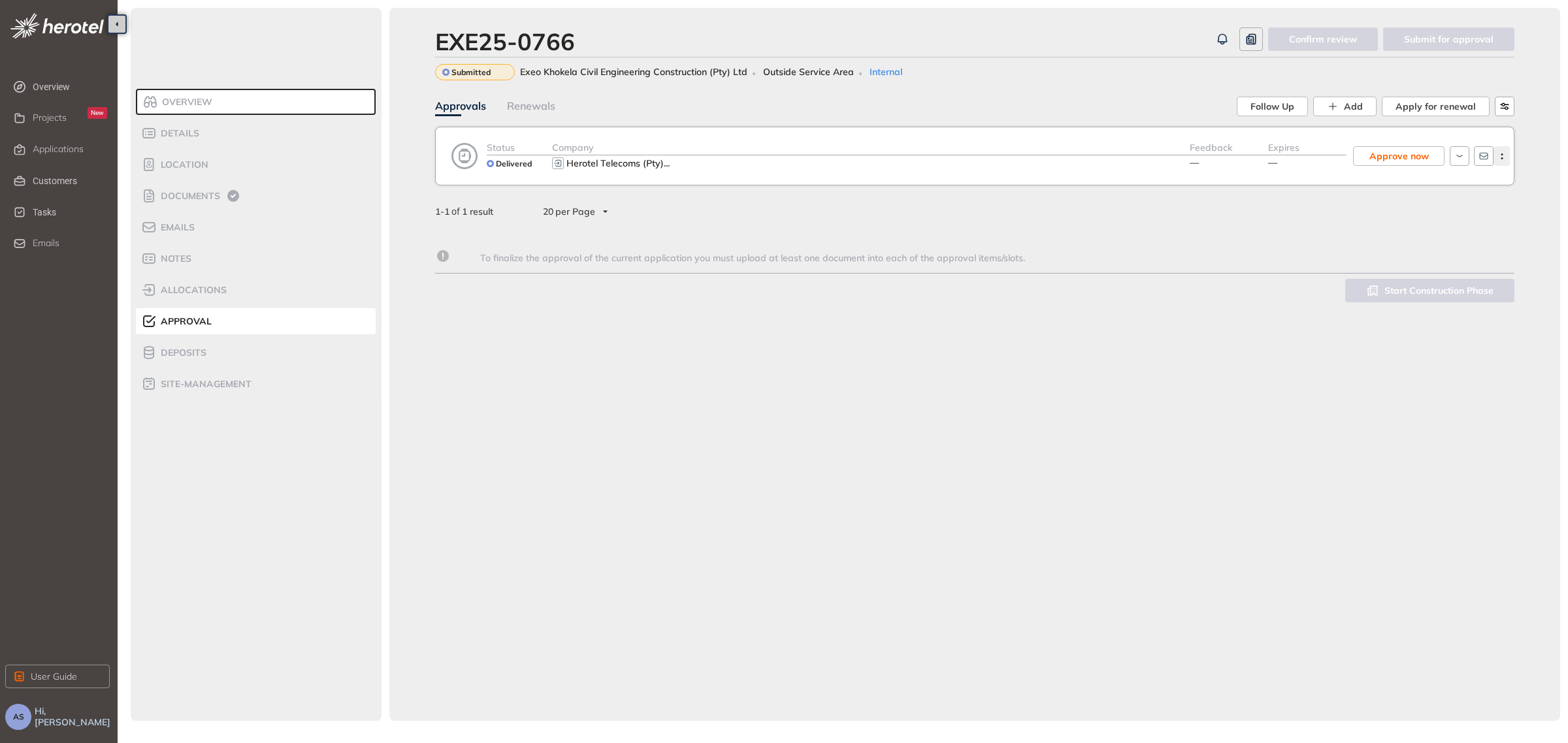
click at [1504, 162] on button "button" at bounding box center [1502, 155] width 16 height 20
click at [1482, 216] on span "View approval form" at bounding box center [1453, 211] width 88 height 11
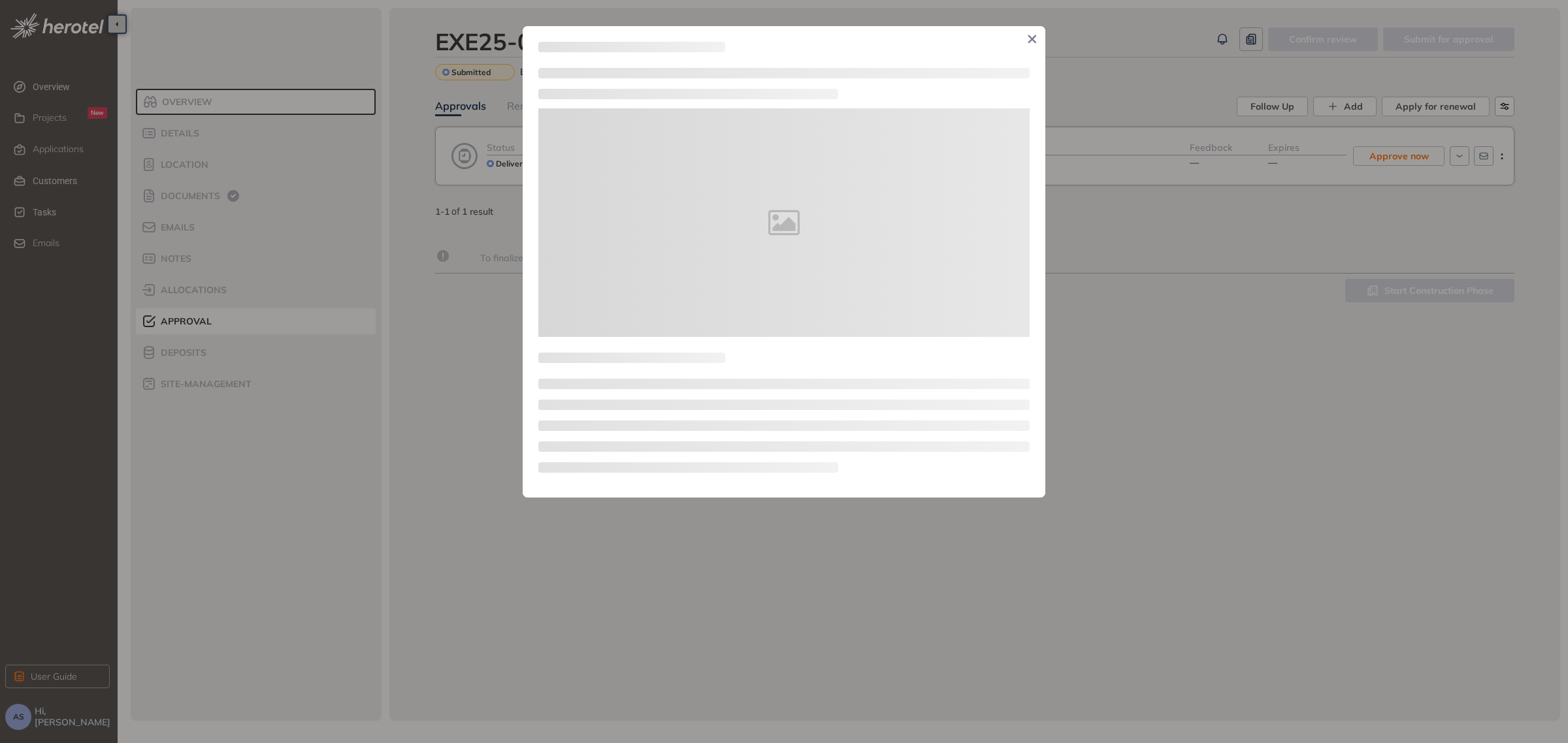
type textarea "**********"
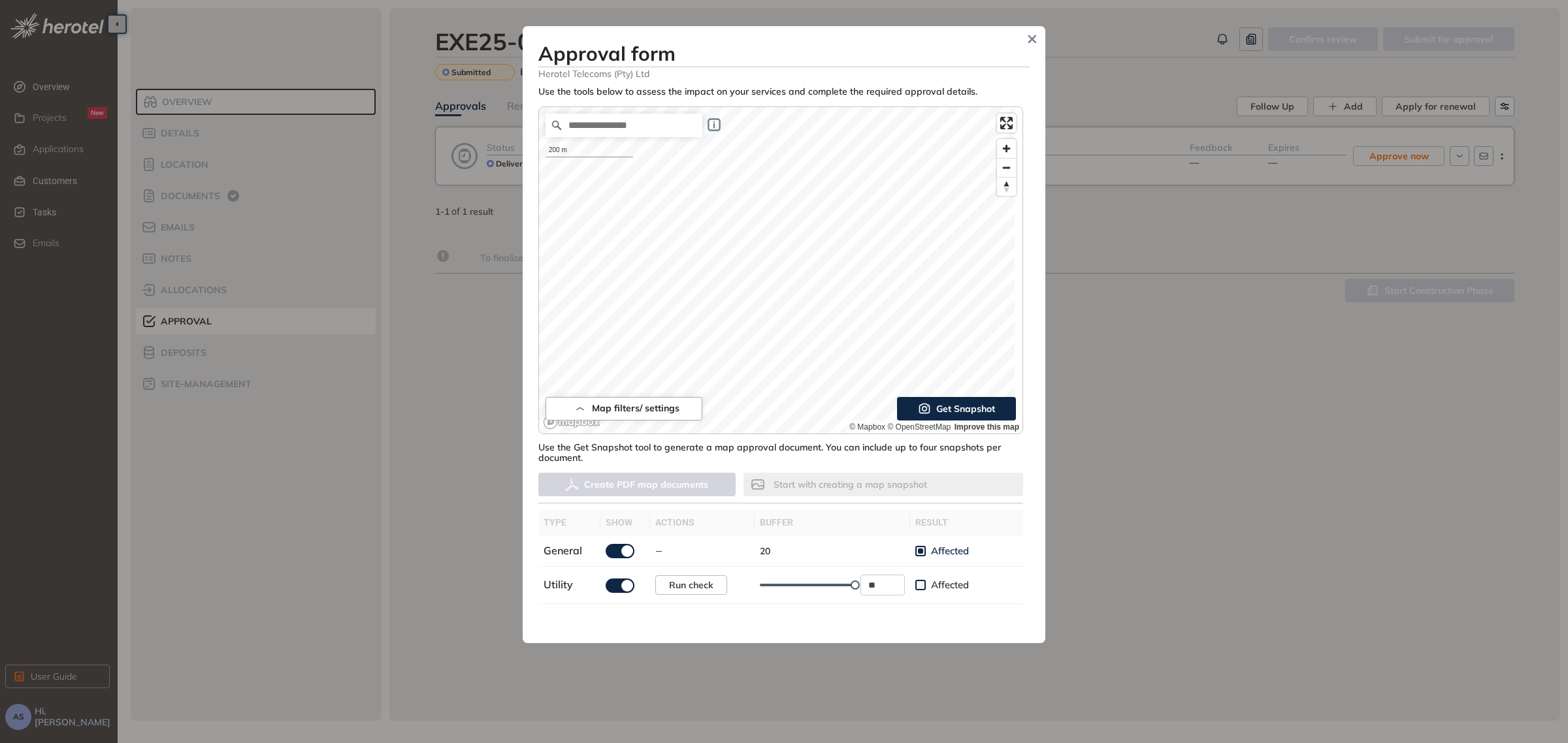
click at [949, 407] on span "Get Snapshot" at bounding box center [966, 409] width 58 height 15
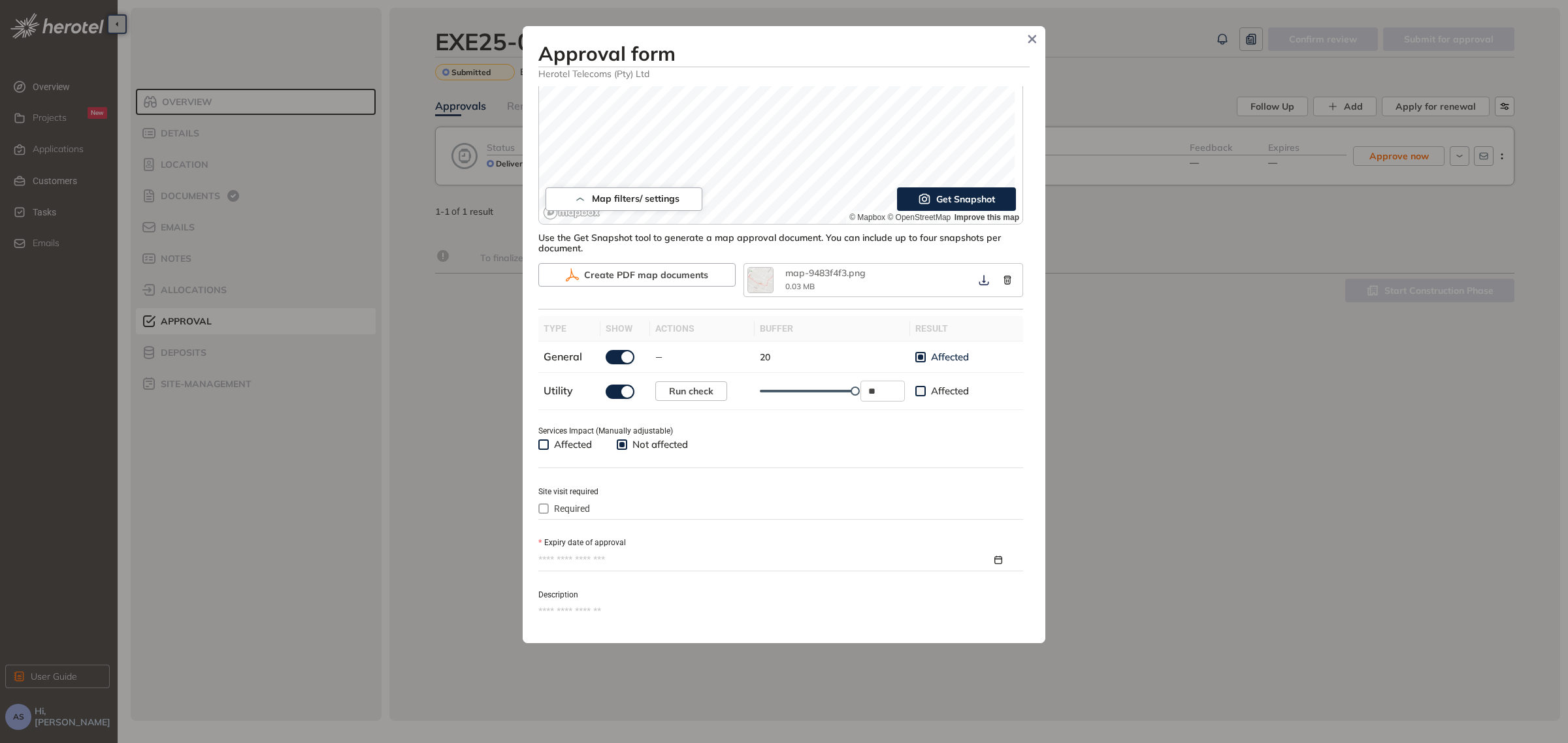
scroll to position [230, 0]
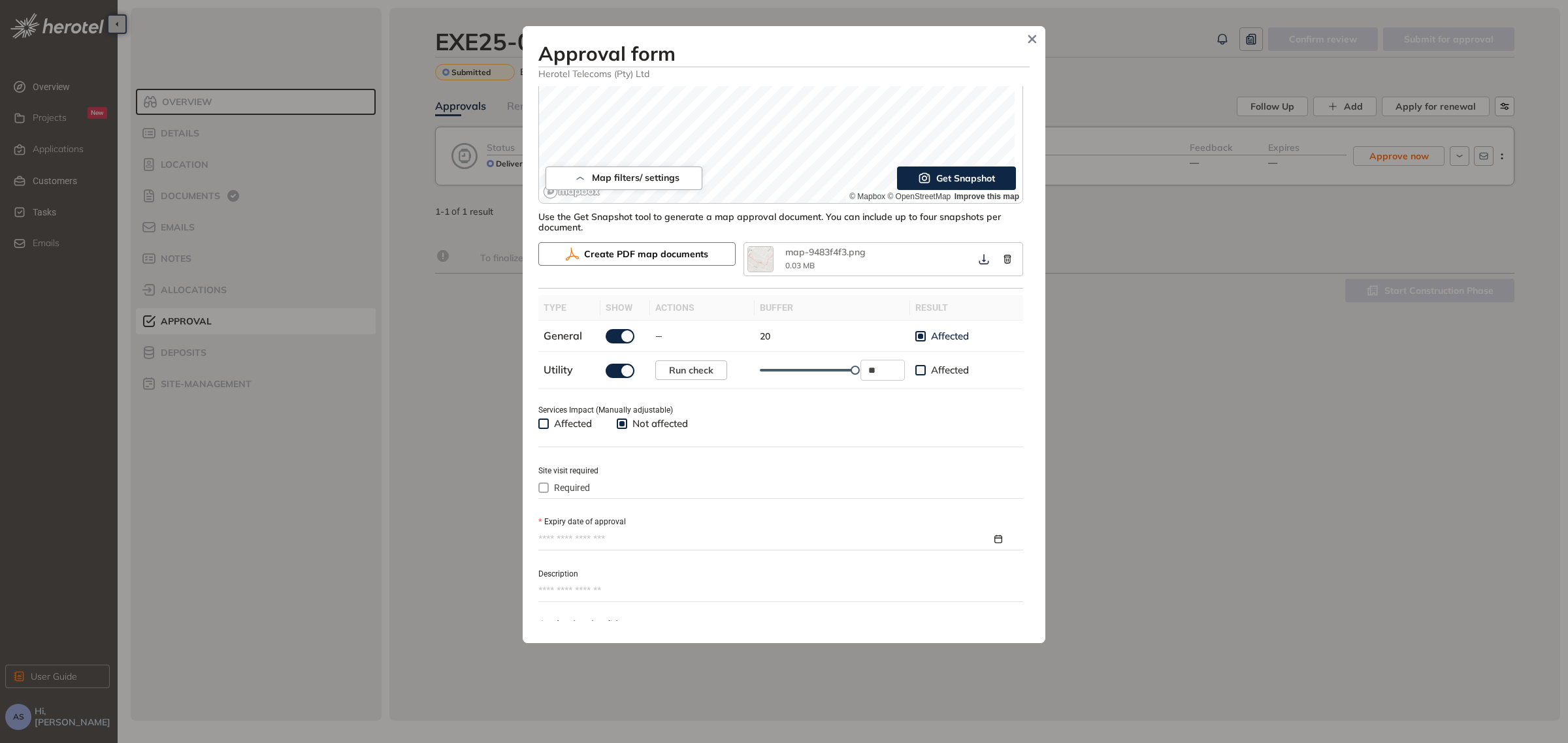
click at [635, 258] on span "Create PDF map documents" at bounding box center [646, 253] width 125 height 15
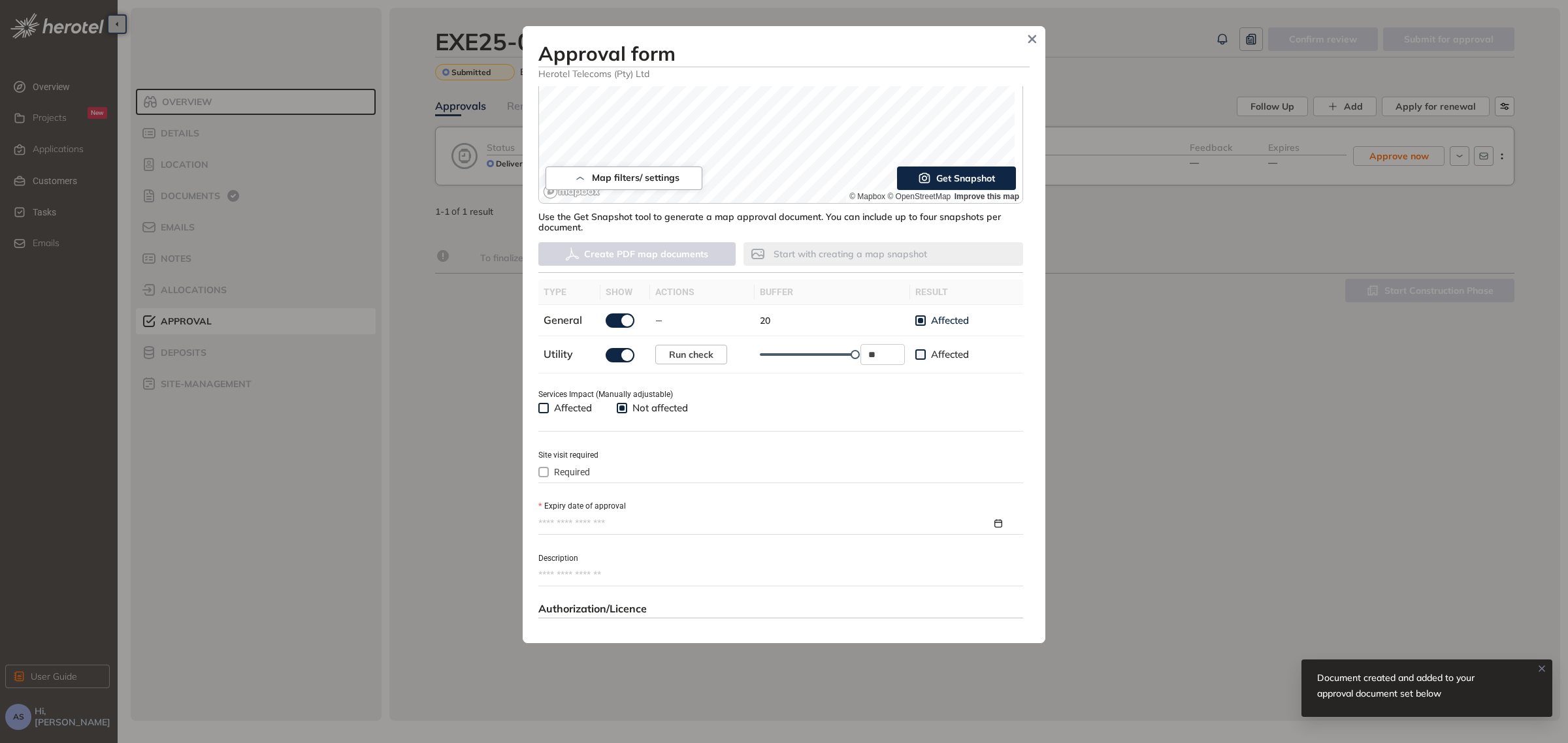
click at [634, 517] on input "Expiry date of approval" at bounding box center [766, 524] width 454 height 15
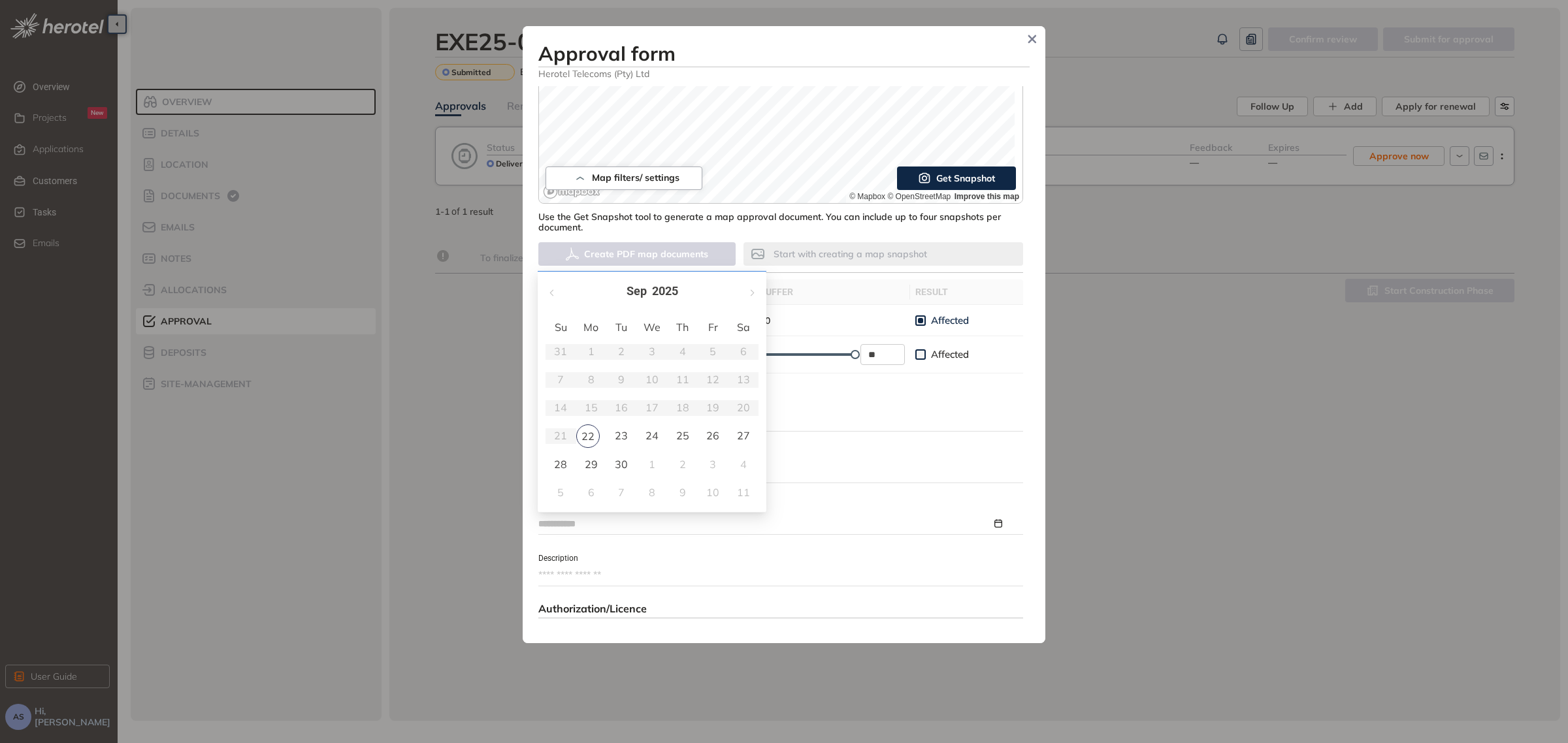
type input "**********"
click at [753, 290] on button "button" at bounding box center [751, 291] width 15 height 27
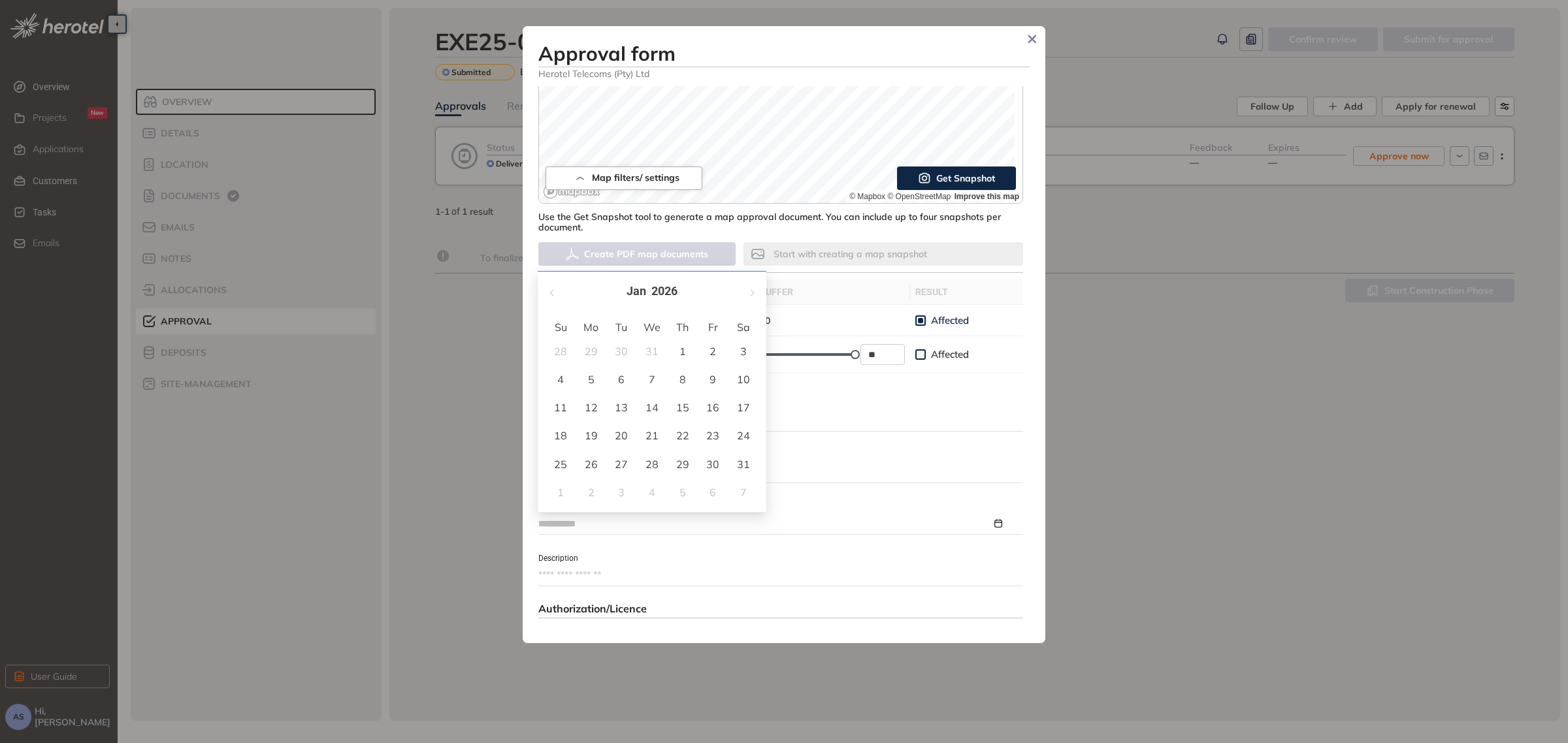
type input "**********"
click at [707, 467] on div "30" at bounding box center [713, 465] width 15 height 15
click at [642, 569] on textarea "Description" at bounding box center [781, 576] width 485 height 21
click at [647, 582] on textarea "Description" at bounding box center [781, 576] width 485 height 21
paste textarea "**********"
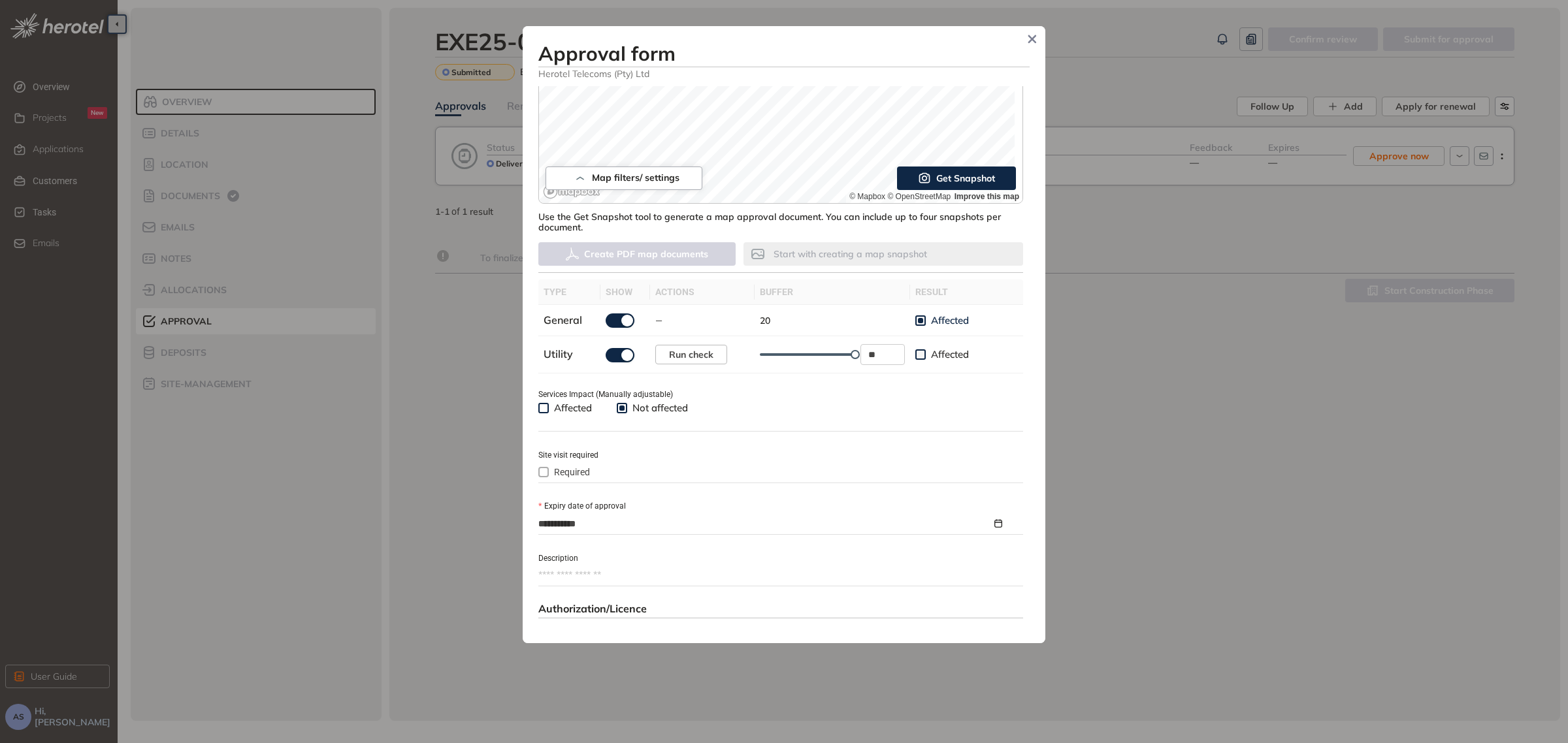
type textarea "**********"
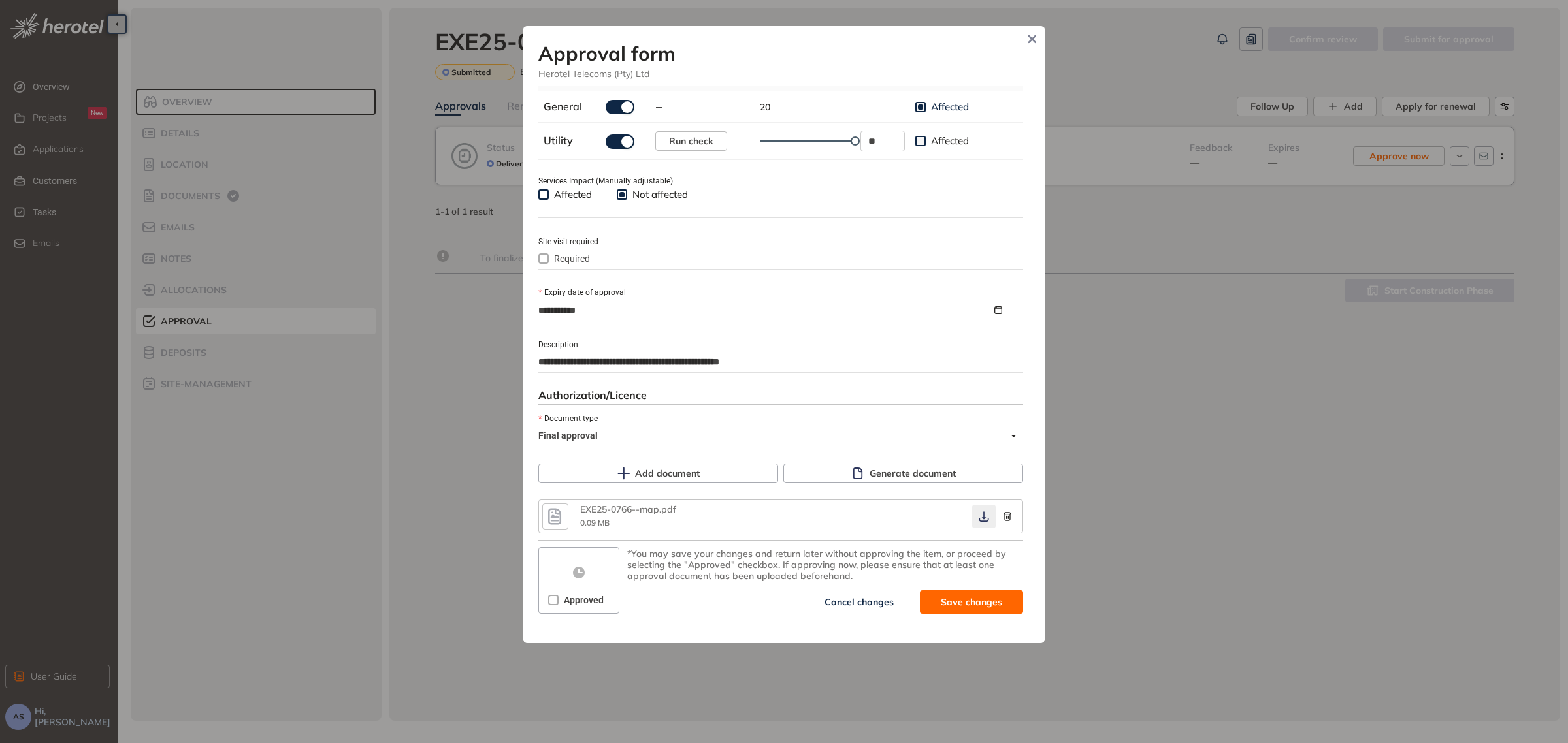
type textarea "**********"
click at [978, 518] on icon "button" at bounding box center [984, 517] width 13 height 10
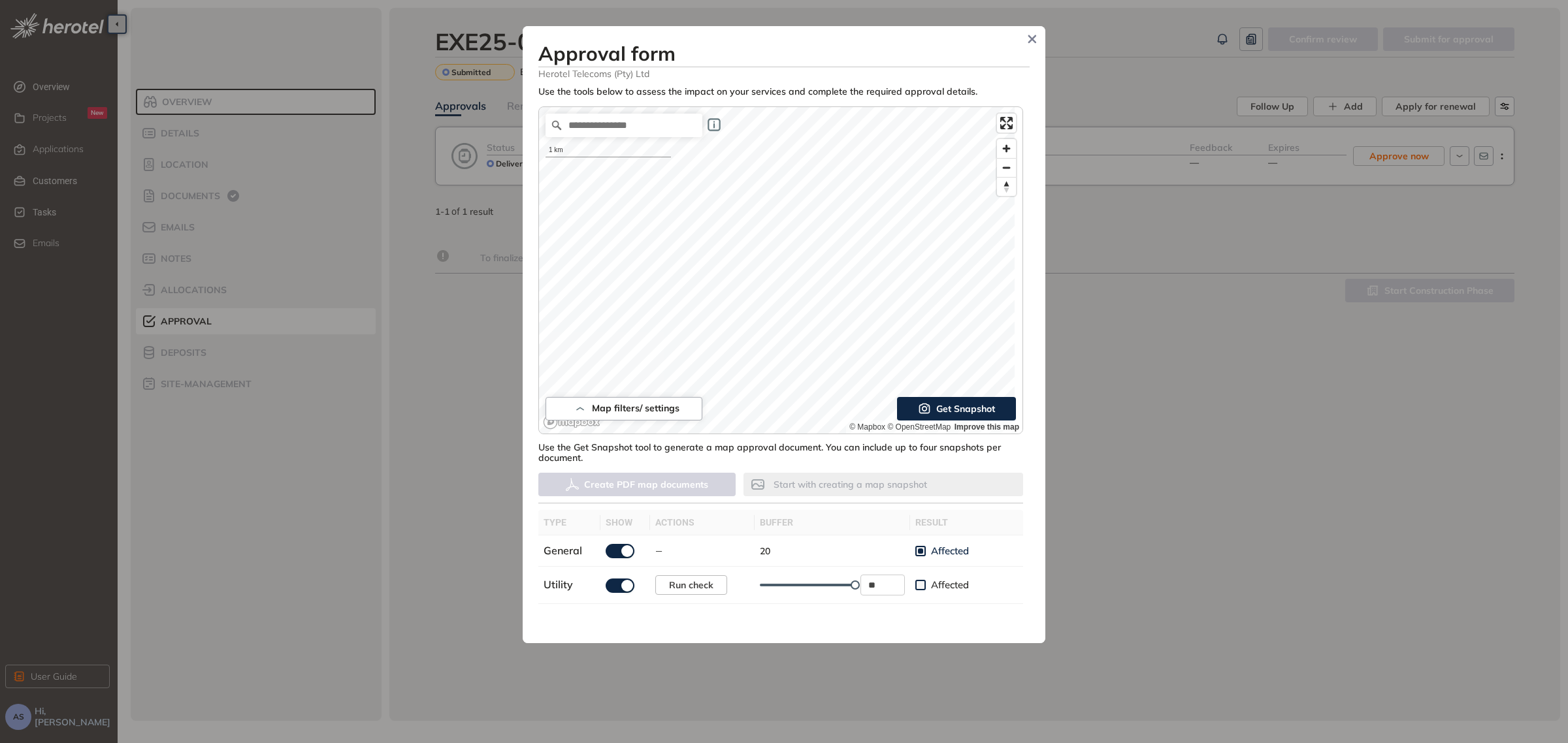
click at [962, 410] on span "Get Snapshot" at bounding box center [966, 409] width 58 height 15
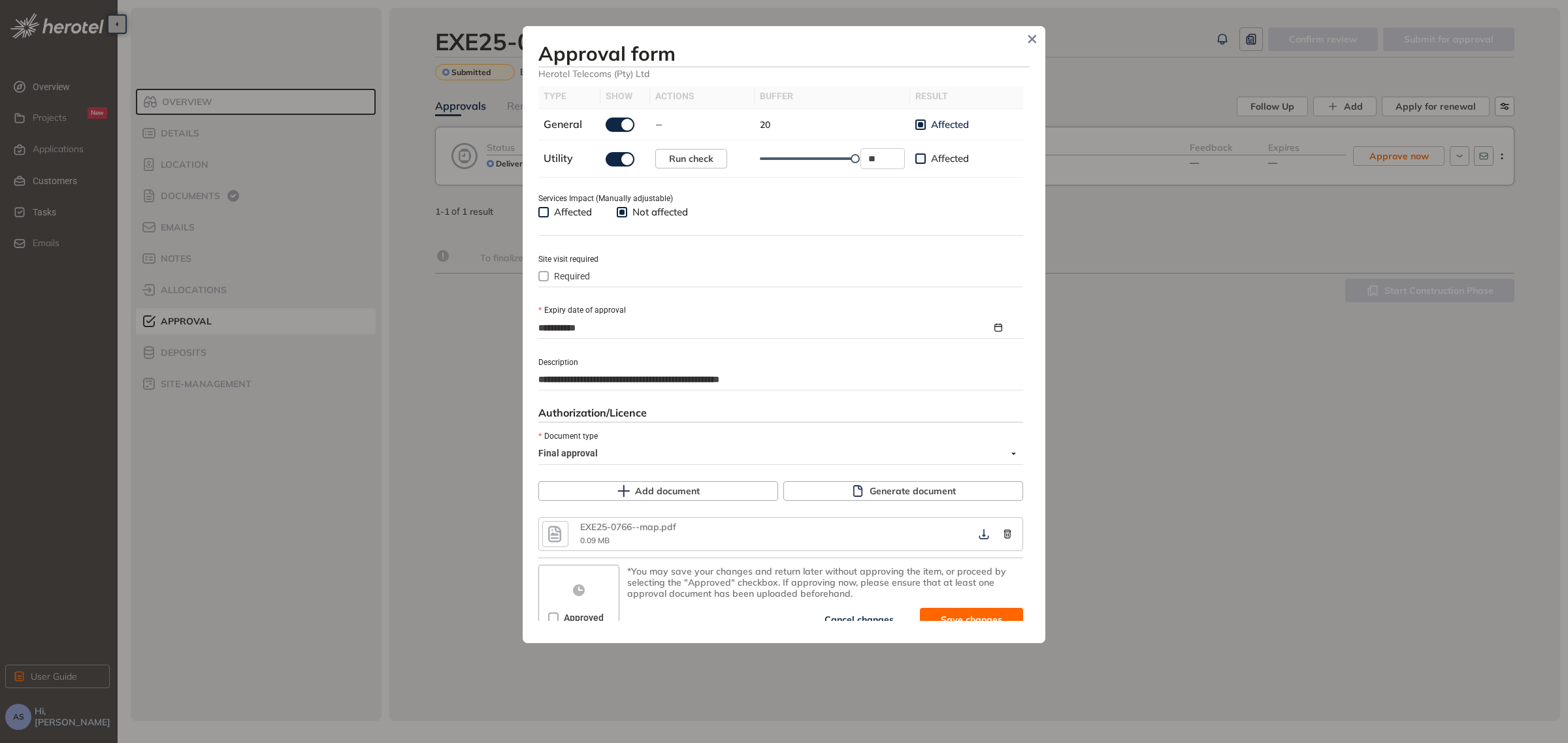
scroll to position [462, 0]
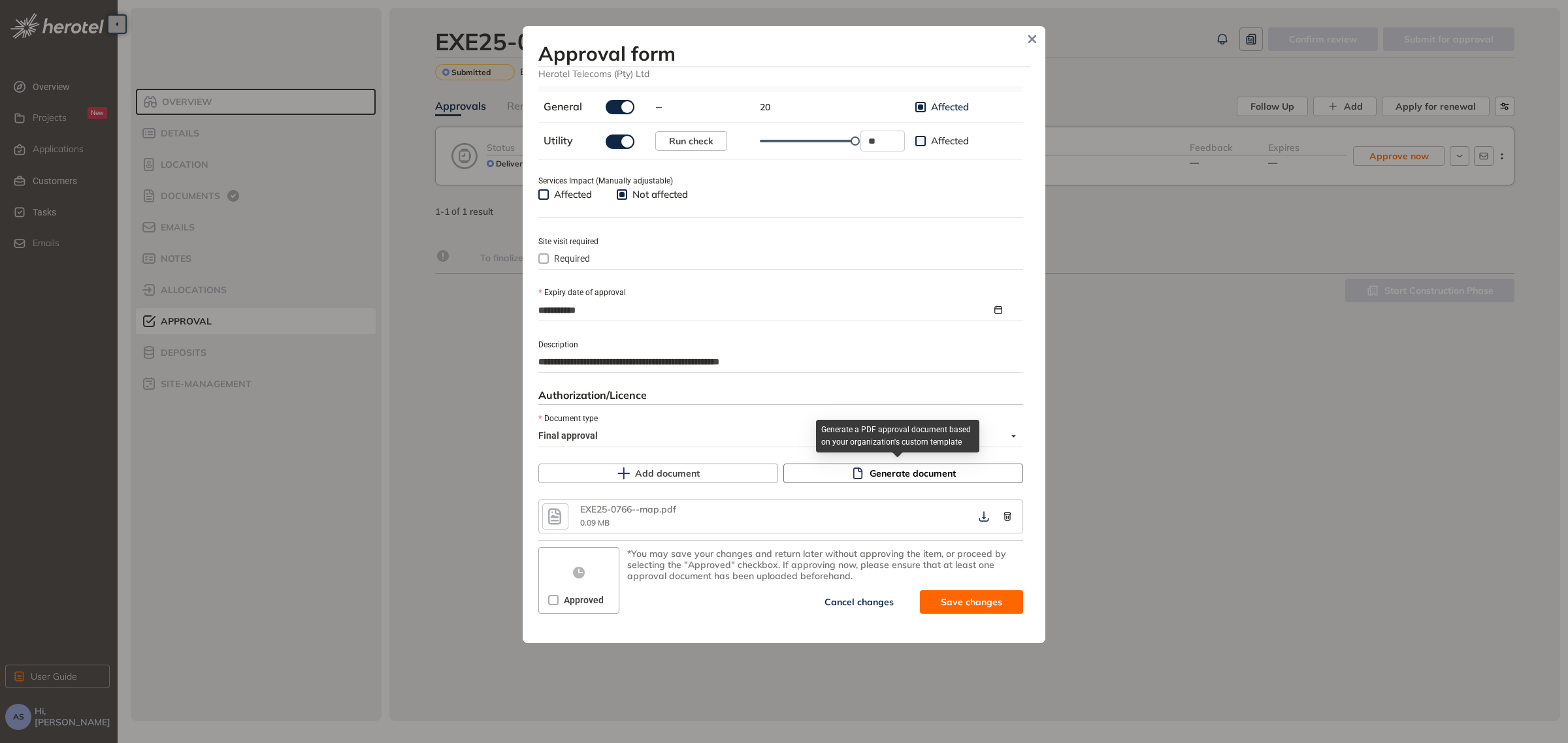
click at [869, 475] on span "Generate document" at bounding box center [912, 473] width 86 height 15
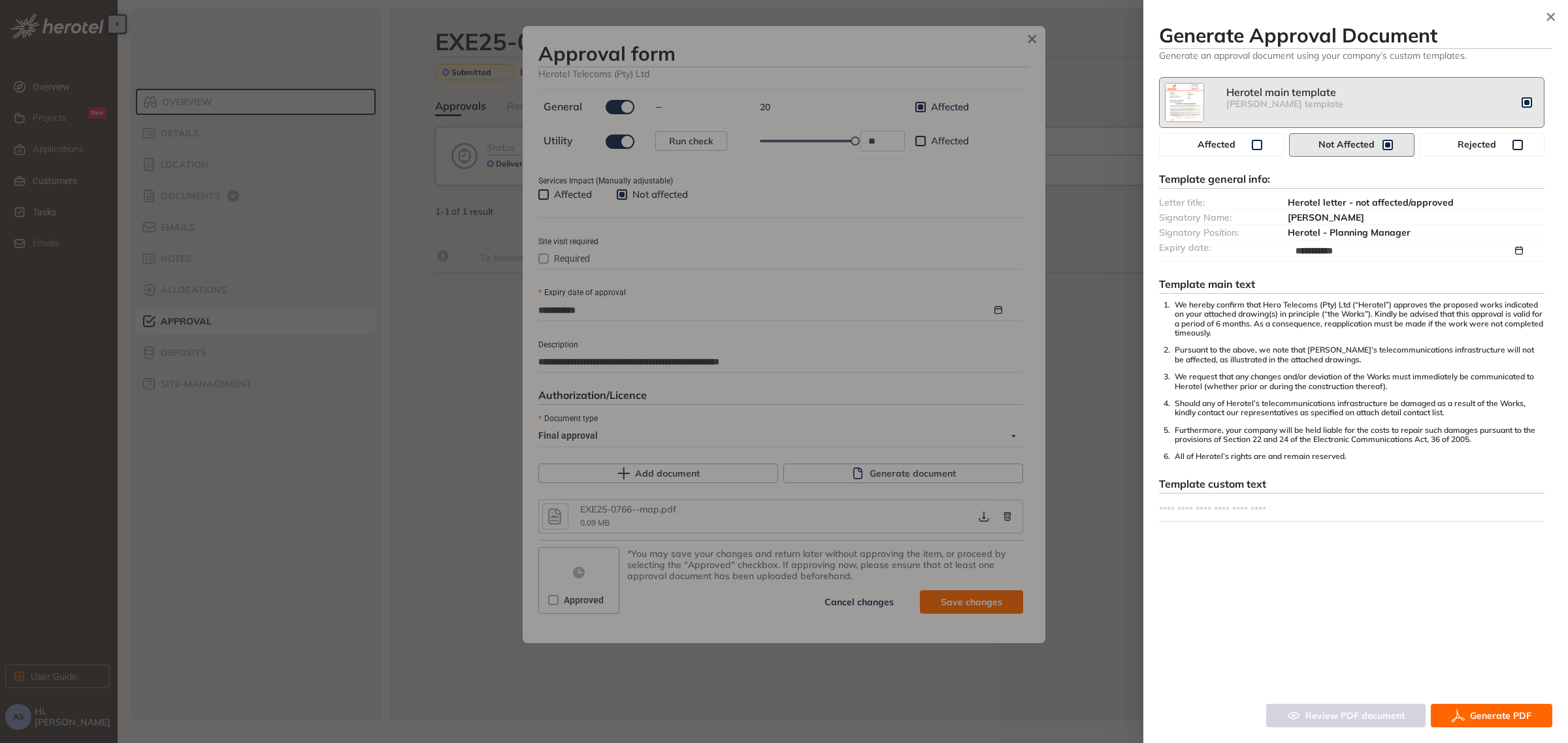
click at [1508, 713] on span "Generate PDF" at bounding box center [1500, 716] width 61 height 15
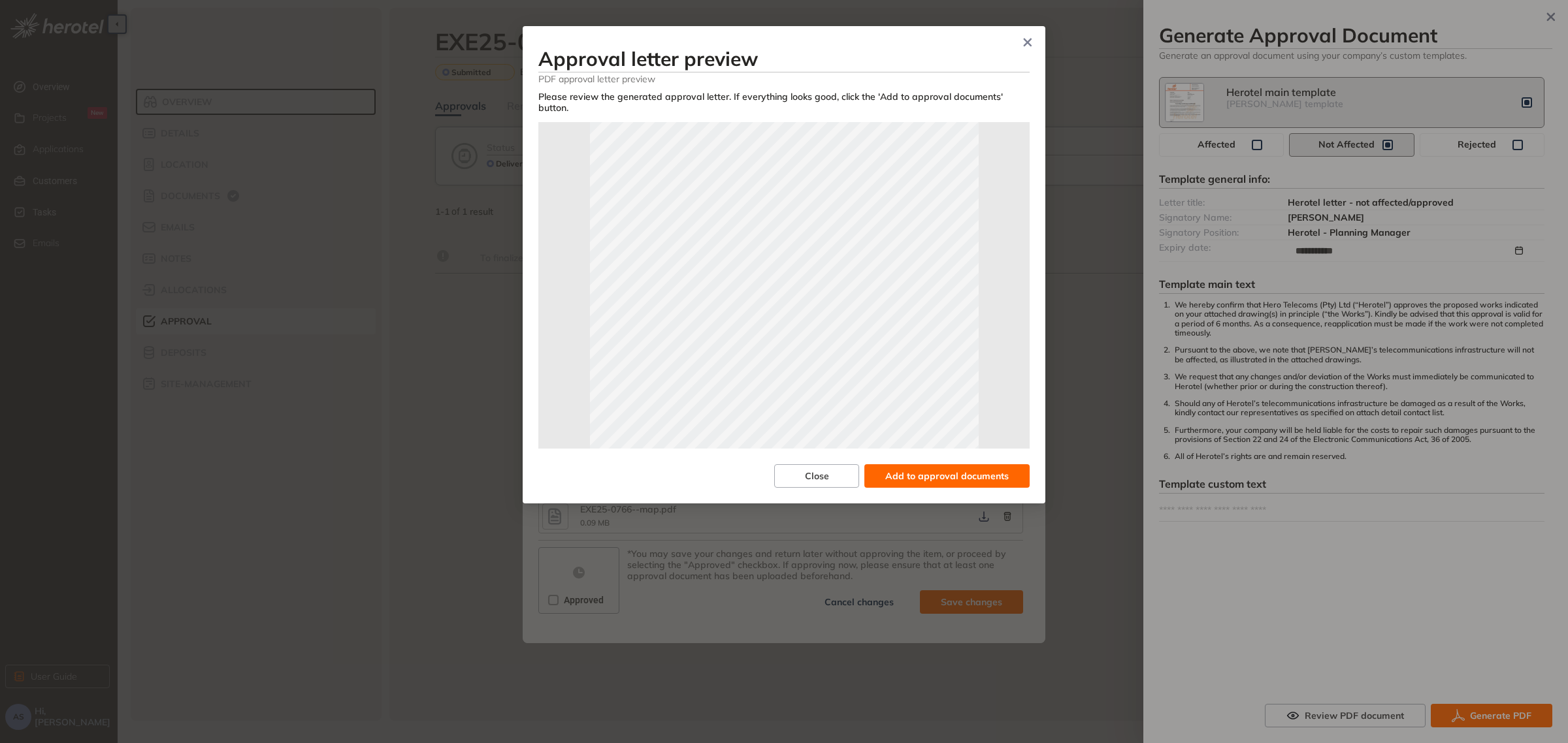
scroll to position [290, 0]
click at [949, 478] on span "Add to approval documents" at bounding box center [948, 476] width 124 height 15
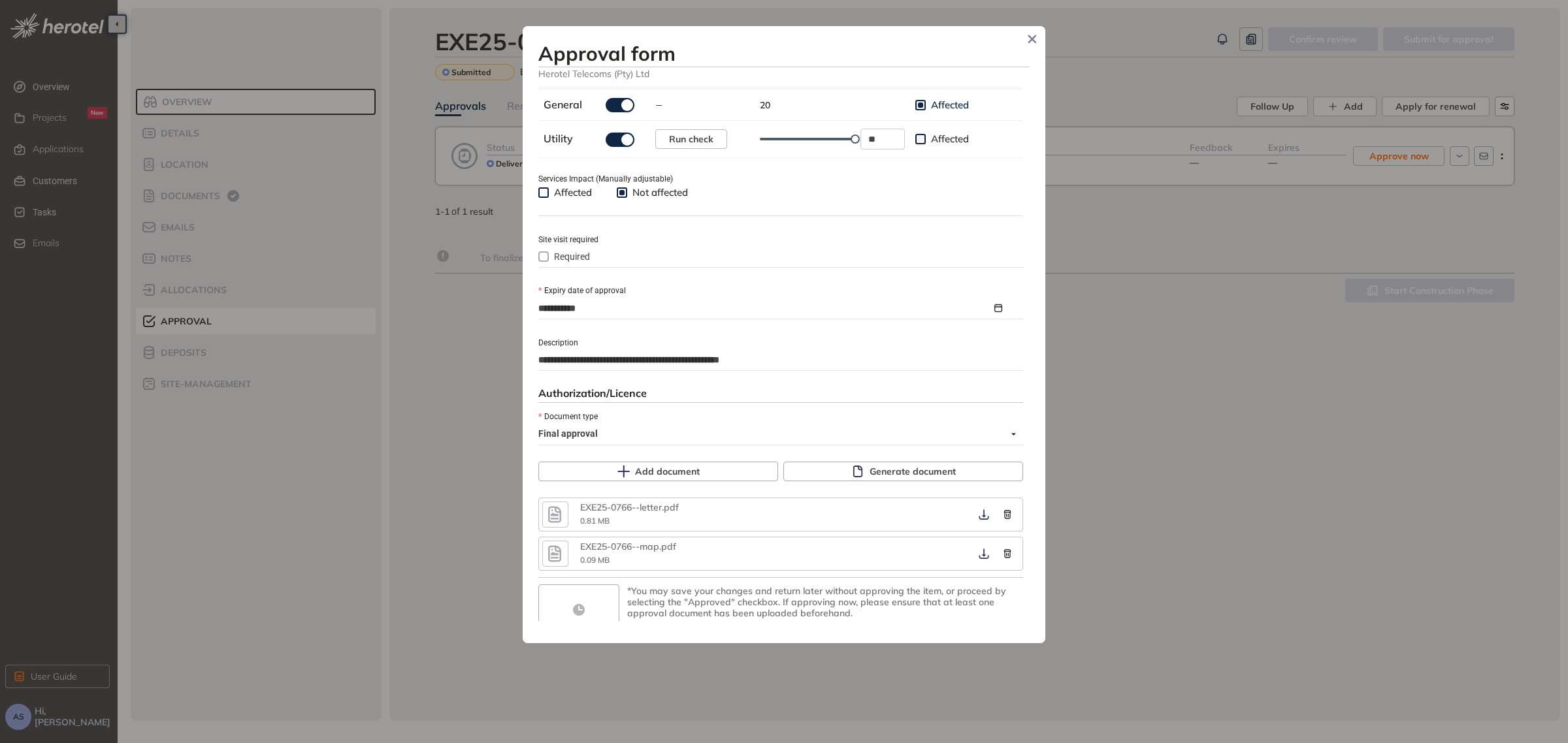
scroll to position [501, 0]
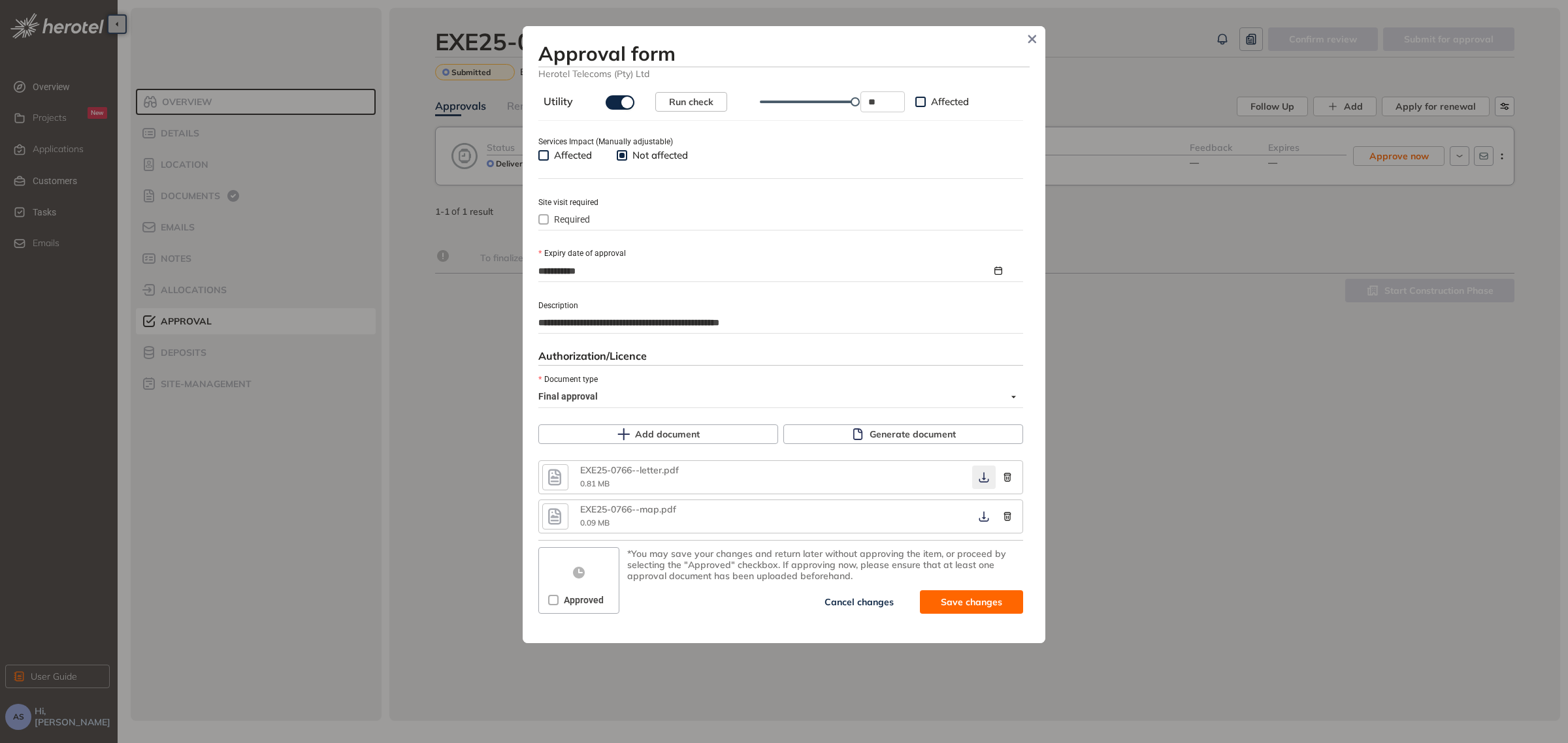
click at [973, 475] on button "button" at bounding box center [984, 477] width 23 height 23
click at [978, 482] on icon "button" at bounding box center [984, 478] width 13 height 10
click at [559, 521] on icon "button" at bounding box center [554, 516] width 20 height 23
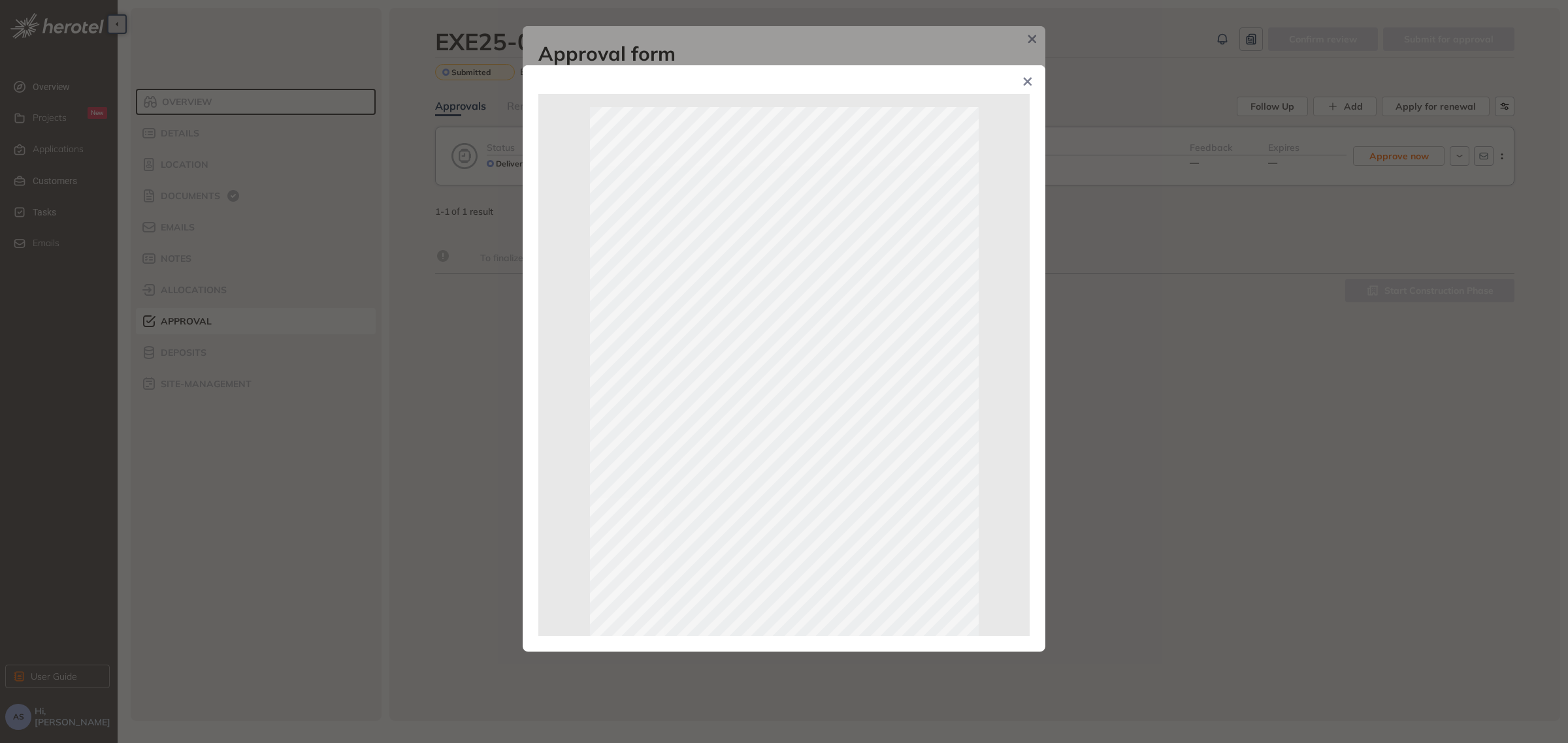
click at [1021, 87] on span "Close" at bounding box center [1028, 82] width 35 height 35
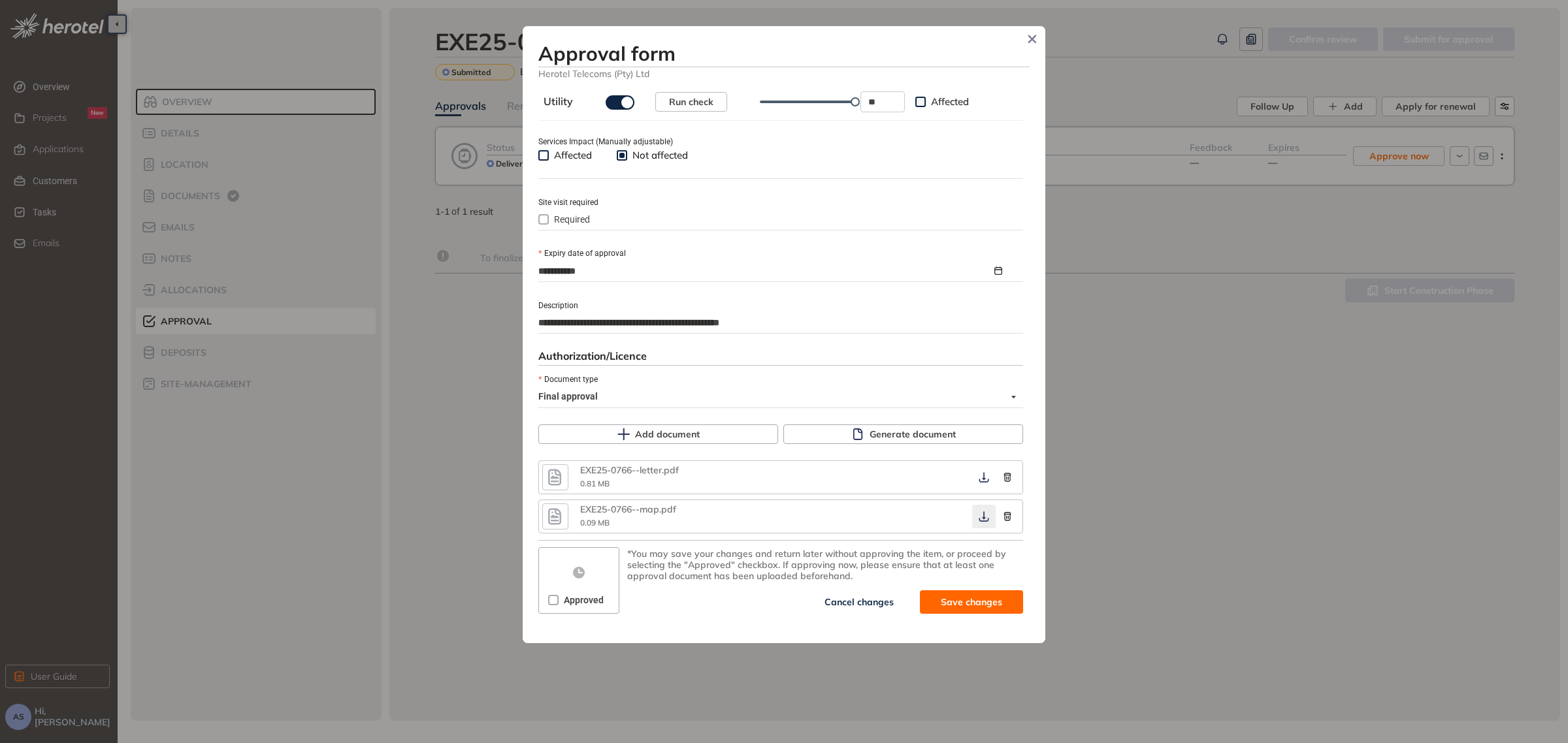
click at [979, 516] on icon "button" at bounding box center [983, 517] width 9 height 10
click at [936, 606] on span "Save and approve" at bounding box center [961, 602] width 82 height 15
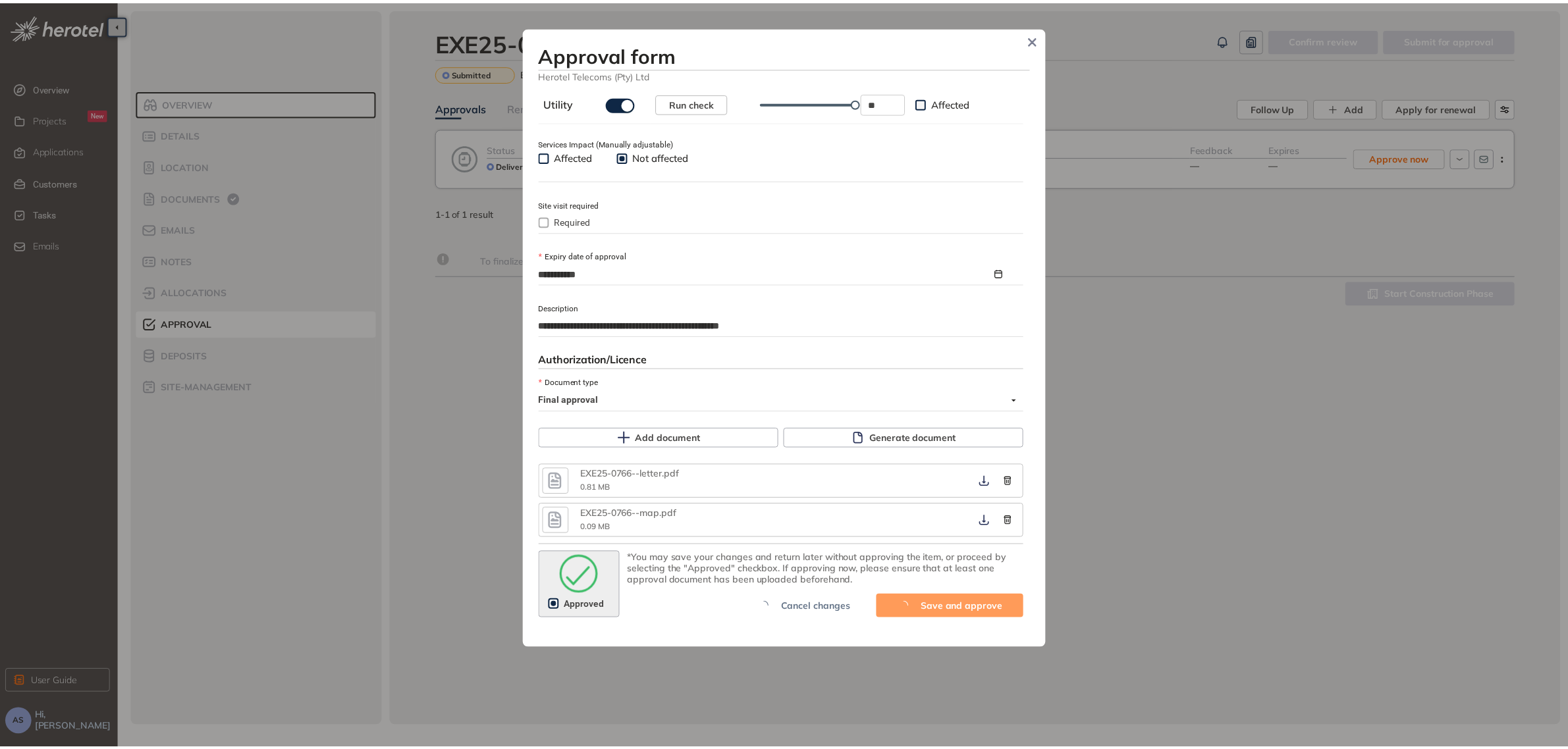
scroll to position [548, 0]
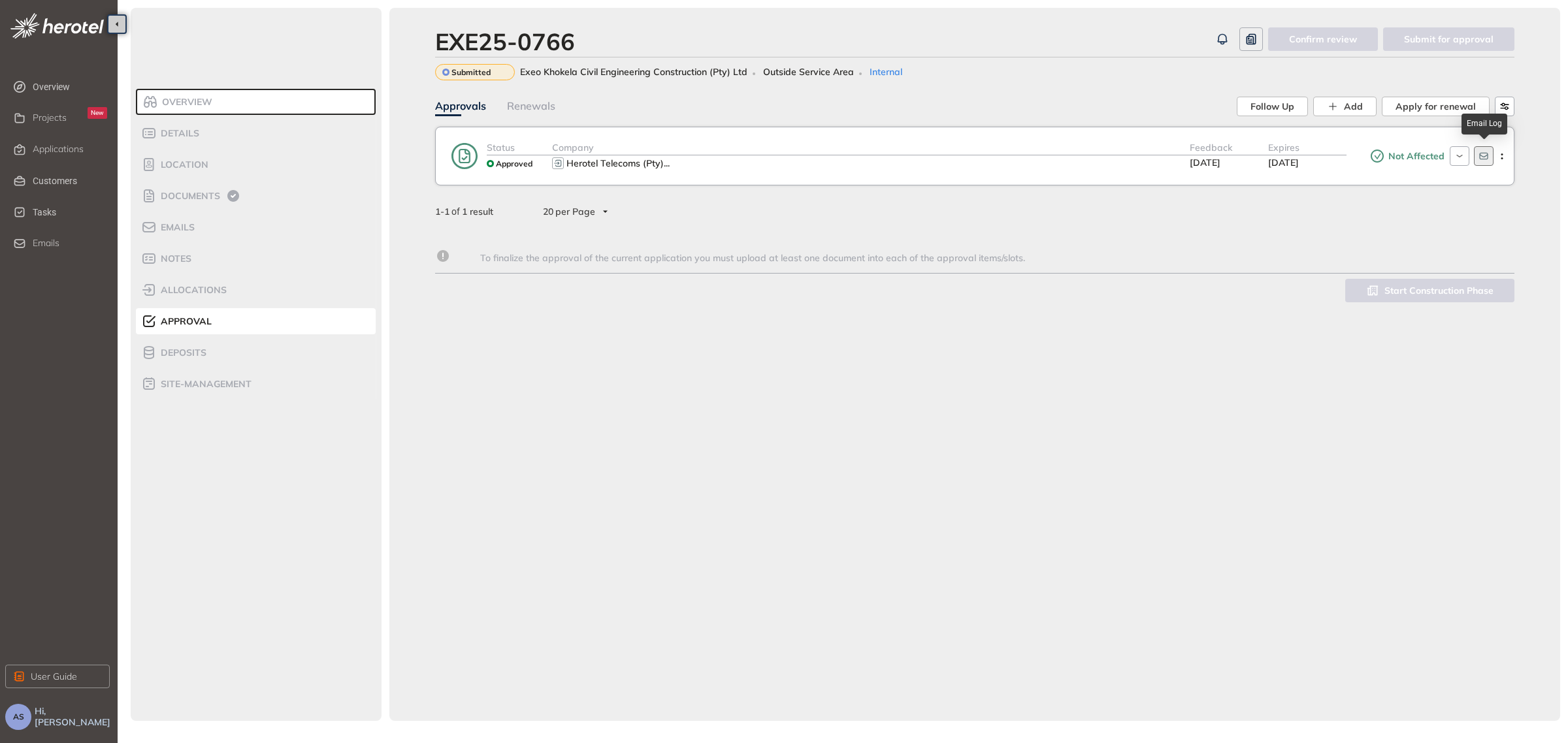
click at [1485, 157] on icon "button" at bounding box center [1484, 156] width 10 height 10
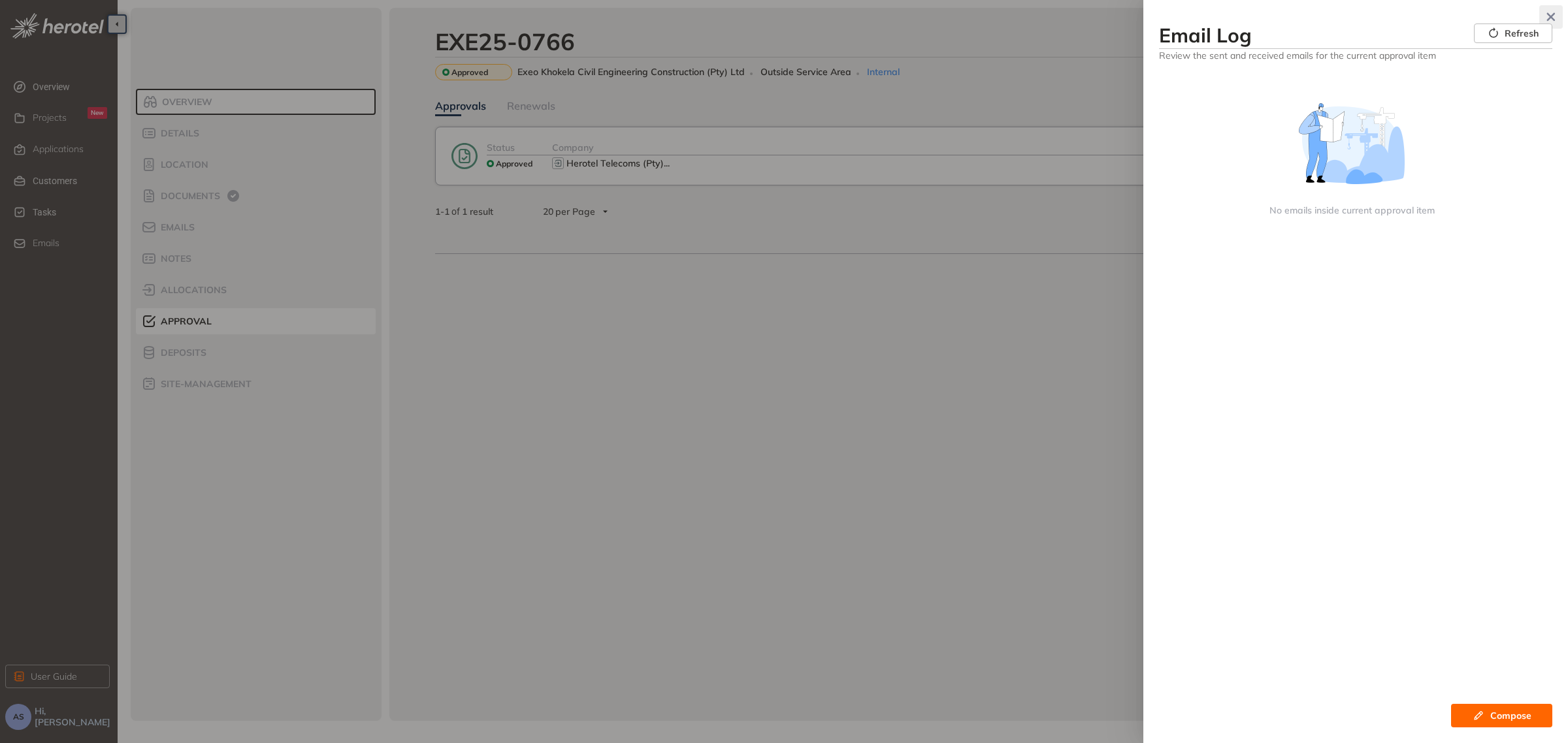
click at [1553, 16] on icon "button" at bounding box center [1552, 17] width 9 height 9
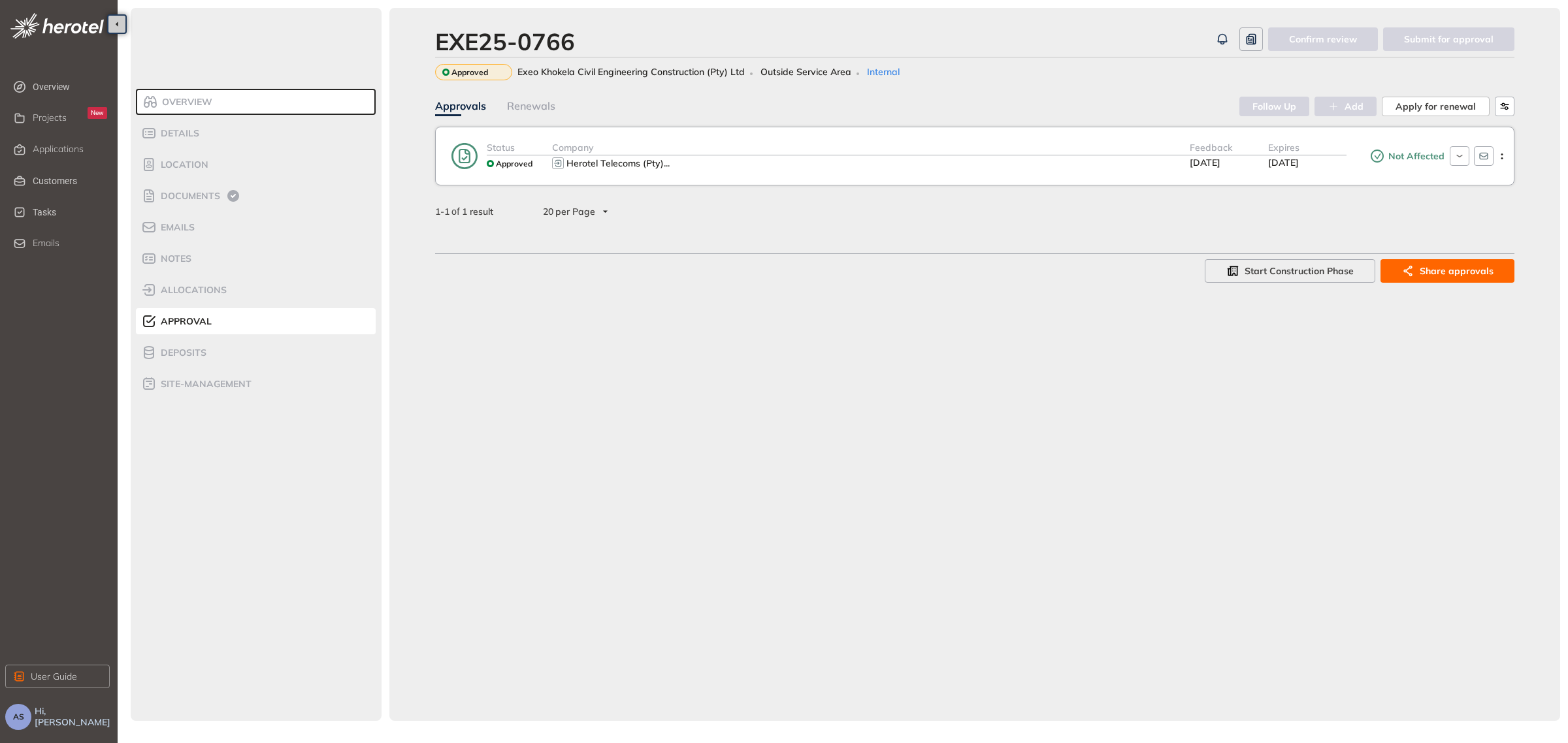
click at [466, 155] on icon at bounding box center [465, 156] width 26 height 27
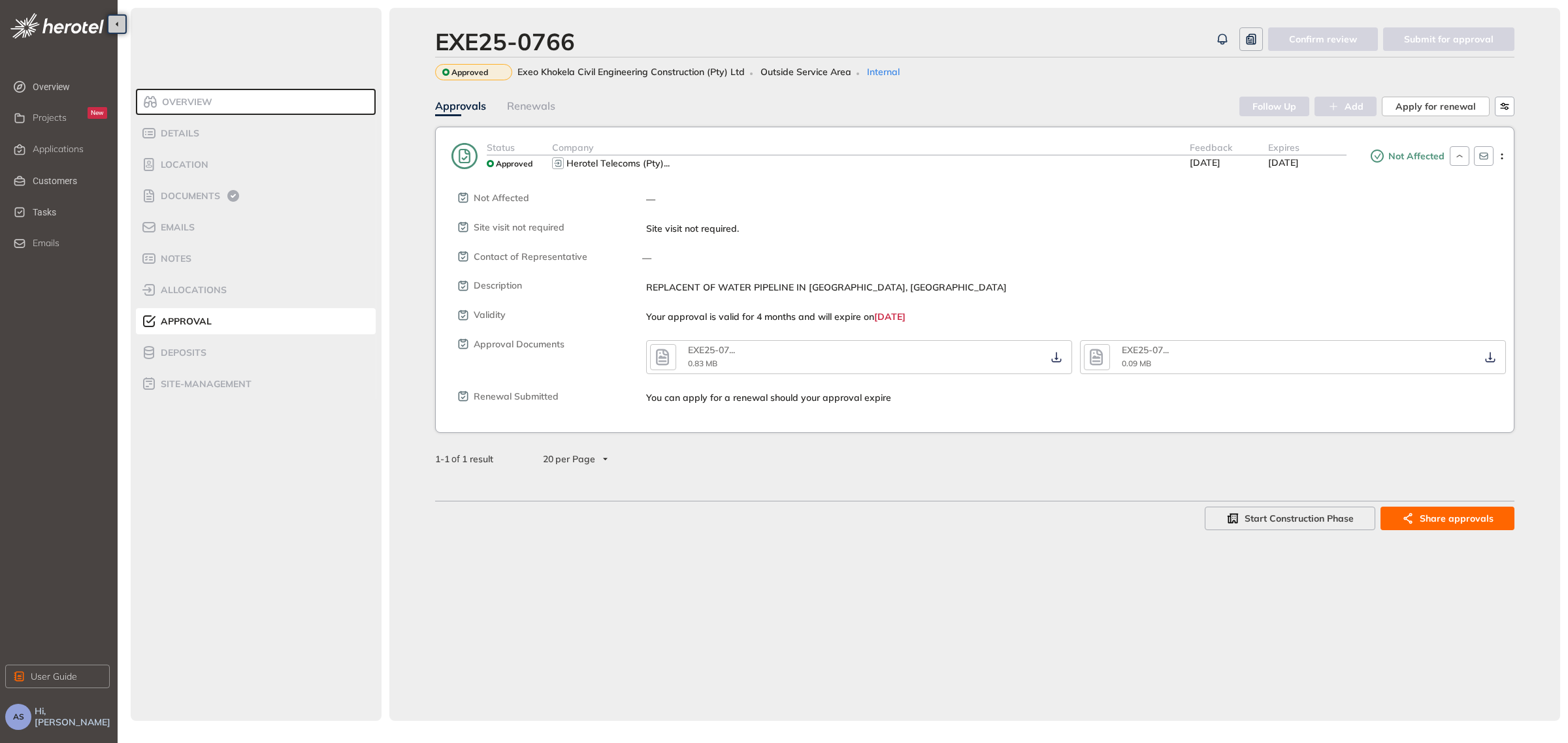
click at [868, 107] on div "Approvals Renewals" at bounding box center [838, 107] width 804 height 21
click at [204, 194] on span "Documents" at bounding box center [189, 196] width 64 height 11
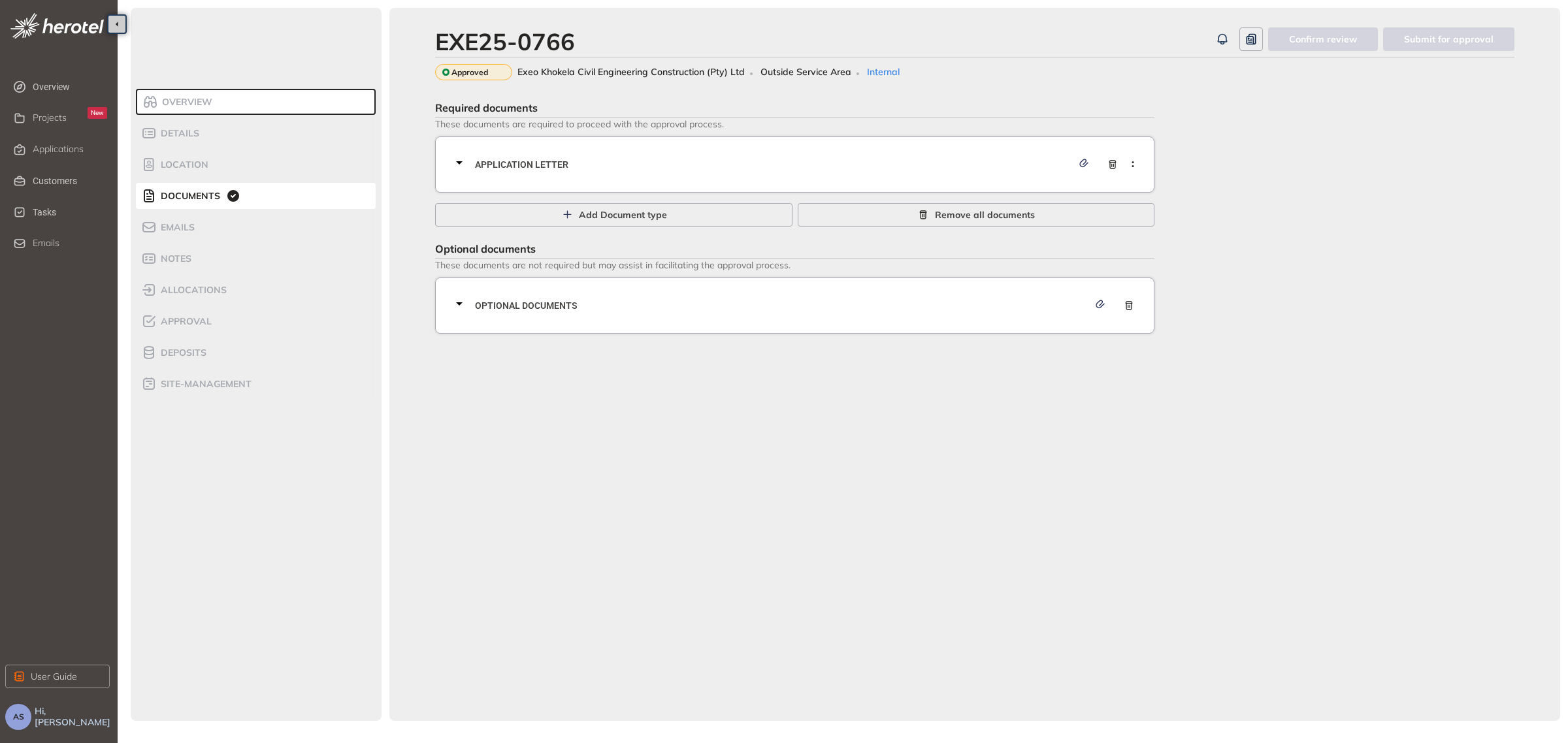
click at [460, 162] on icon at bounding box center [460, 163] width 7 height 3
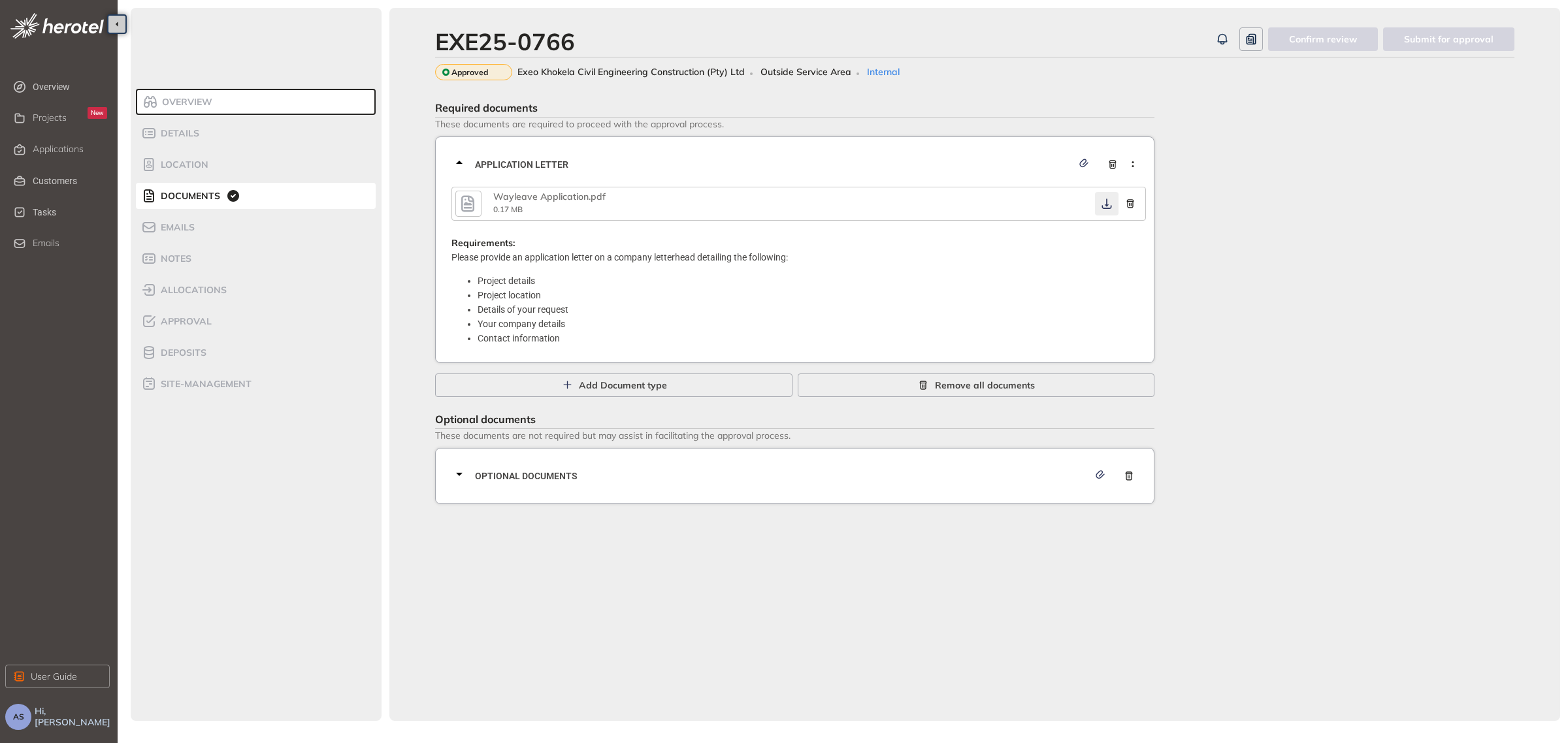
click at [1101, 206] on icon "button" at bounding box center [1107, 204] width 13 height 10
click at [459, 474] on icon at bounding box center [460, 475] width 7 height 3
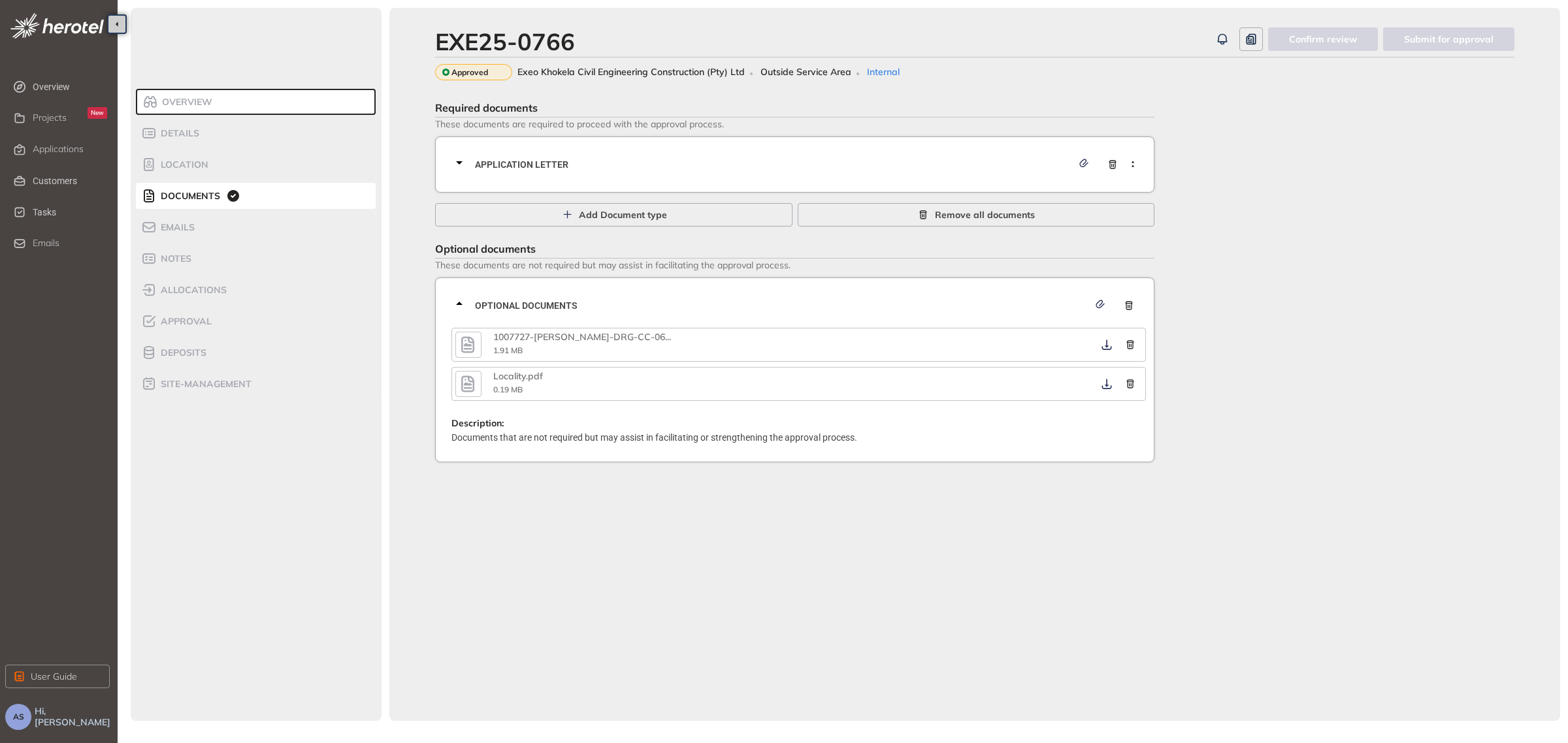
click at [462, 383] on icon "button" at bounding box center [467, 383] width 13 height 16
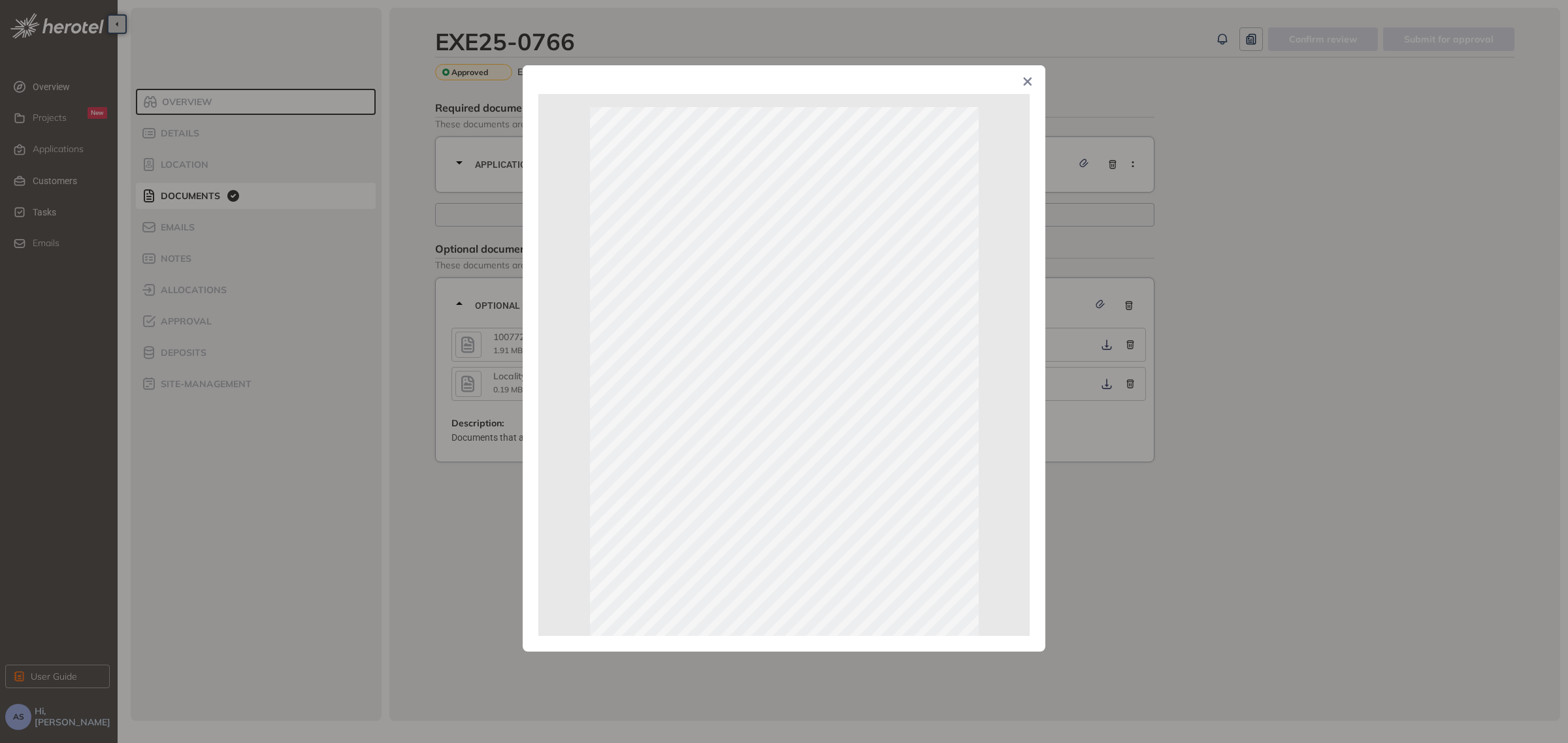
click at [1030, 78] on icon "Close" at bounding box center [1028, 82] width 9 height 9
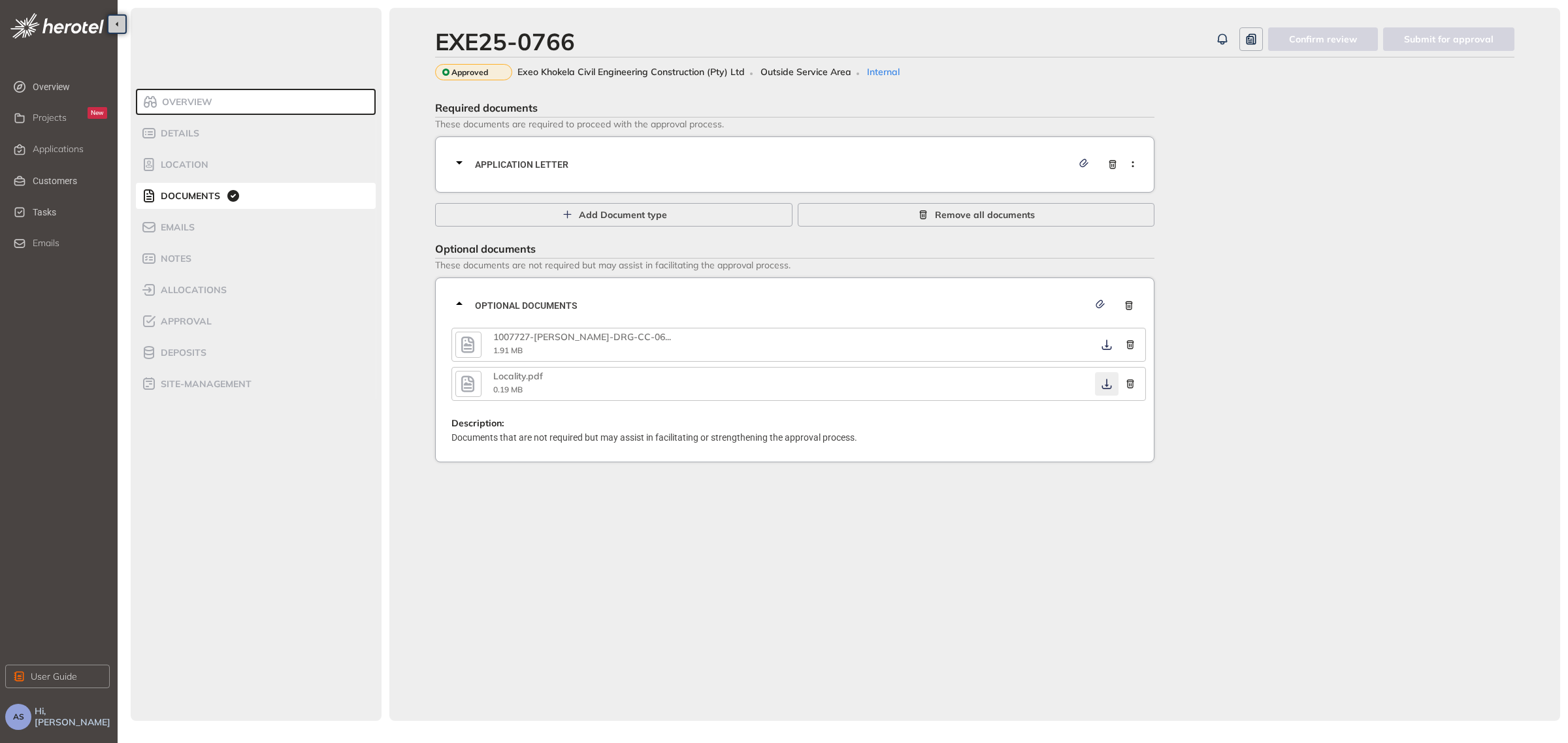
click at [1109, 382] on icon "button" at bounding box center [1107, 384] width 13 height 10
click at [1109, 345] on icon "button" at bounding box center [1107, 344] width 13 height 10
click at [58, 145] on span "Applications" at bounding box center [58, 149] width 51 height 11
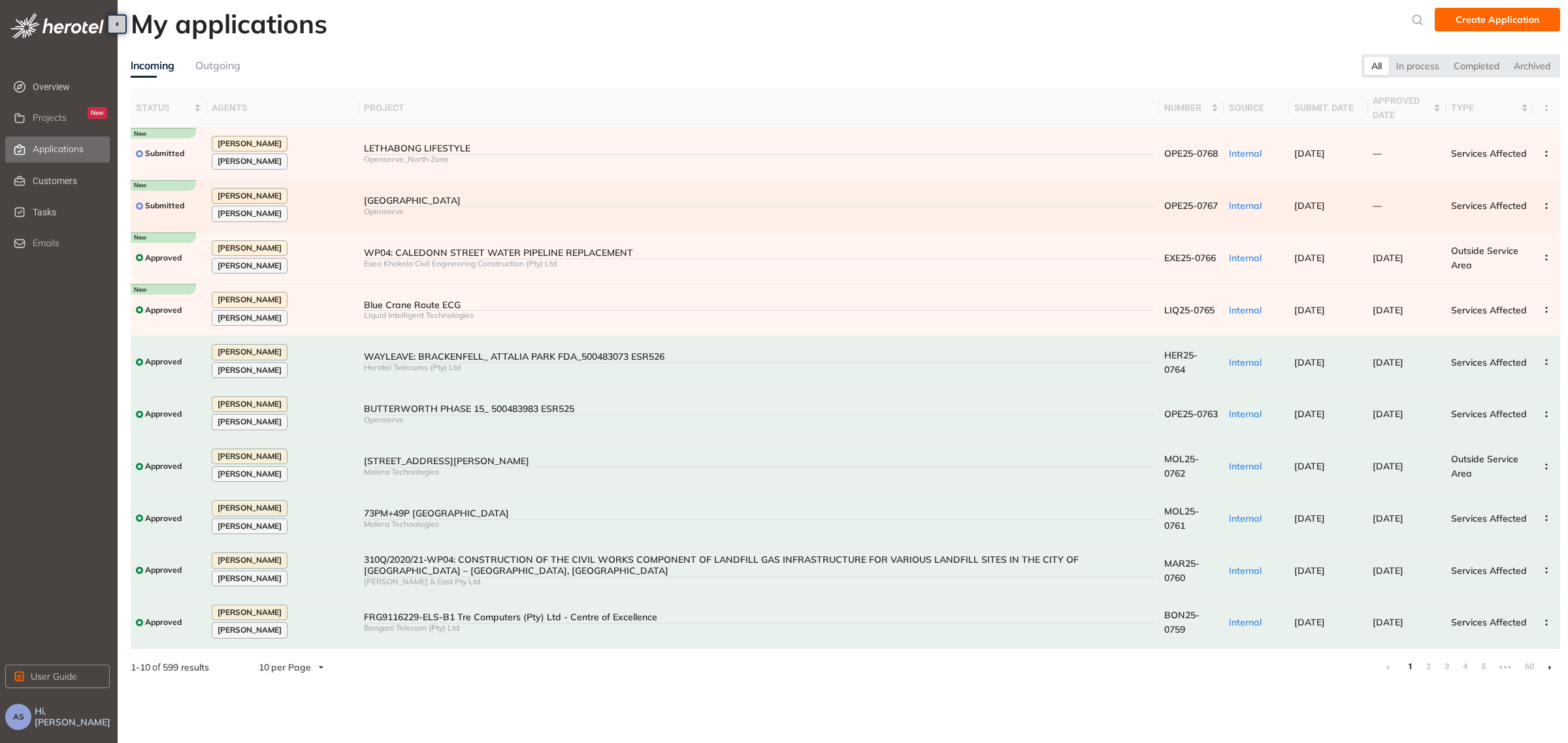
click at [406, 206] on div "[GEOGRAPHIC_DATA]" at bounding box center [759, 200] width 790 height 11
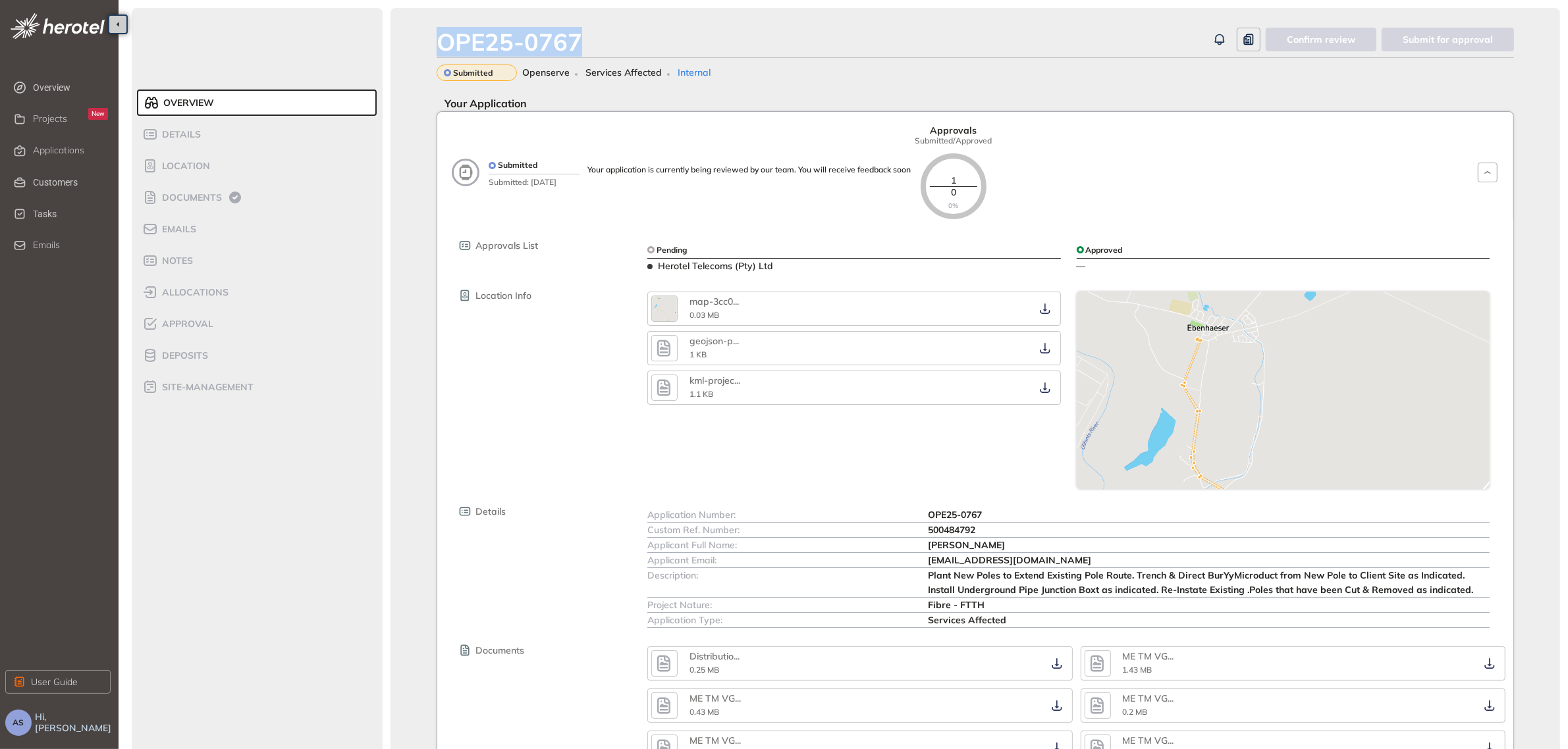
drag, startPoint x: 443, startPoint y: 44, endPoint x: 601, endPoint y: 34, distance: 158.3
click at [601, 34] on div "OPE25-0767" at bounding box center [822, 42] width 771 height 29
copy div "OPE25-0767"
click at [968, 584] on div "Plant New Poles to Extend Existing Pole Route. Trench & Direct BurYyMicroduct f…" at bounding box center [1209, 582] width 561 height 29
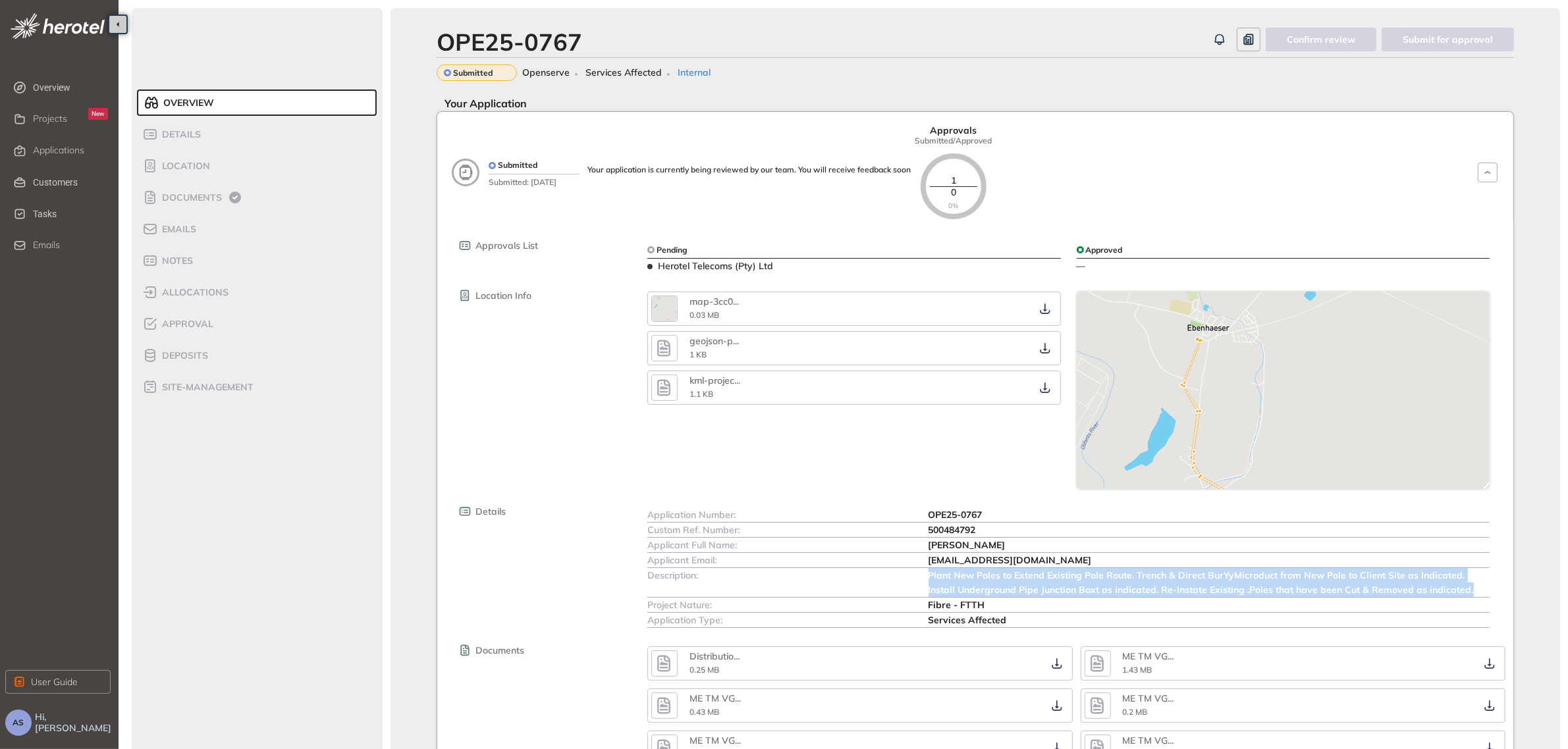
drag, startPoint x: 930, startPoint y: 577, endPoint x: 1490, endPoint y: 591, distance: 560.2
click at [1490, 591] on div "Application Number: OPE25-0767 Custom Ref. Number: 500484792 Applicant Full Nam…" at bounding box center [1068, 567] width 858 height 120
copy span "Plant New Poles to Extend Existing Pole Route. Trench & Direct BurYyMicroduct f…"
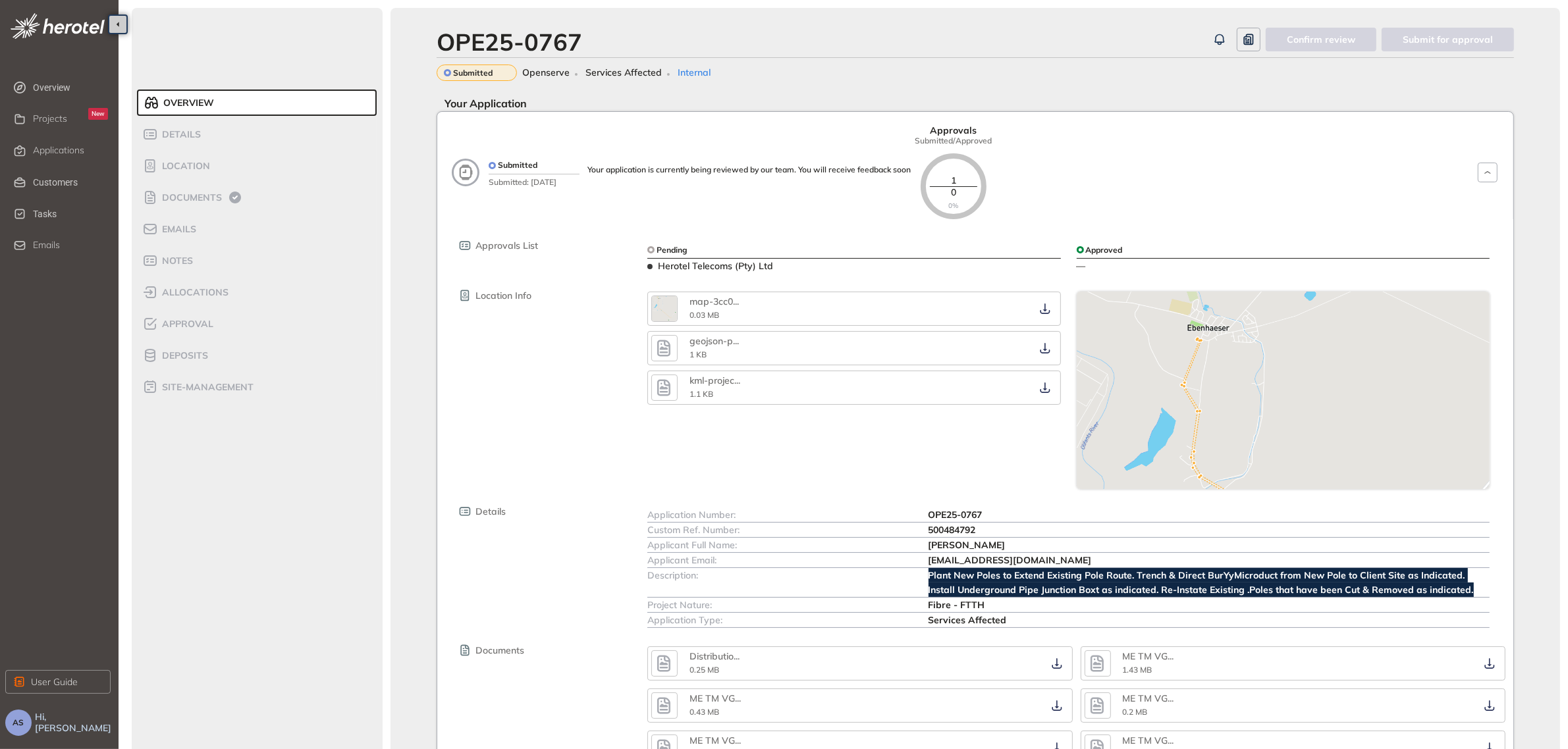
scroll to position [145, 0]
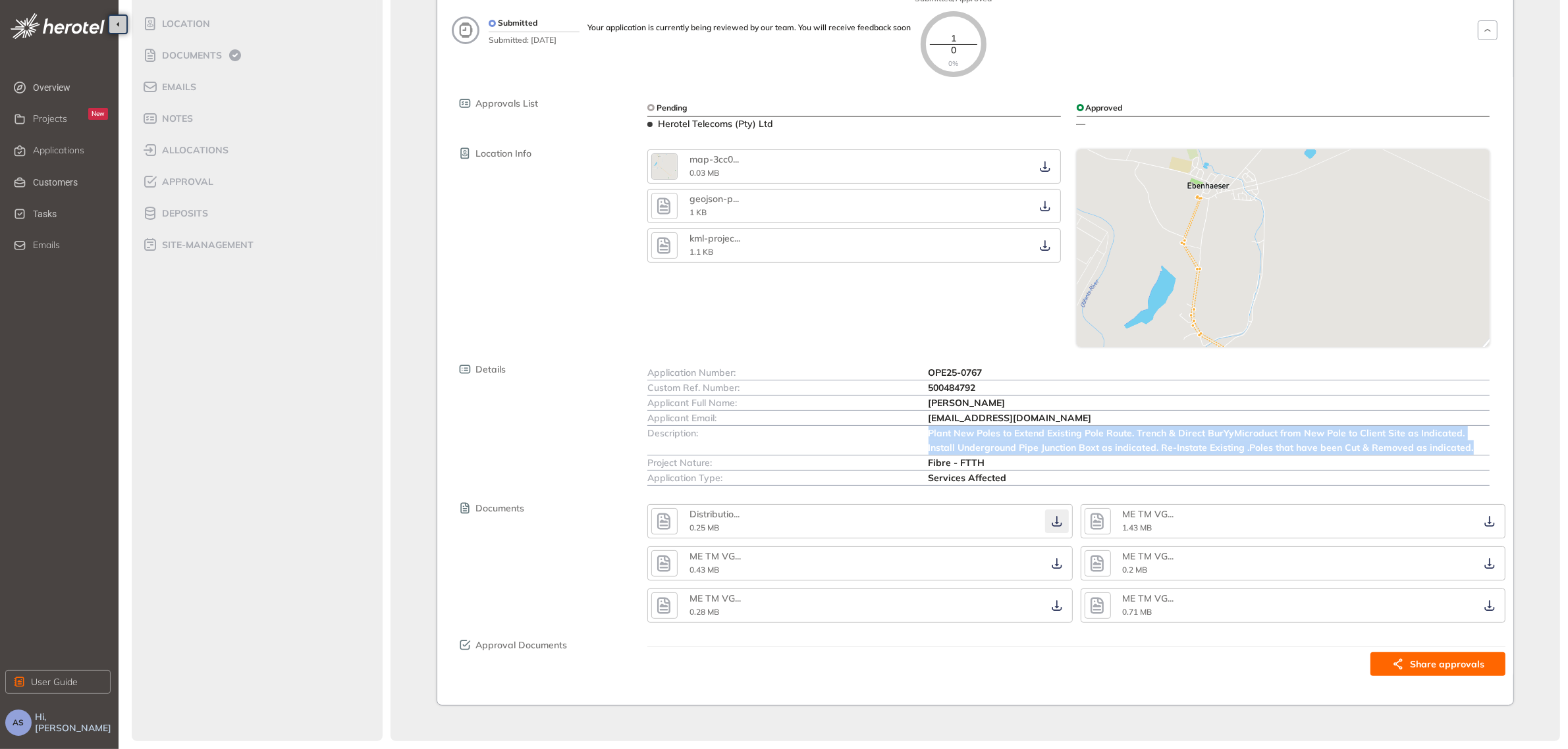
click at [1058, 521] on icon "button" at bounding box center [1056, 522] width 10 height 10
click at [1060, 562] on icon "button" at bounding box center [1056, 564] width 13 height 10
click at [1062, 609] on icon "button" at bounding box center [1056, 606] width 13 height 10
click at [1489, 521] on icon "button" at bounding box center [1488, 522] width 10 height 10
click at [1487, 566] on icon "button" at bounding box center [1489, 564] width 13 height 10
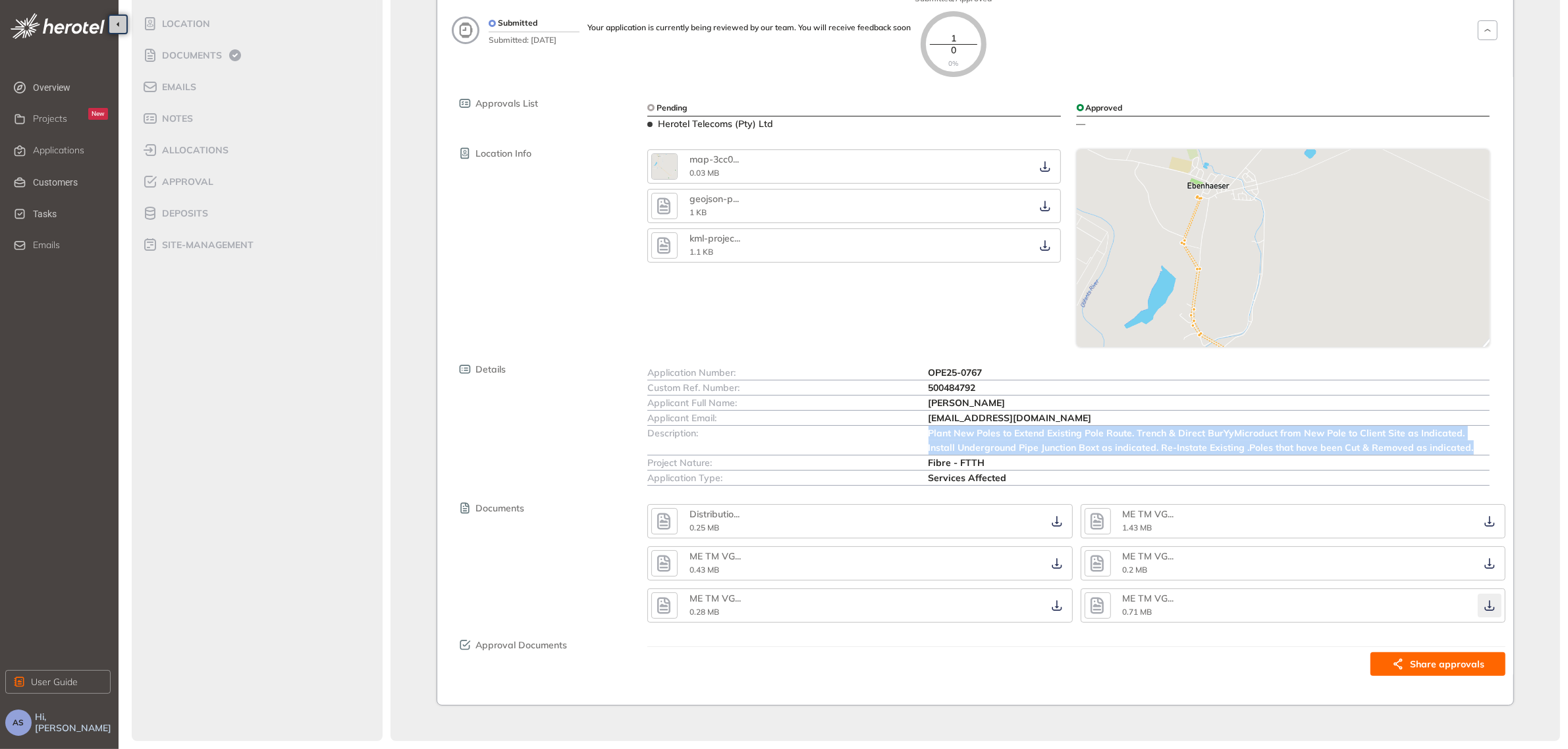
click at [1494, 610] on icon "button" at bounding box center [1489, 606] width 13 height 10
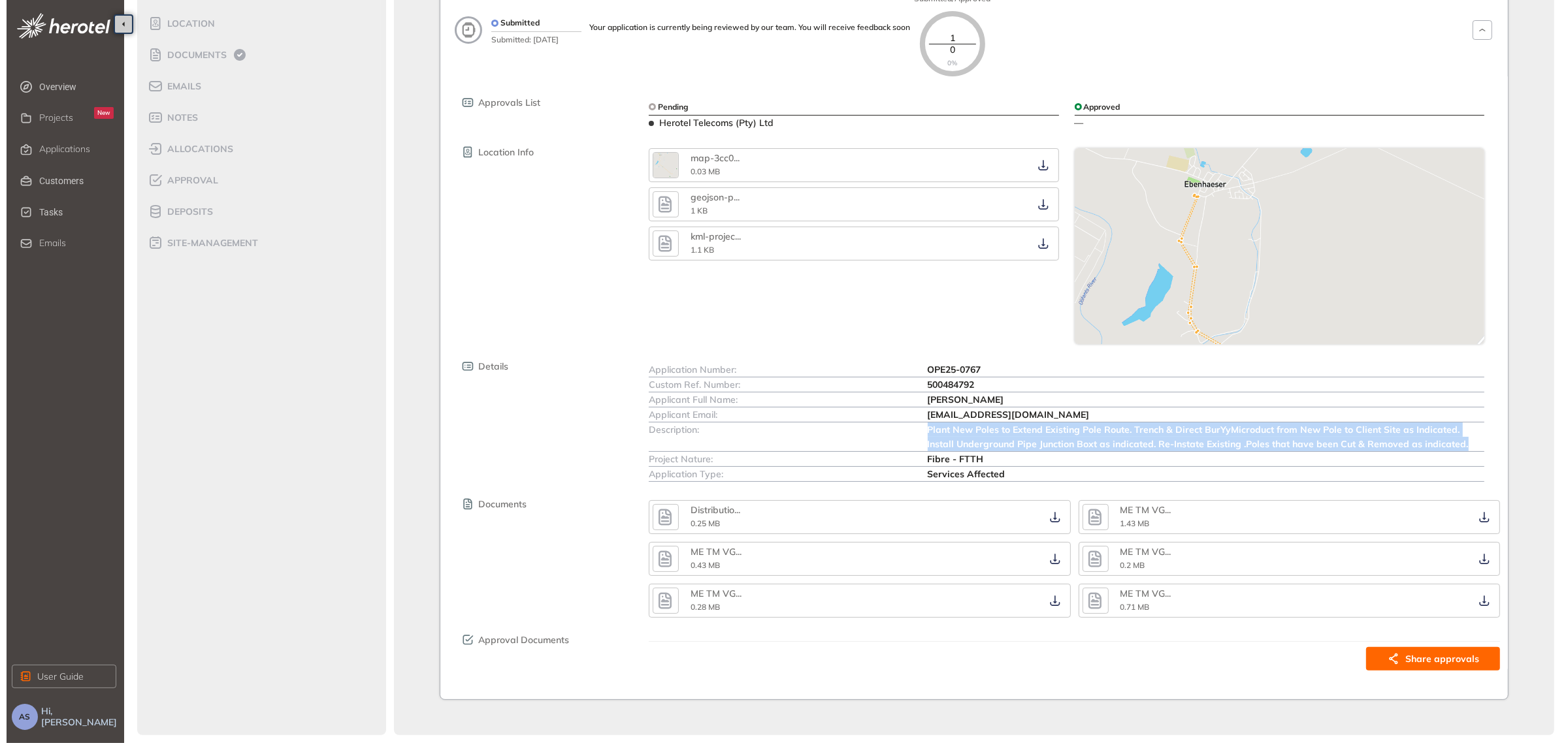
scroll to position [0, 0]
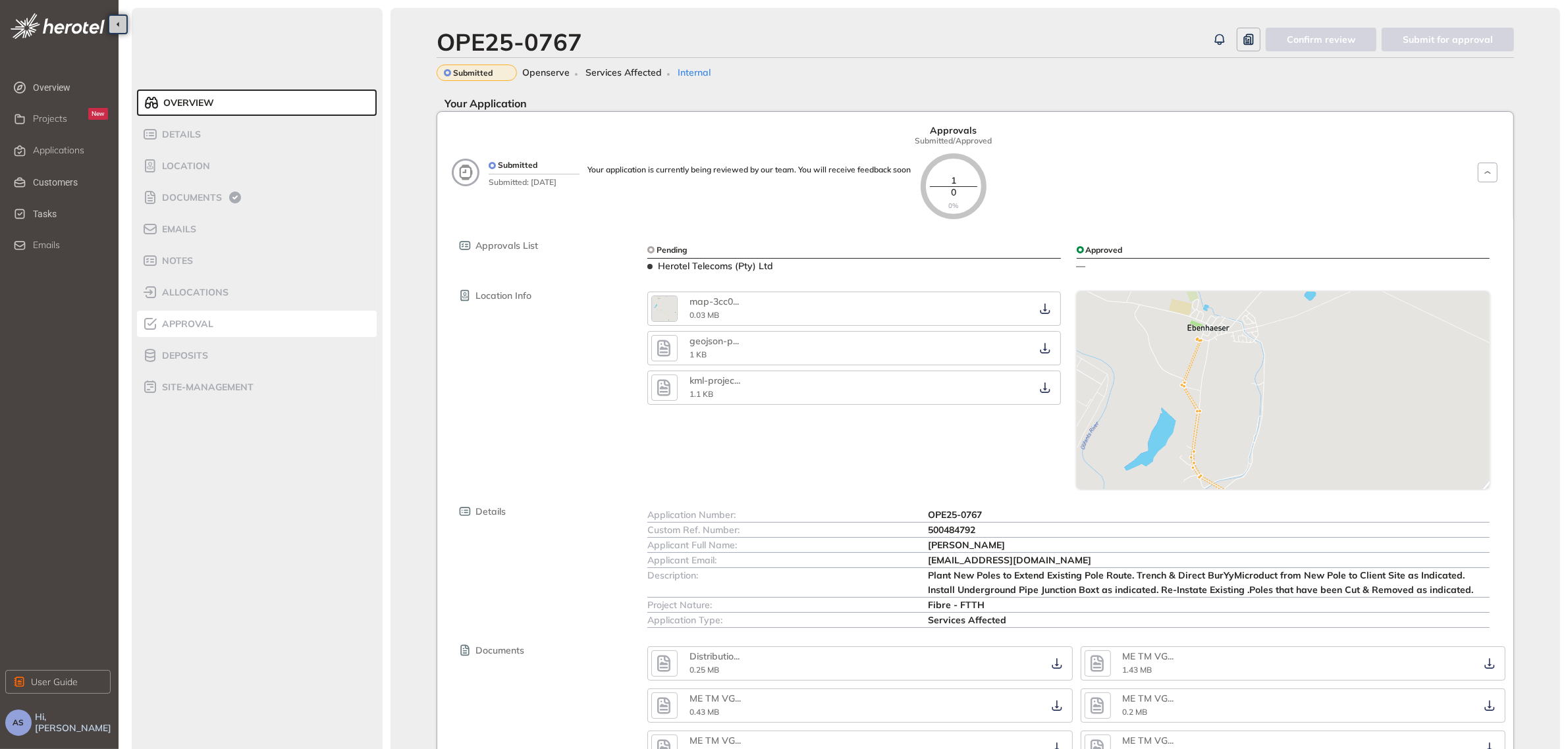
click at [193, 320] on span "Approval" at bounding box center [186, 324] width 55 height 11
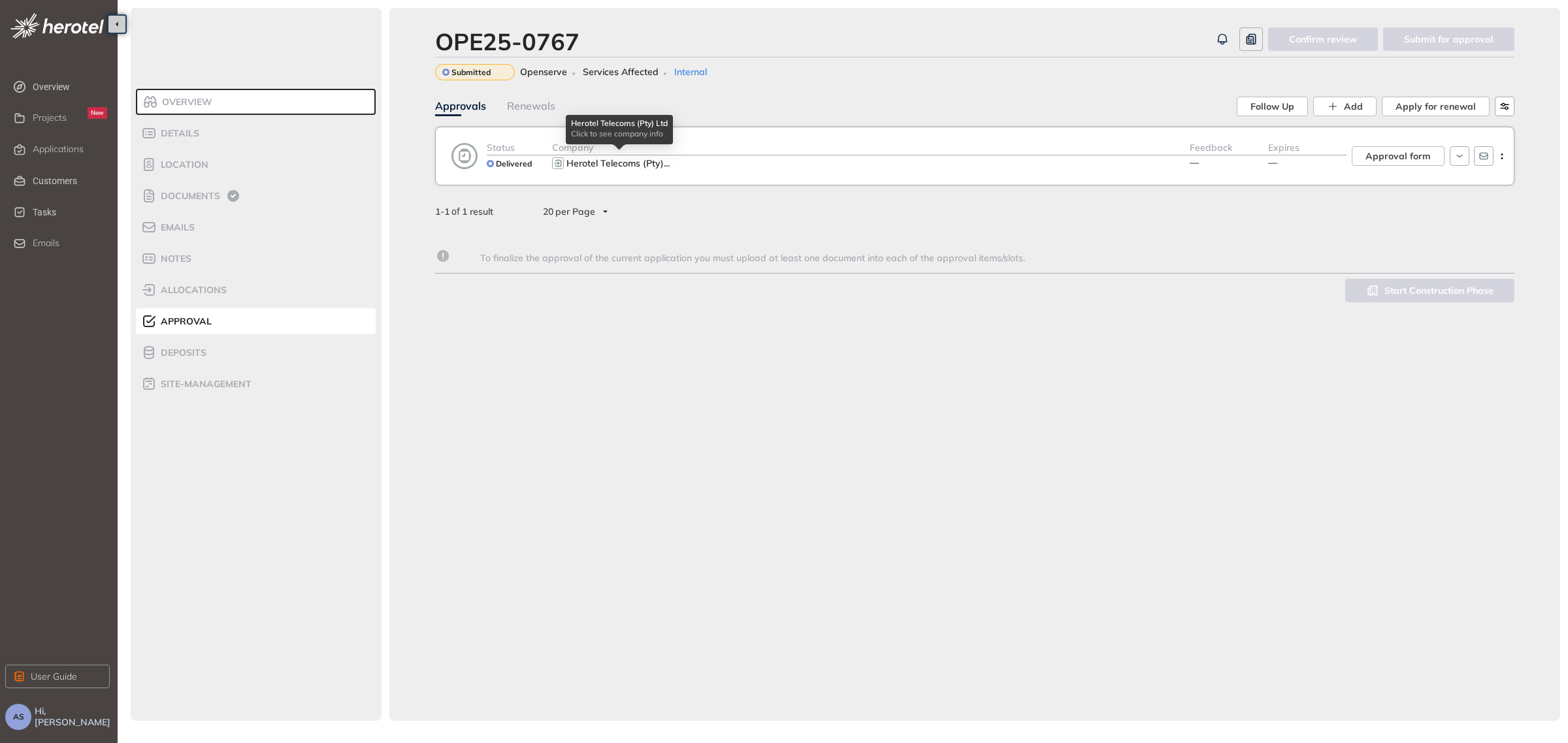
click at [595, 167] on span "Herotel Telecoms (Pty)" at bounding box center [614, 163] width 97 height 12
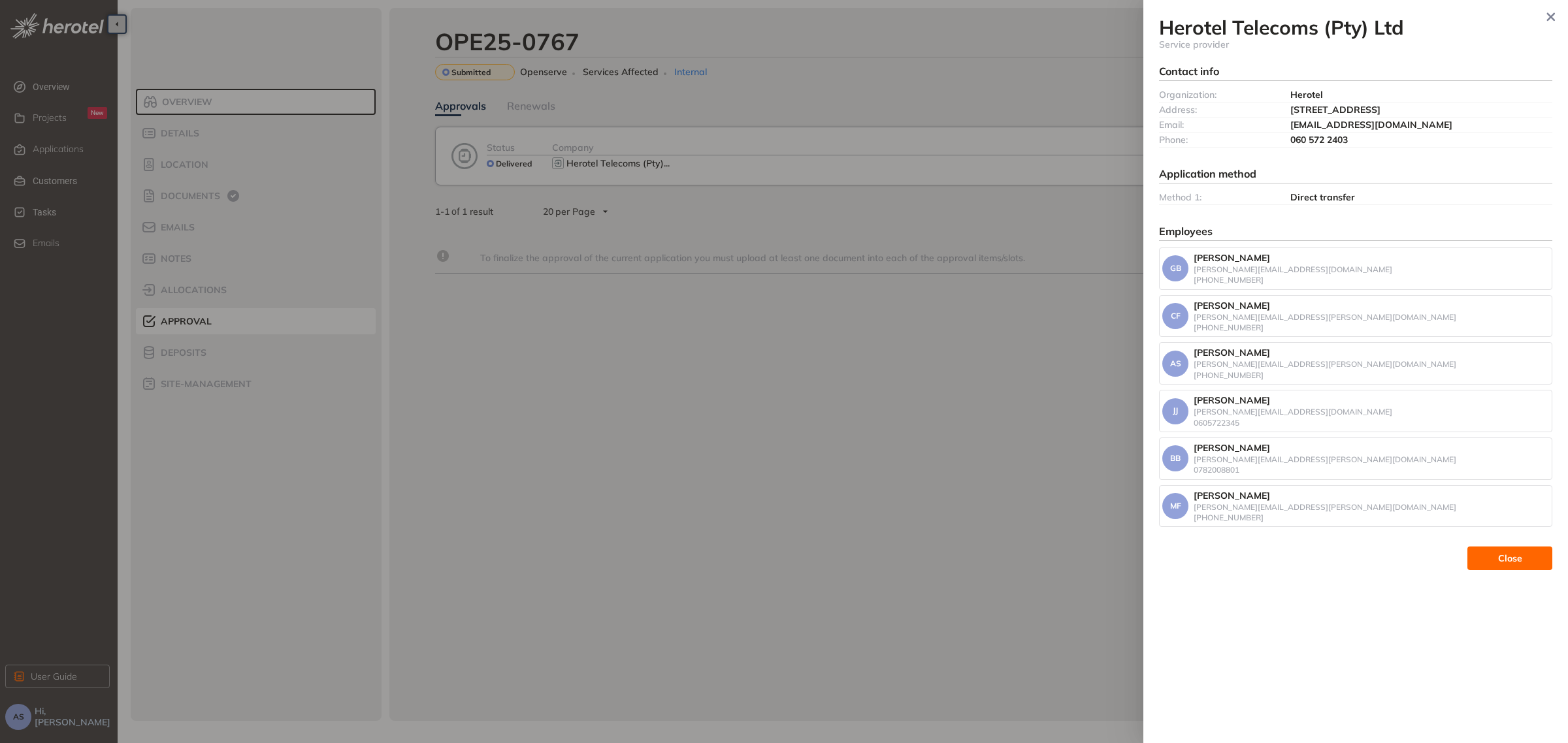
click at [611, 343] on div at bounding box center [784, 371] width 1568 height 743
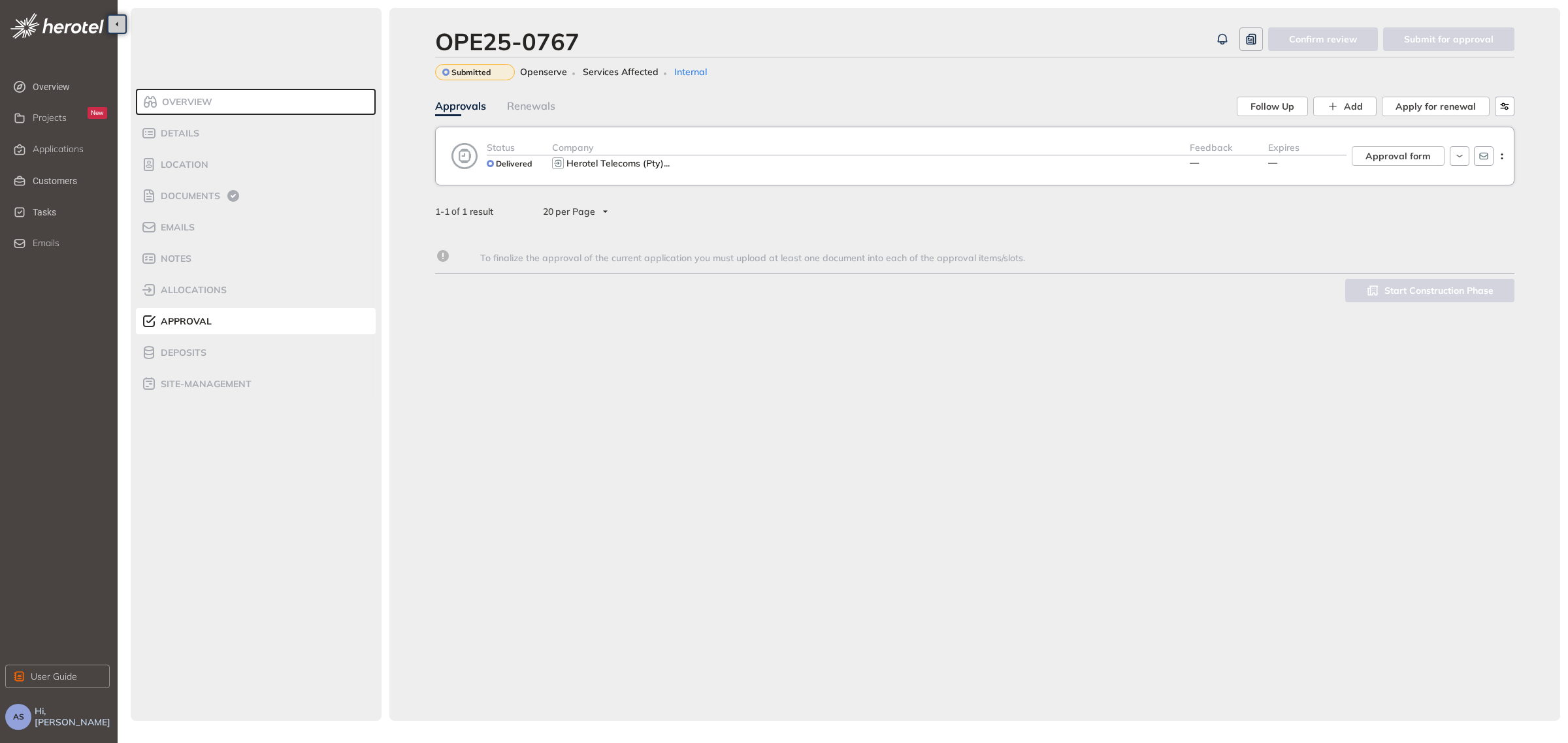
click at [468, 157] on icon at bounding box center [465, 156] width 26 height 27
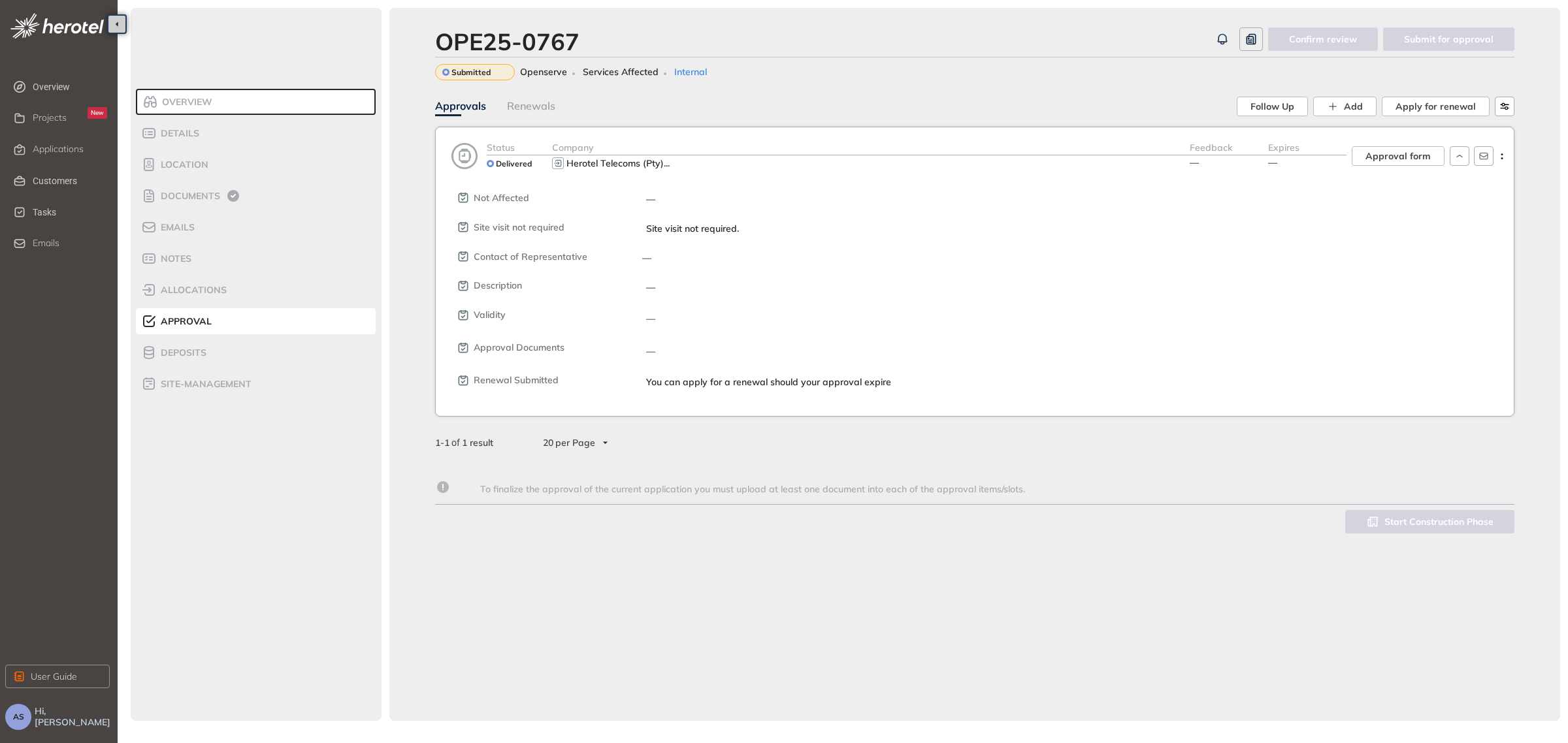
click at [729, 660] on div "OPE25-0767 Confirm review Submit for approval Submitted Openserve Services Affe…" at bounding box center [974, 364] width 1171 height 714
click at [1421, 161] on span "Approval form" at bounding box center [1399, 155] width 65 height 15
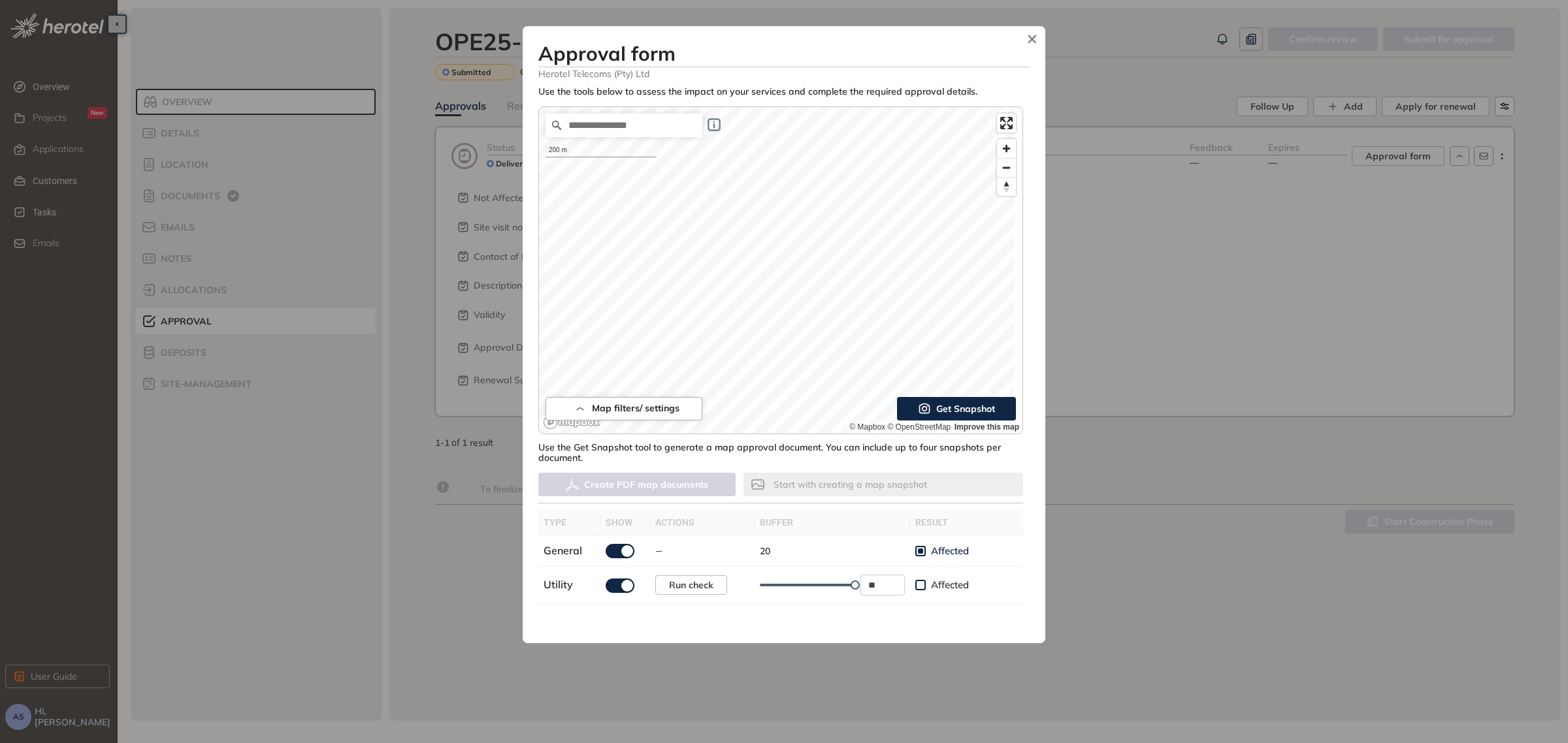
click at [957, 409] on span "Get Snapshot" at bounding box center [966, 409] width 58 height 15
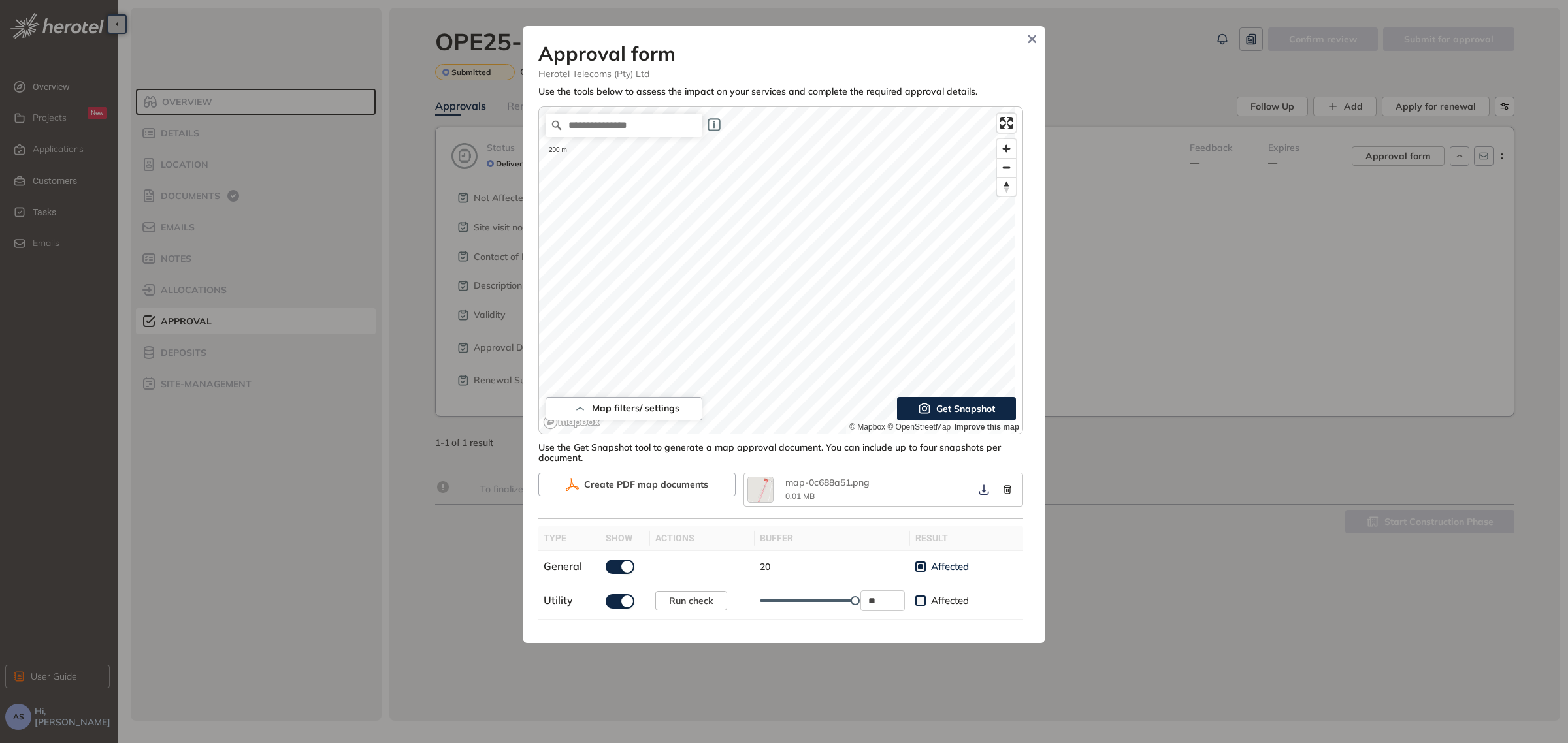
click at [955, 411] on span "Get Snapshot" at bounding box center [966, 409] width 58 height 15
click at [943, 411] on span "Get Snapshot" at bounding box center [966, 409] width 58 height 15
click at [949, 407] on span "Get Snapshot" at bounding box center [966, 409] width 58 height 15
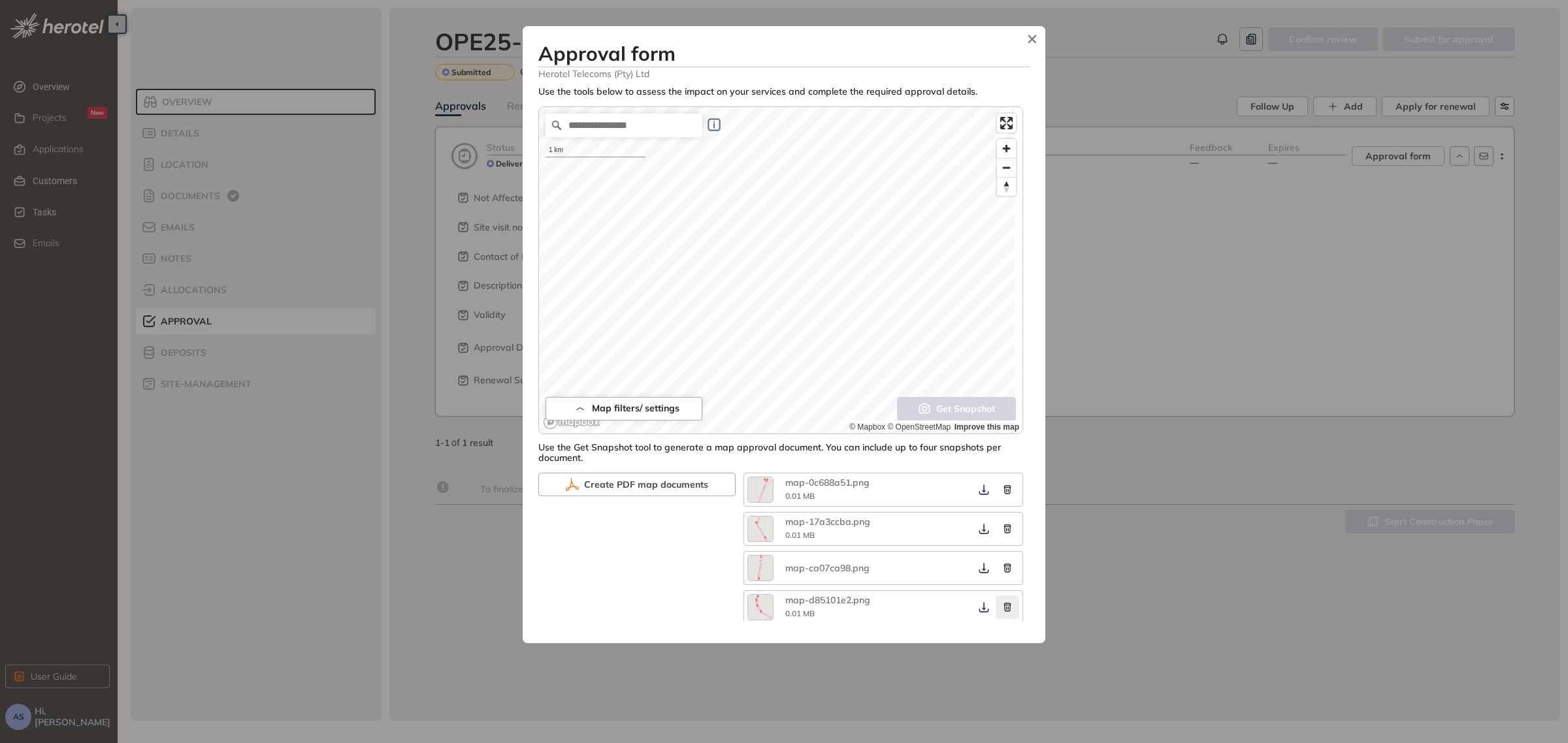
click at [1001, 612] on icon "button" at bounding box center [1007, 607] width 13 height 9
click at [1002, 569] on icon "button" at bounding box center [1007, 568] width 13 height 9
click at [1004, 527] on icon "button" at bounding box center [1008, 529] width 7 height 9
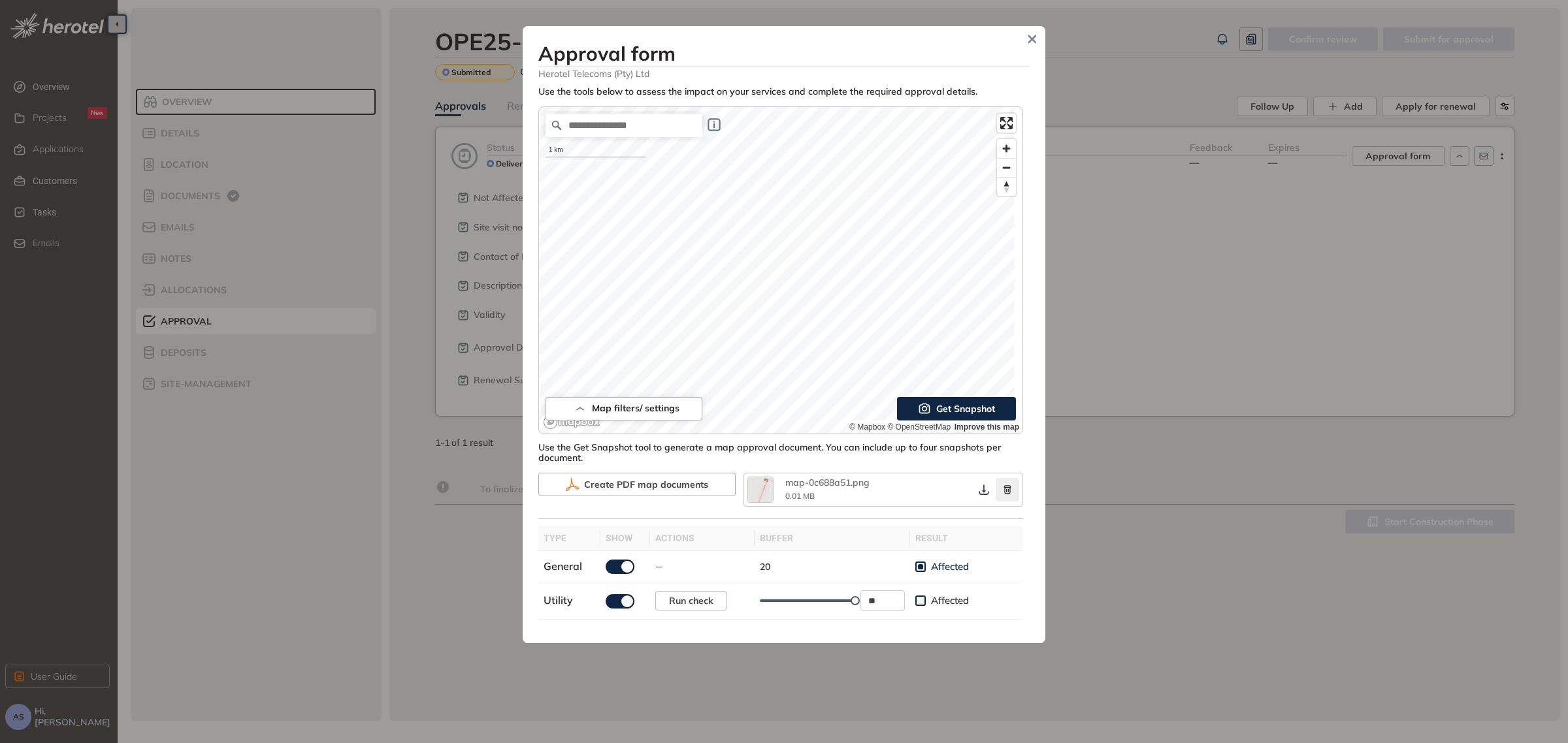
click at [1001, 492] on icon "button" at bounding box center [1007, 490] width 13 height 9
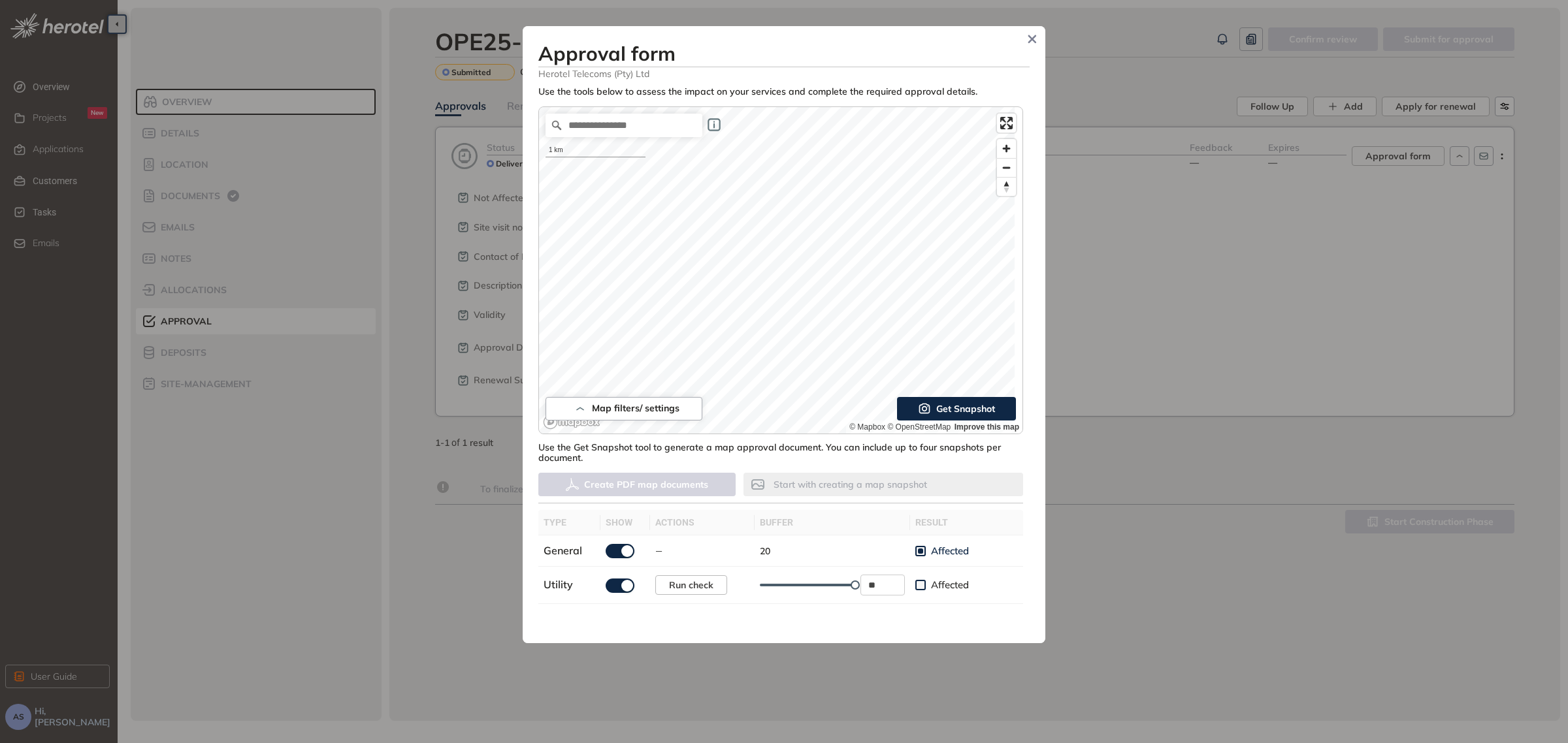
click at [955, 415] on span "Get Snapshot" at bounding box center [966, 409] width 58 height 15
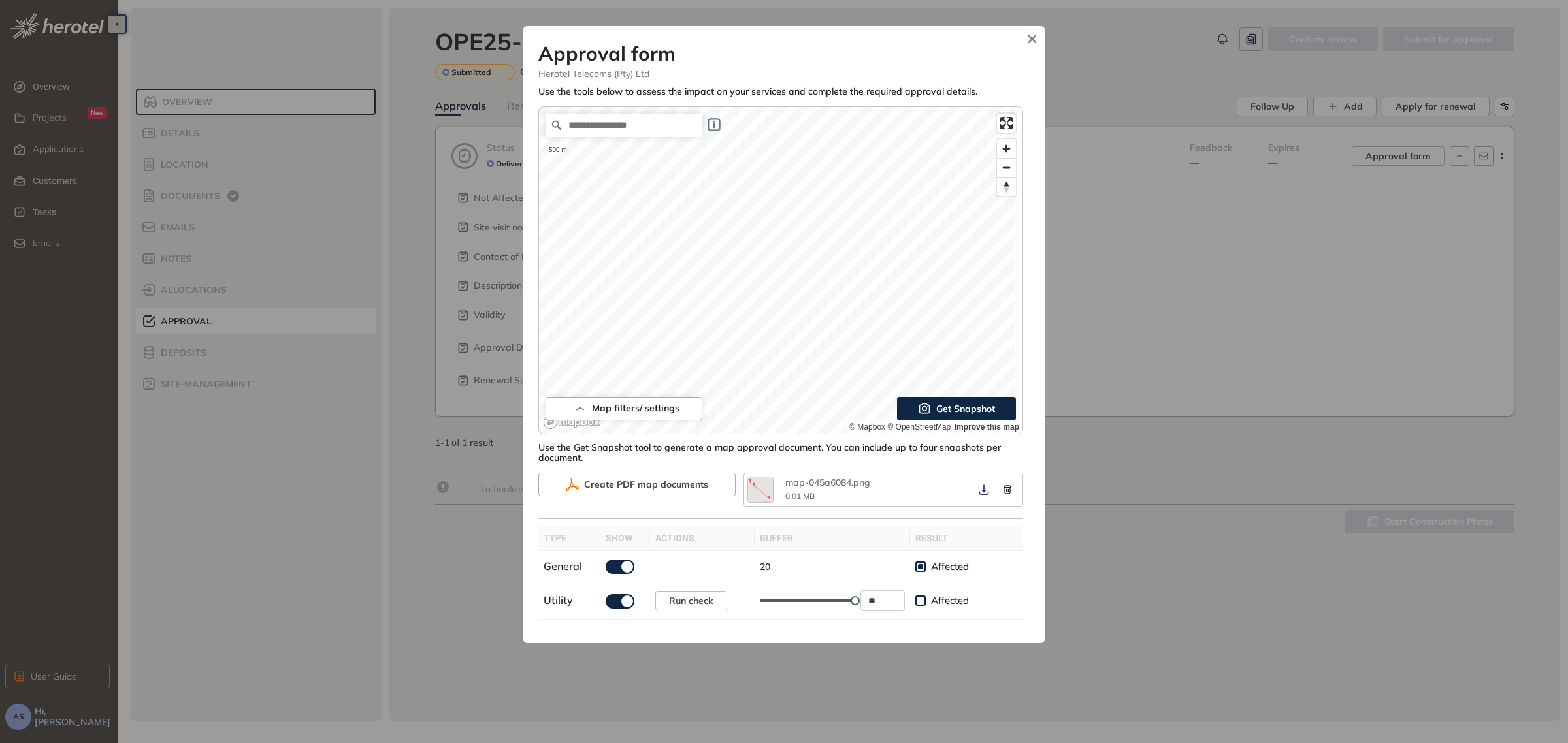
click at [955, 407] on span "Get Snapshot" at bounding box center [966, 409] width 58 height 15
click at [945, 411] on span "Get Snapshot" at bounding box center [966, 409] width 58 height 15
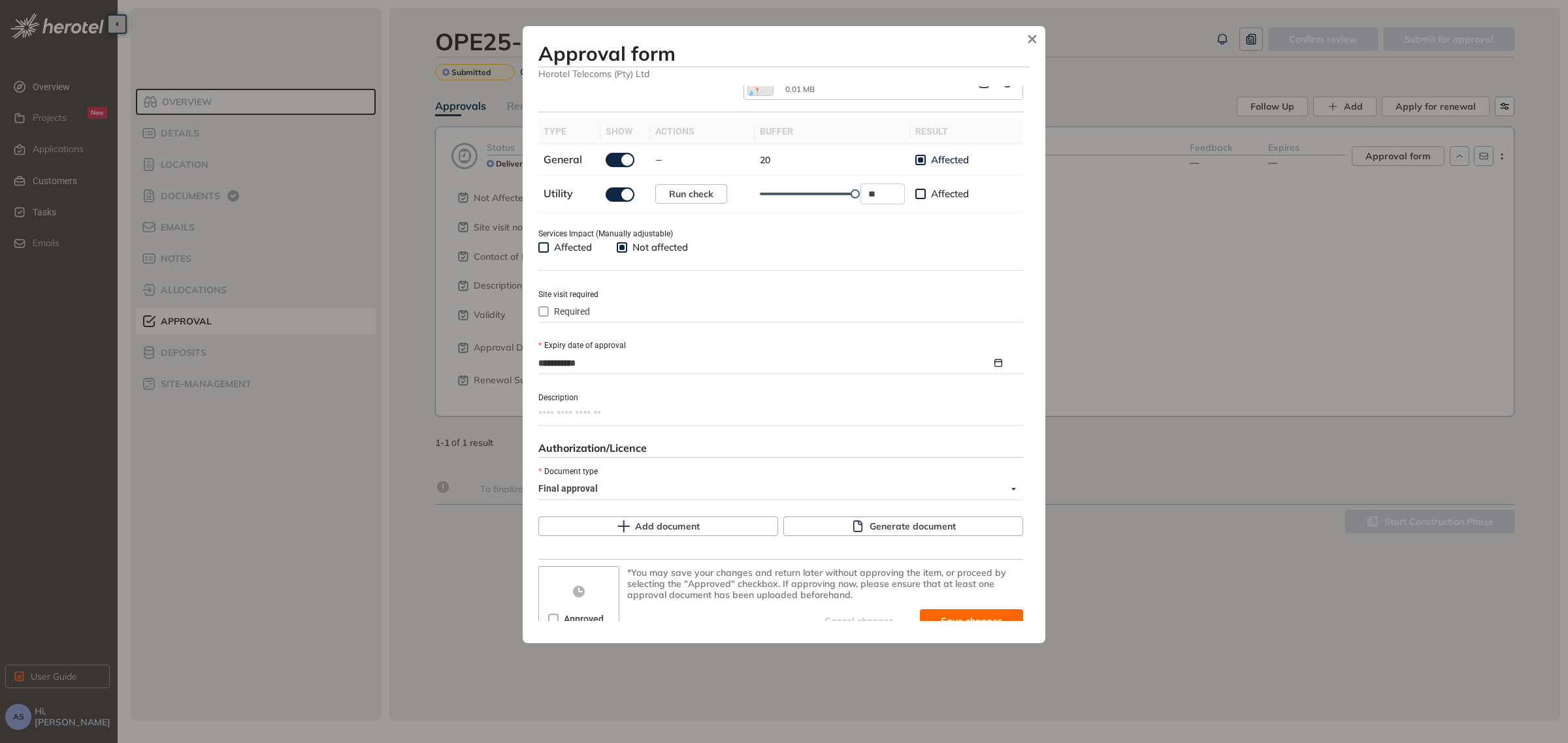
scroll to position [507, 0]
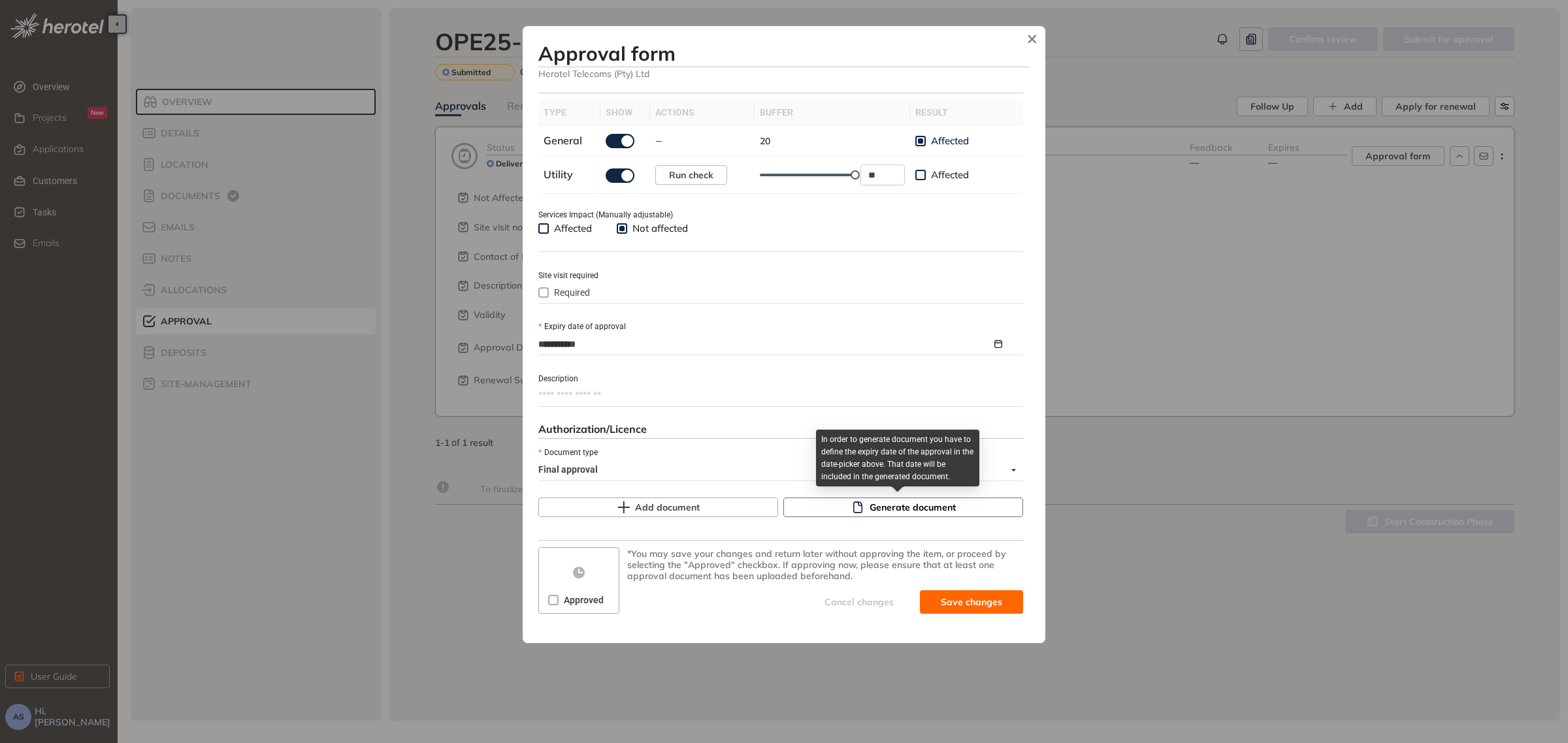
click at [900, 508] on span "Generate document" at bounding box center [912, 508] width 86 height 15
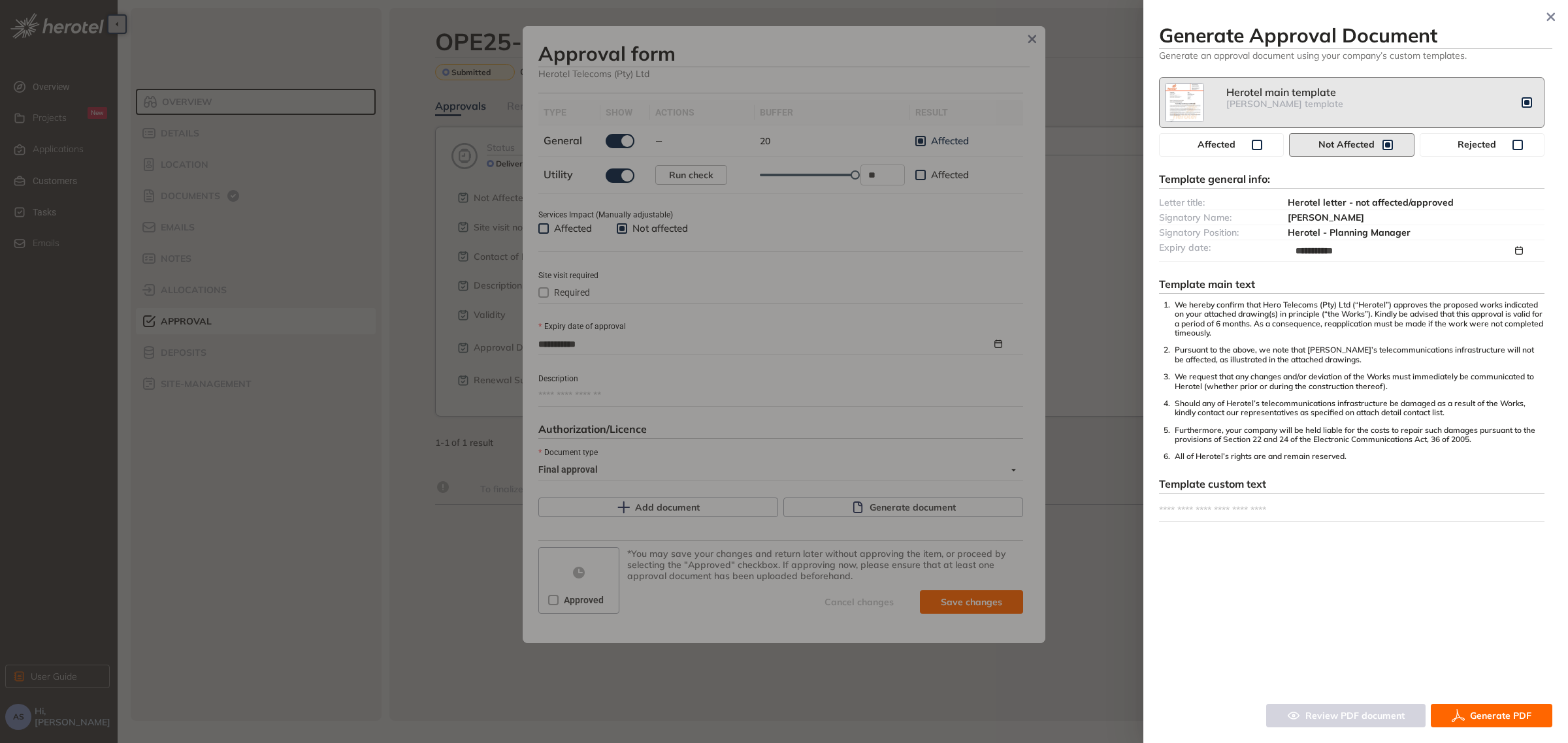
click at [1479, 716] on span "Generate PDF" at bounding box center [1500, 716] width 61 height 15
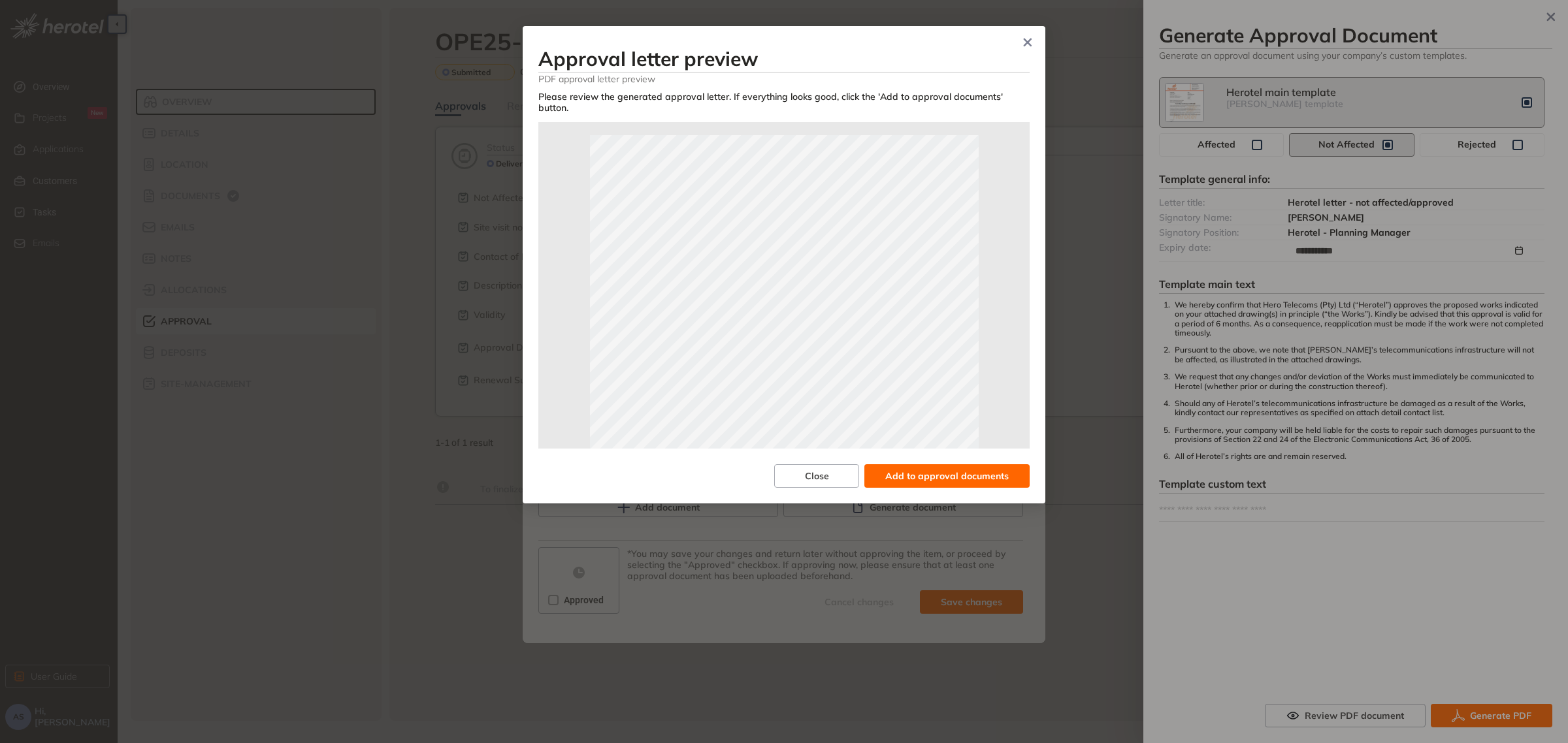
click at [936, 478] on span "Add to approval documents" at bounding box center [948, 476] width 124 height 15
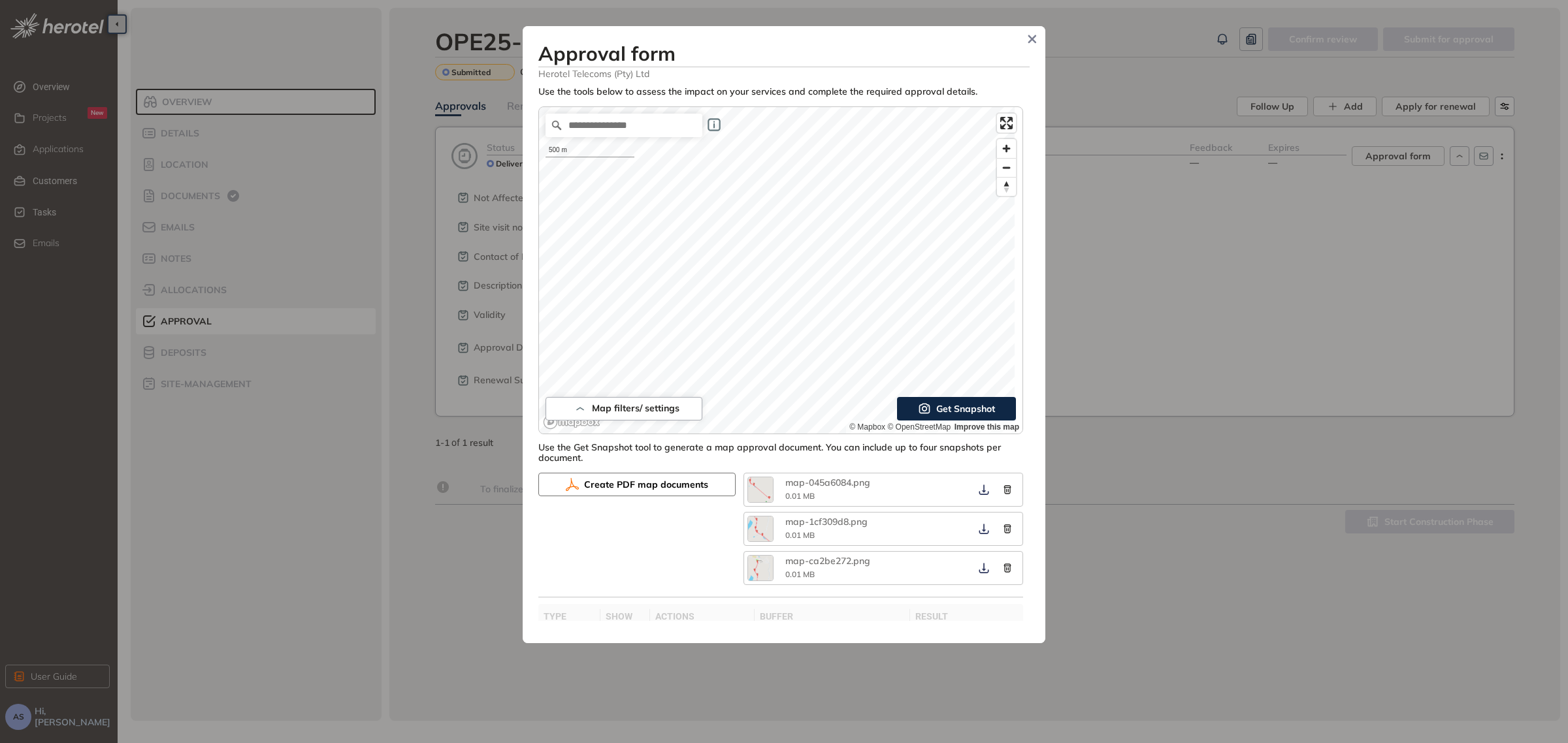
scroll to position [541, 0]
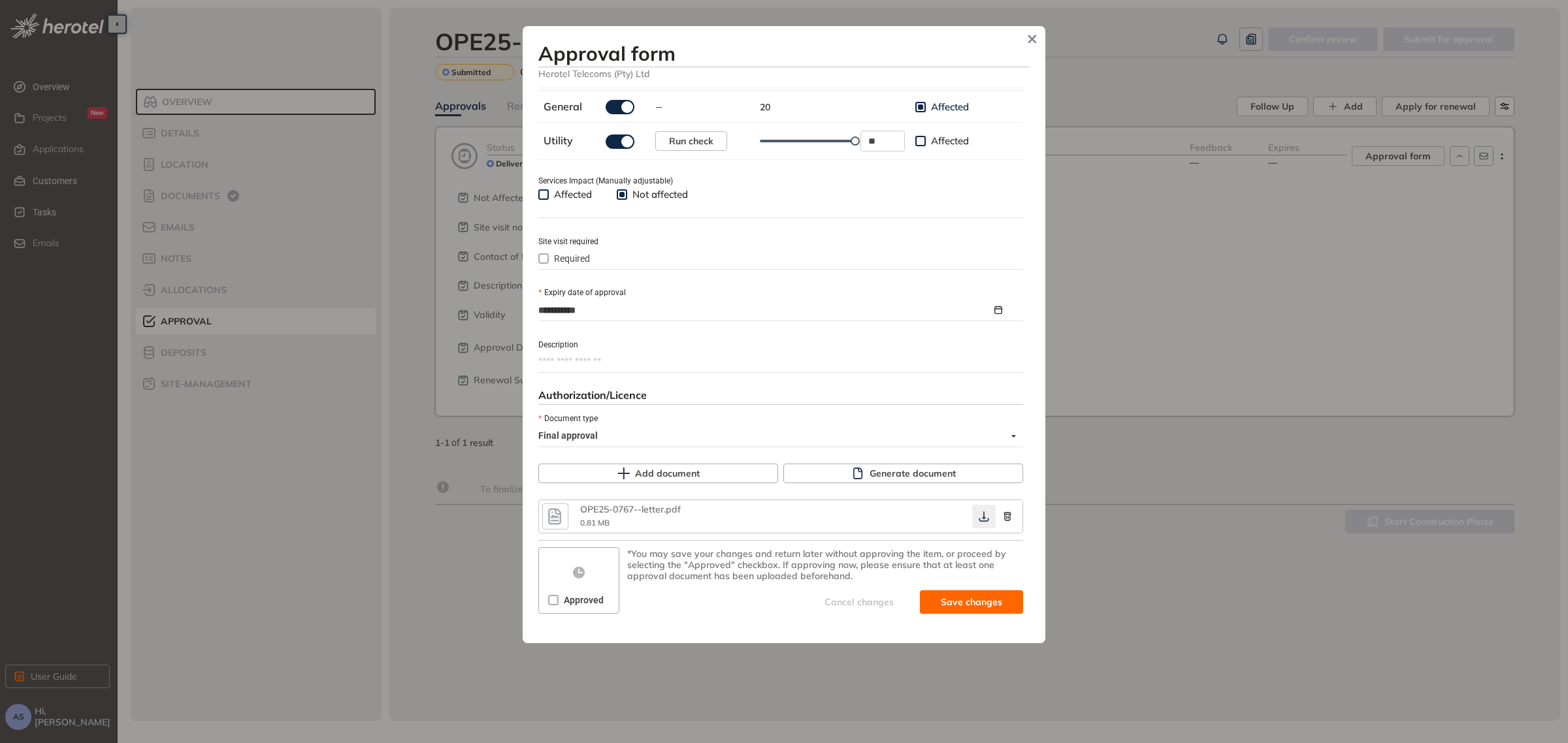
click at [978, 518] on icon "button" at bounding box center [984, 517] width 13 height 10
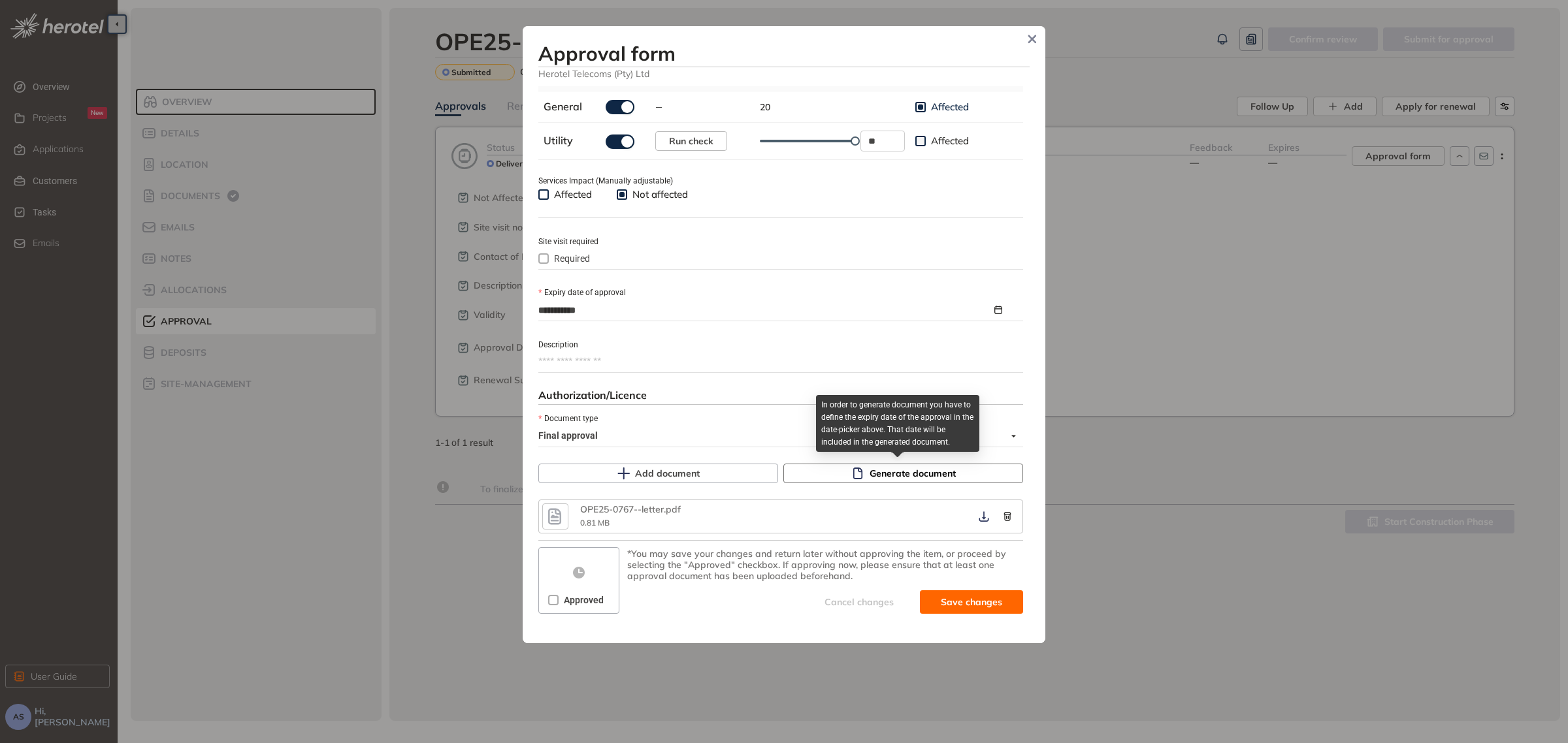
click at [920, 478] on span "Generate document" at bounding box center [912, 473] width 86 height 15
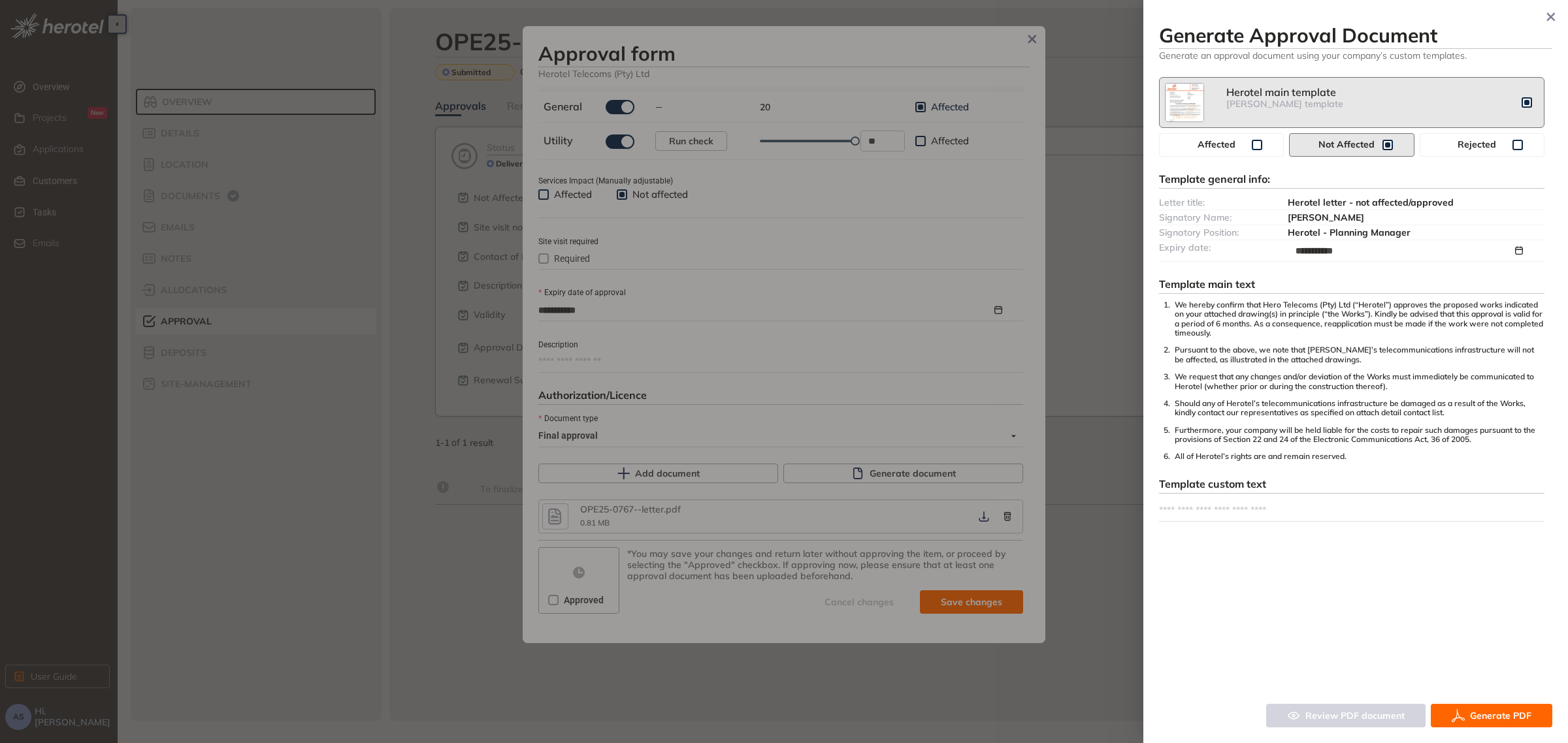
click at [1497, 716] on span "Generate PDF" at bounding box center [1500, 716] width 61 height 15
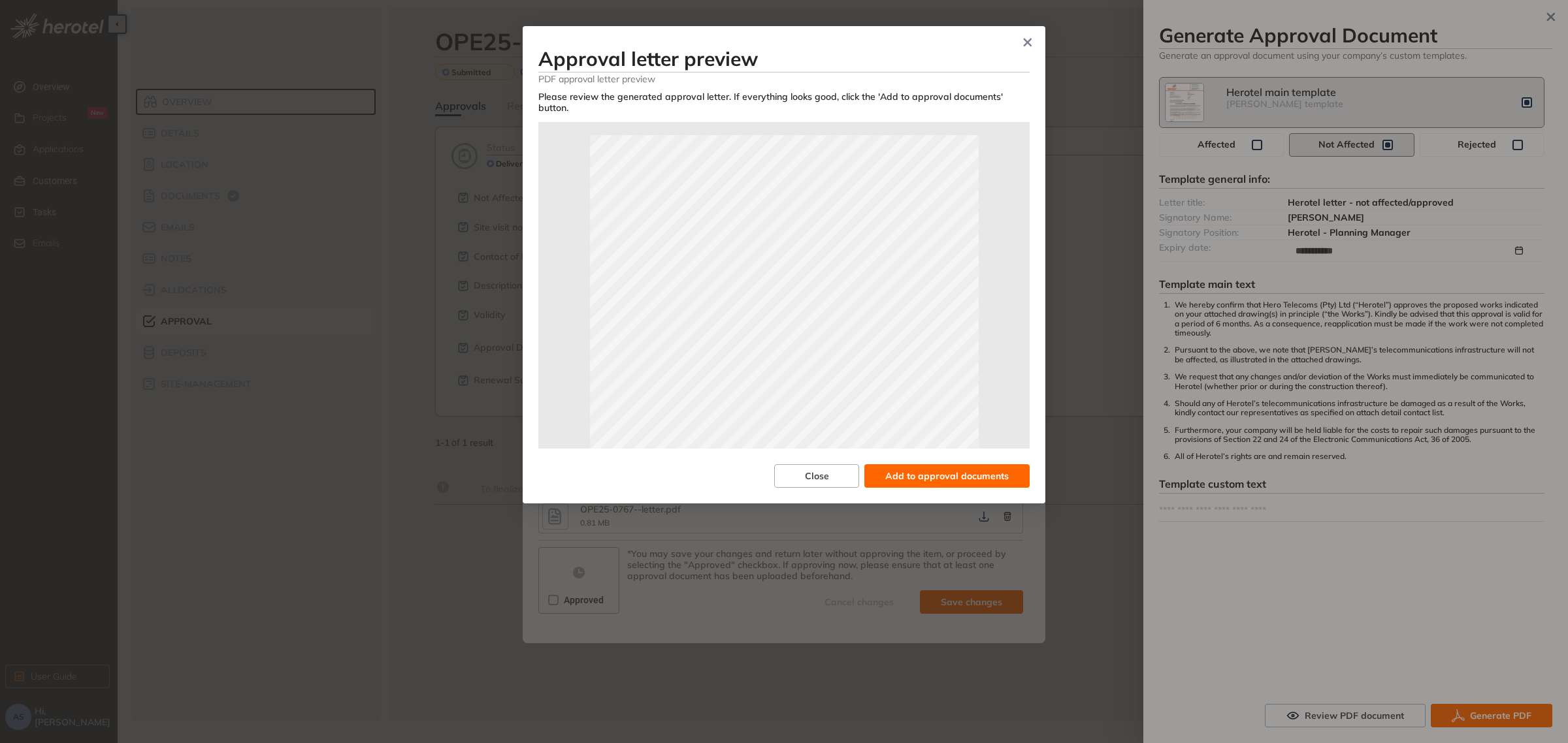
click at [1030, 45] on icon "Close" at bounding box center [1028, 42] width 9 height 9
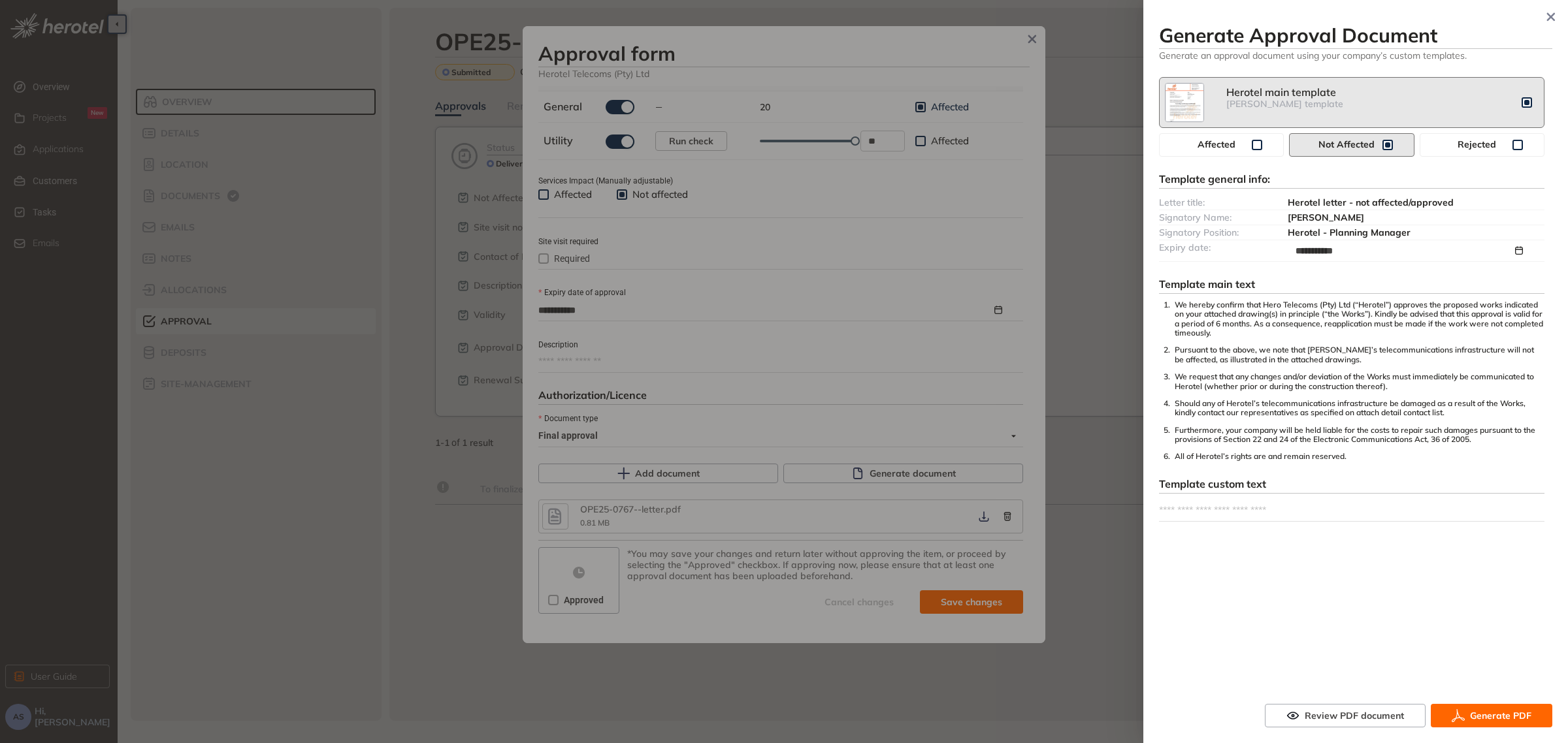
click at [552, 520] on div at bounding box center [784, 371] width 1568 height 743
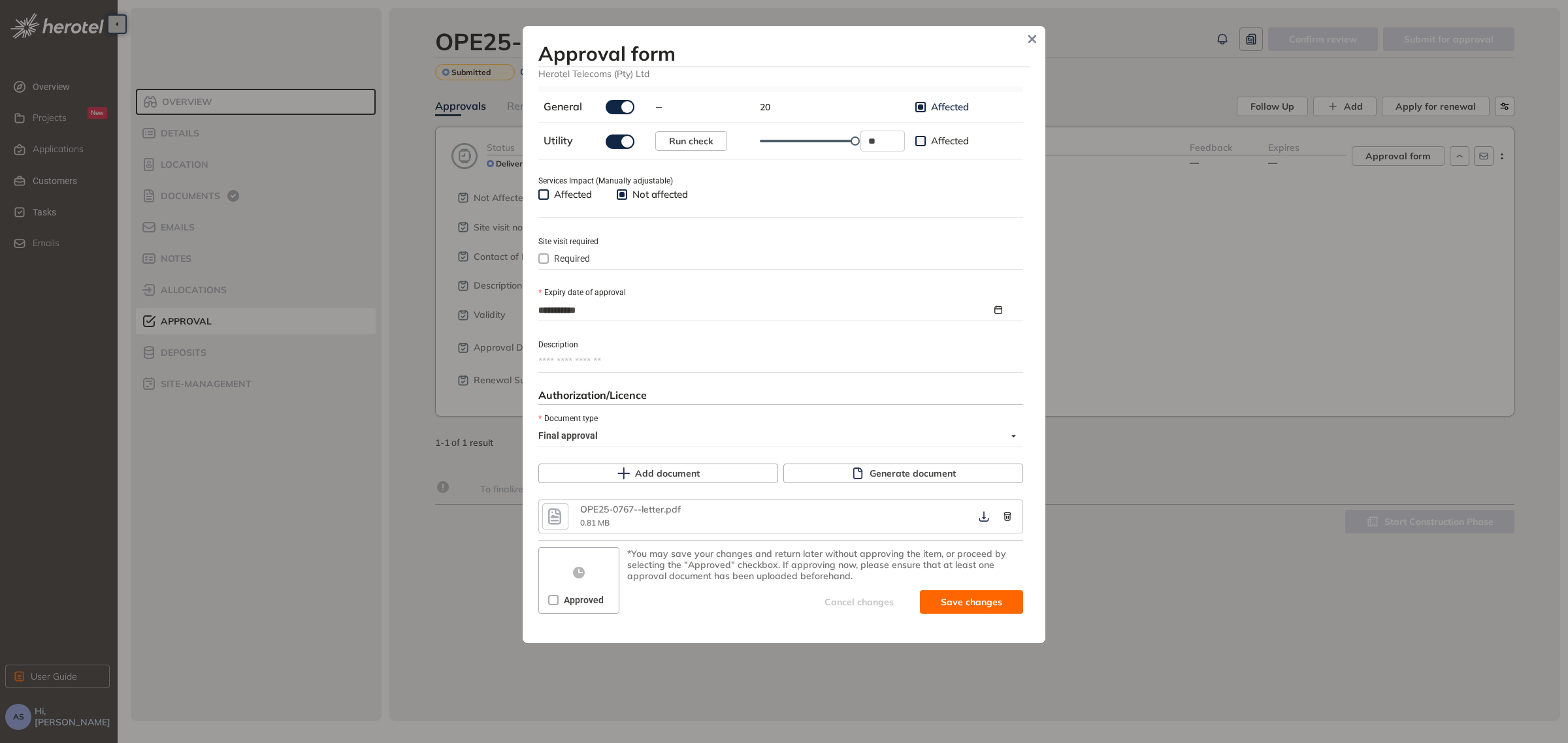
click at [552, 520] on icon "button" at bounding box center [554, 516] width 20 height 23
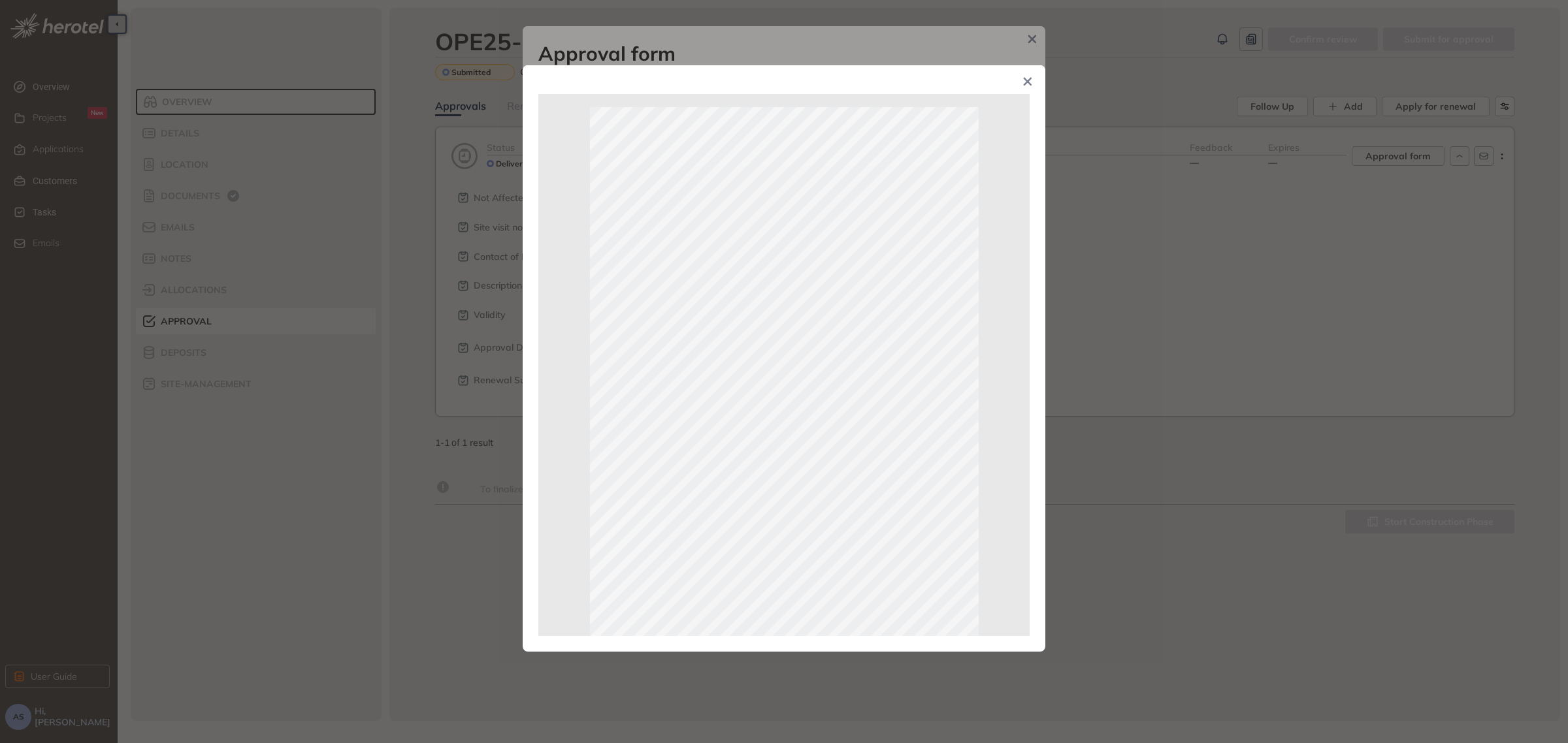
click at [1026, 81] on icon "Close" at bounding box center [1028, 82] width 8 height 8
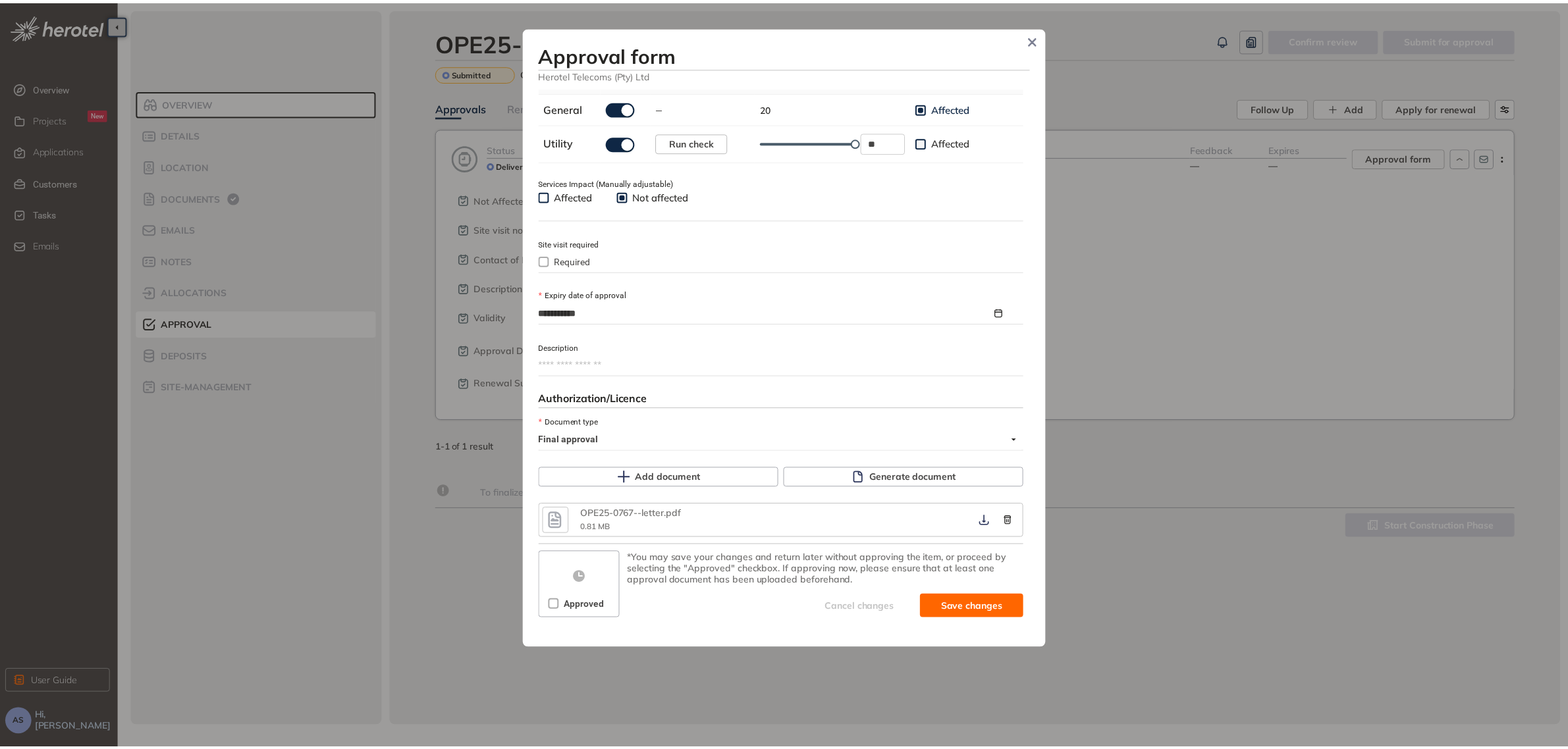
scroll to position [0, 0]
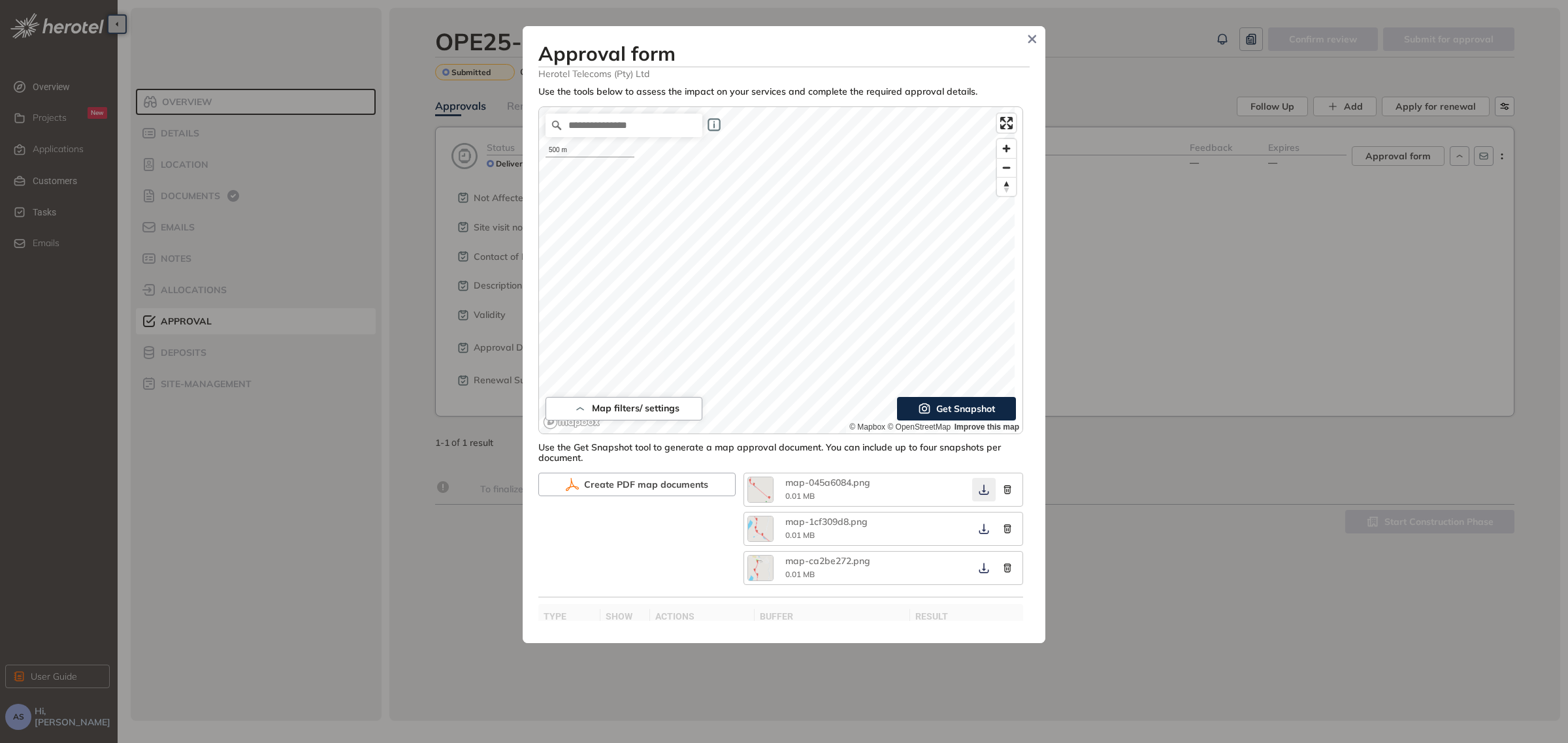
click at [978, 493] on icon "button" at bounding box center [984, 490] width 13 height 10
click at [973, 537] on button "button" at bounding box center [984, 528] width 23 height 23
click at [979, 531] on icon "button" at bounding box center [984, 529] width 13 height 10
click at [978, 573] on icon "button" at bounding box center [984, 569] width 13 height 10
click at [1148, 612] on div "**********" at bounding box center [784, 371] width 1568 height 743
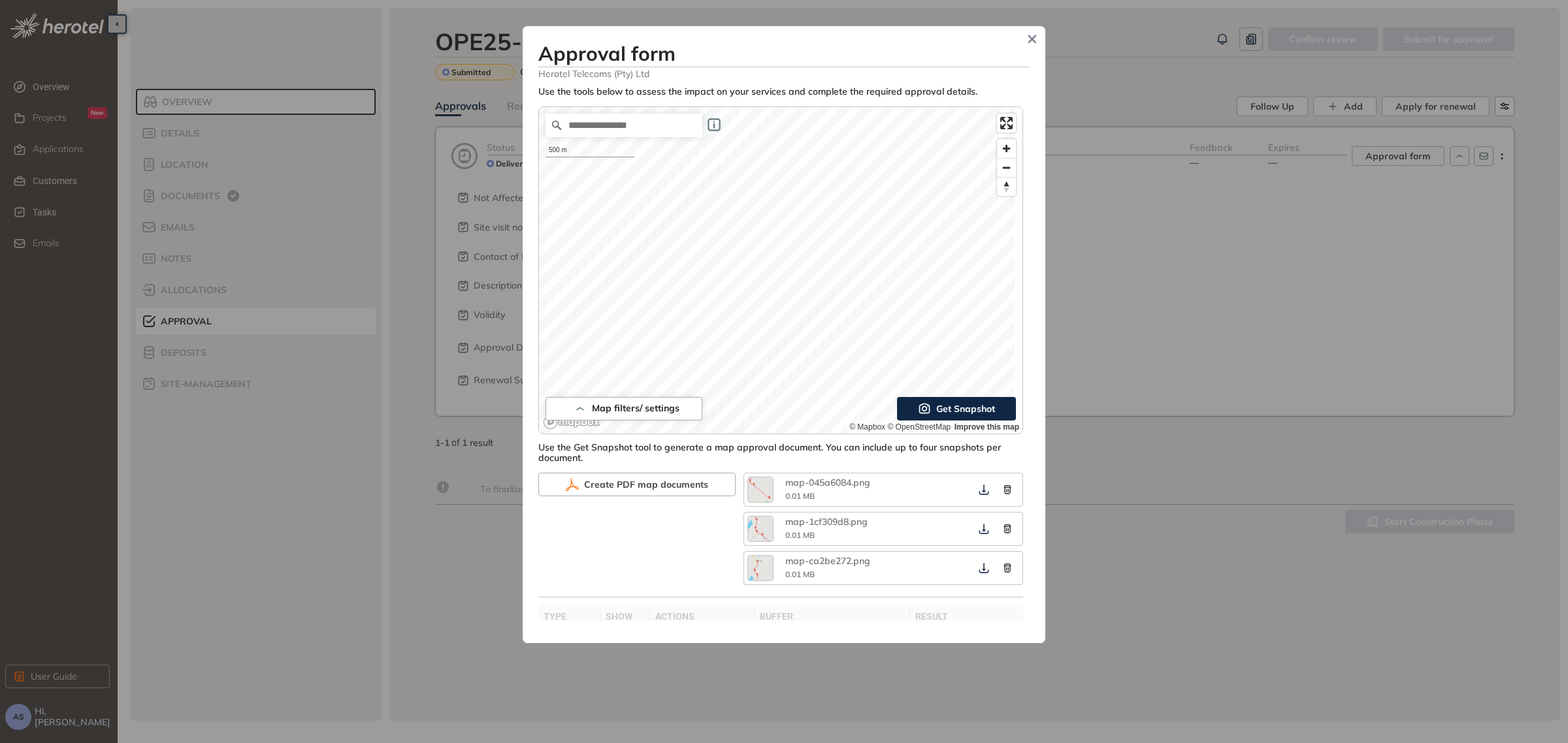
type textarea "**********"
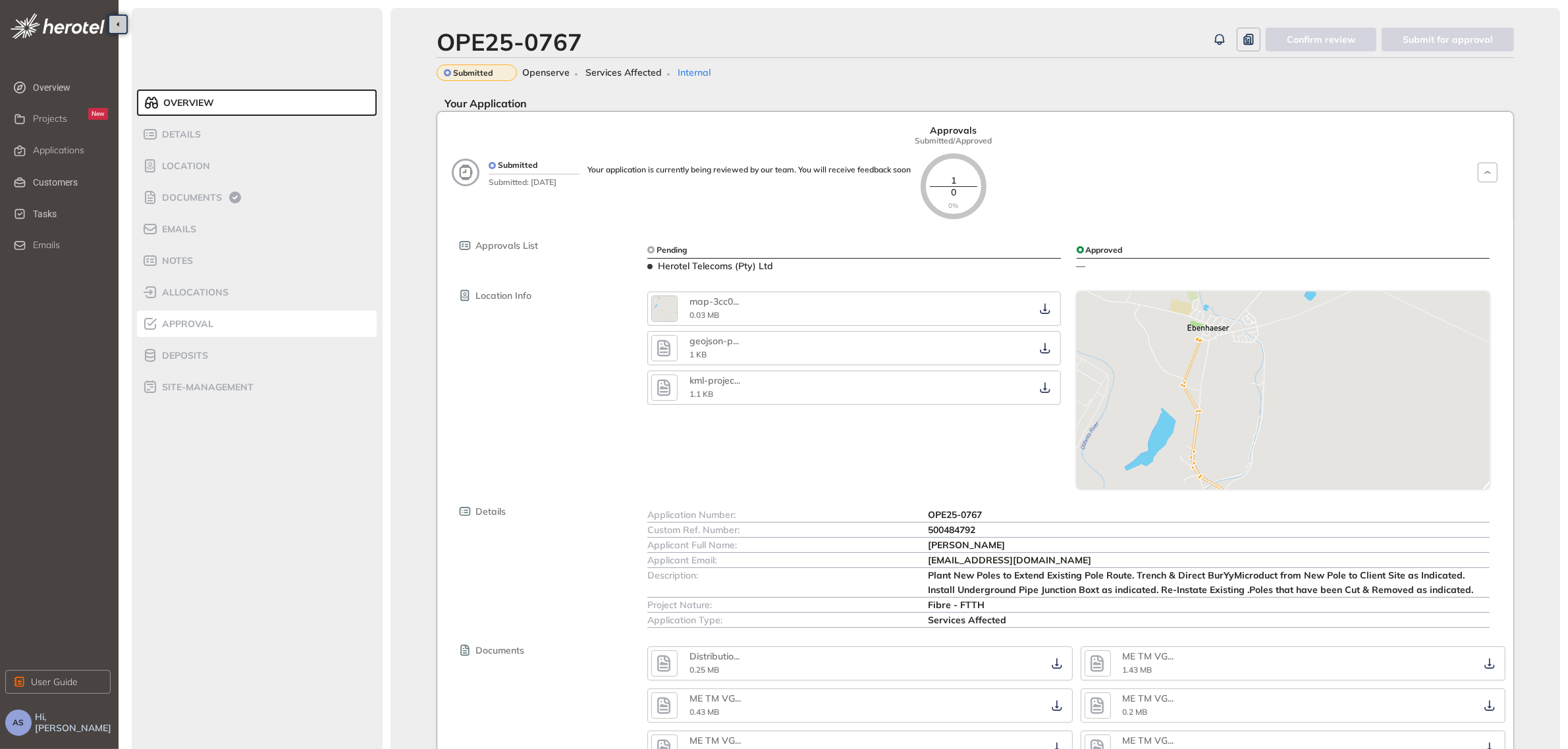
click at [190, 325] on span "Approval" at bounding box center [186, 324] width 55 height 11
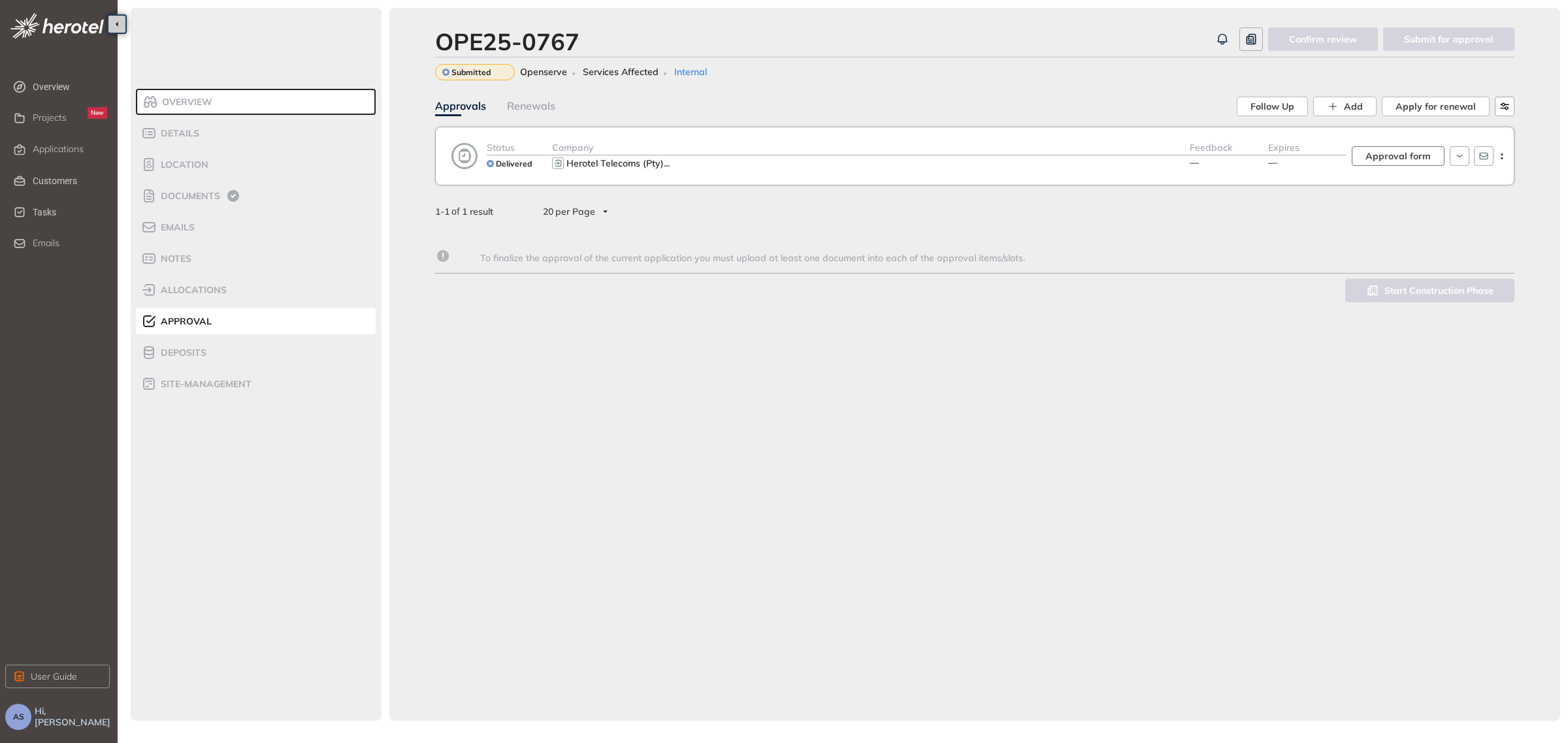
click at [1431, 161] on button "Approval form" at bounding box center [1399, 155] width 93 height 20
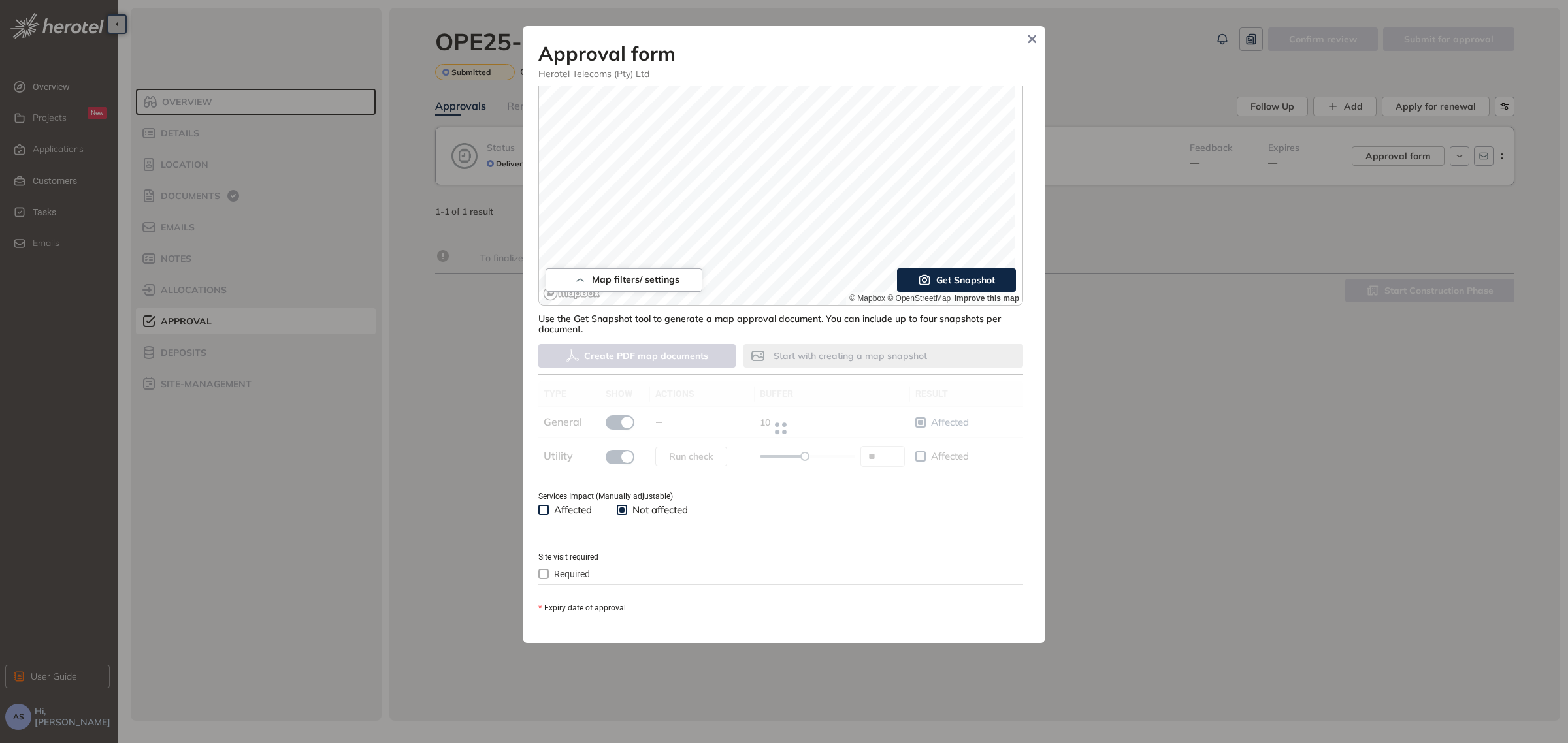
scroll to position [311, 0]
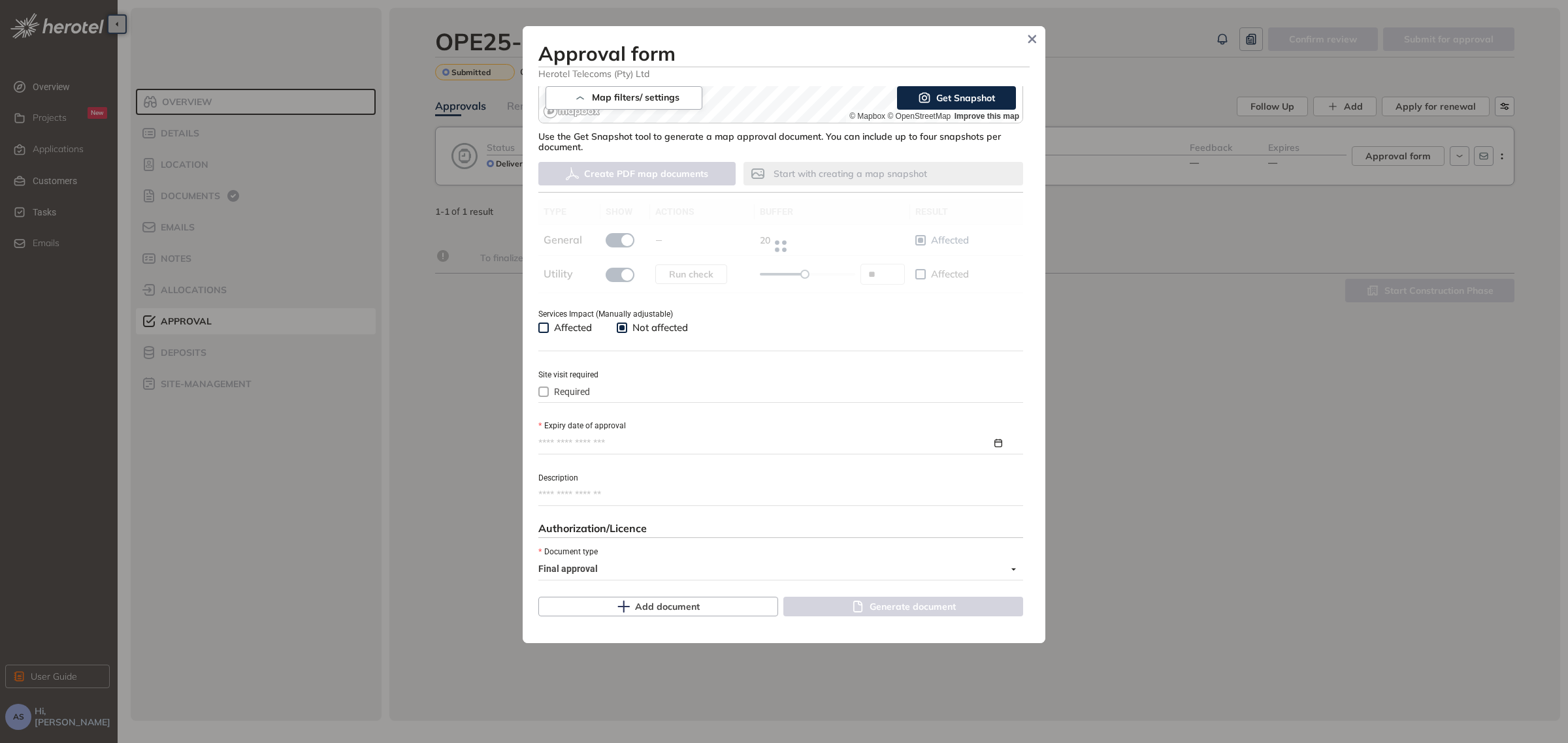
type input "**"
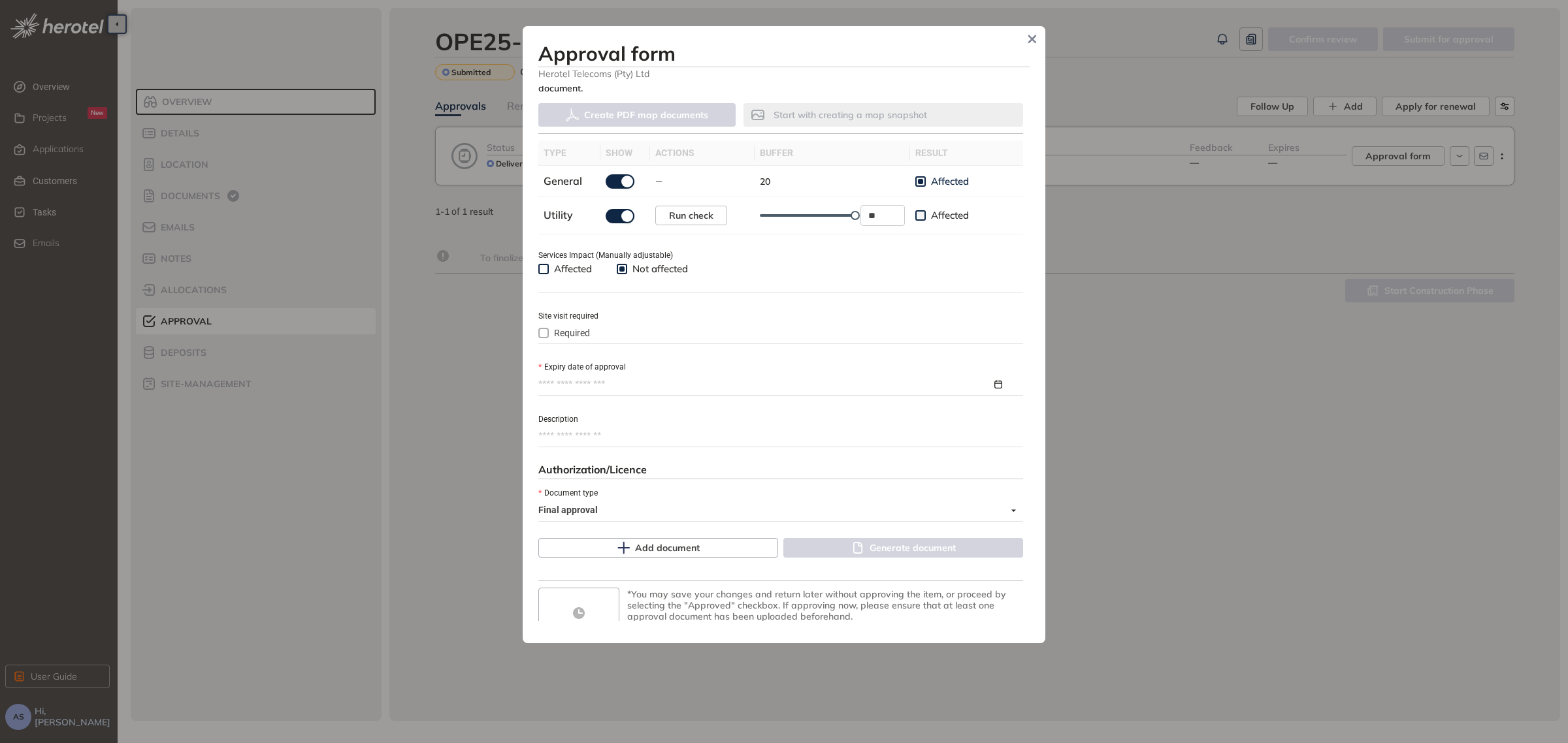
scroll to position [411, 0]
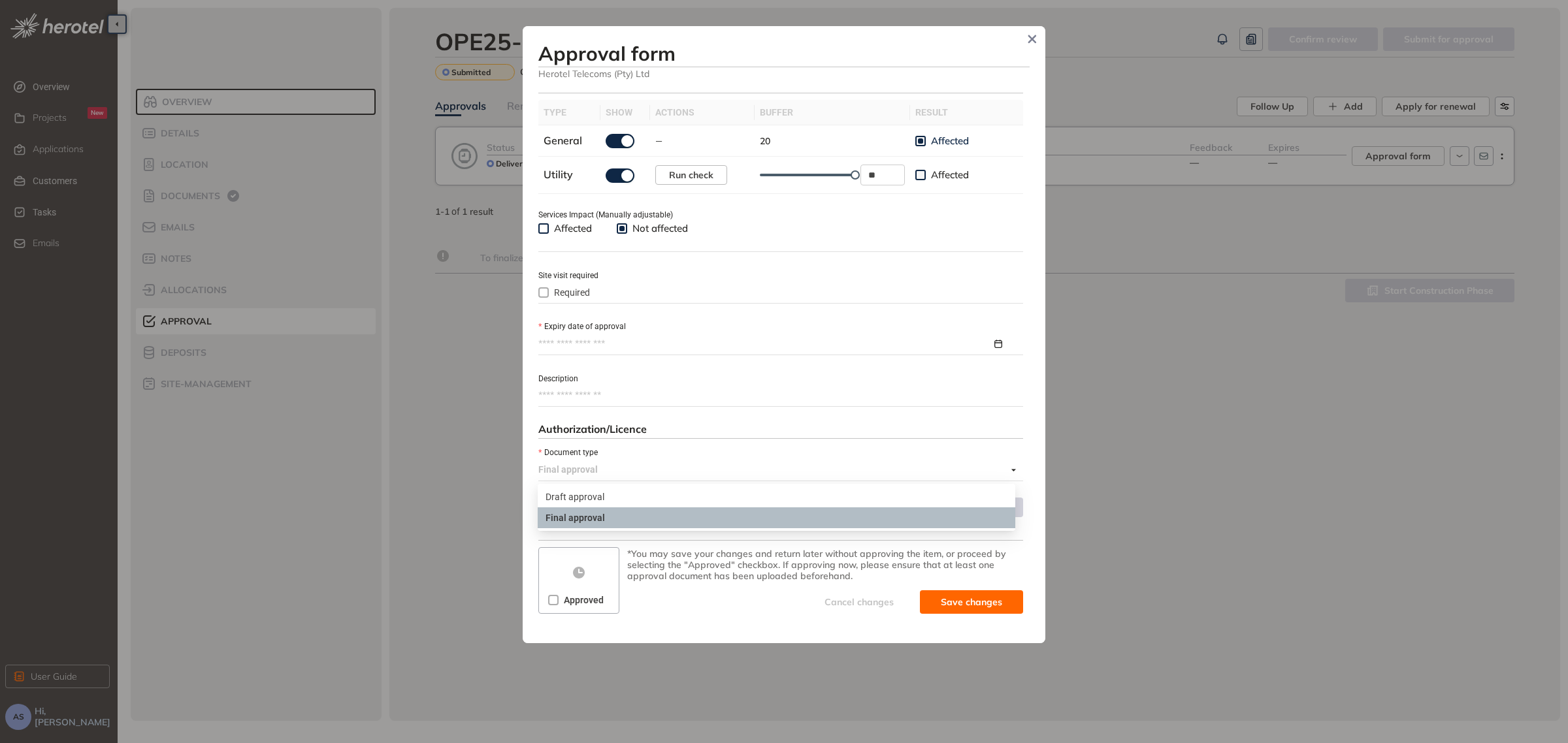
click at [1008, 468] on span "Final approval" at bounding box center [778, 470] width 478 height 21
click at [967, 525] on div "Final approval" at bounding box center [777, 518] width 462 height 15
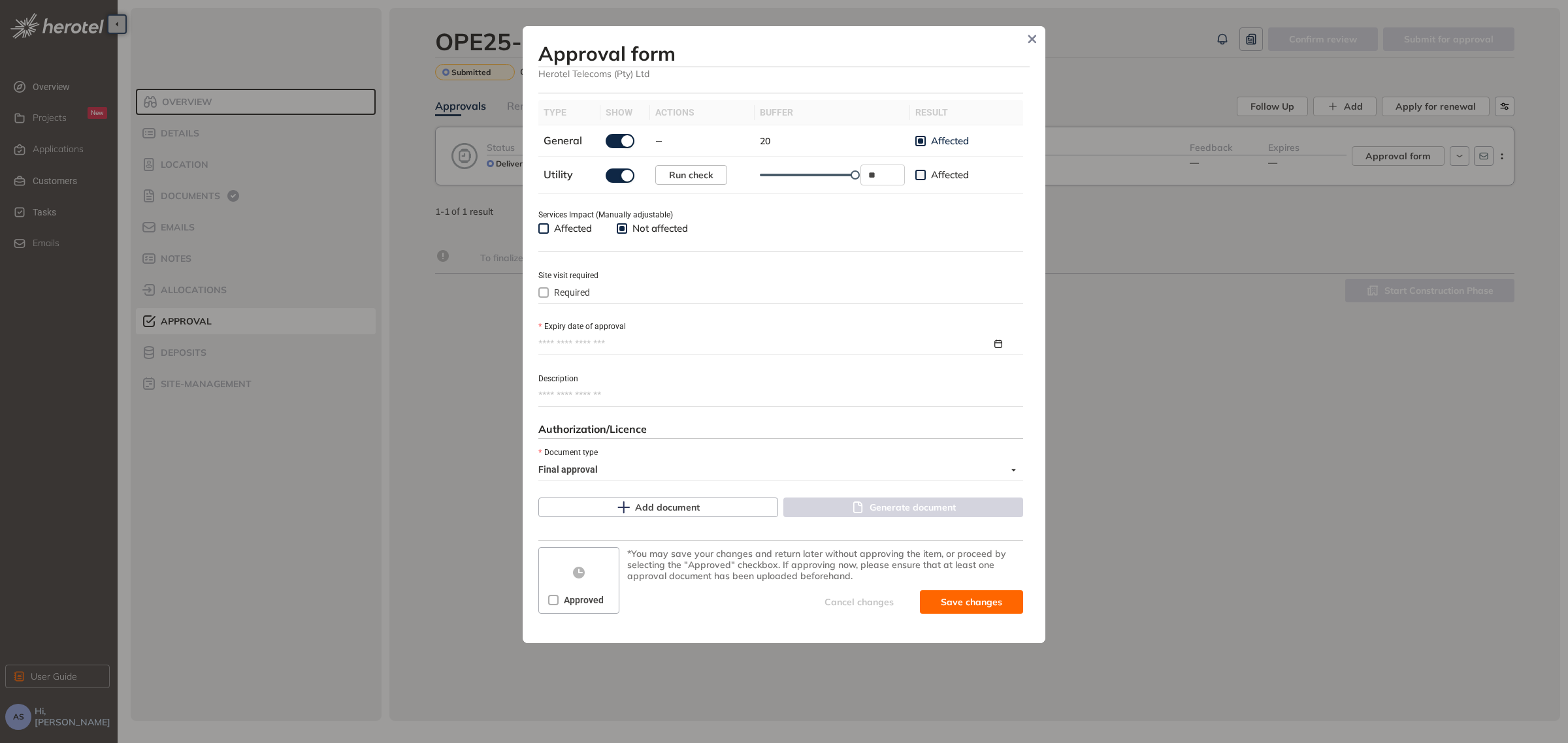
click at [713, 347] on input "Expiry date of approval" at bounding box center [766, 344] width 454 height 15
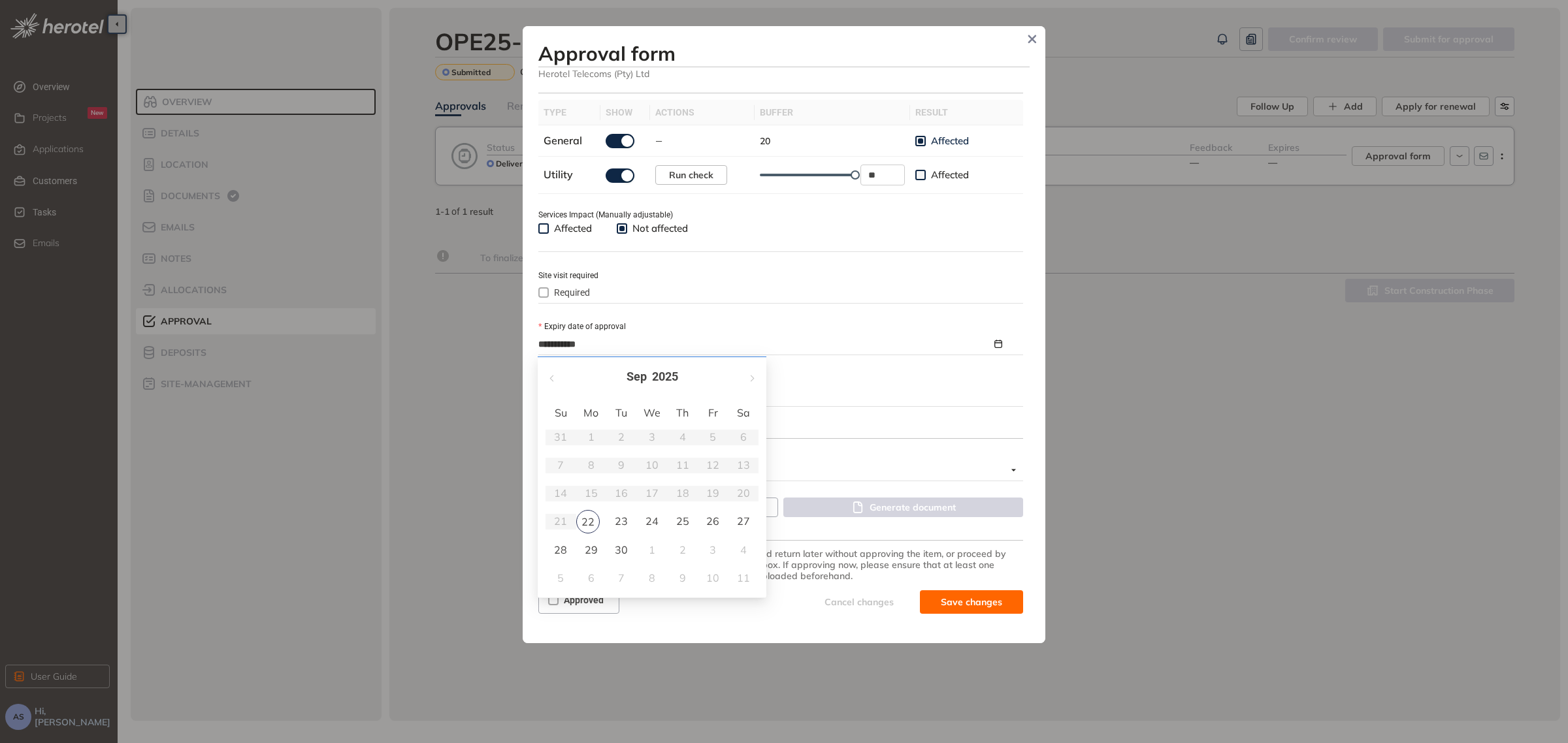
type input "**********"
click at [752, 377] on span "button" at bounding box center [752, 379] width 7 height 7
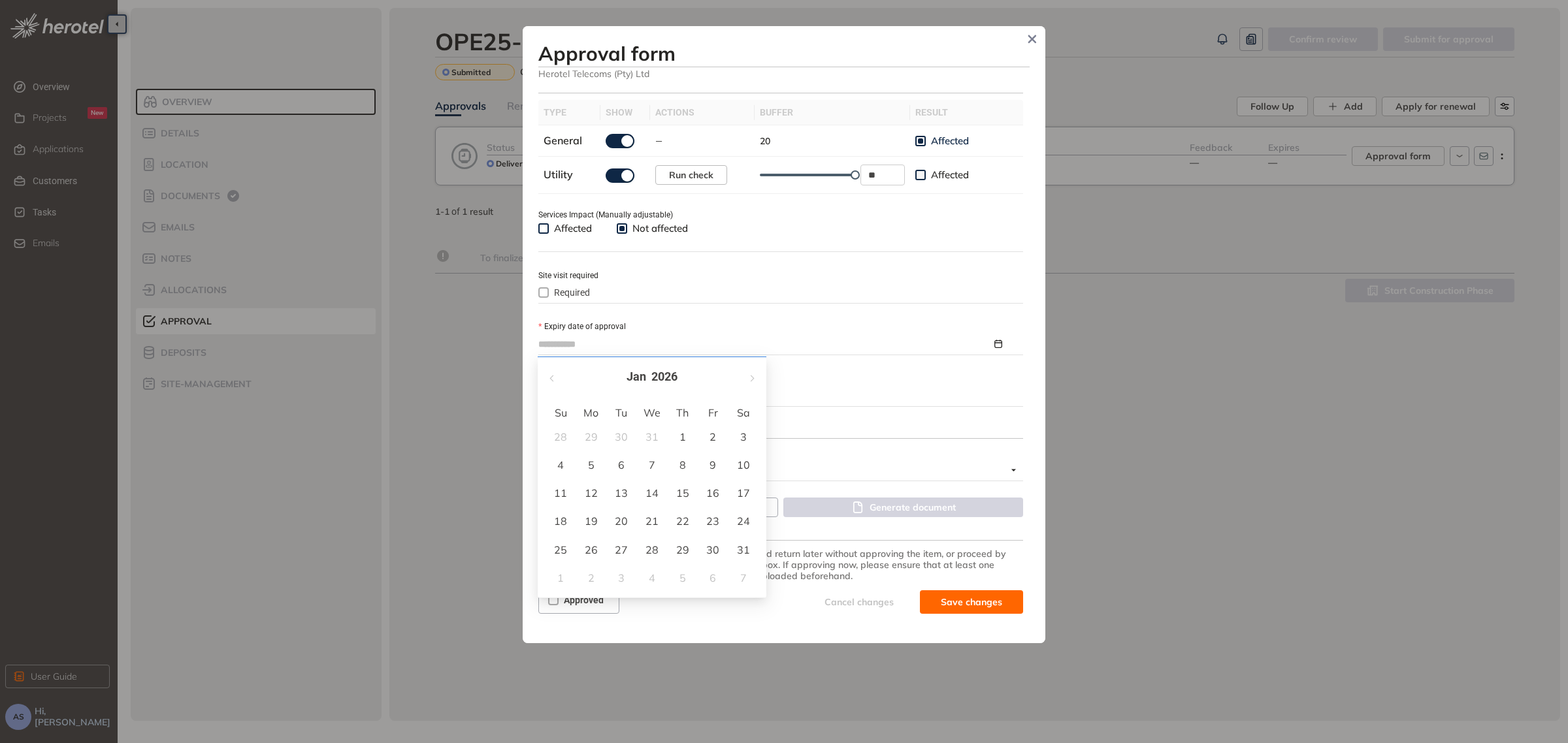
type input "**********"
click at [711, 545] on div "30" at bounding box center [713, 550] width 15 height 15
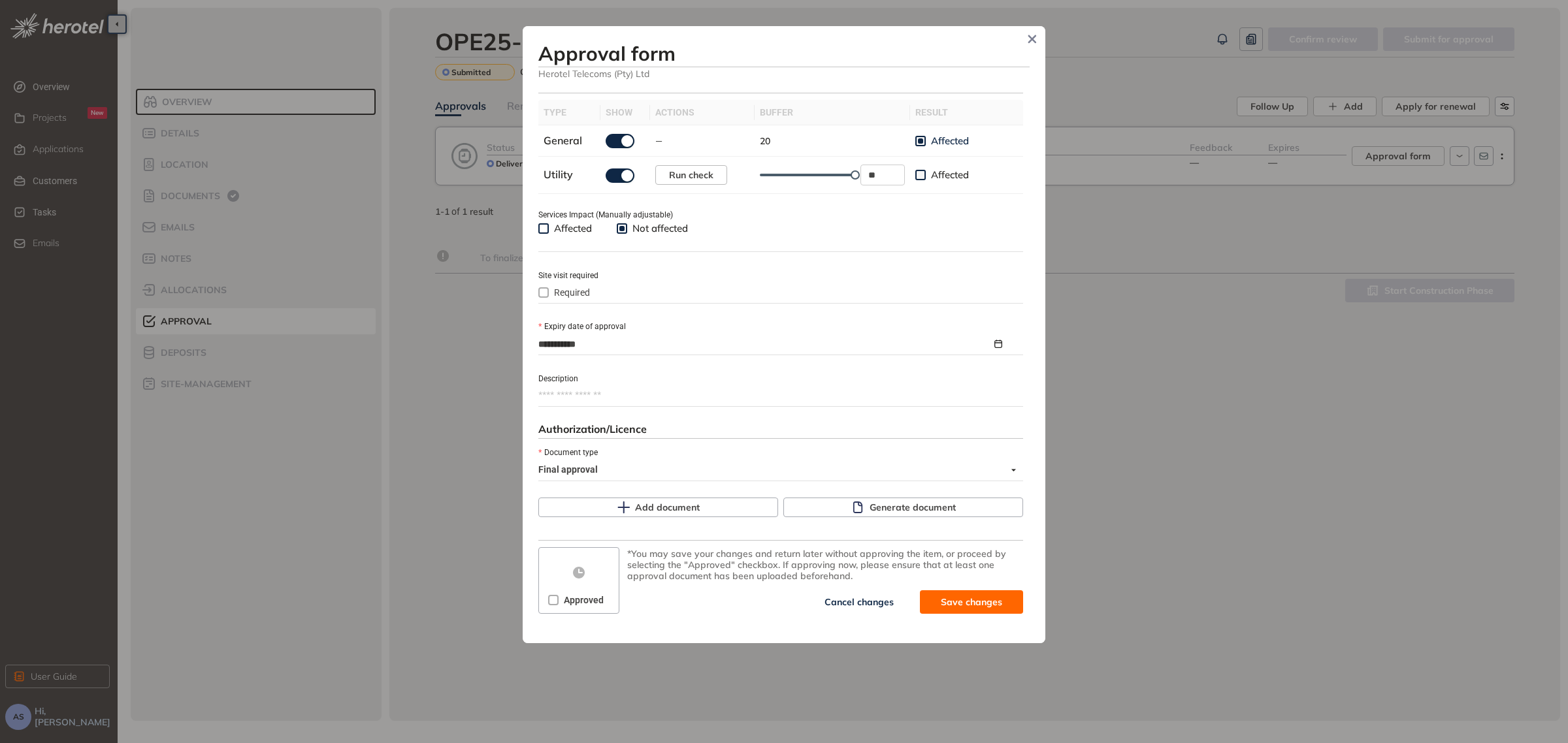
click at [601, 393] on textarea "Description" at bounding box center [781, 396] width 485 height 21
click at [596, 399] on textarea "Description" at bounding box center [781, 396] width 485 height 21
paste textarea "**********"
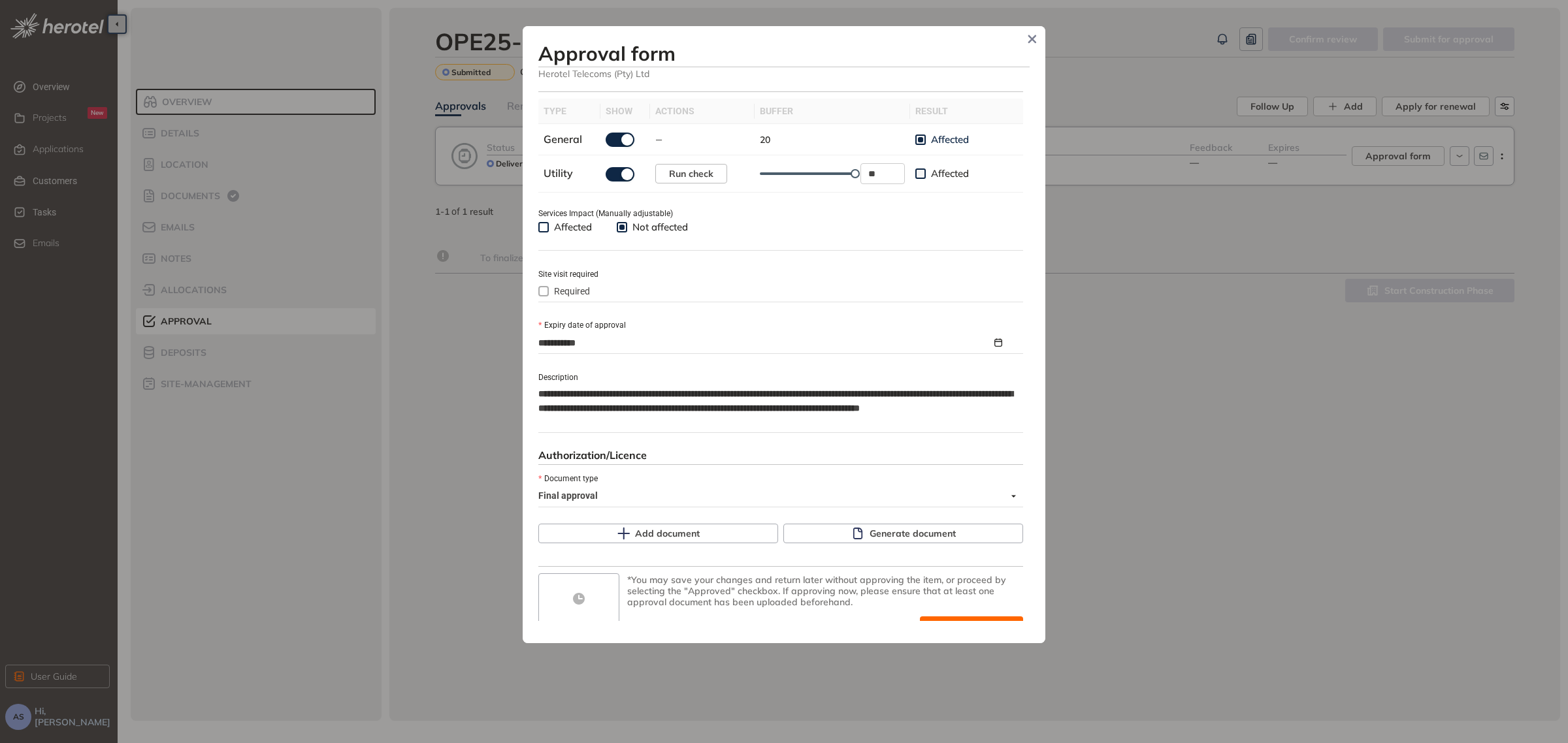
type textarea "**********"
click at [838, 395] on textarea "**********" at bounding box center [778, 408] width 478 height 48
type textarea "**********"
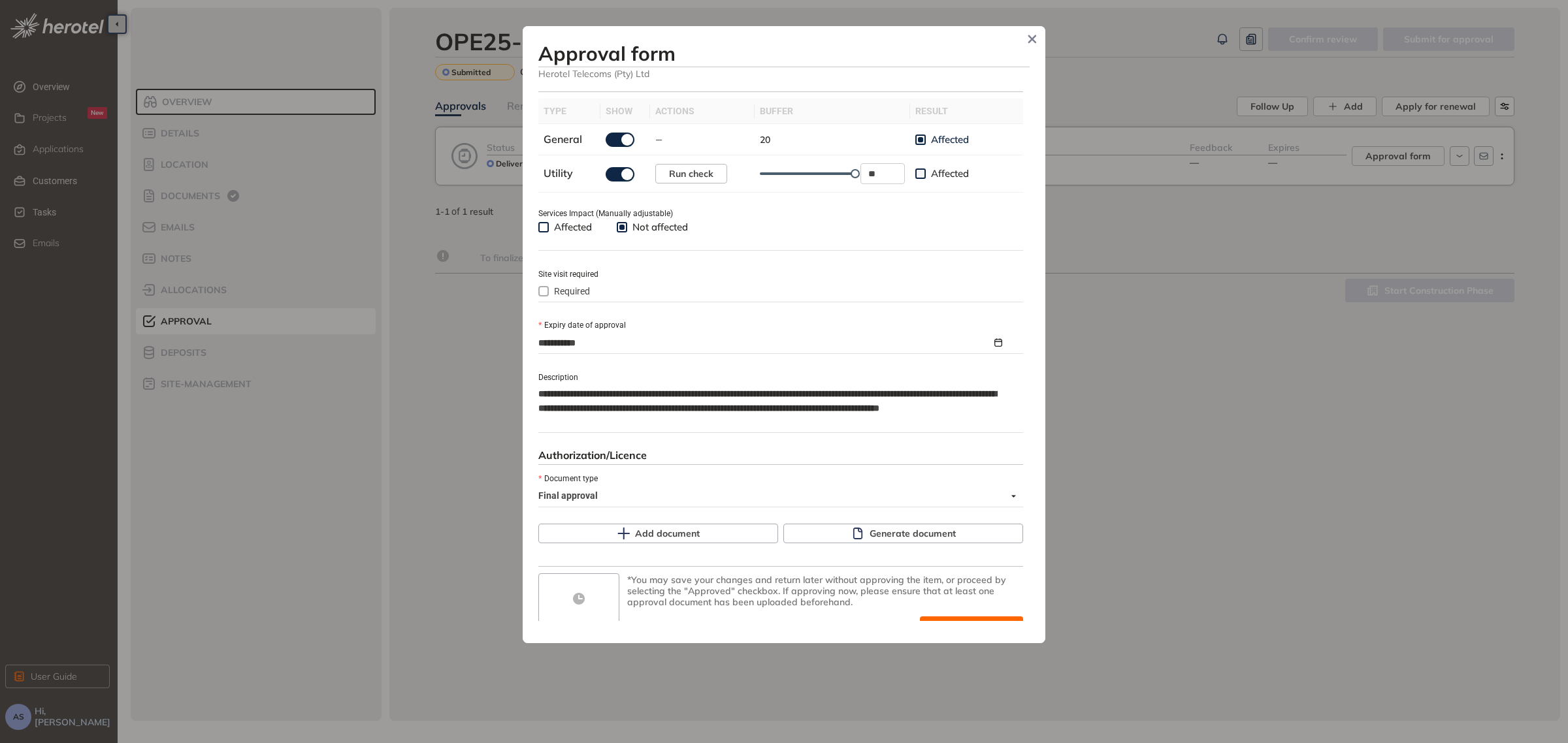
click at [828, 397] on textarea "**********" at bounding box center [778, 408] width 478 height 48
type textarea "**********"
click at [825, 412] on textarea "**********" at bounding box center [778, 408] width 478 height 48
type textarea "**********"
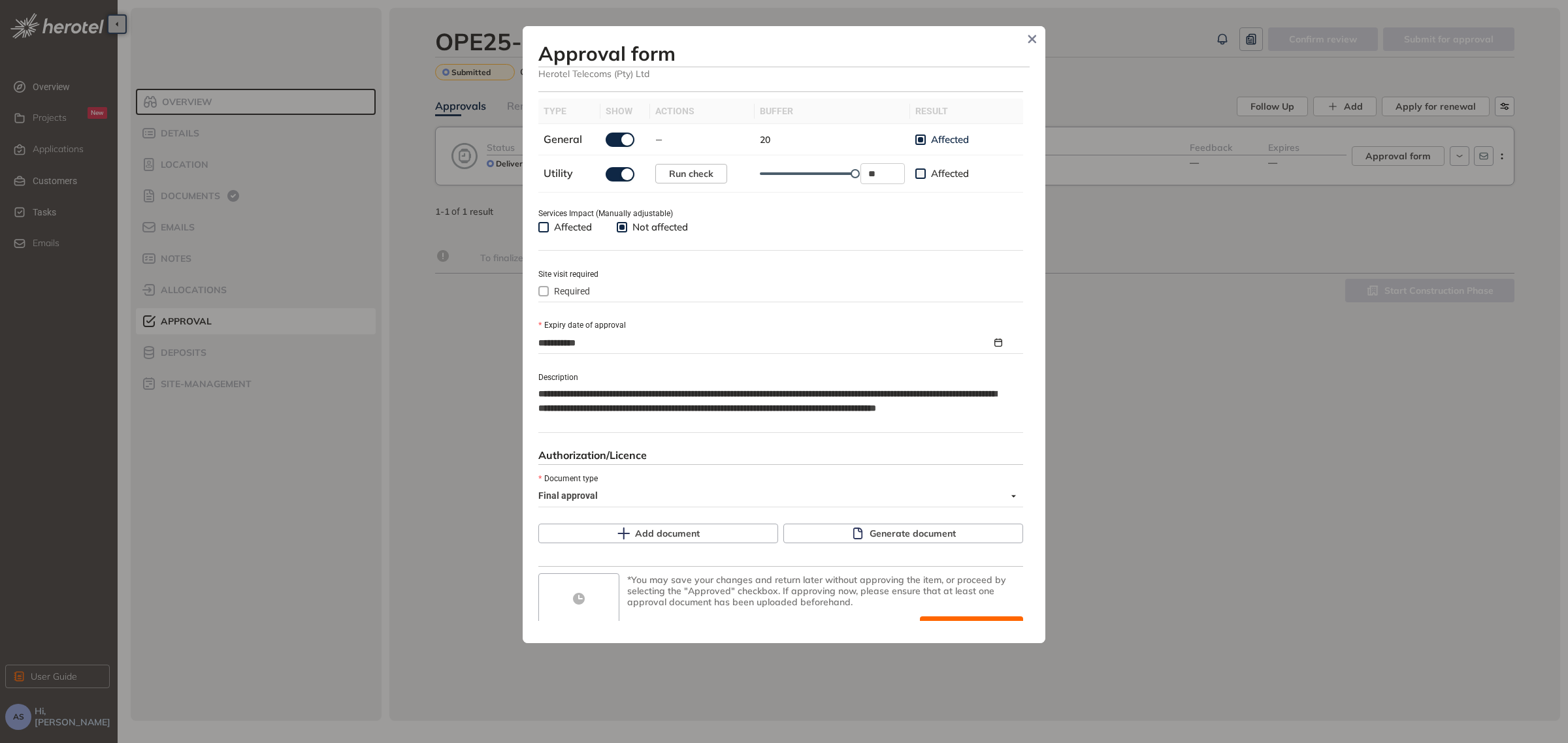
type textarea "**********"
click at [595, 406] on textarea "**********" at bounding box center [778, 408] width 478 height 48
type textarea "**********"
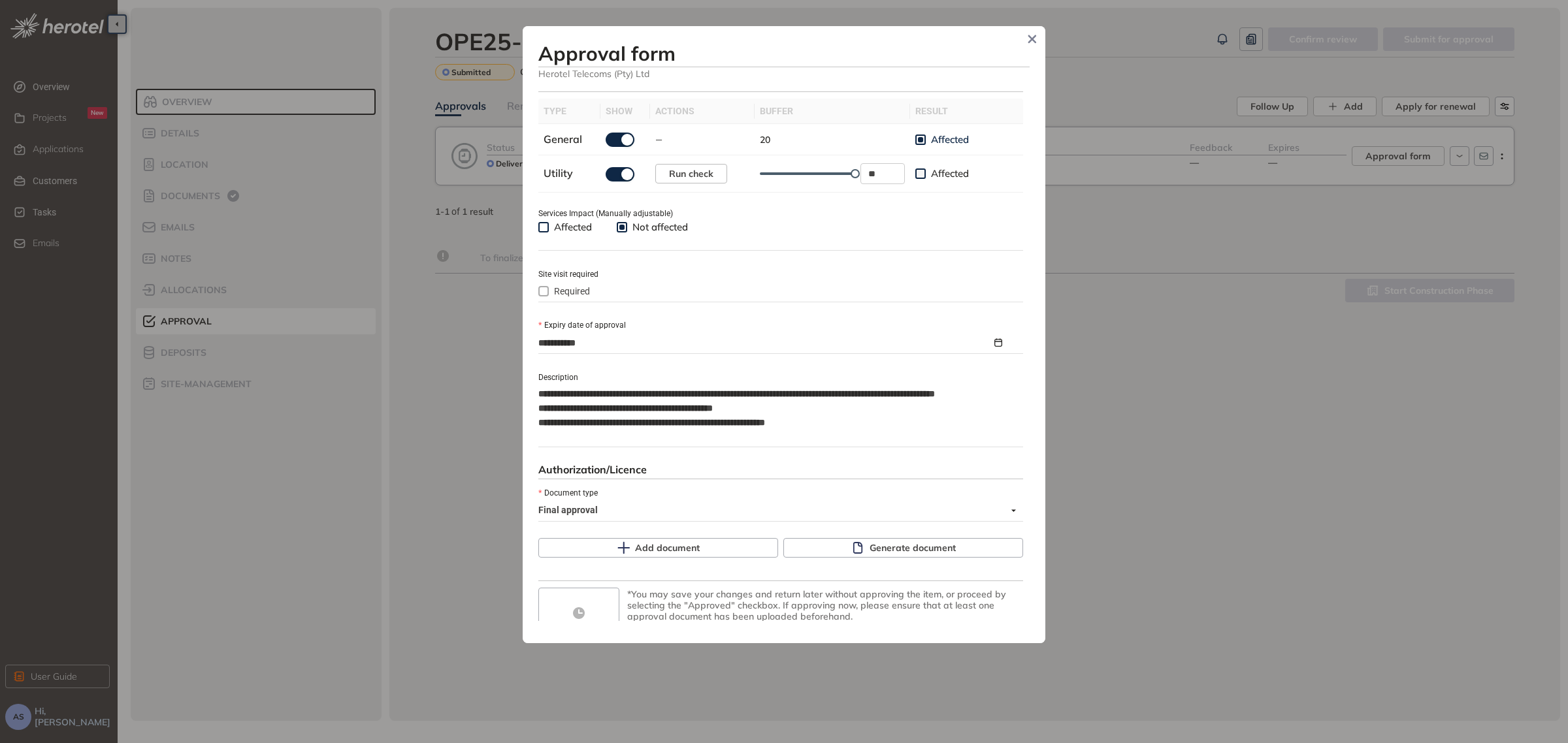
type textarea "**********"
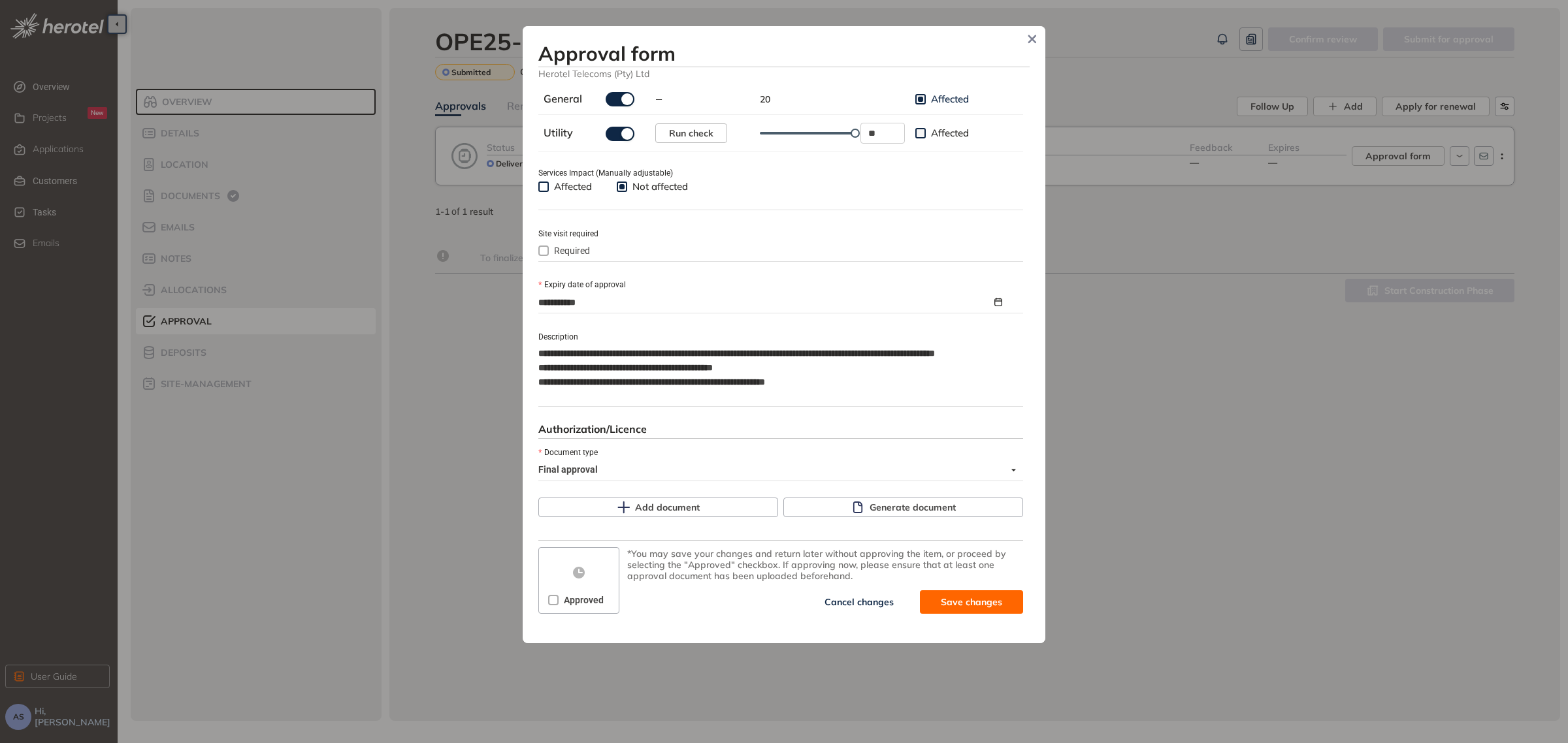
scroll to position [0, 0]
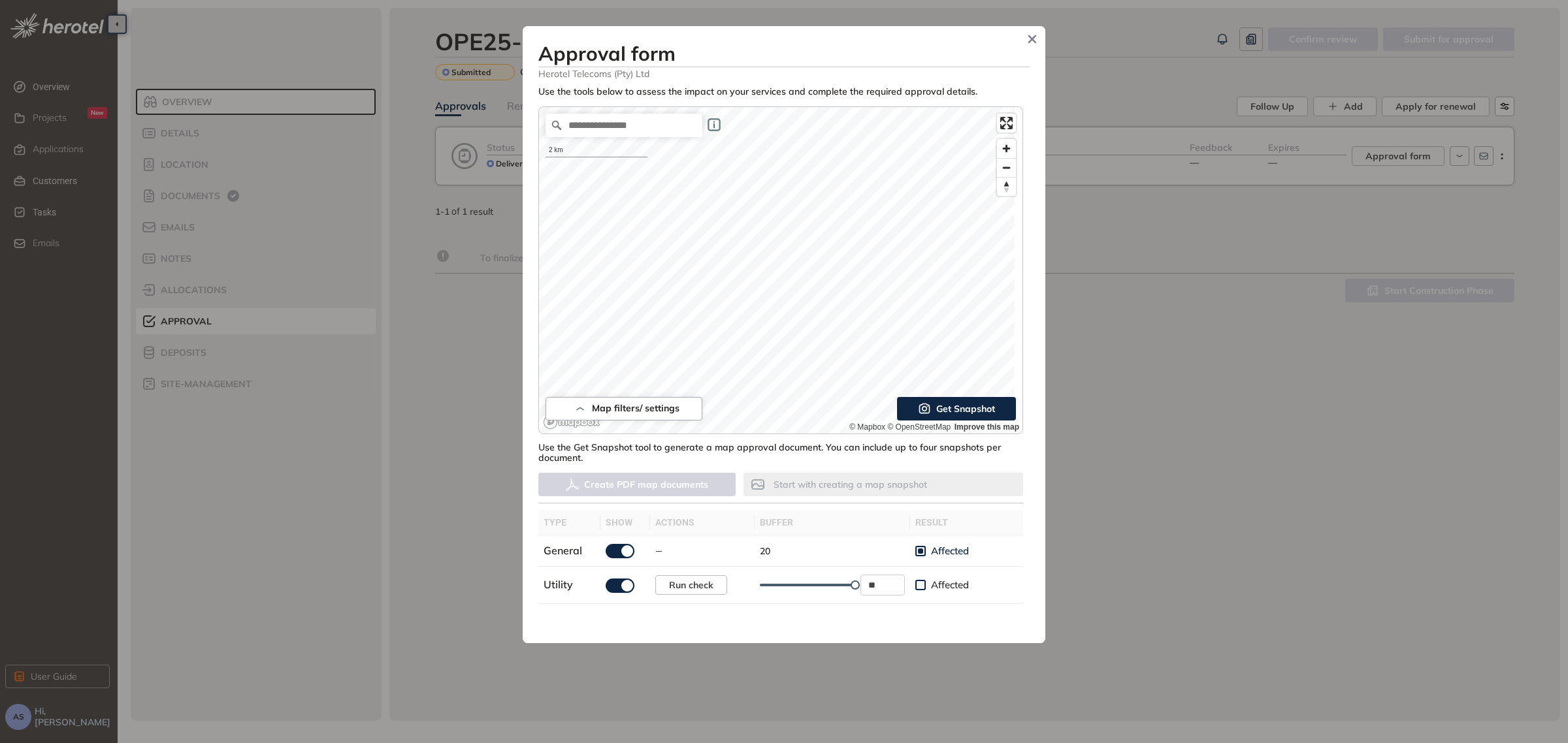
click at [951, 406] on span "Get Snapshot" at bounding box center [966, 409] width 58 height 15
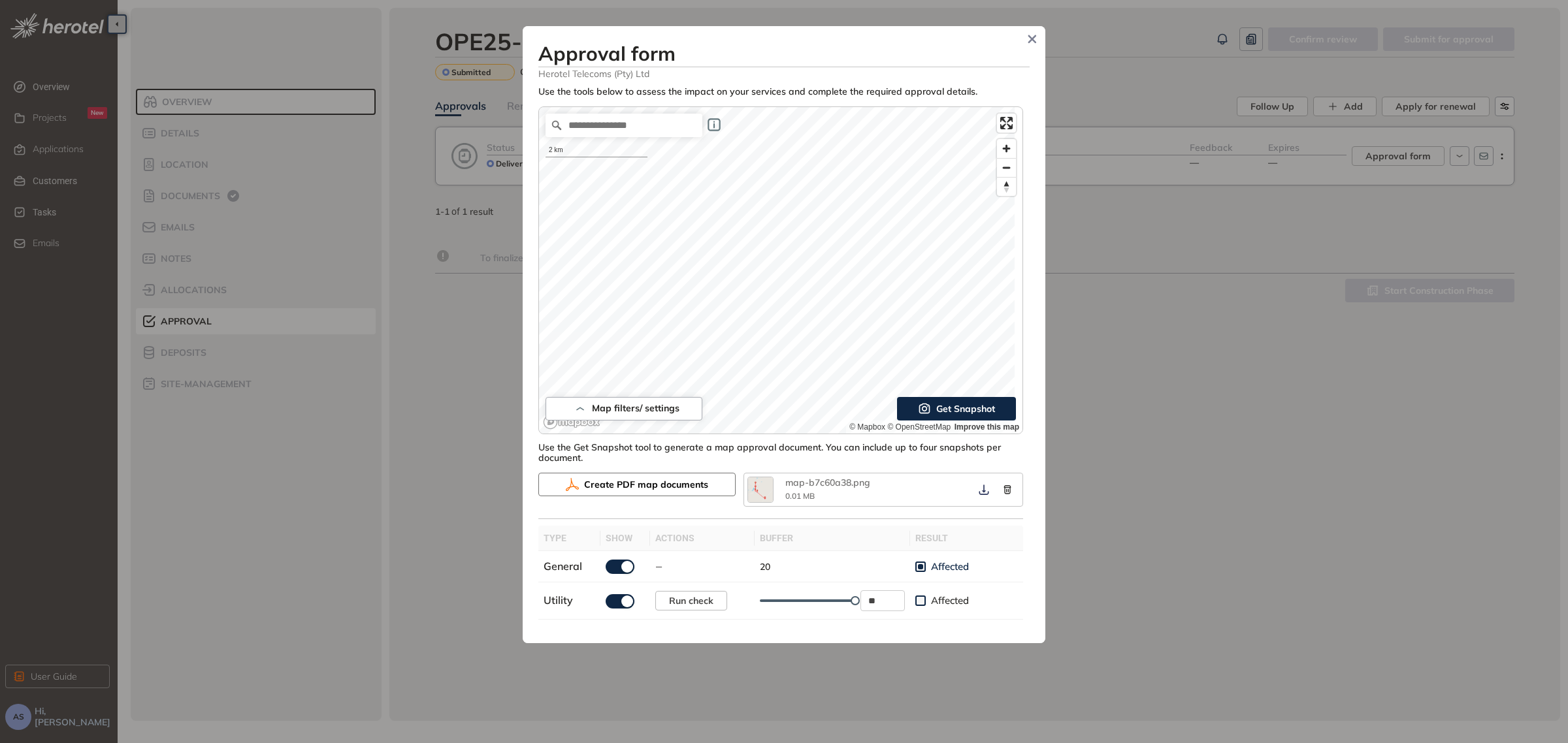
click at [618, 490] on span "Create PDF map documents" at bounding box center [646, 484] width 125 height 15
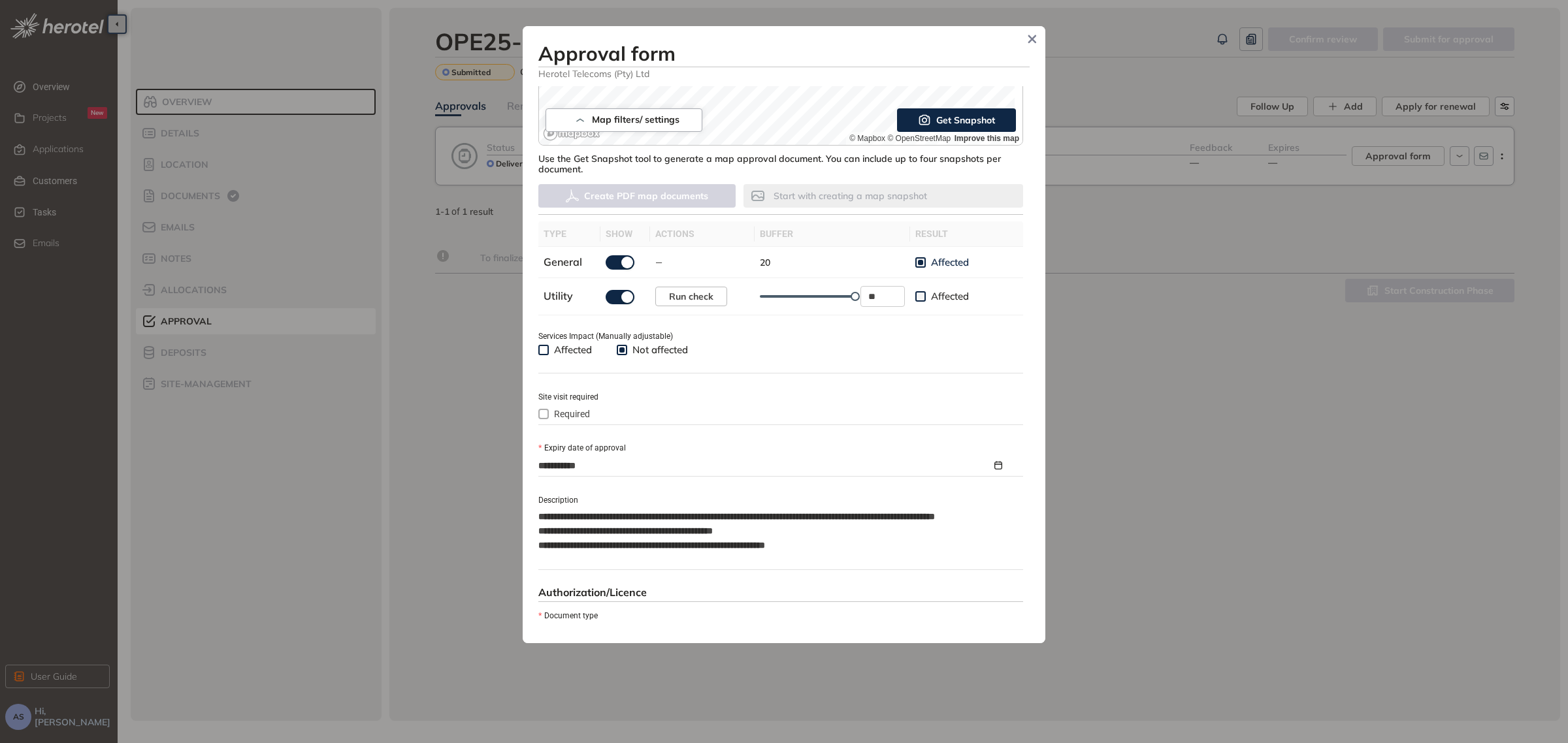
scroll to position [488, 0]
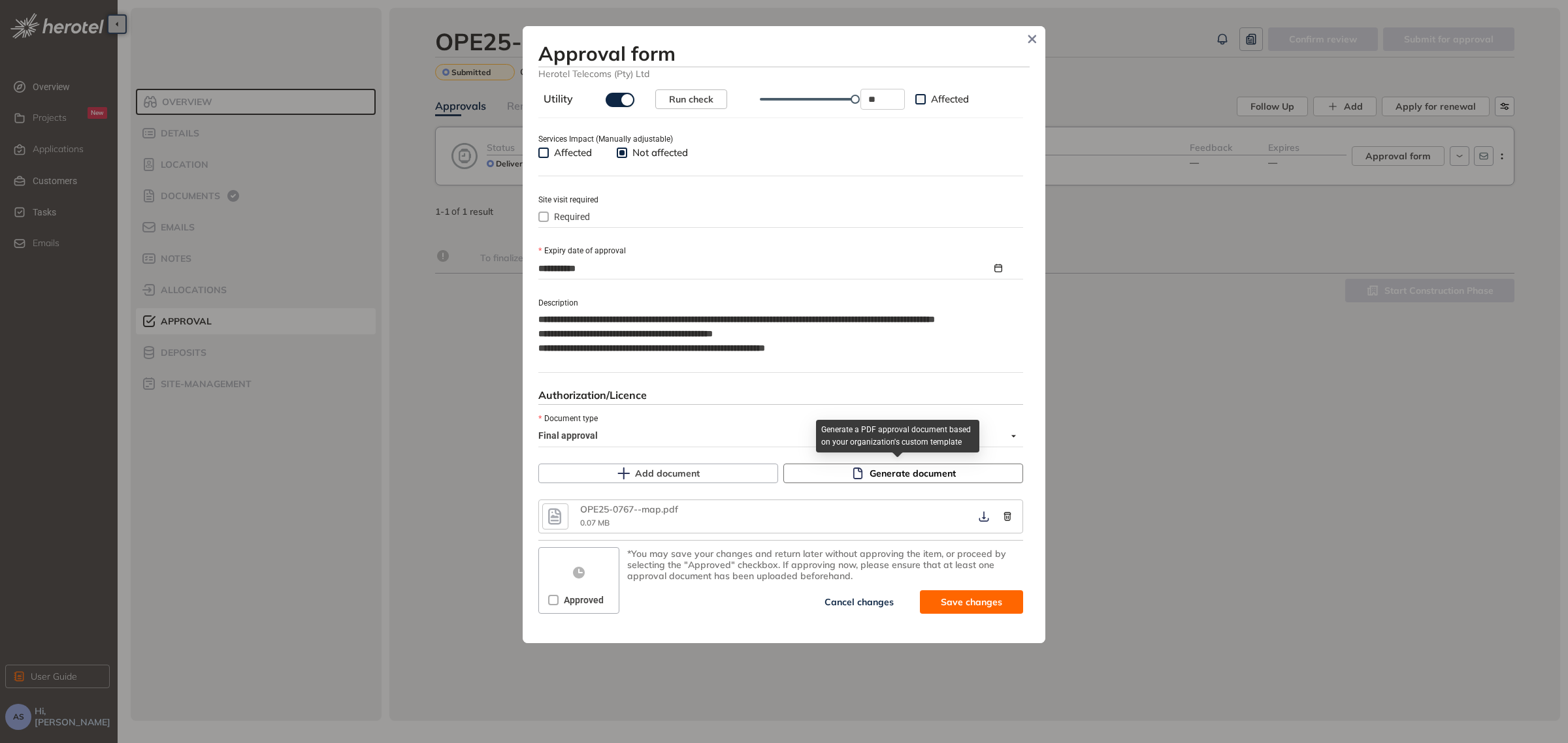
click at [916, 474] on span "Generate document" at bounding box center [912, 473] width 86 height 15
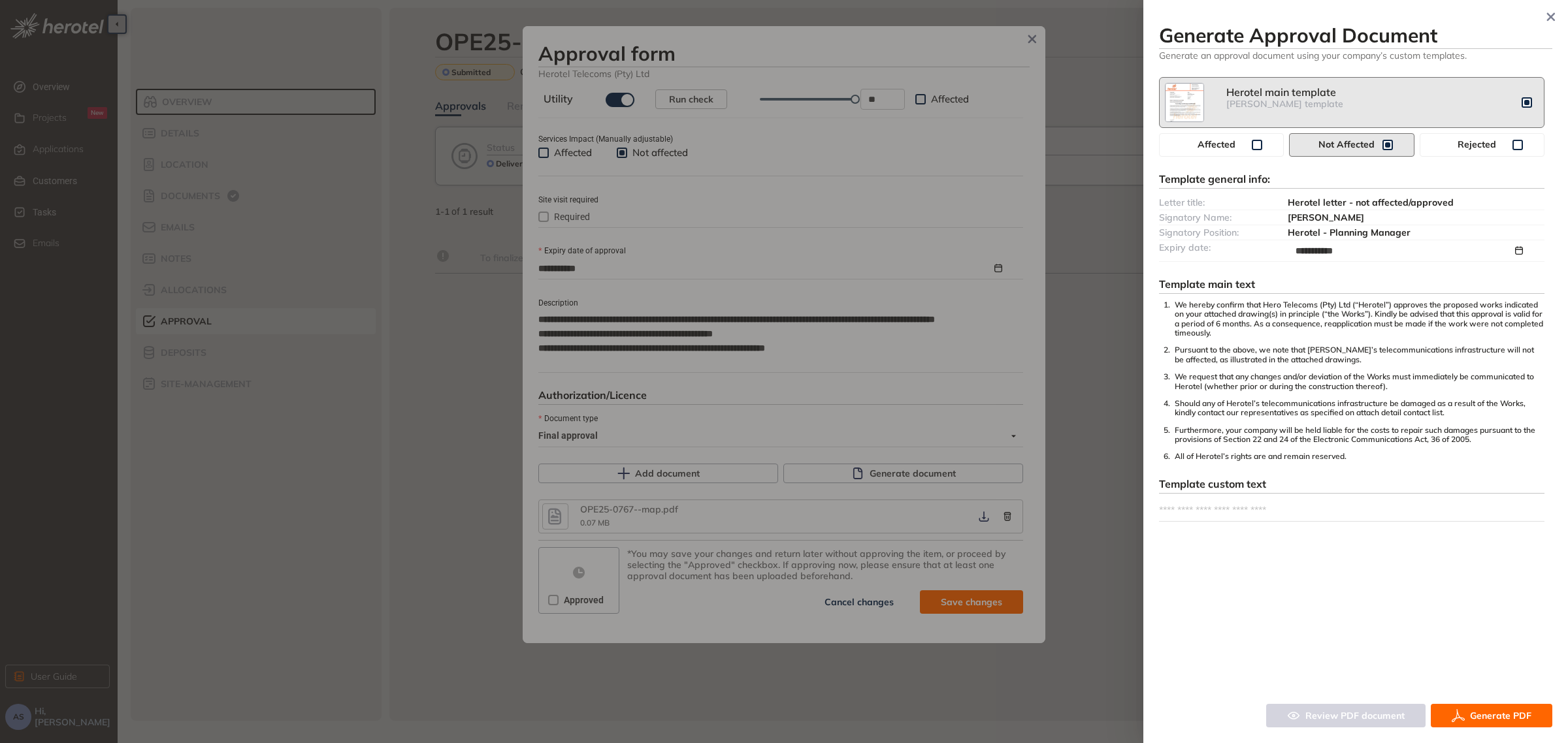
click at [1502, 719] on span "Generate PDF" at bounding box center [1500, 716] width 61 height 15
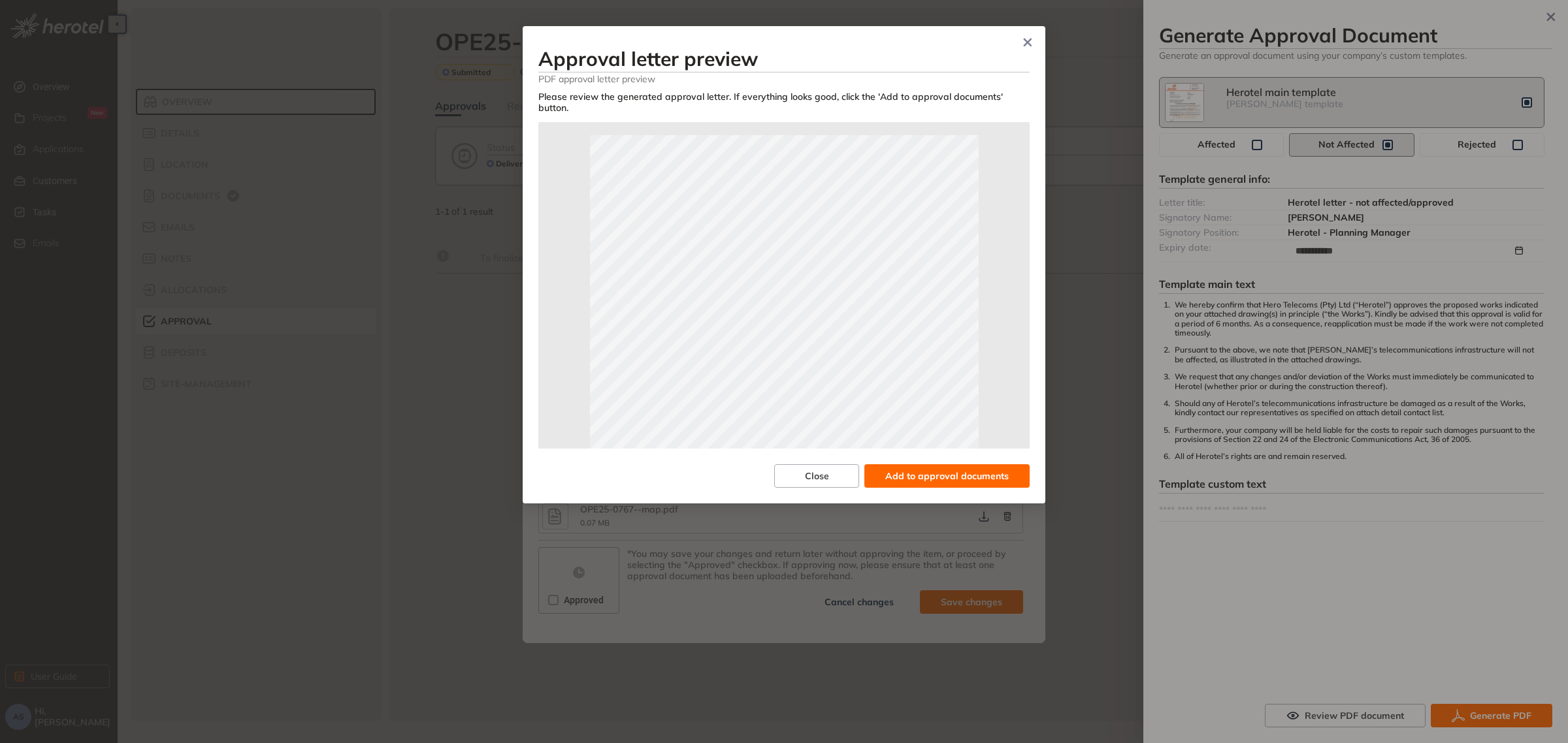
click at [929, 480] on span "Add to approval documents" at bounding box center [948, 476] width 124 height 15
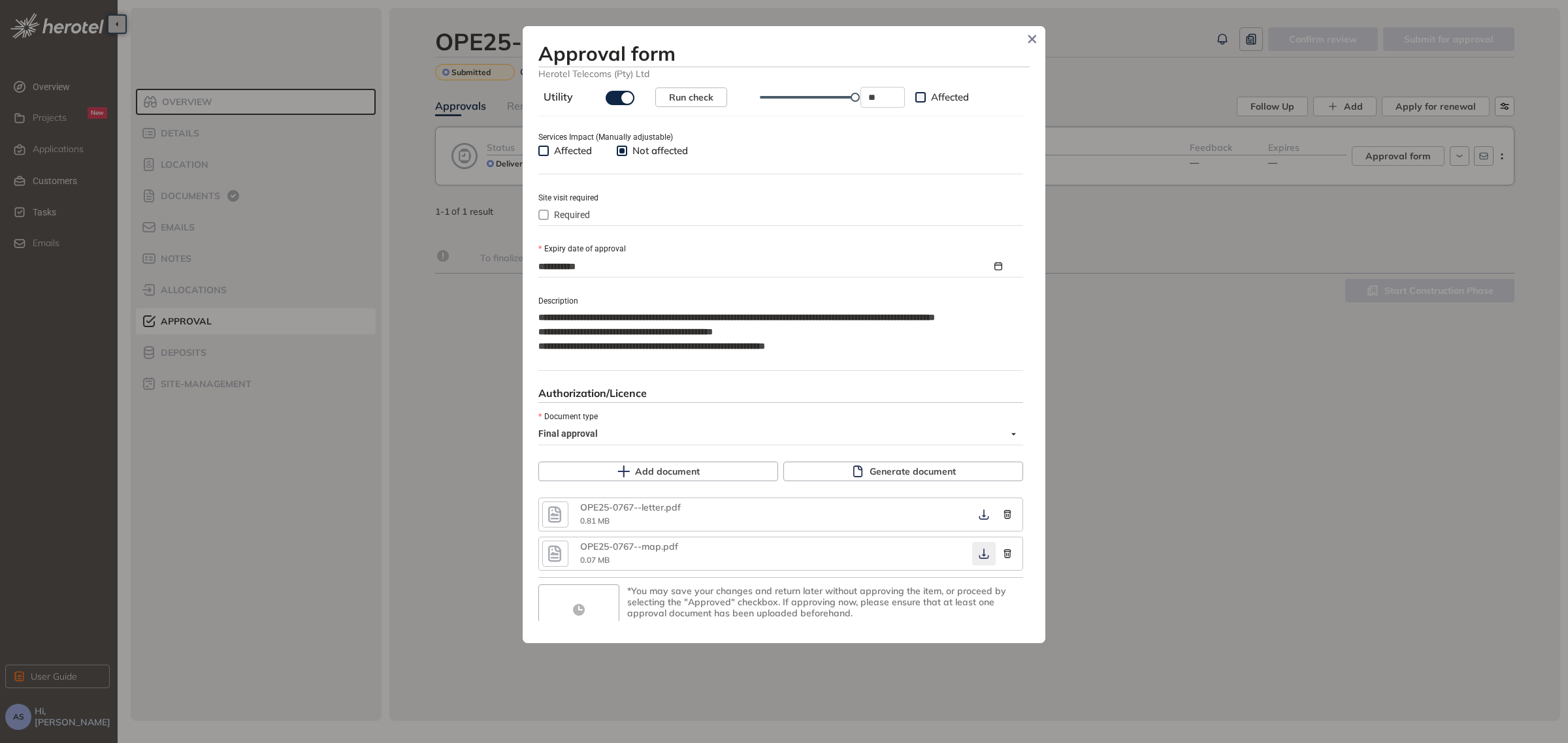
click at [979, 556] on icon "button" at bounding box center [983, 555] width 9 height 10
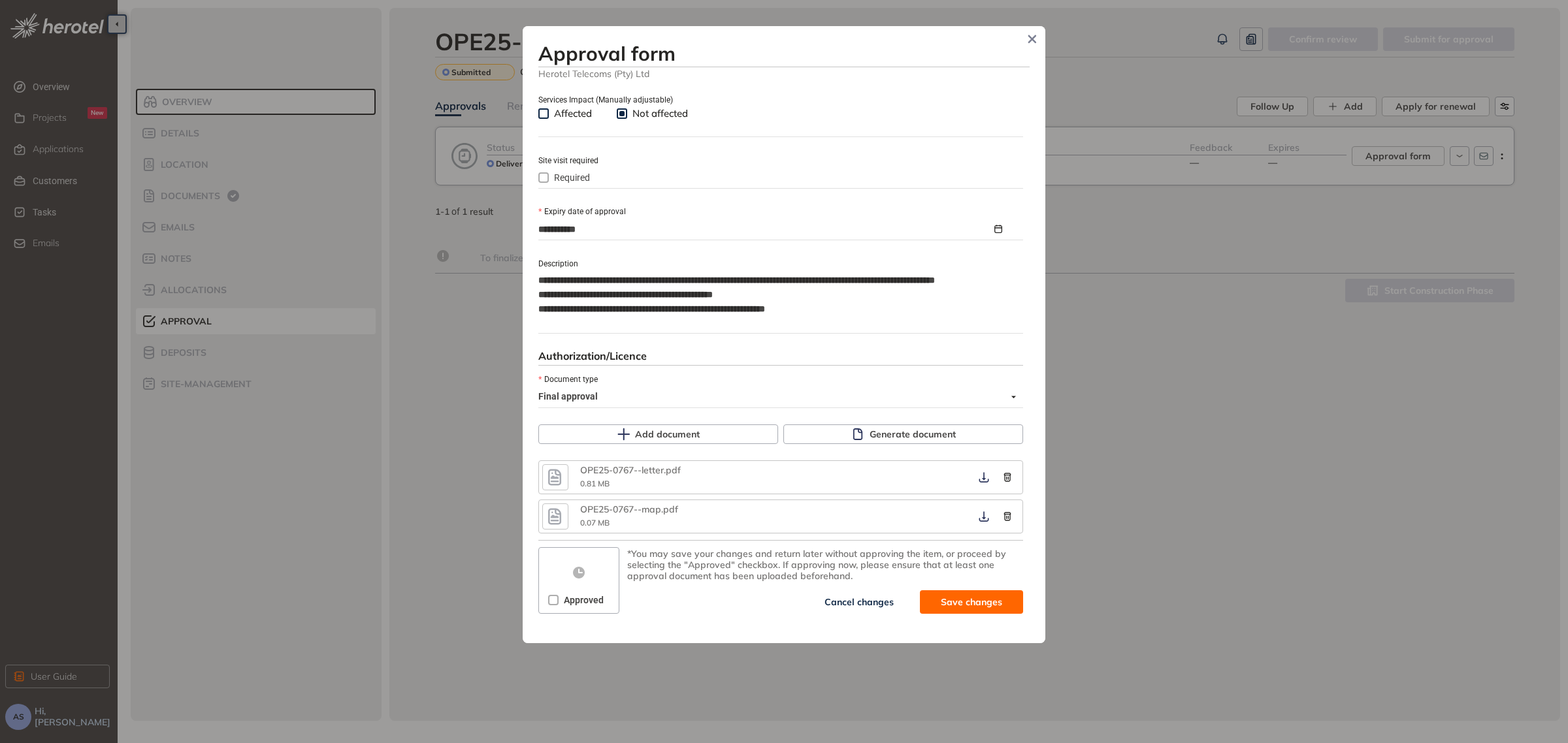
click at [558, 599] on span "Approved" at bounding box center [583, 600] width 51 height 15
click at [977, 607] on span "Save and approve" at bounding box center [961, 602] width 82 height 15
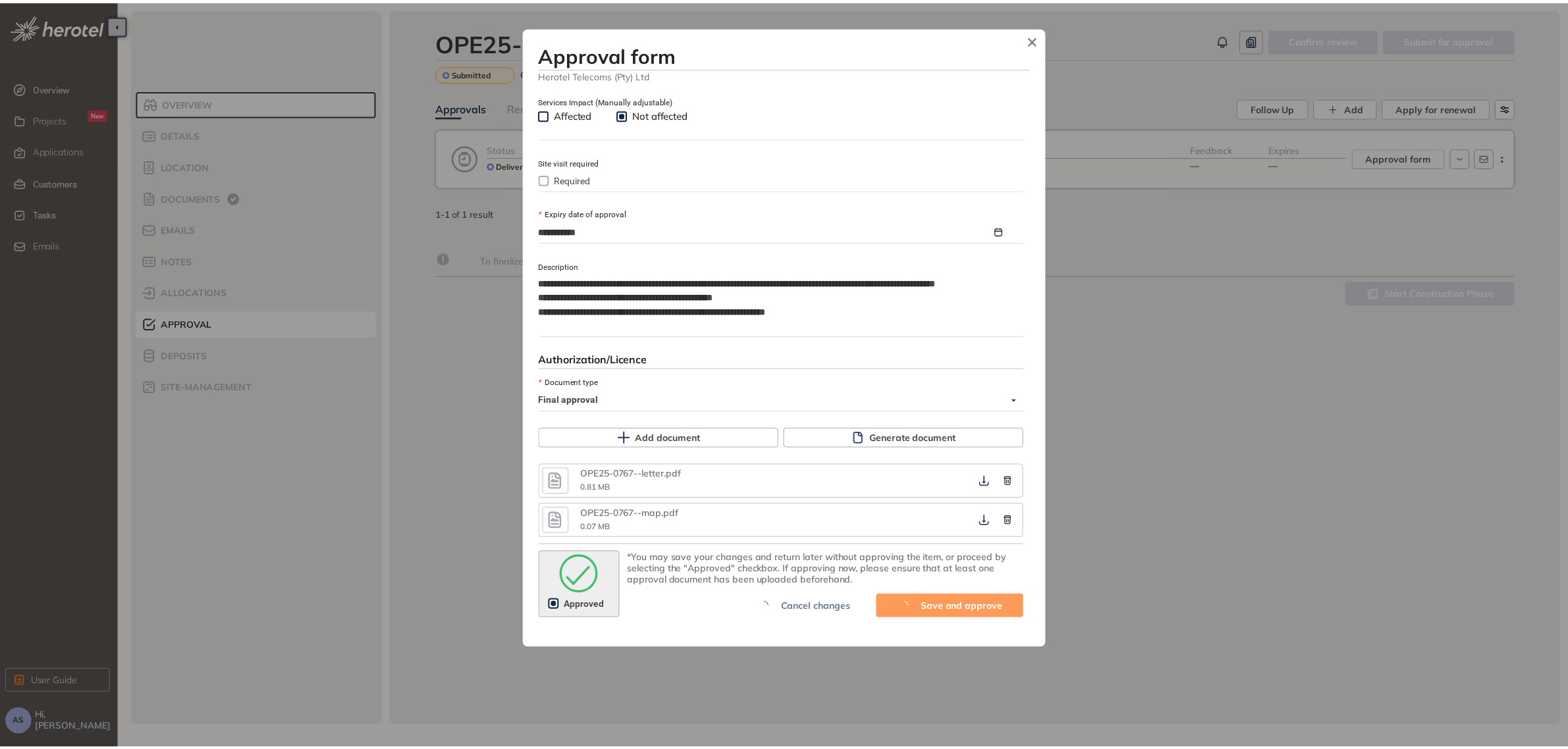
scroll to position [698, 0]
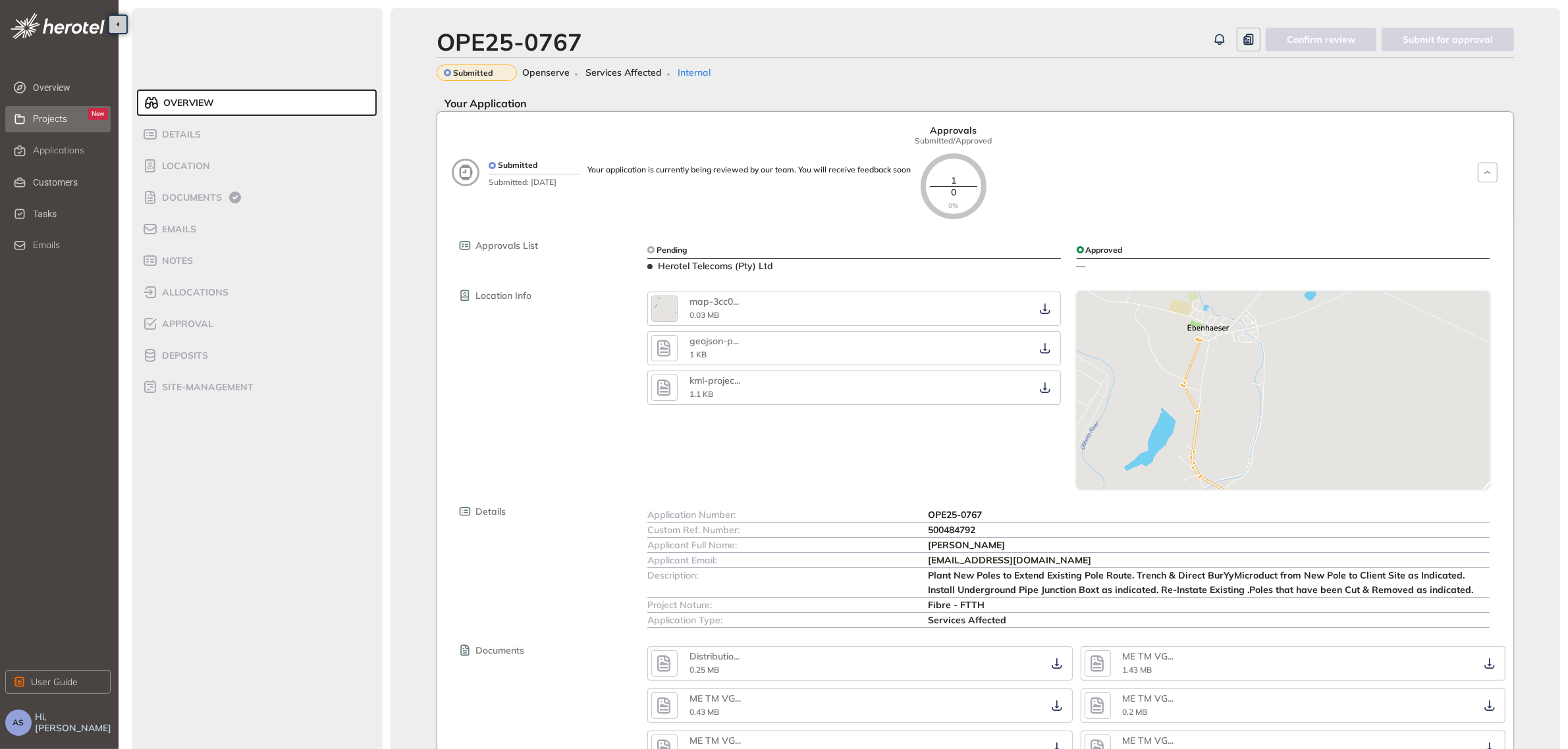
click at [68, 119] on div "Projects New" at bounding box center [70, 119] width 75 height 23
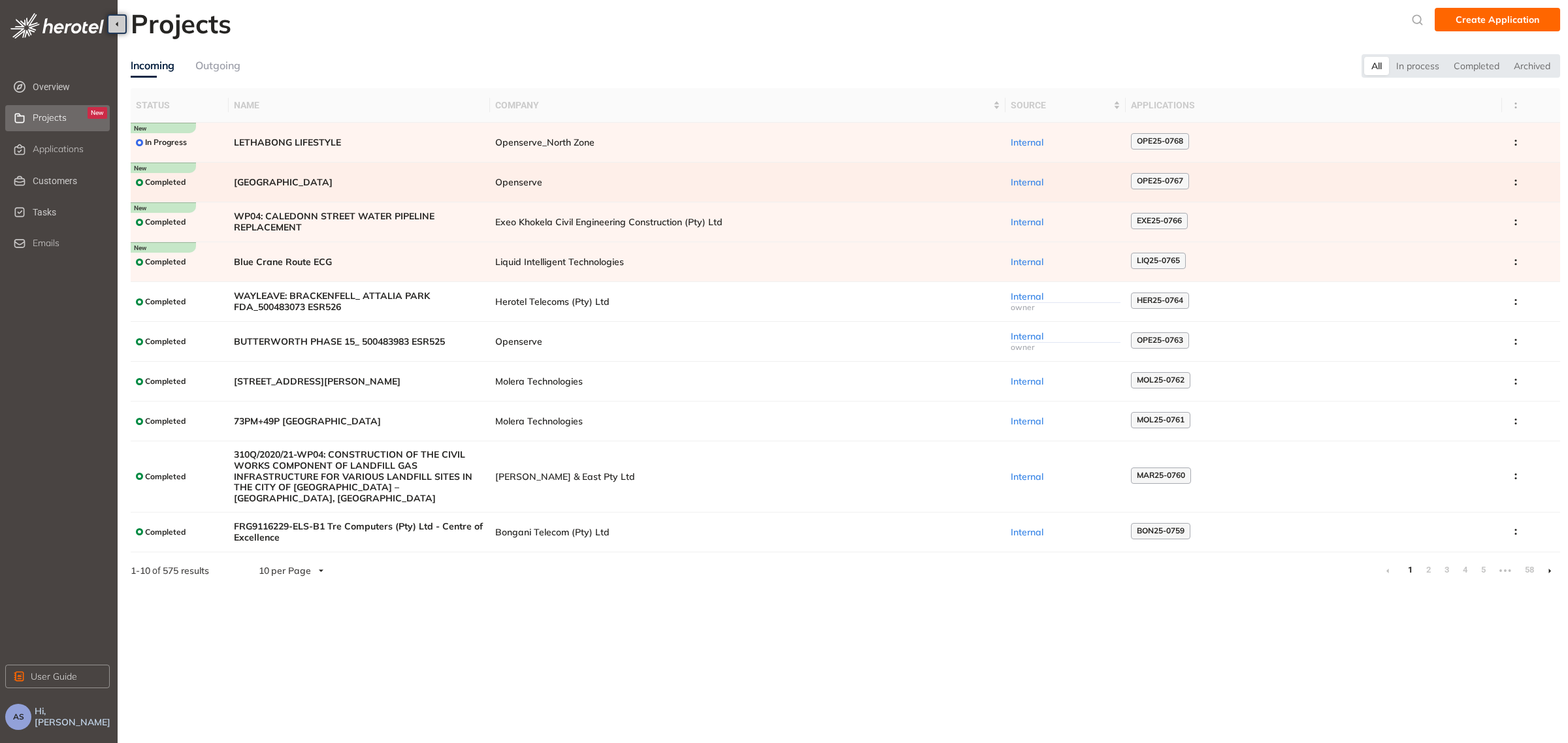
click at [485, 181] on td "[GEOGRAPHIC_DATA]" at bounding box center [359, 182] width 261 height 40
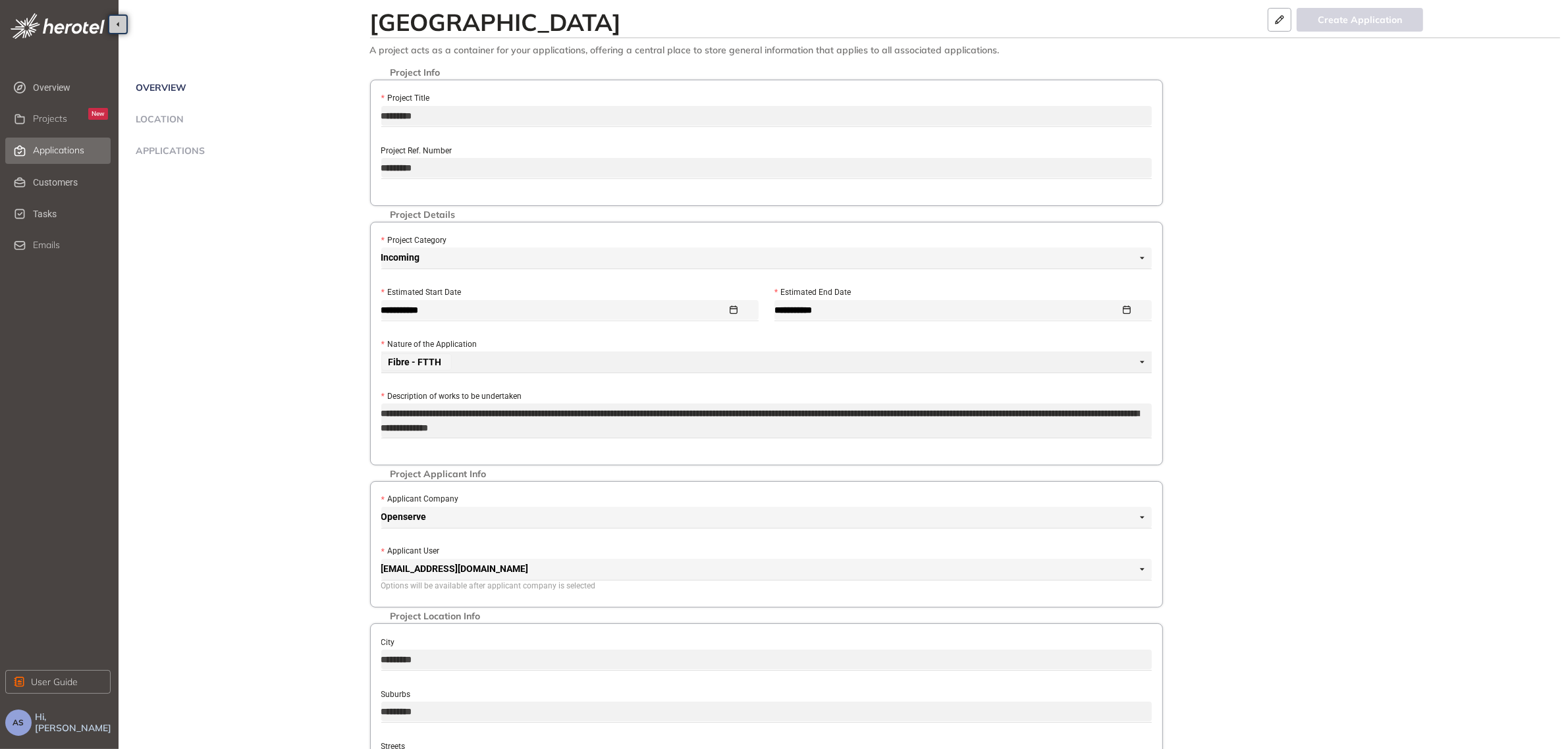
click at [73, 150] on span "Applications" at bounding box center [58, 150] width 51 height 11
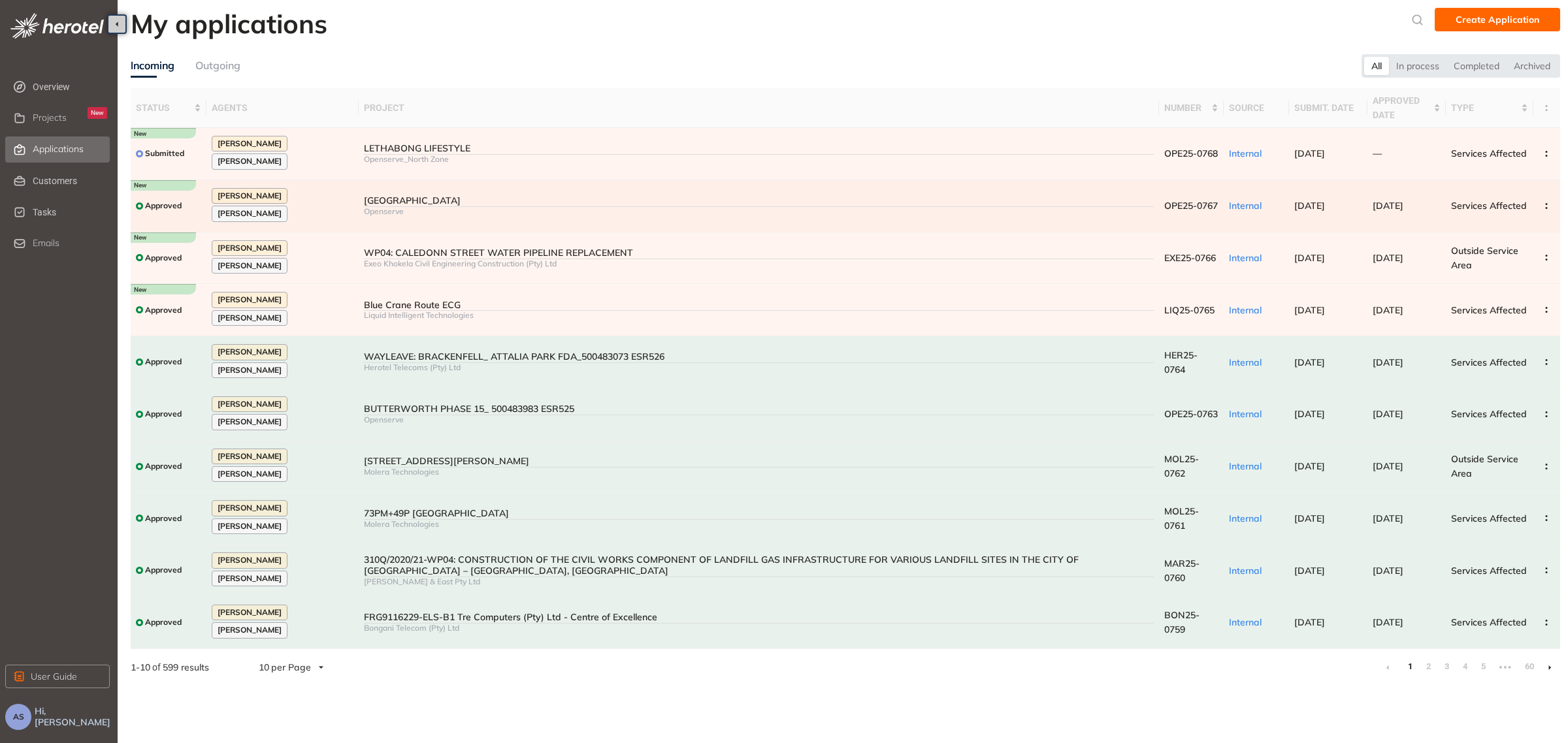
click at [383, 210] on div "Openserve" at bounding box center [759, 211] width 790 height 9
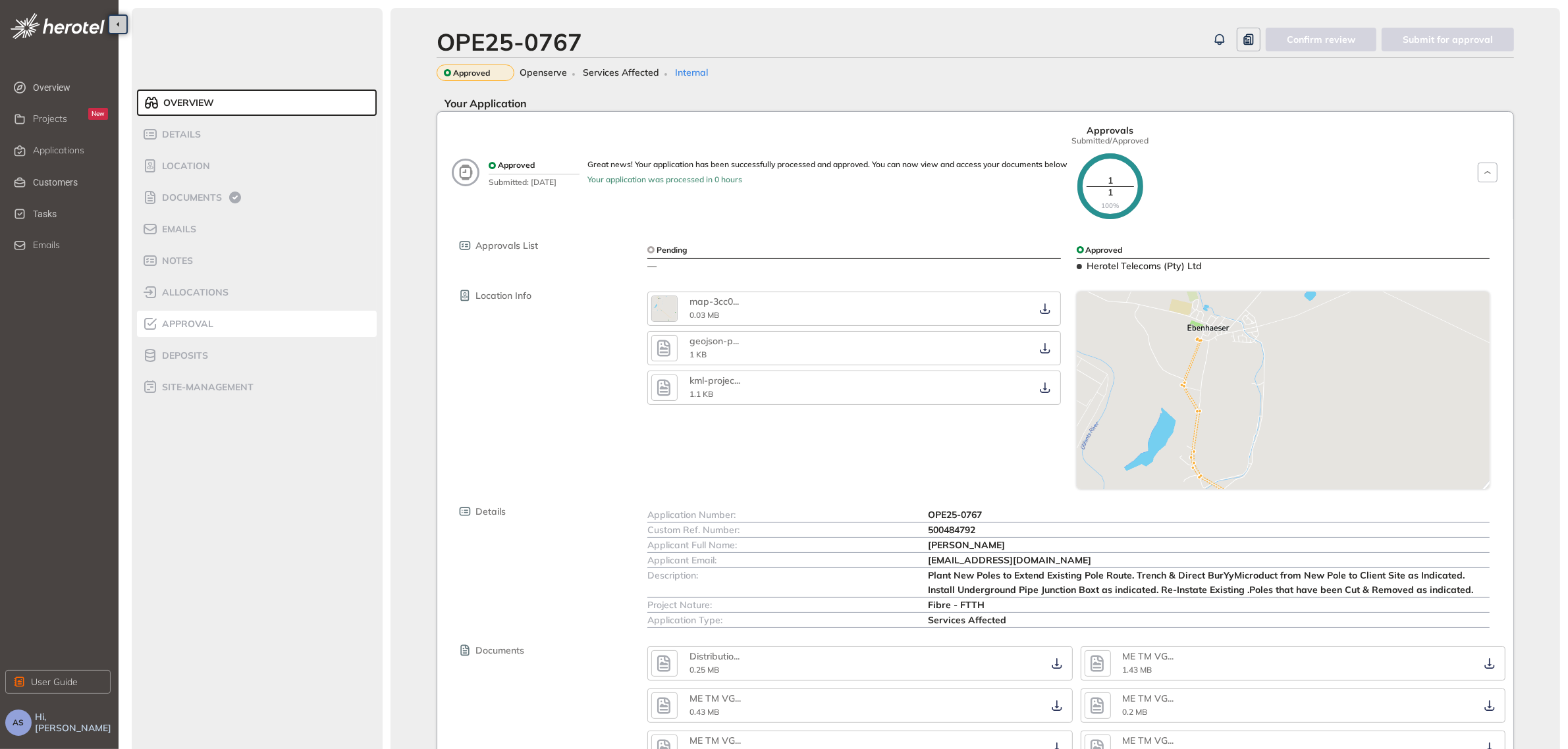
click at [213, 320] on div "Approval" at bounding box center [197, 324] width 112 height 16
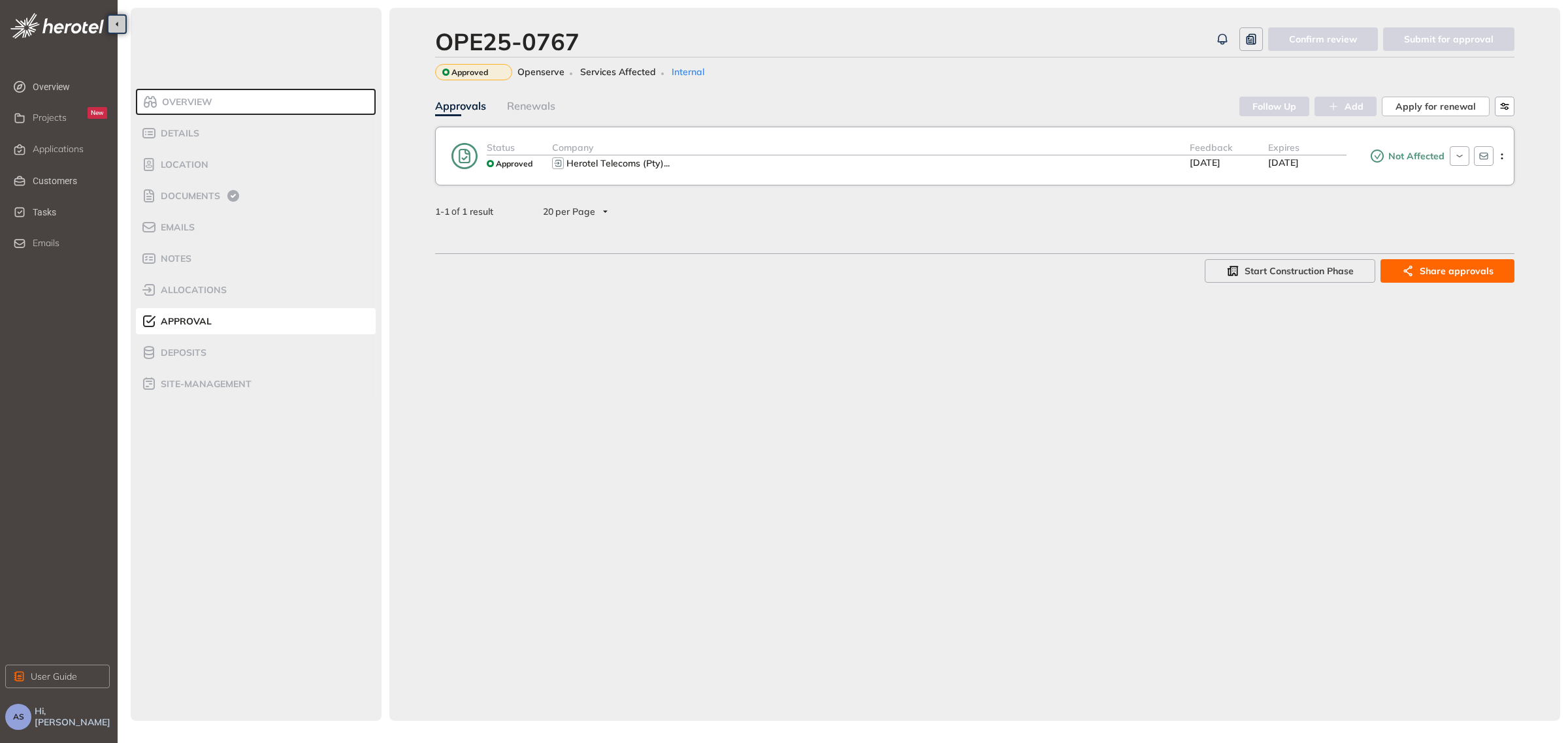
click at [678, 160] on div "Herotel Telecoms (Pty) ..." at bounding box center [871, 163] width 638 height 15
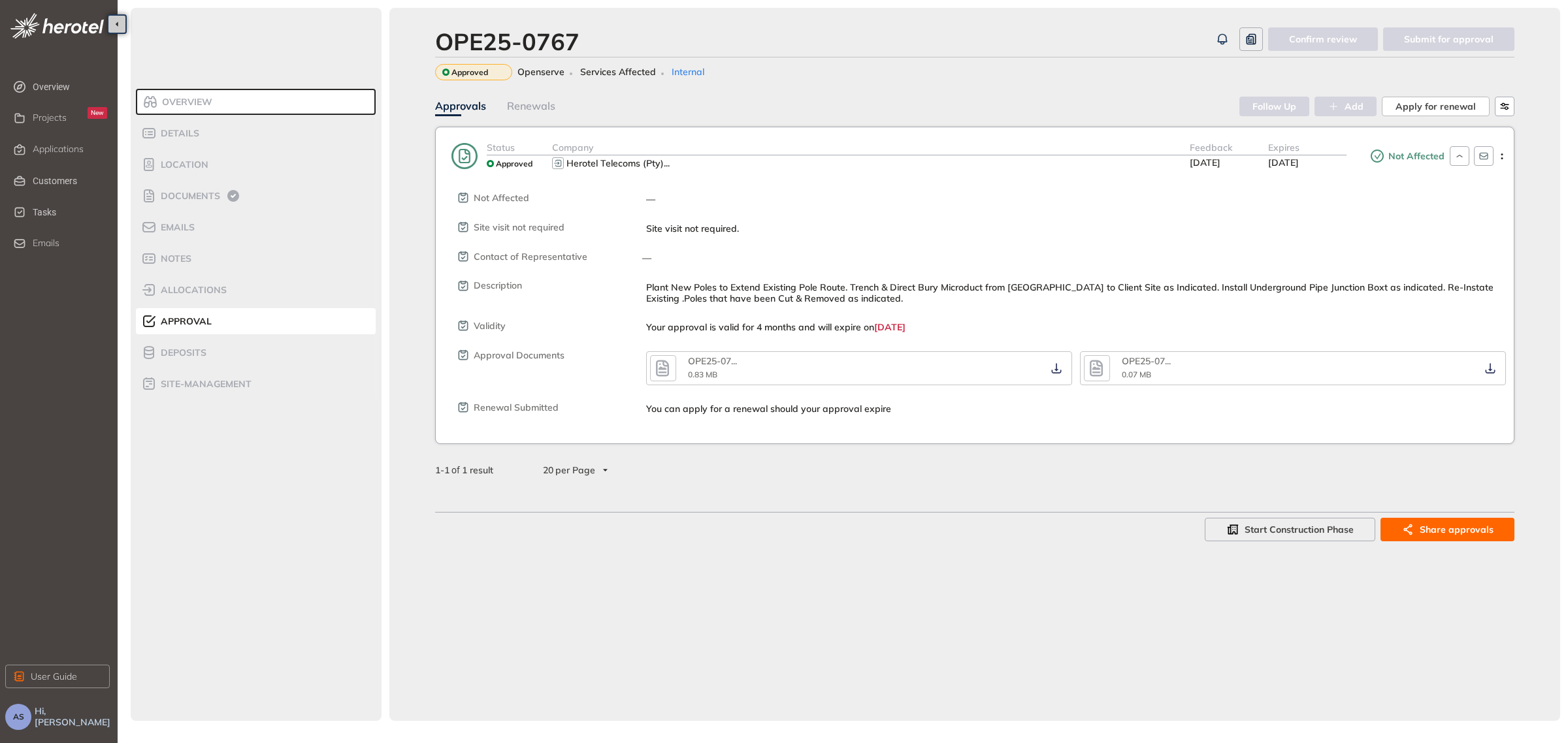
click at [465, 160] on icon at bounding box center [465, 156] width 26 height 27
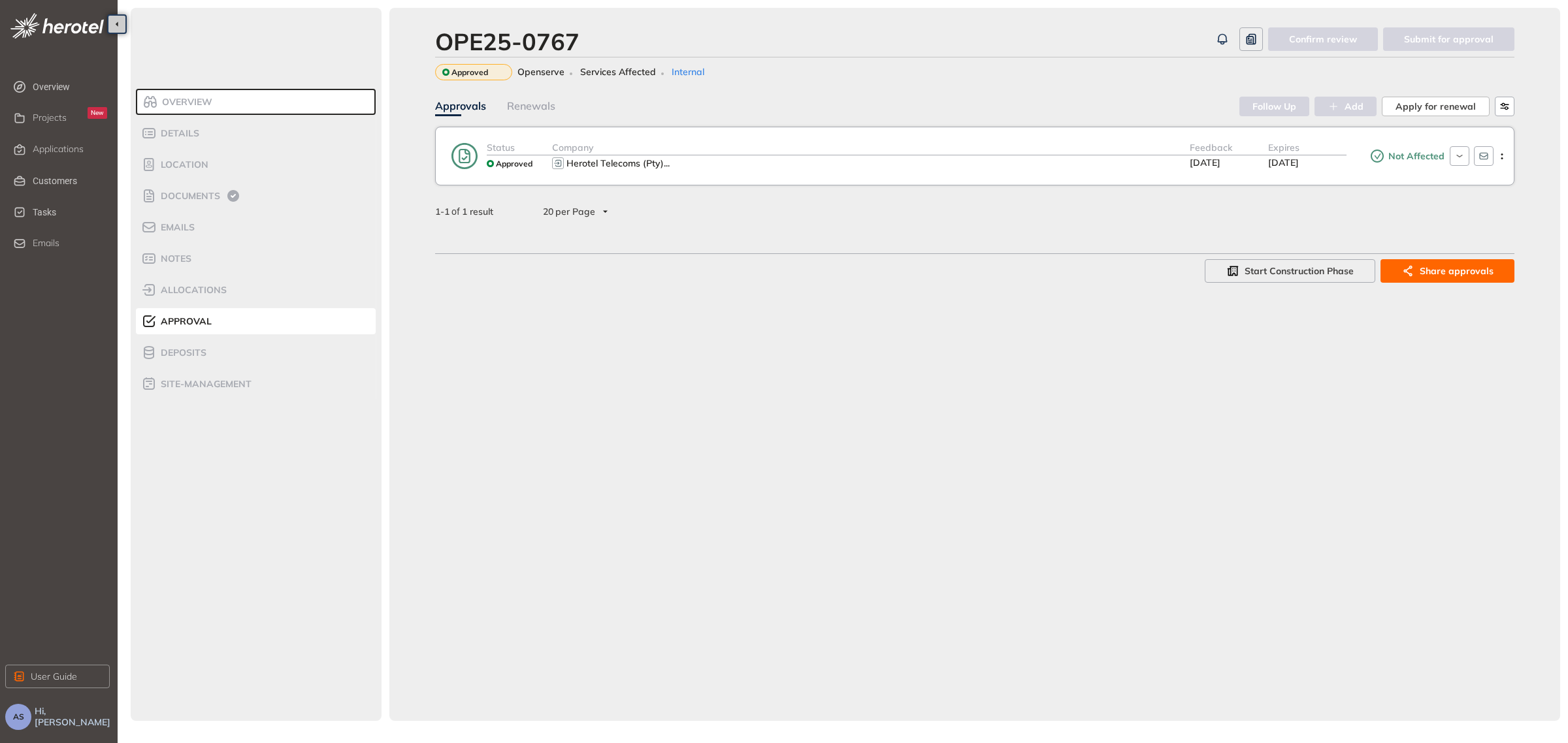
click at [503, 161] on span "Approved" at bounding box center [514, 164] width 37 height 9
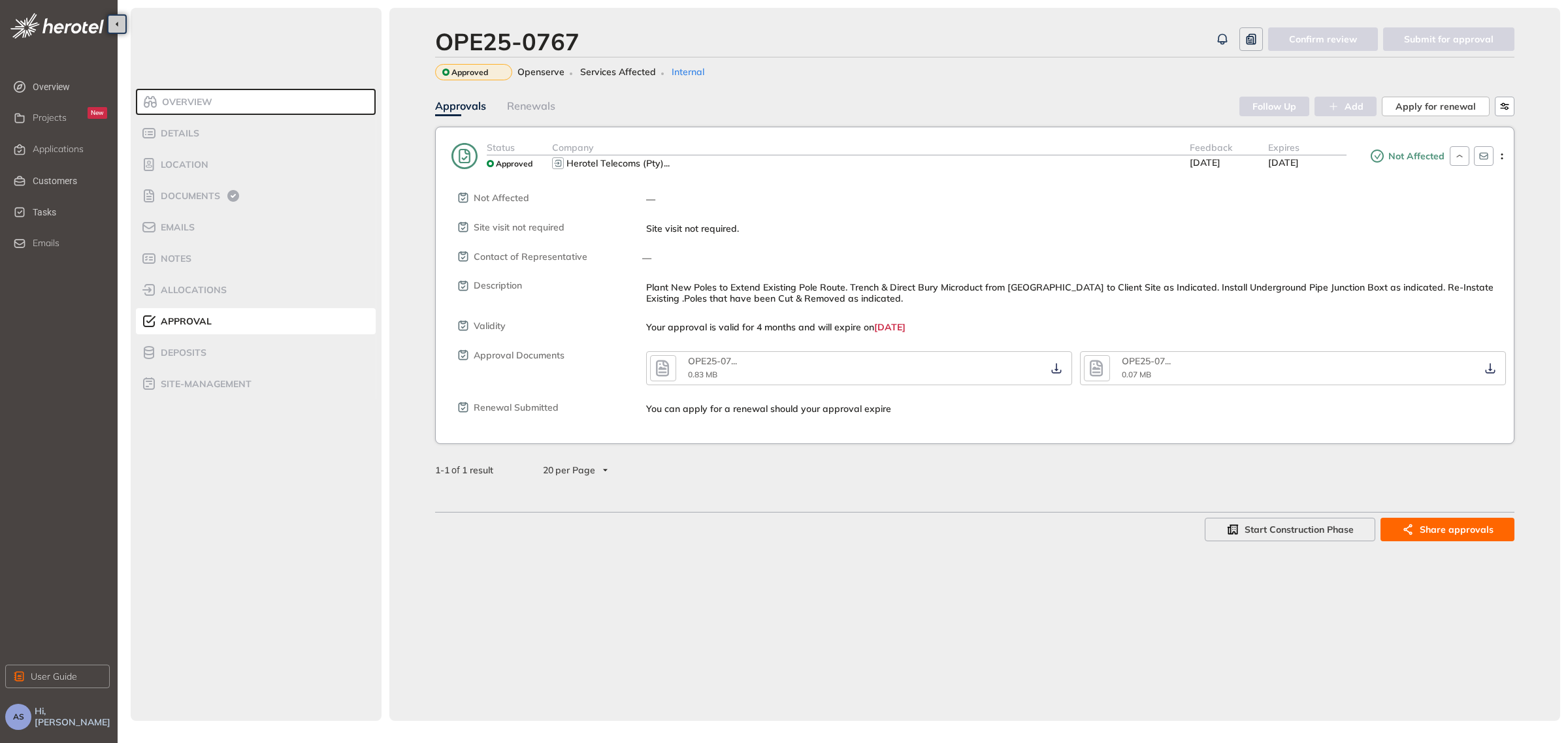
click at [256, 429] on div "Overview Details Location Documents Emails Notes allocations Approval Deposits …" at bounding box center [256, 364] width 251 height 714
click at [67, 145] on span "Applications" at bounding box center [58, 149] width 51 height 11
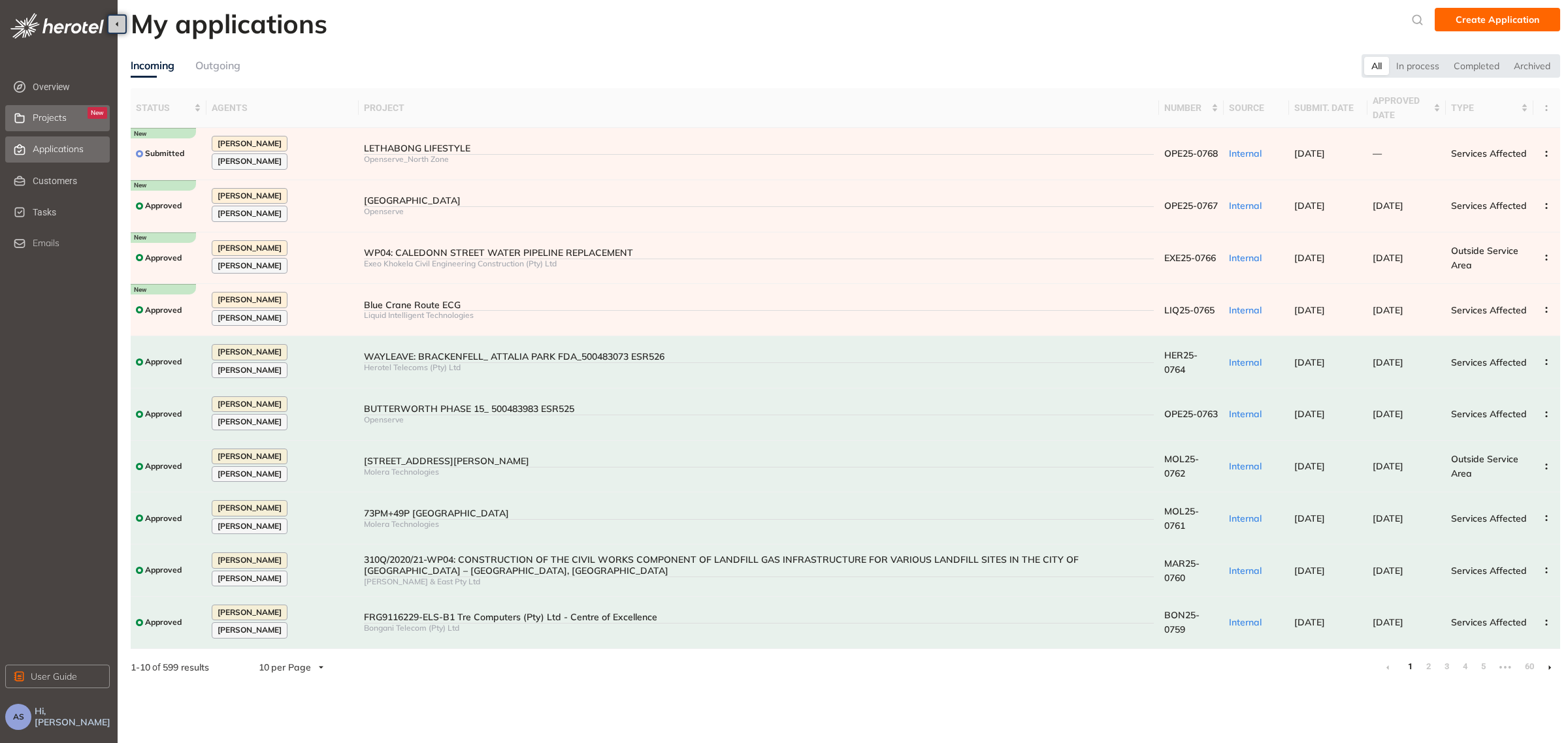
click at [59, 118] on span "Projects" at bounding box center [50, 118] width 34 height 11
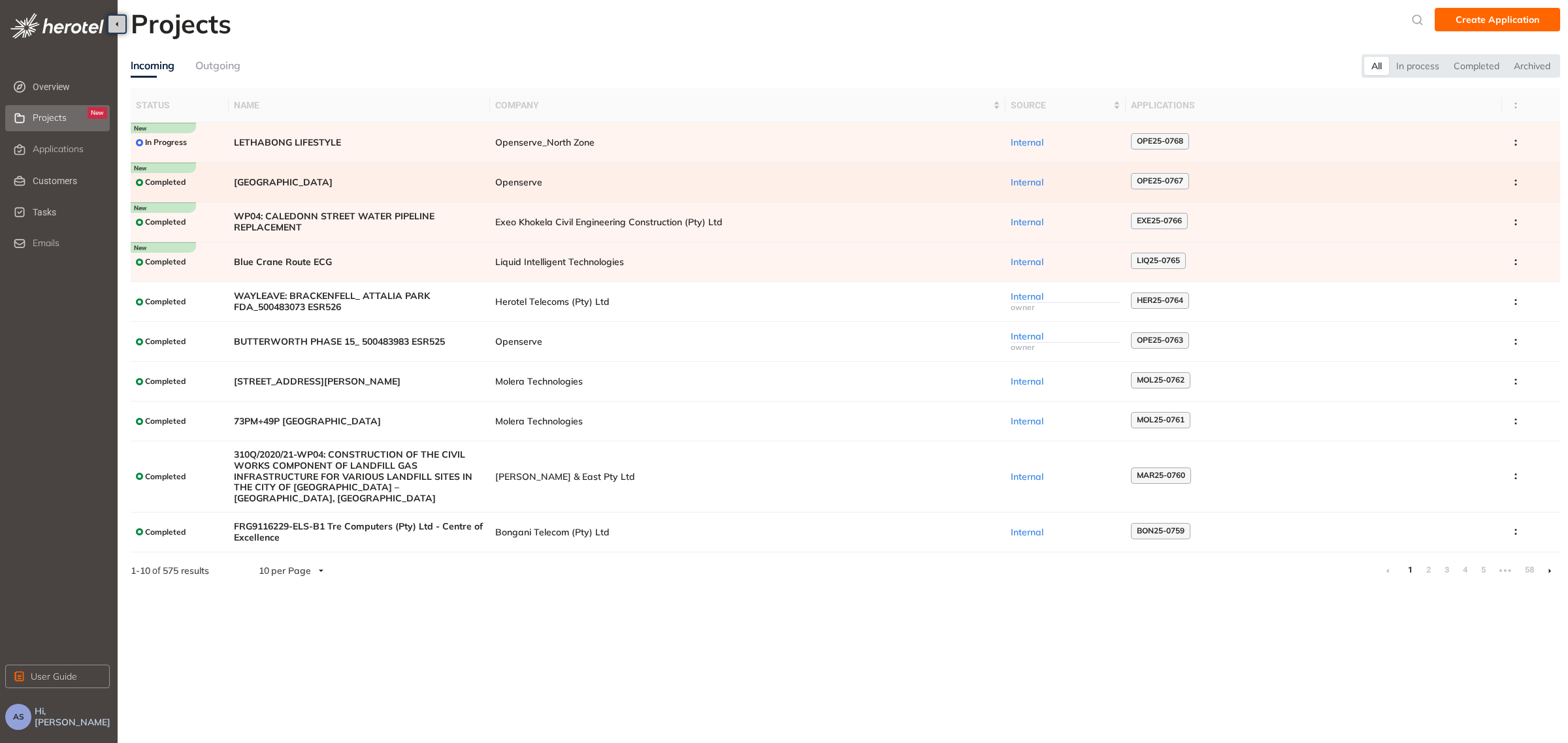
click at [323, 187] on span "[GEOGRAPHIC_DATA]" at bounding box center [359, 182] width 251 height 11
click at [607, 136] on td "Openserve_North Zone" at bounding box center [747, 143] width 516 height 40
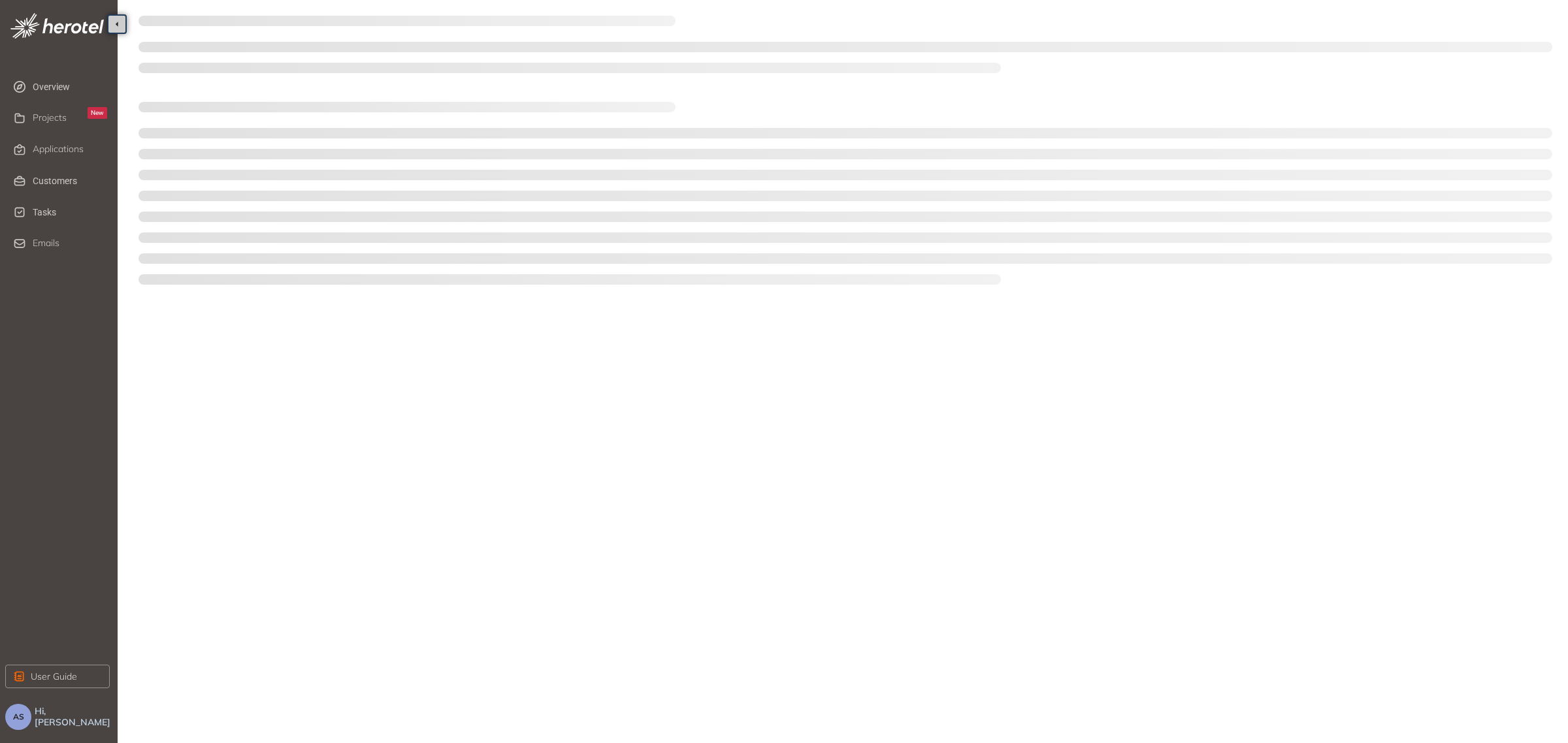
type textarea "**********"
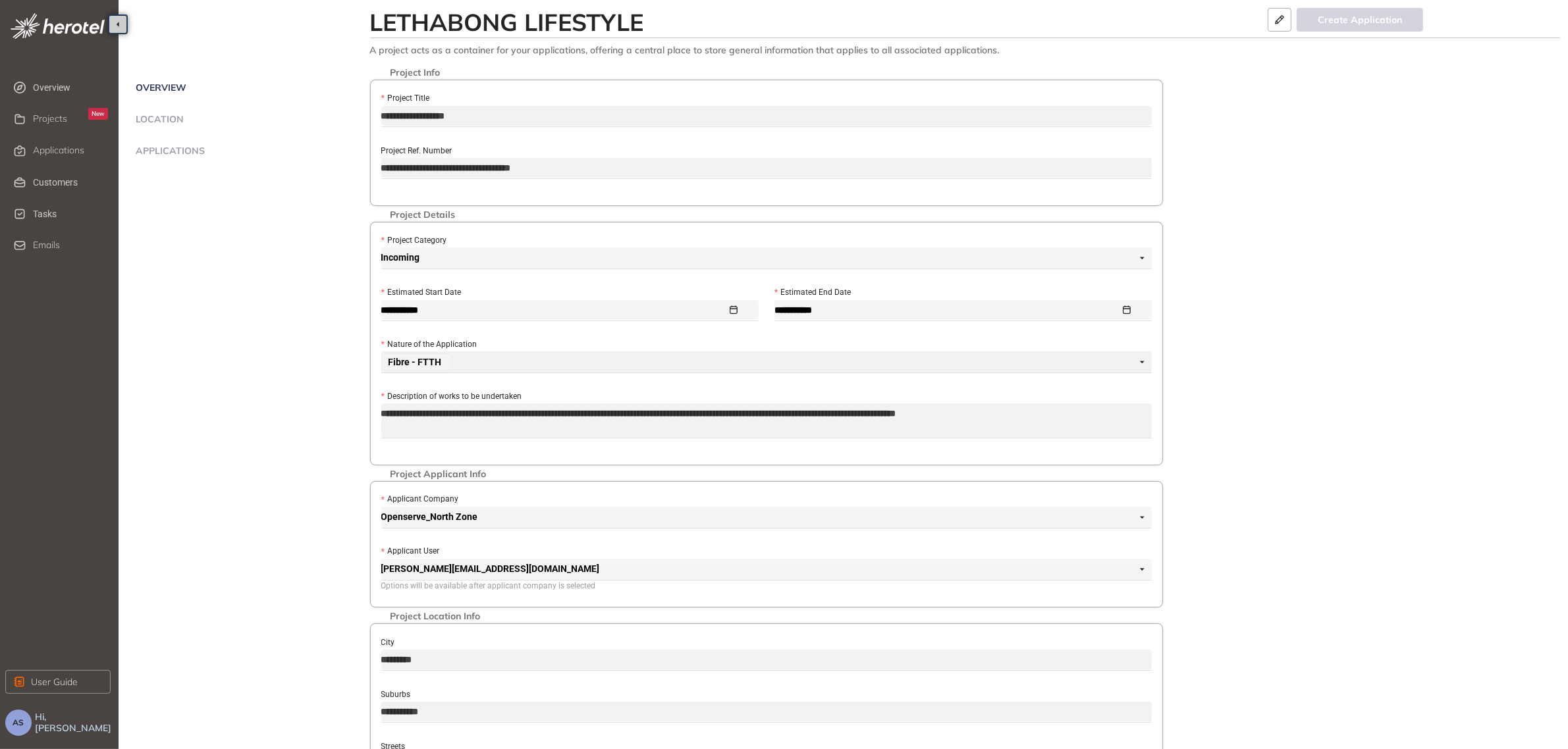
scroll to position [191, 0]
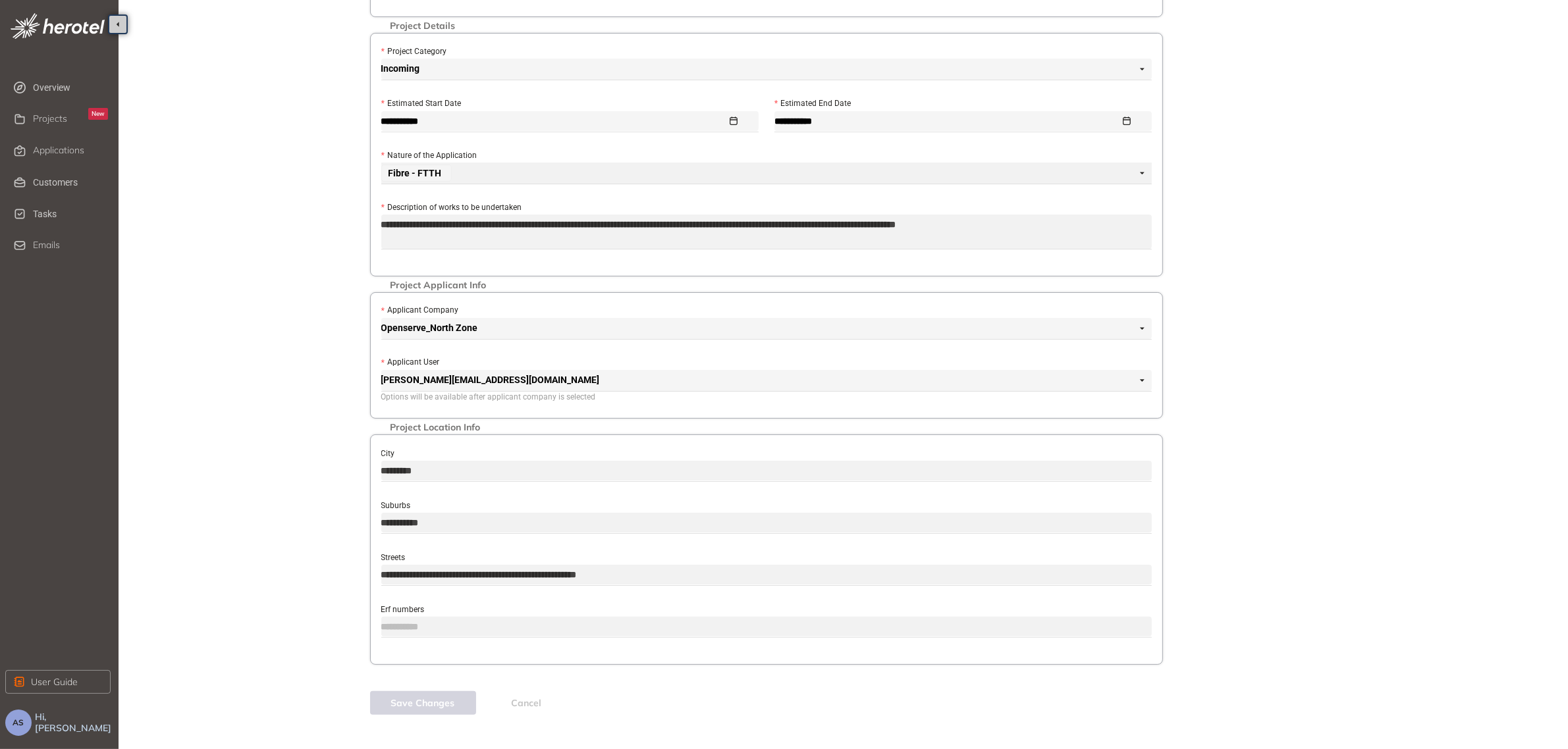
click at [538, 242] on textarea "**********" at bounding box center [766, 232] width 771 height 35
drag, startPoint x: 382, startPoint y: 218, endPoint x: 462, endPoint y: 236, distance: 82.0
click at [462, 236] on textarea "**********" at bounding box center [766, 232] width 771 height 35
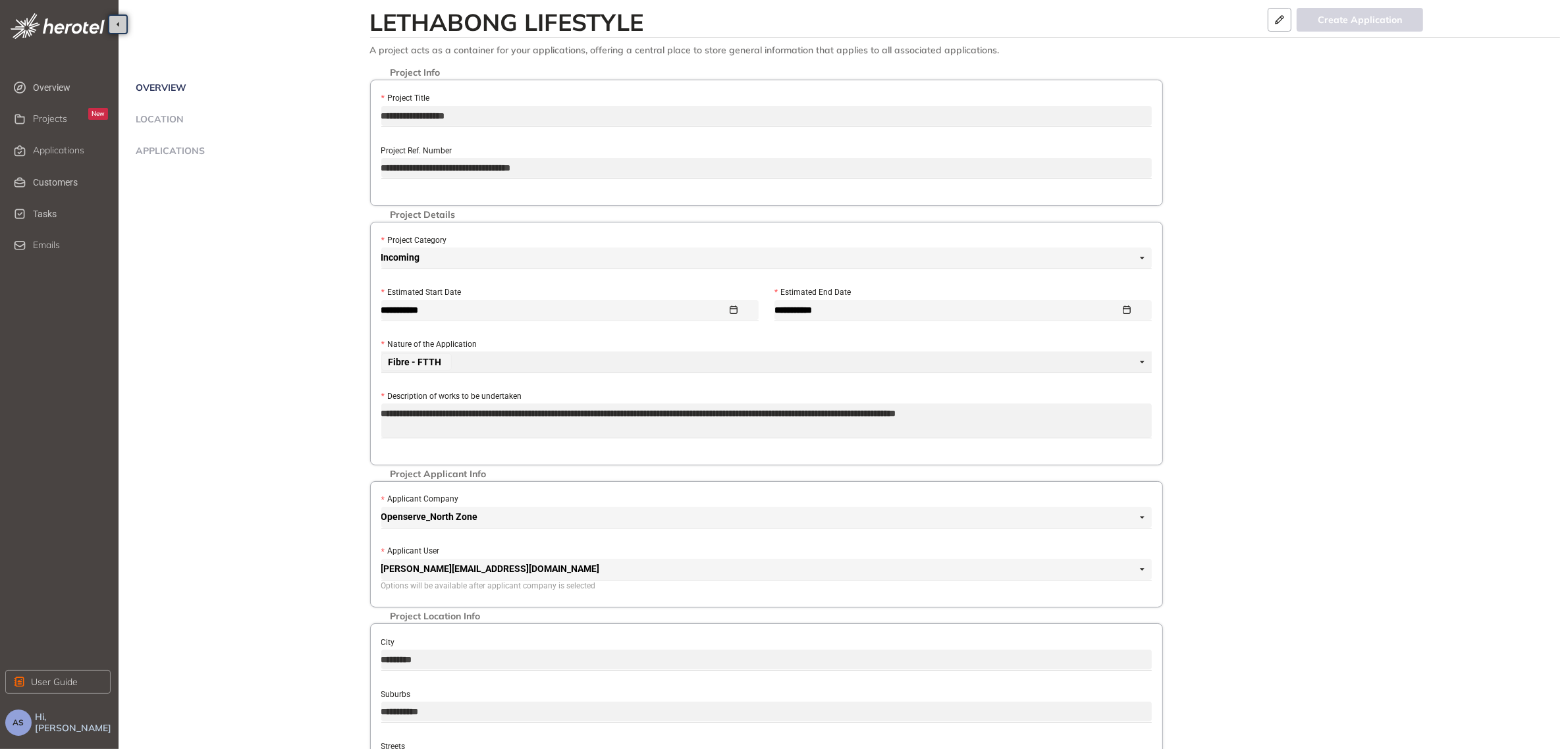
drag, startPoint x: 526, startPoint y: 119, endPoint x: 366, endPoint y: 117, distance: 160.0
click at [366, 117] on div "**********" at bounding box center [846, 505] width 1429 height 851
click at [433, 166] on input "**********" at bounding box center [766, 168] width 771 height 20
drag, startPoint x: 617, startPoint y: 165, endPoint x: 307, endPoint y: 170, distance: 310.0
click at [307, 170] on div "**********" at bounding box center [846, 505] width 1429 height 851
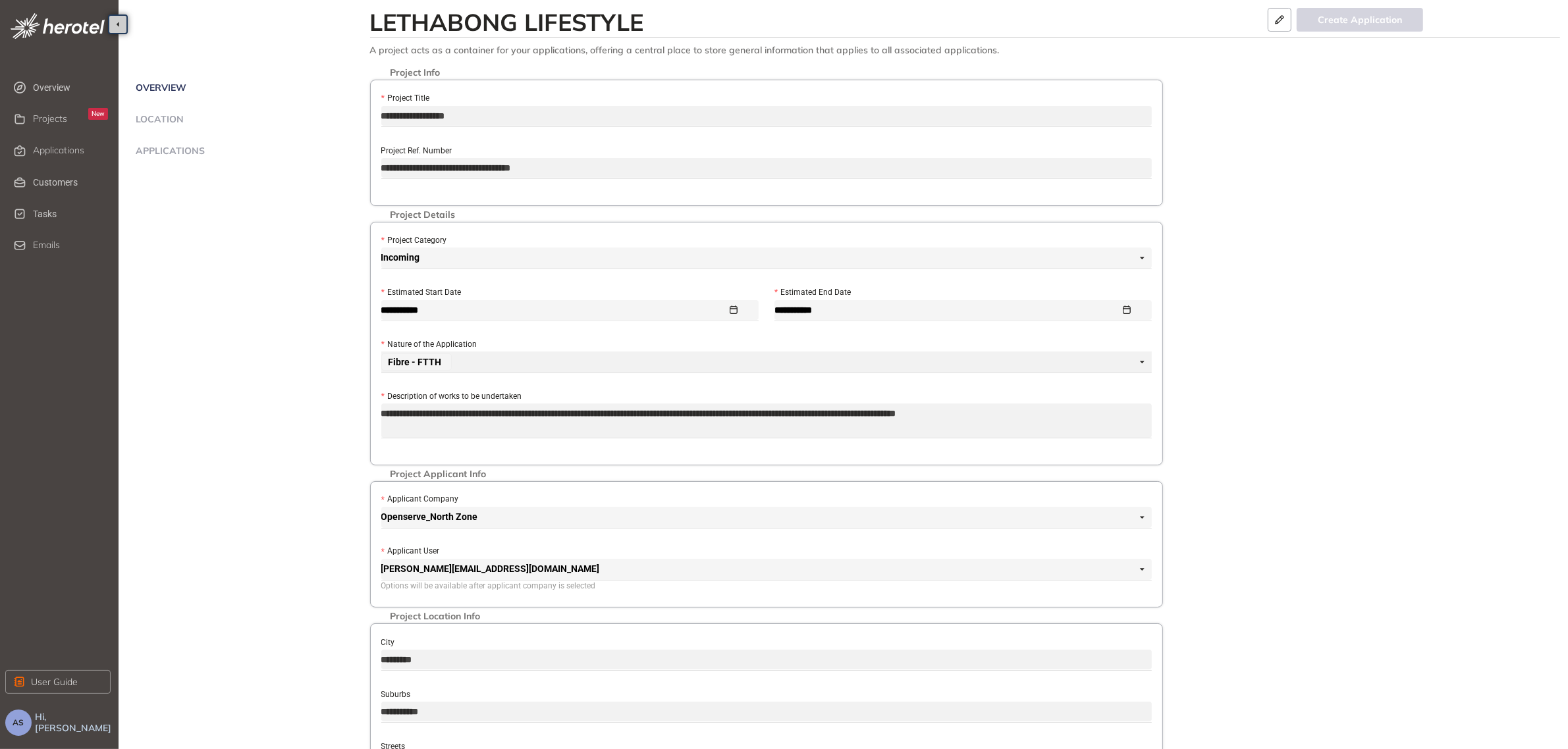
click at [191, 149] on span "Applications" at bounding box center [168, 151] width 73 height 11
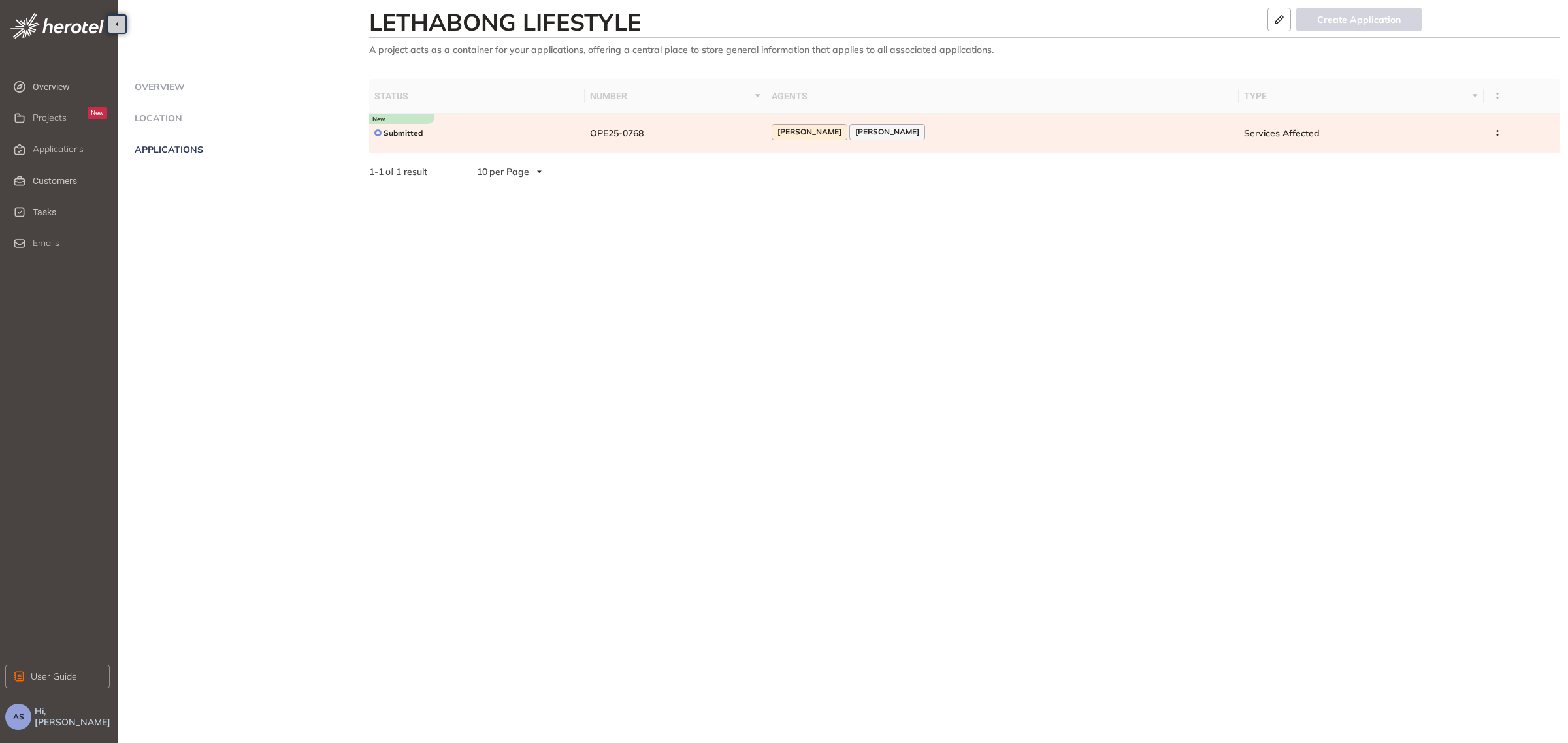
click at [618, 135] on span "OPE25-0768" at bounding box center [617, 133] width 53 height 12
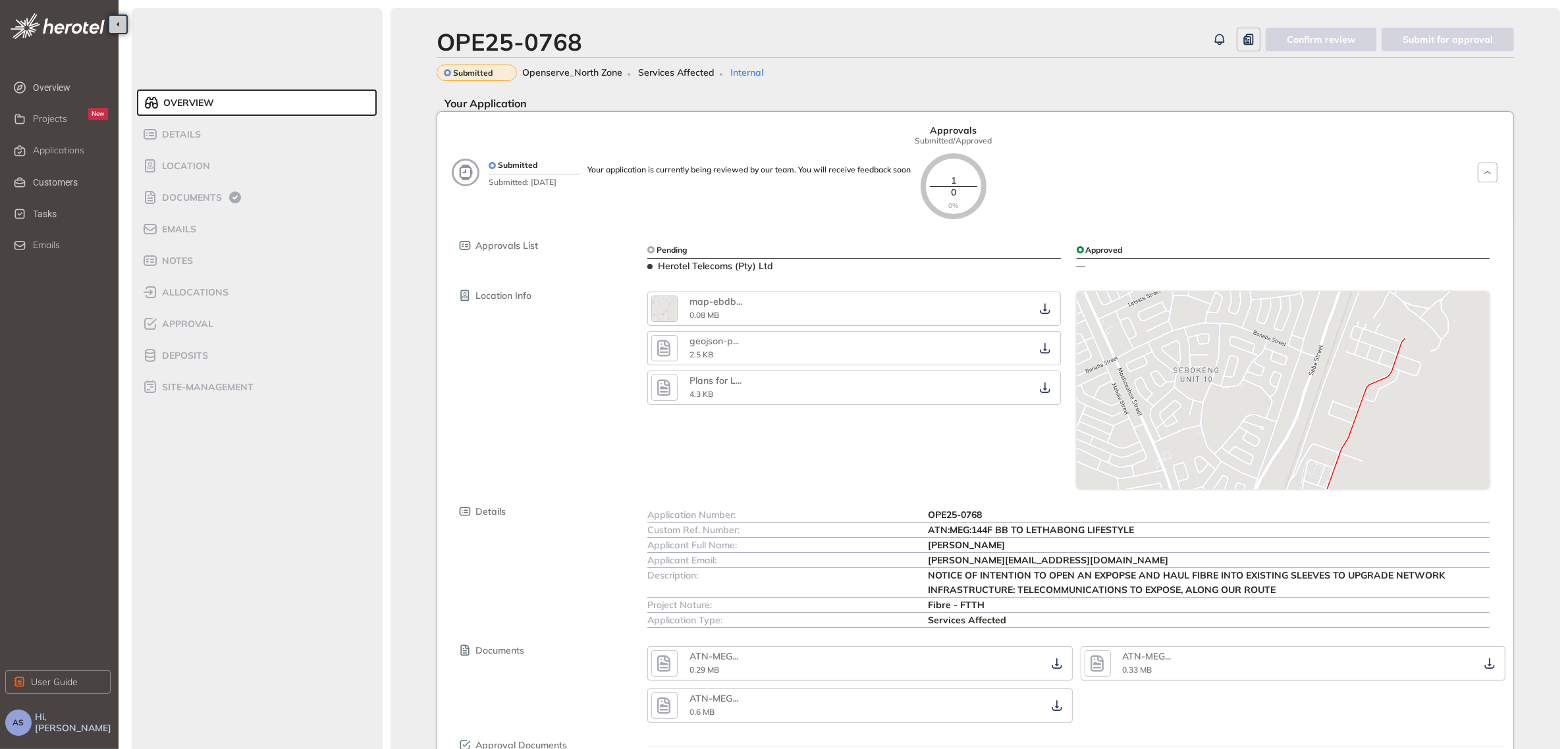
scroll to position [102, 0]
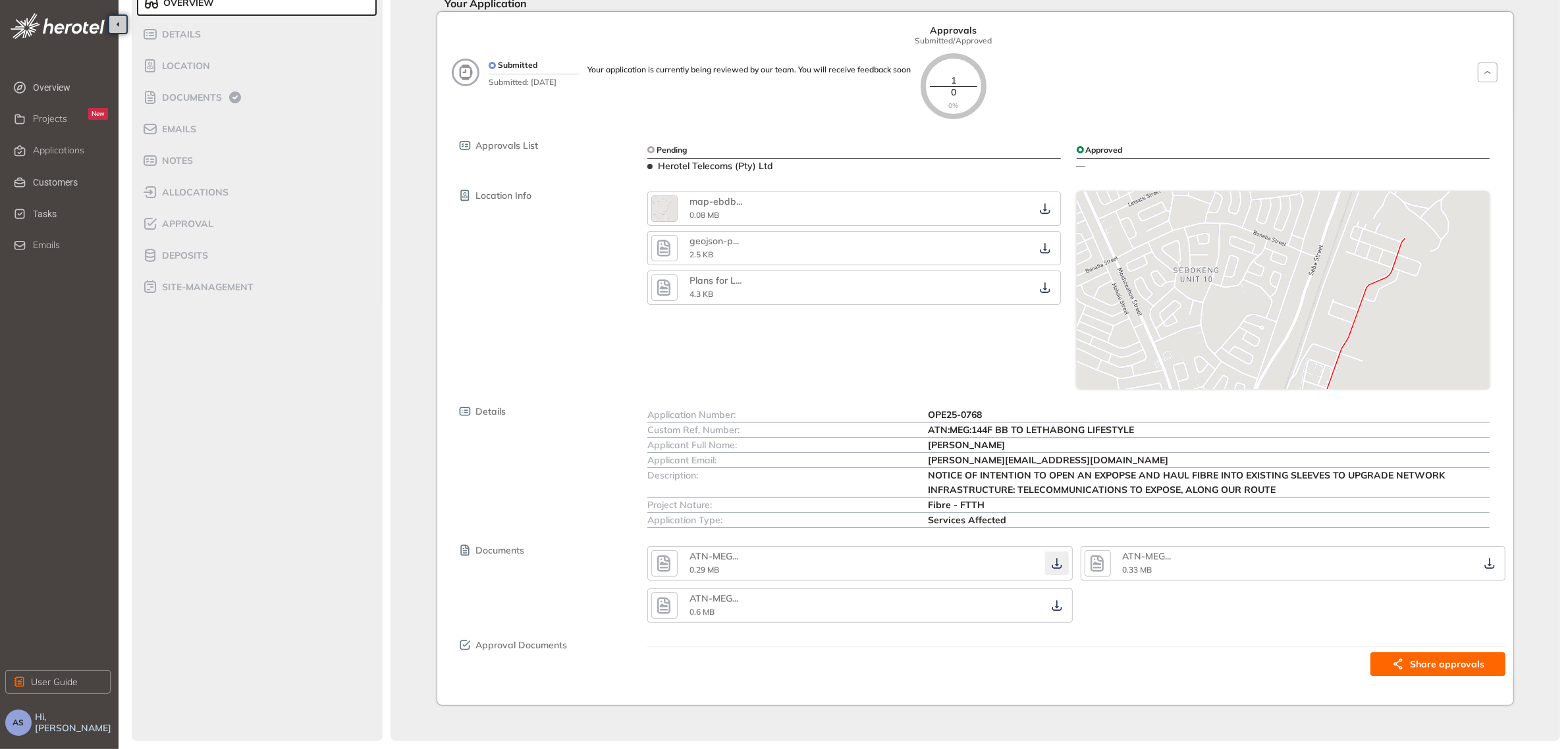
click at [1057, 567] on icon "button" at bounding box center [1056, 564] width 13 height 10
click at [1055, 604] on icon "button" at bounding box center [1056, 606] width 13 height 10
click at [1489, 563] on icon "button" at bounding box center [1488, 565] width 10 height 10
click at [795, 369] on div "map-ebdb ... 0.08 MB geojson-p ... 2.5 KB Plans for L ... 4.3 KB" at bounding box center [853, 290] width 429 height 197
click at [168, 225] on span "Approval" at bounding box center [186, 223] width 55 height 11
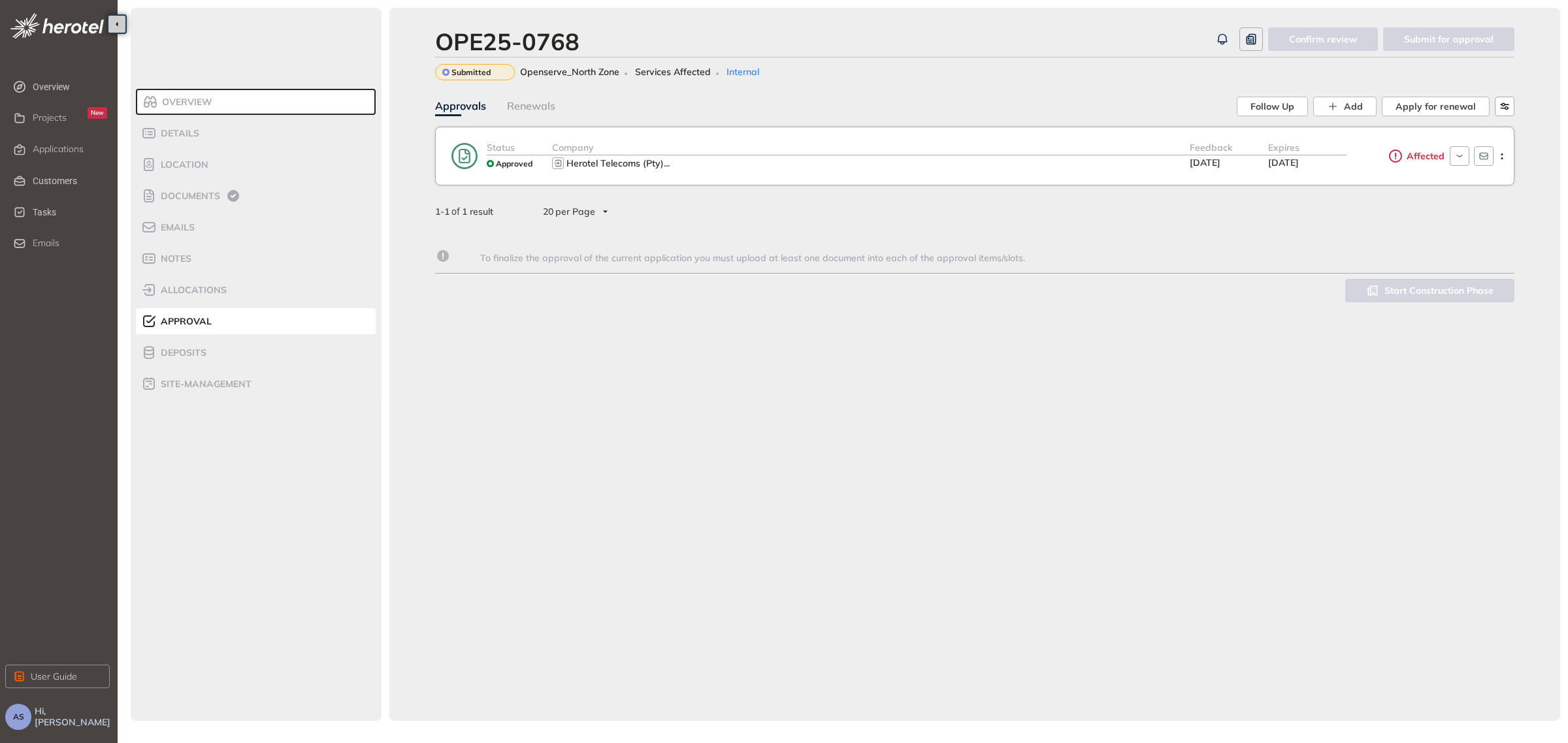
click at [625, 154] on div "Company" at bounding box center [871, 148] width 638 height 15
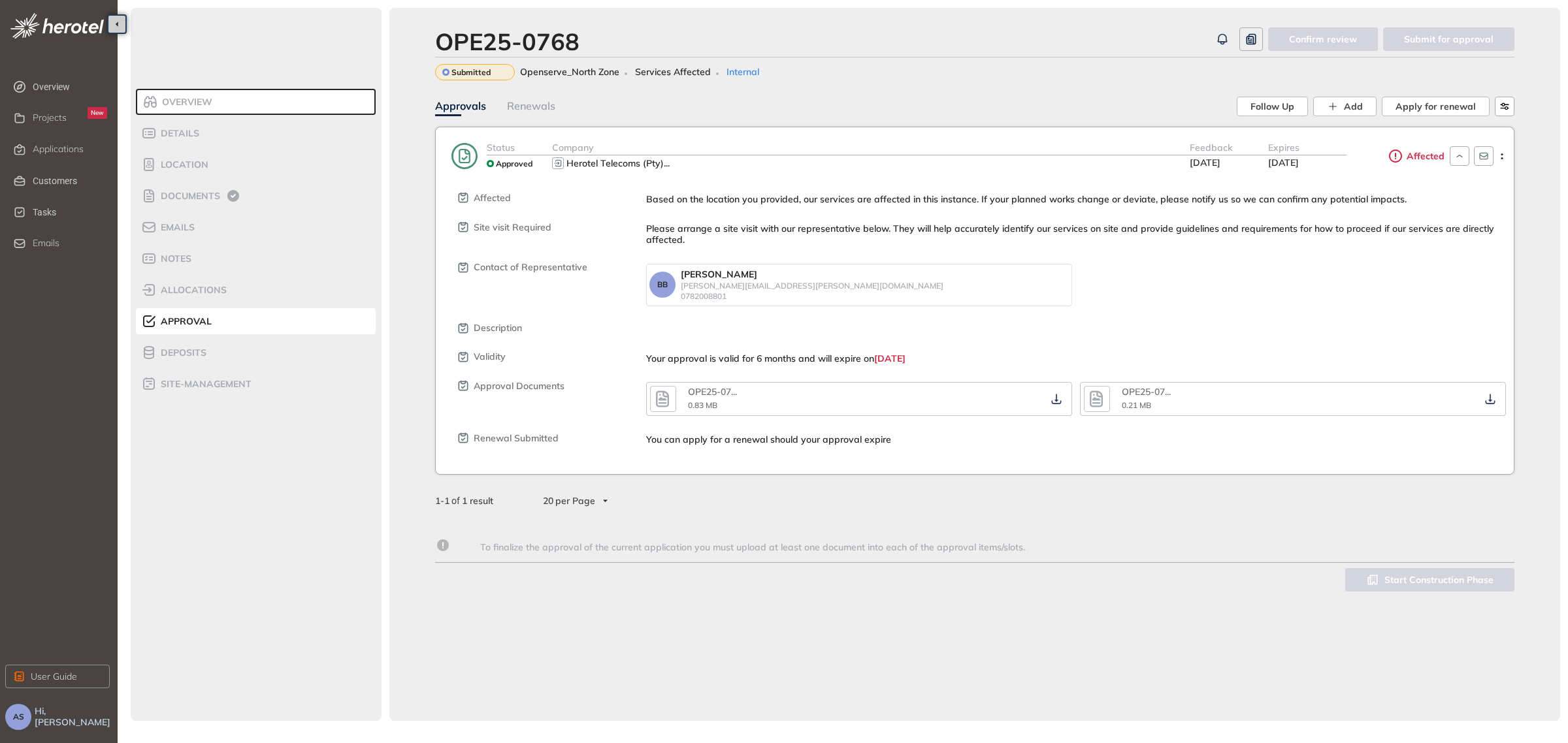
click at [464, 162] on icon at bounding box center [465, 156] width 26 height 27
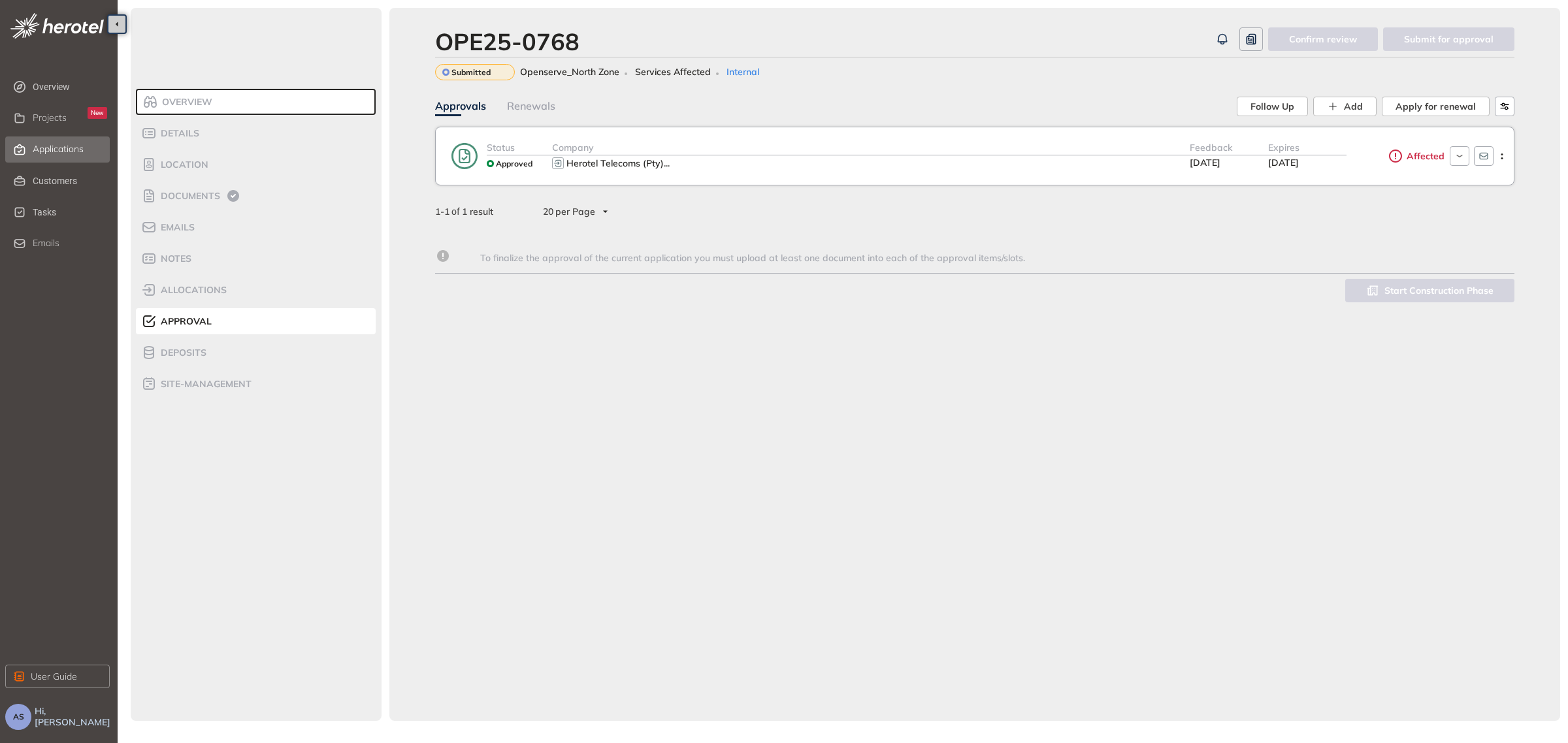
click at [53, 144] on span "Applications" at bounding box center [58, 149] width 51 height 11
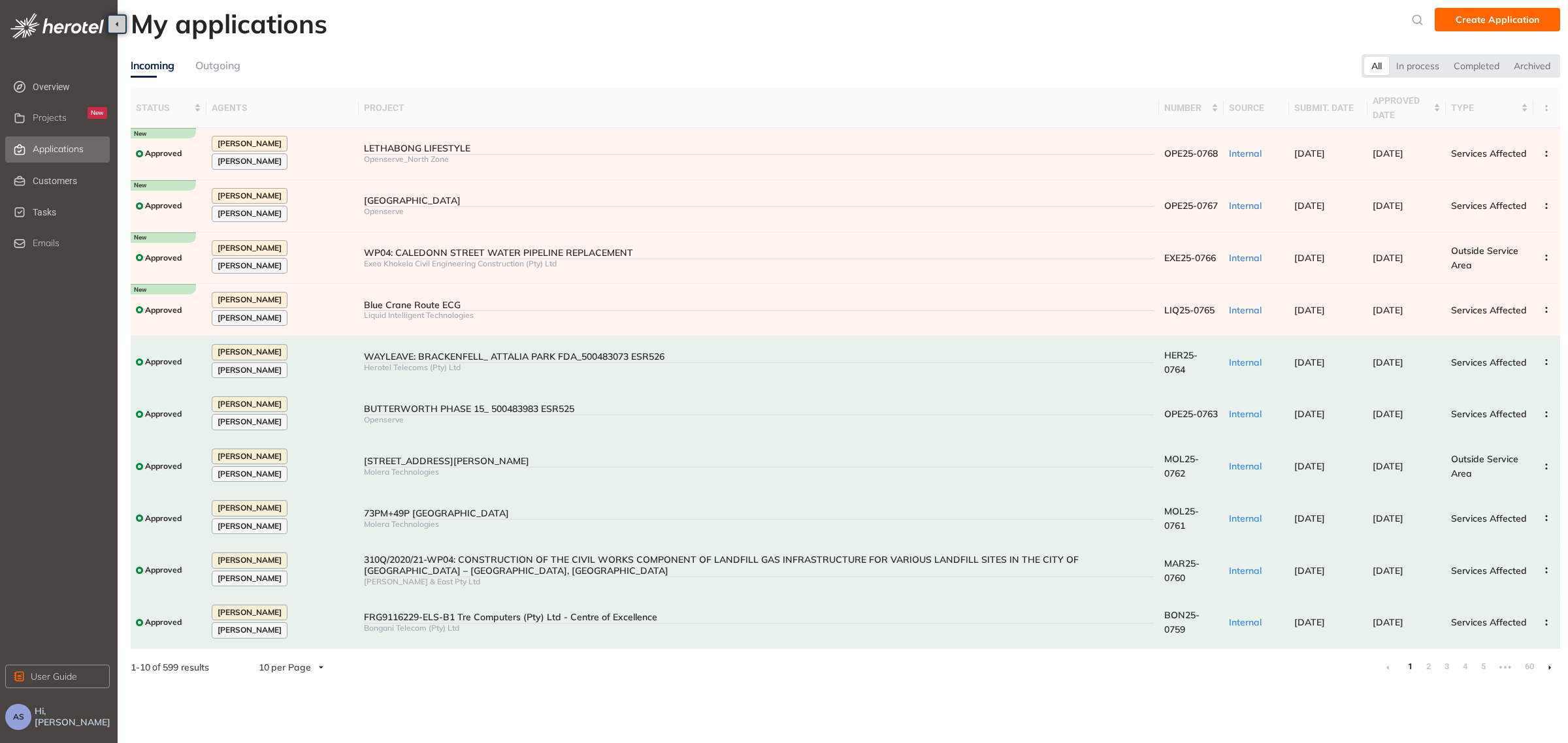
click at [216, 60] on div "Outgoing" at bounding box center [217, 65] width 45 height 16
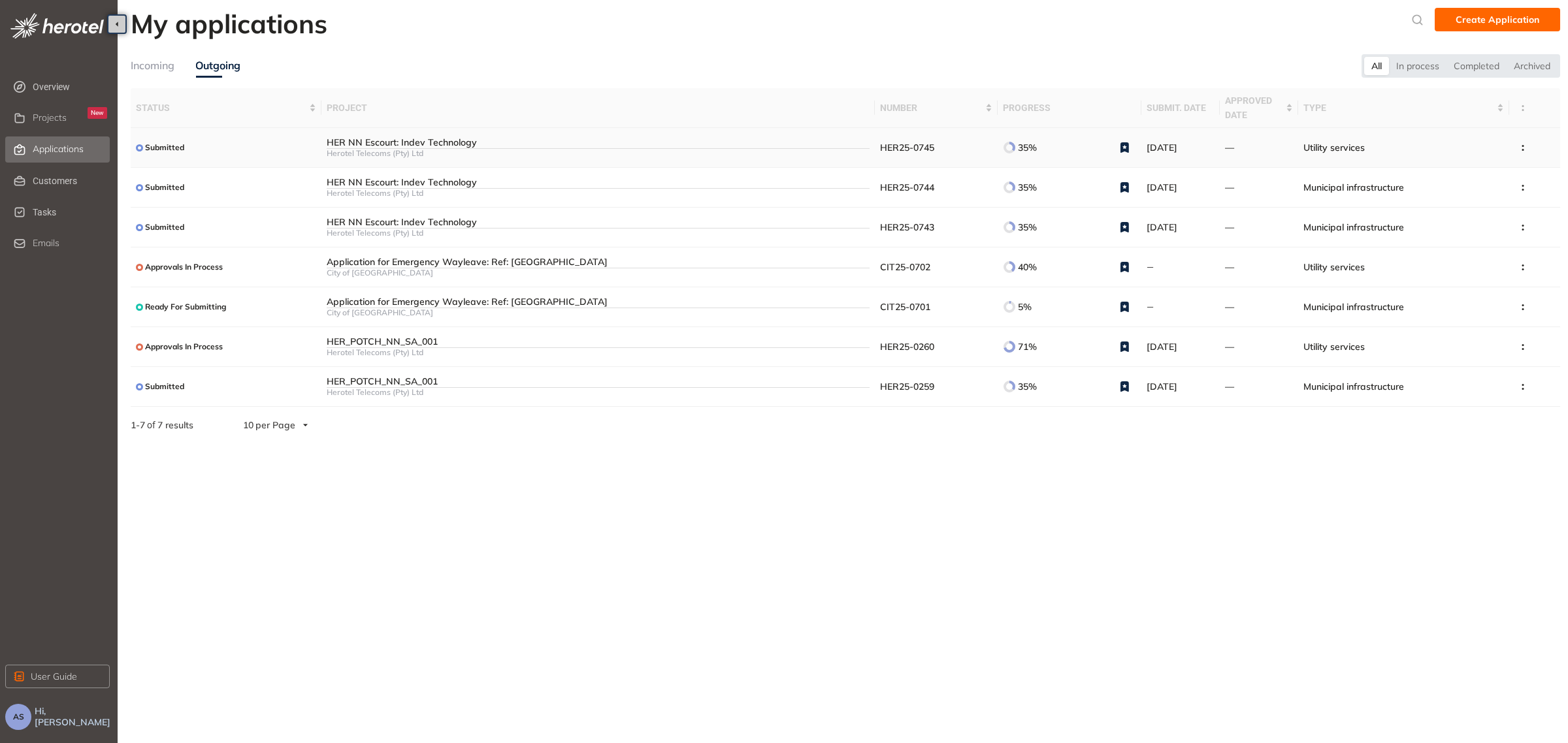
click at [538, 145] on div "HER NN Escourt: Indev Technology" at bounding box center [598, 143] width 543 height 11
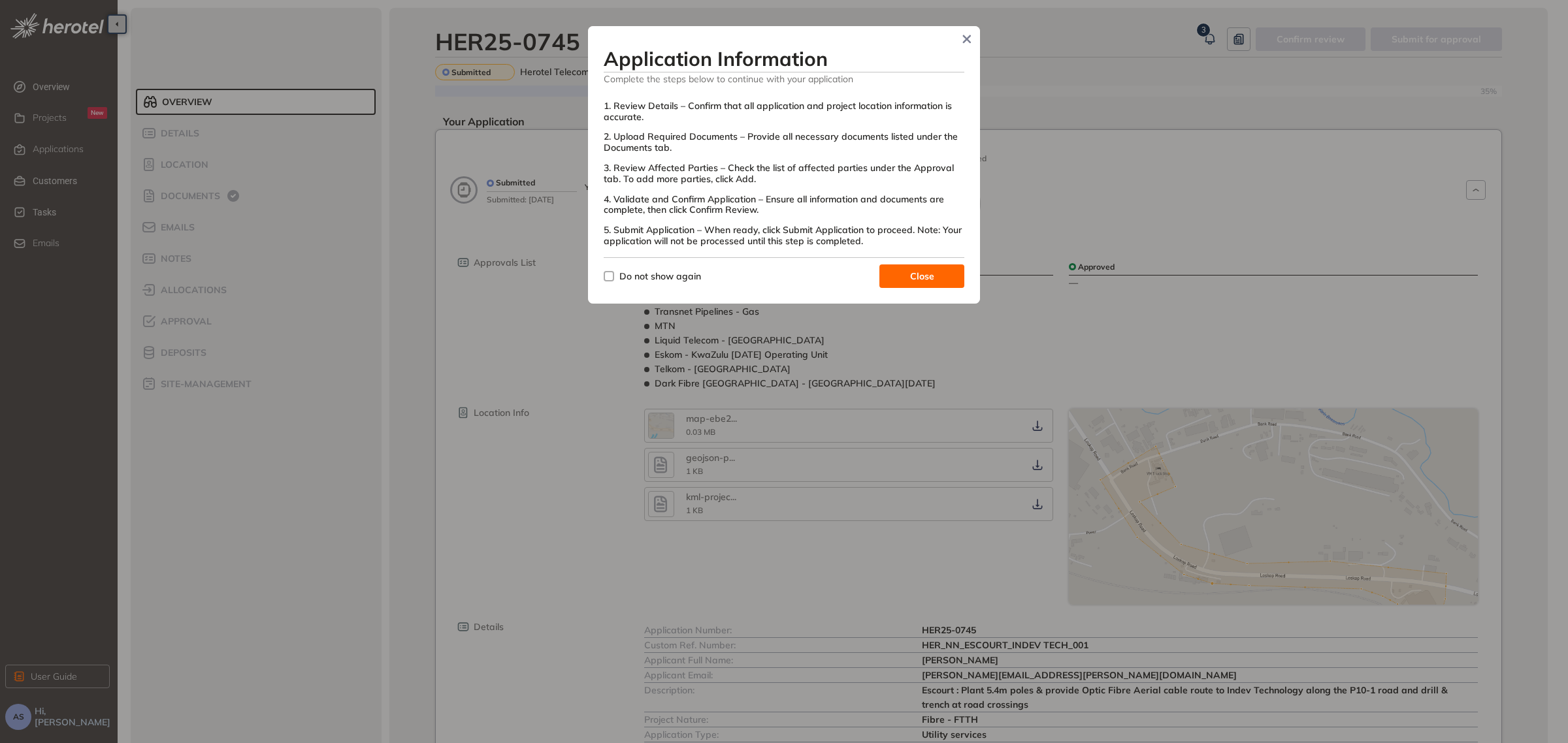
click at [943, 283] on button "Close" at bounding box center [922, 276] width 85 height 23
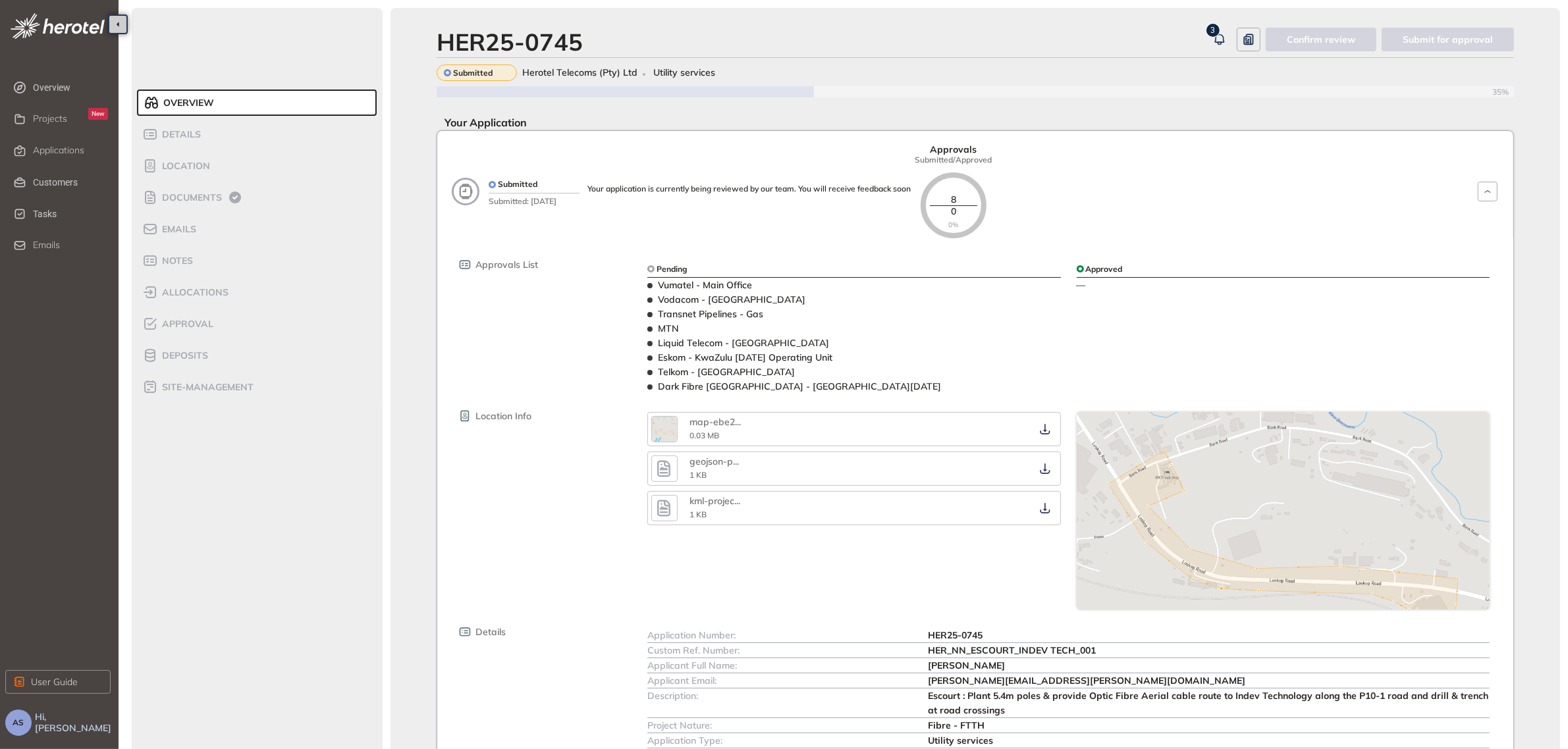
scroll to position [223, 0]
